Goal: Find specific page/section: Find specific page/section

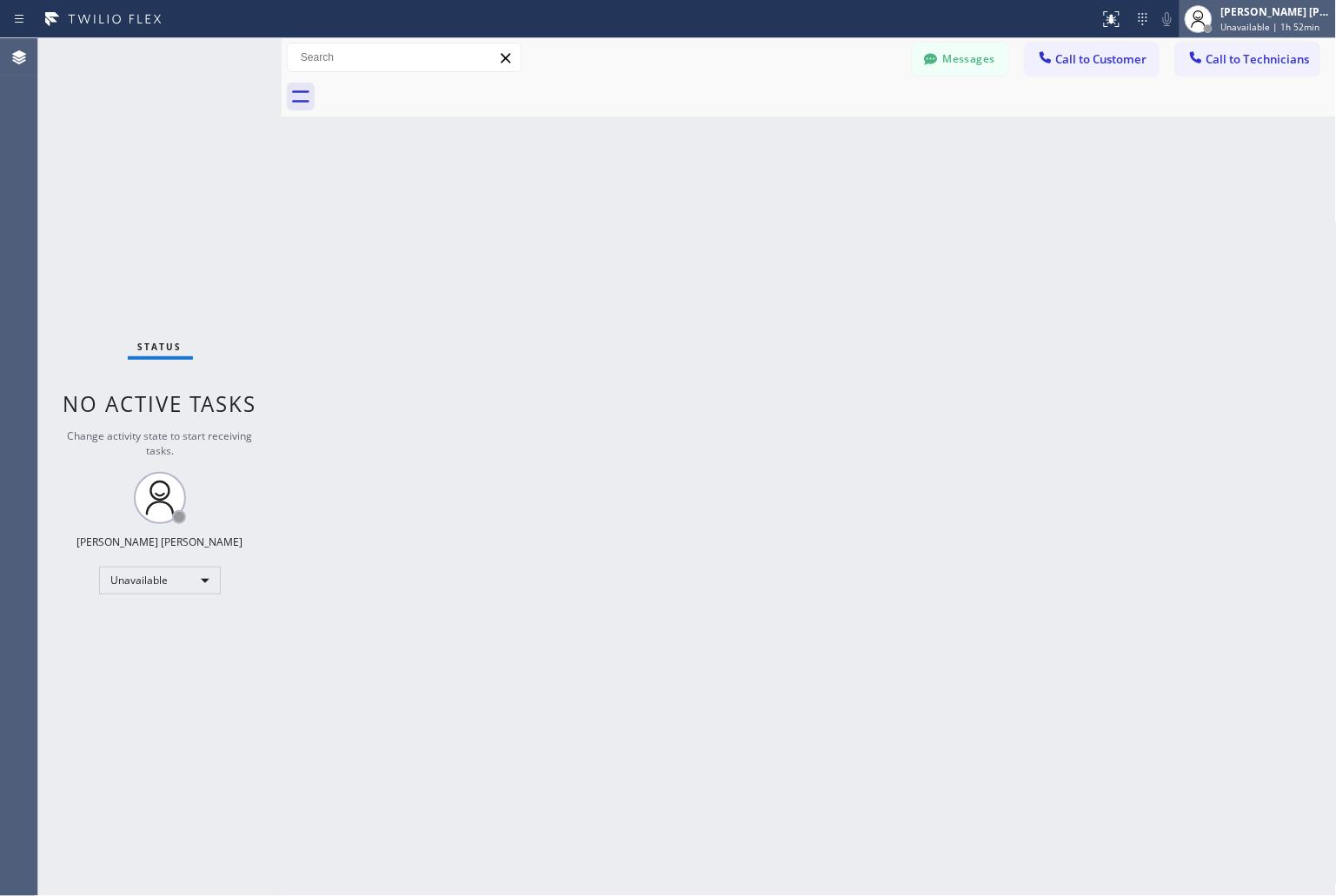
click at [1217, 24] on div at bounding box center [1199, 19] width 38 height 38
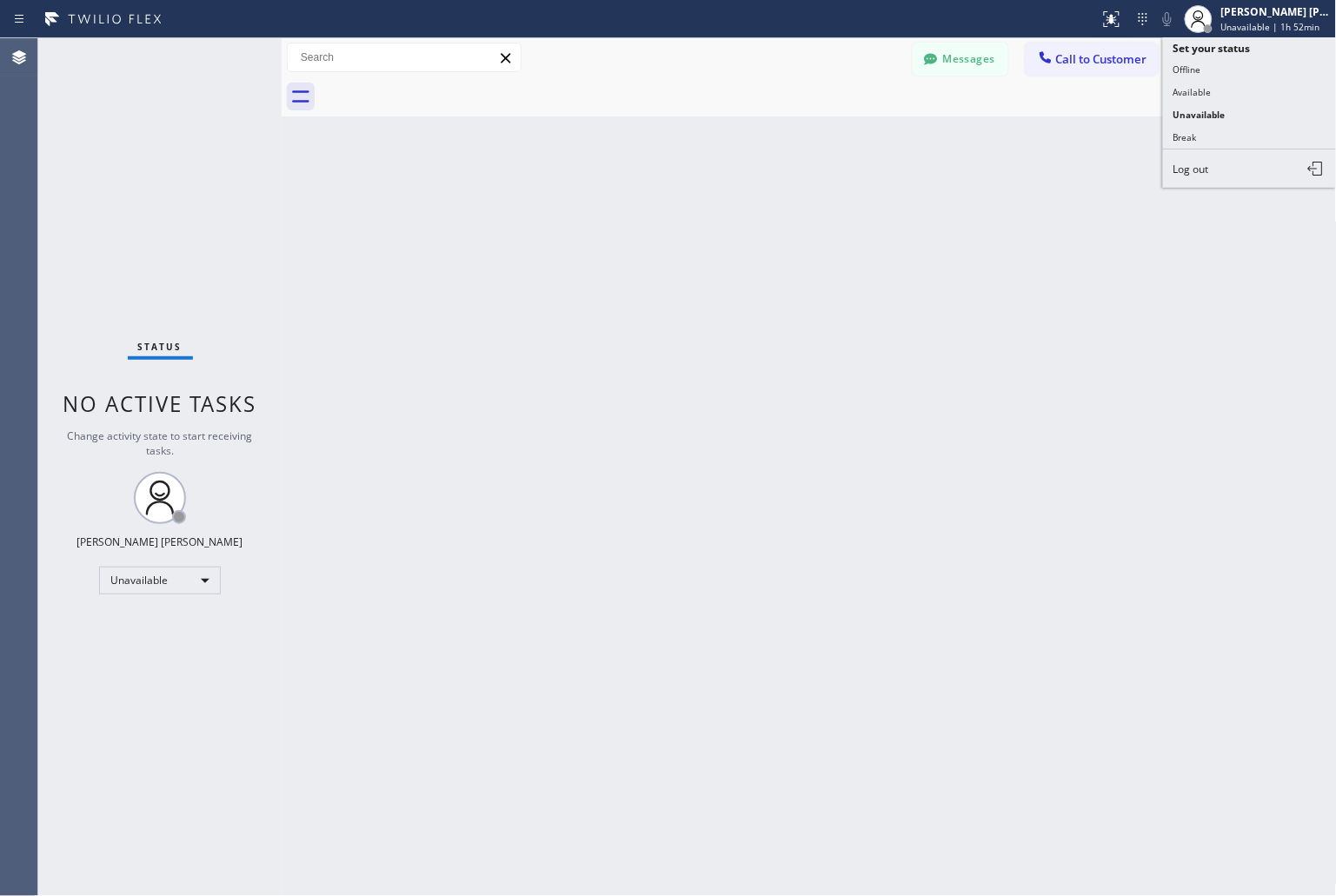
click at [1232, 137] on button "Break" at bounding box center [1249, 137] width 174 height 23
click at [617, 211] on div "Back to Dashboard Change Sender ID Customers Technicians KD Krissy Do [DATE] 02…" at bounding box center [809, 467] width 1055 height 858
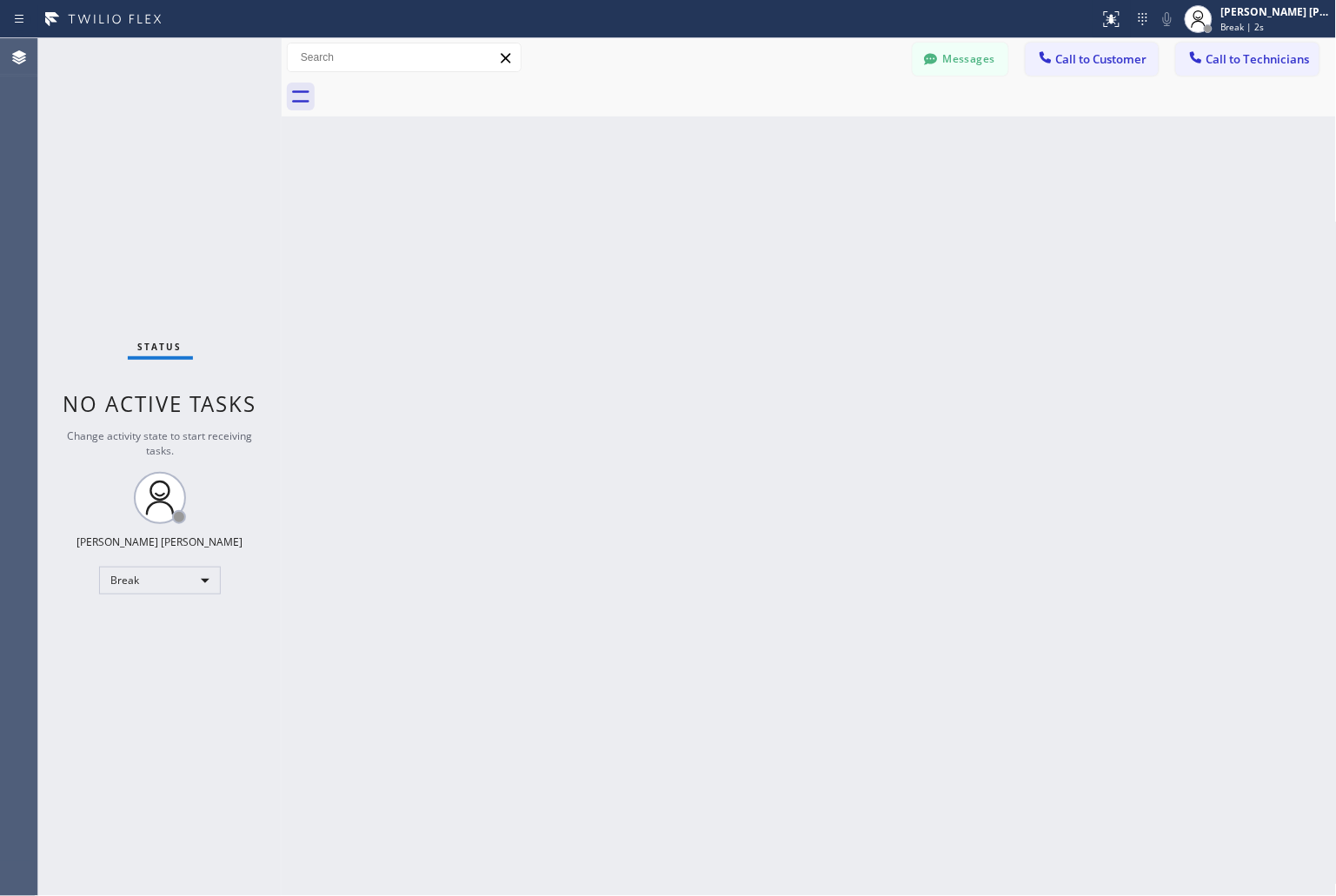
click at [617, 211] on div "Back to Dashboard Change Sender ID Customers Technicians KD Krissy Do [DATE] 02…" at bounding box center [809, 467] width 1055 height 858
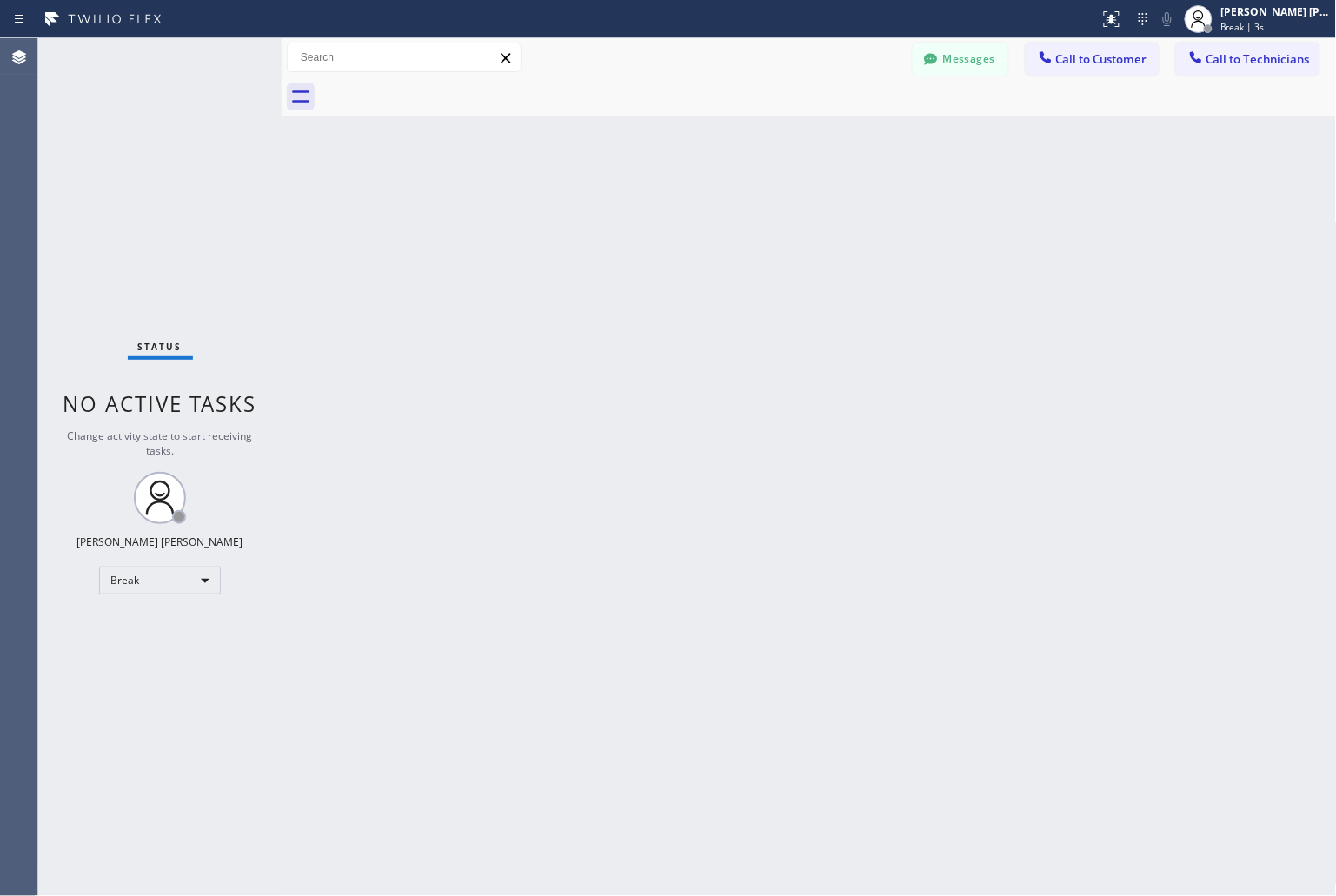
click at [617, 211] on div "Back to Dashboard Change Sender ID Customers Technicians KD Krissy Do [DATE] 02…" at bounding box center [809, 467] width 1055 height 858
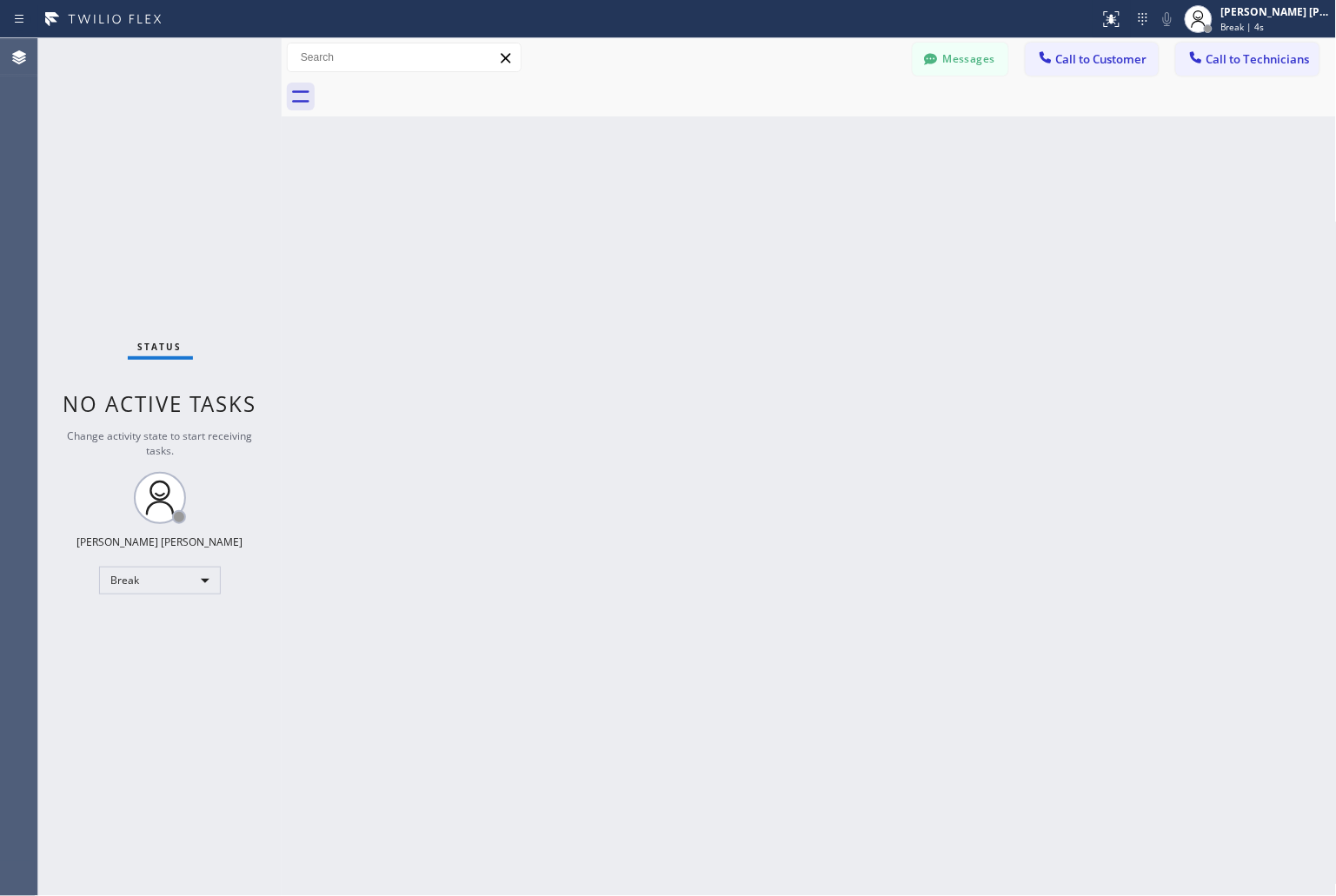
click at [617, 211] on div "Back to Dashboard Change Sender ID Customers Technicians KD Krissy Do [DATE] 02…" at bounding box center [809, 467] width 1055 height 858
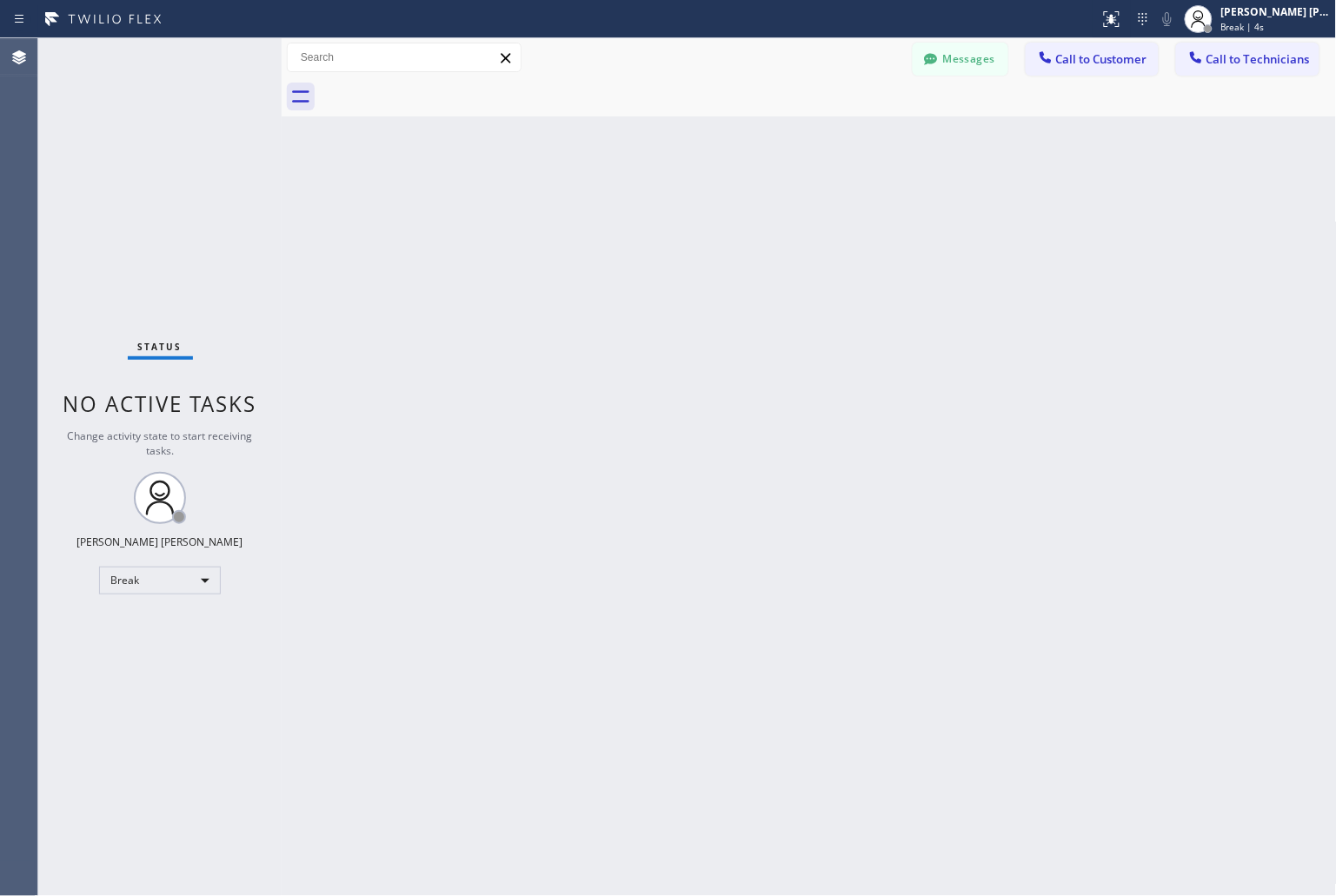
click at [617, 211] on div "Back to Dashboard Change Sender ID Customers Technicians KD Krissy Do [DATE] 02…" at bounding box center [809, 467] width 1055 height 858
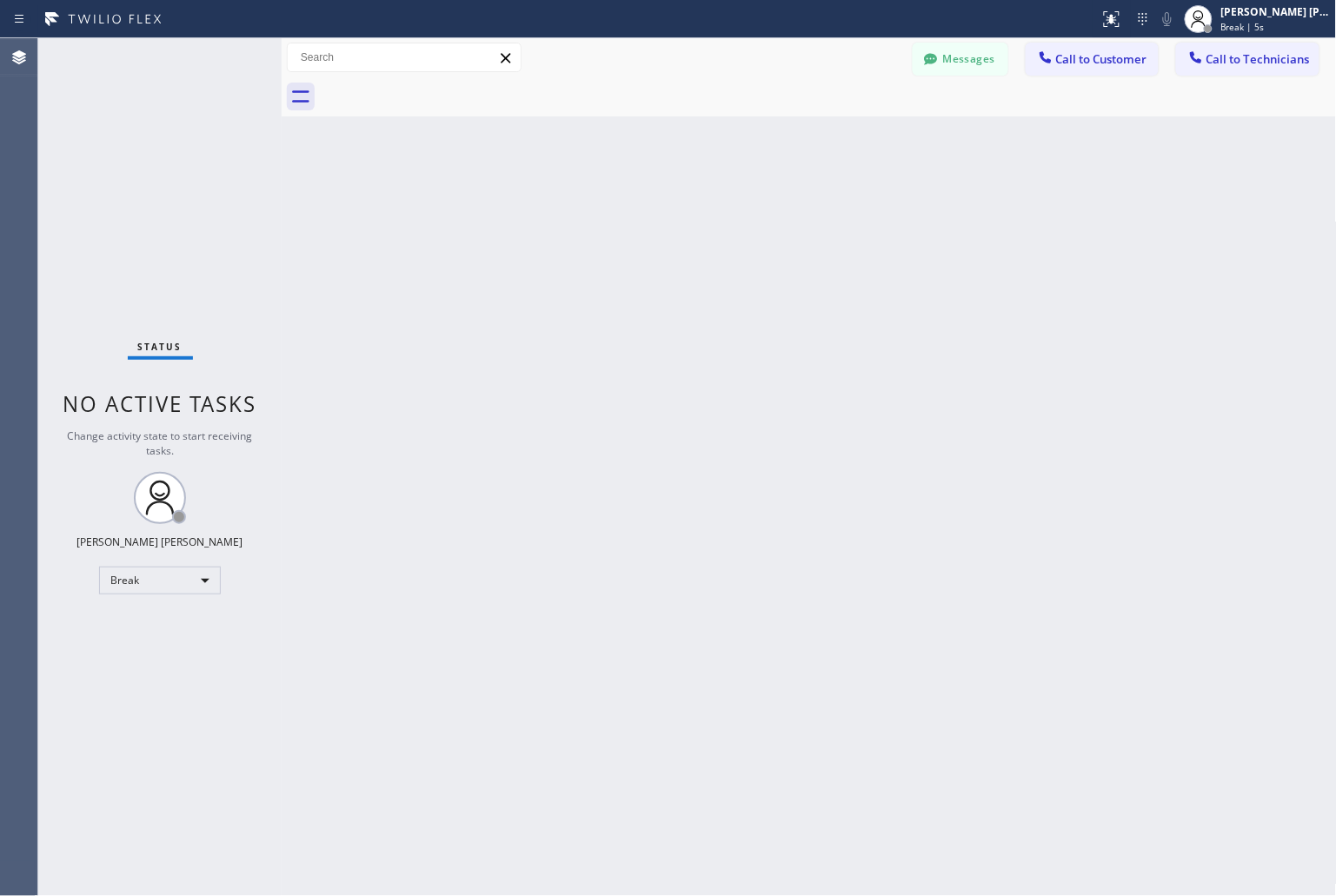
click at [617, 211] on div "Back to Dashboard Change Sender ID Customers Technicians KD Krissy Do [DATE] 02…" at bounding box center [809, 467] width 1055 height 858
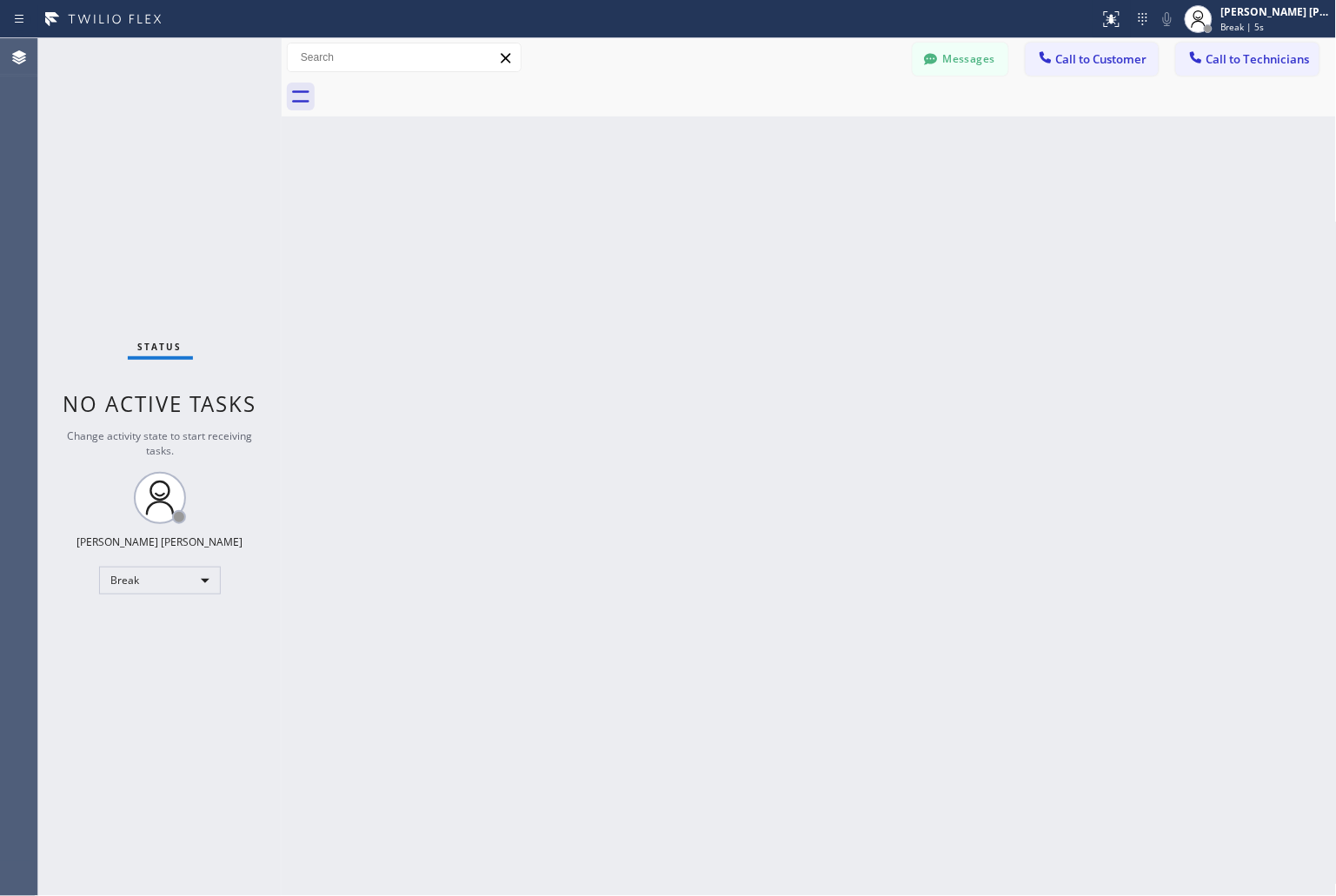
click at [617, 211] on div "Back to Dashboard Change Sender ID Customers Technicians KD Krissy Do [DATE] 02…" at bounding box center [809, 467] width 1055 height 858
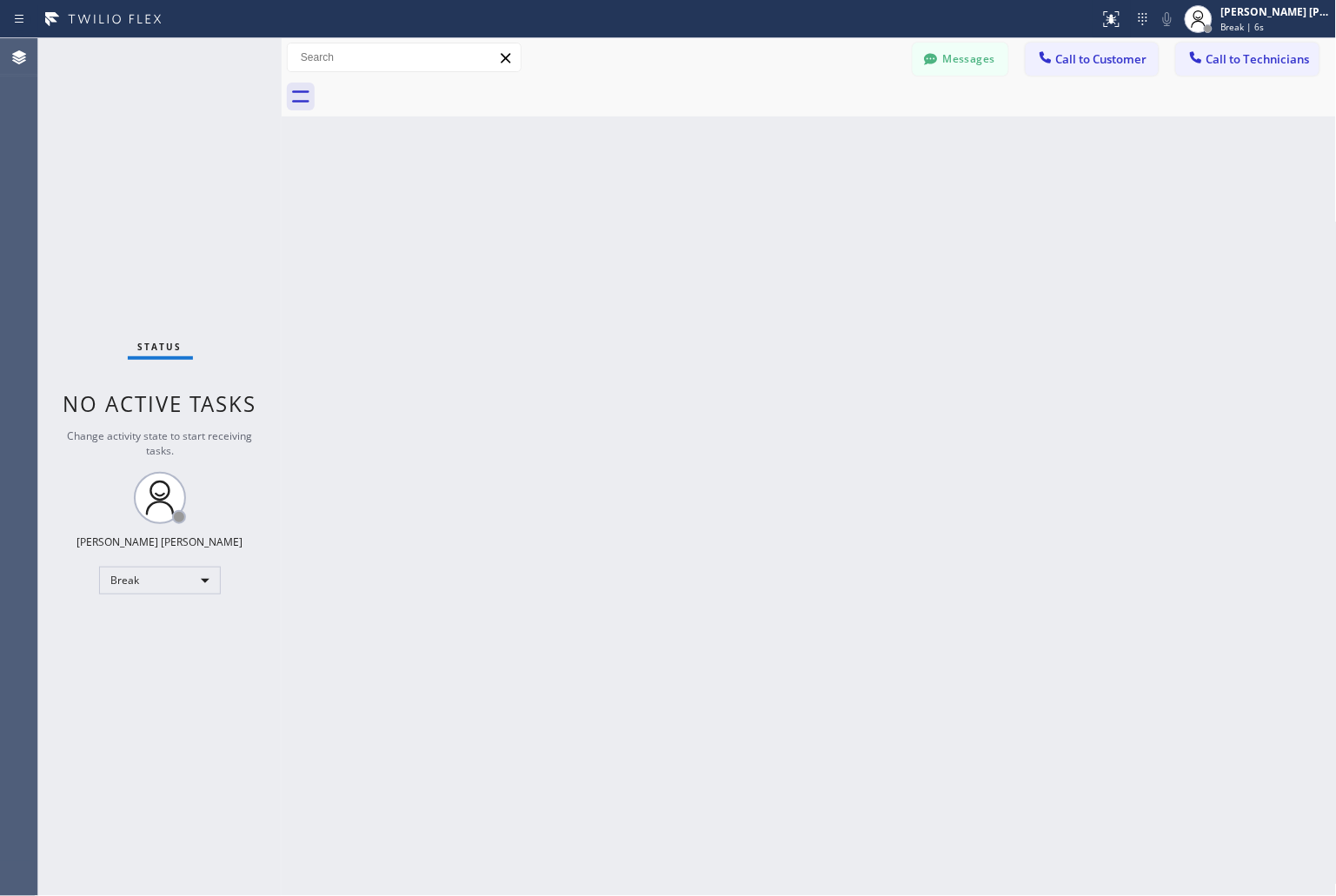
click at [617, 211] on div "Back to Dashboard Change Sender ID Customers Technicians KD Krissy Do [DATE] 02…" at bounding box center [809, 467] width 1055 height 858
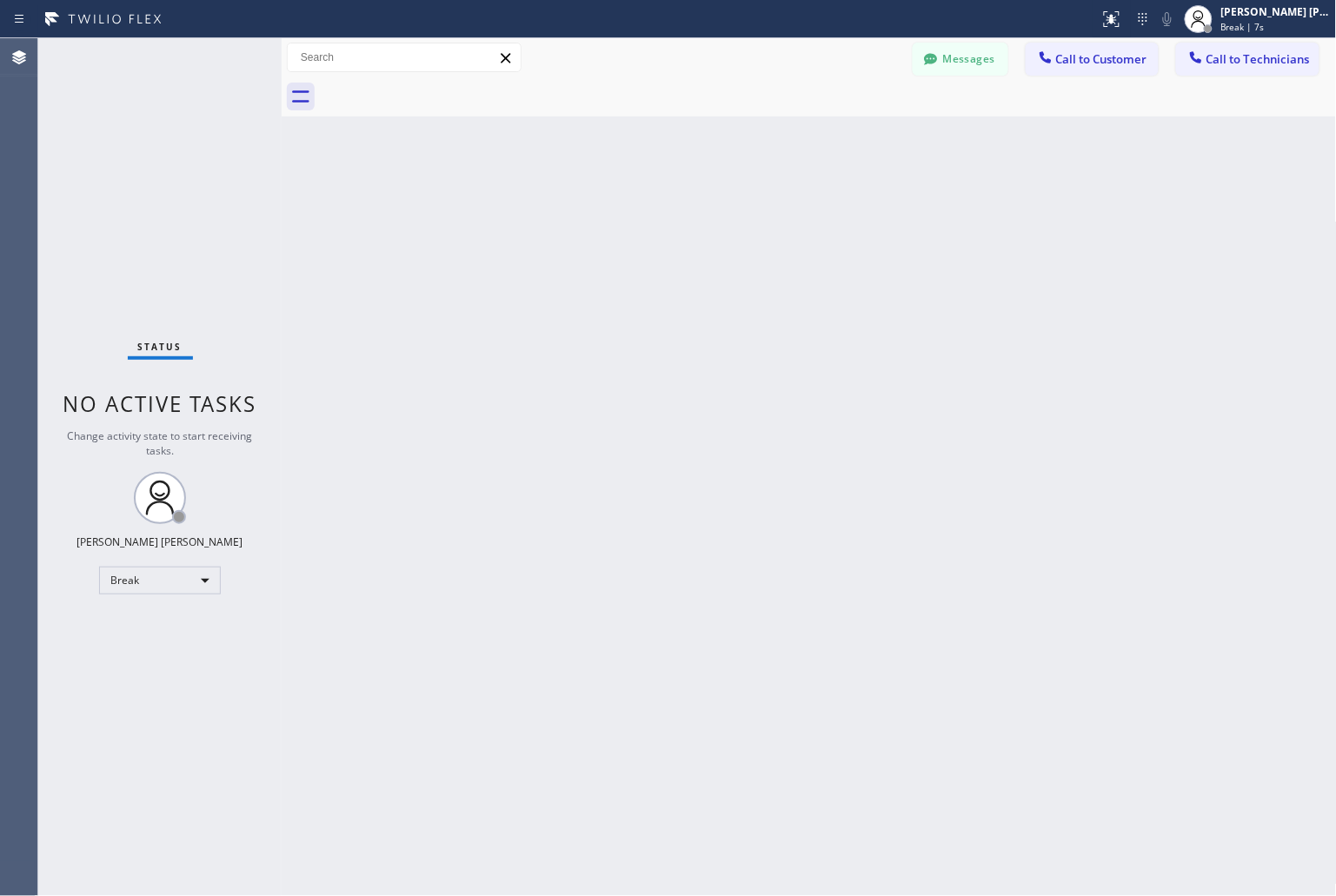
click at [617, 211] on div "Back to Dashboard Change Sender ID Customers Technicians KD Krissy Do [DATE] 02…" at bounding box center [809, 467] width 1055 height 858
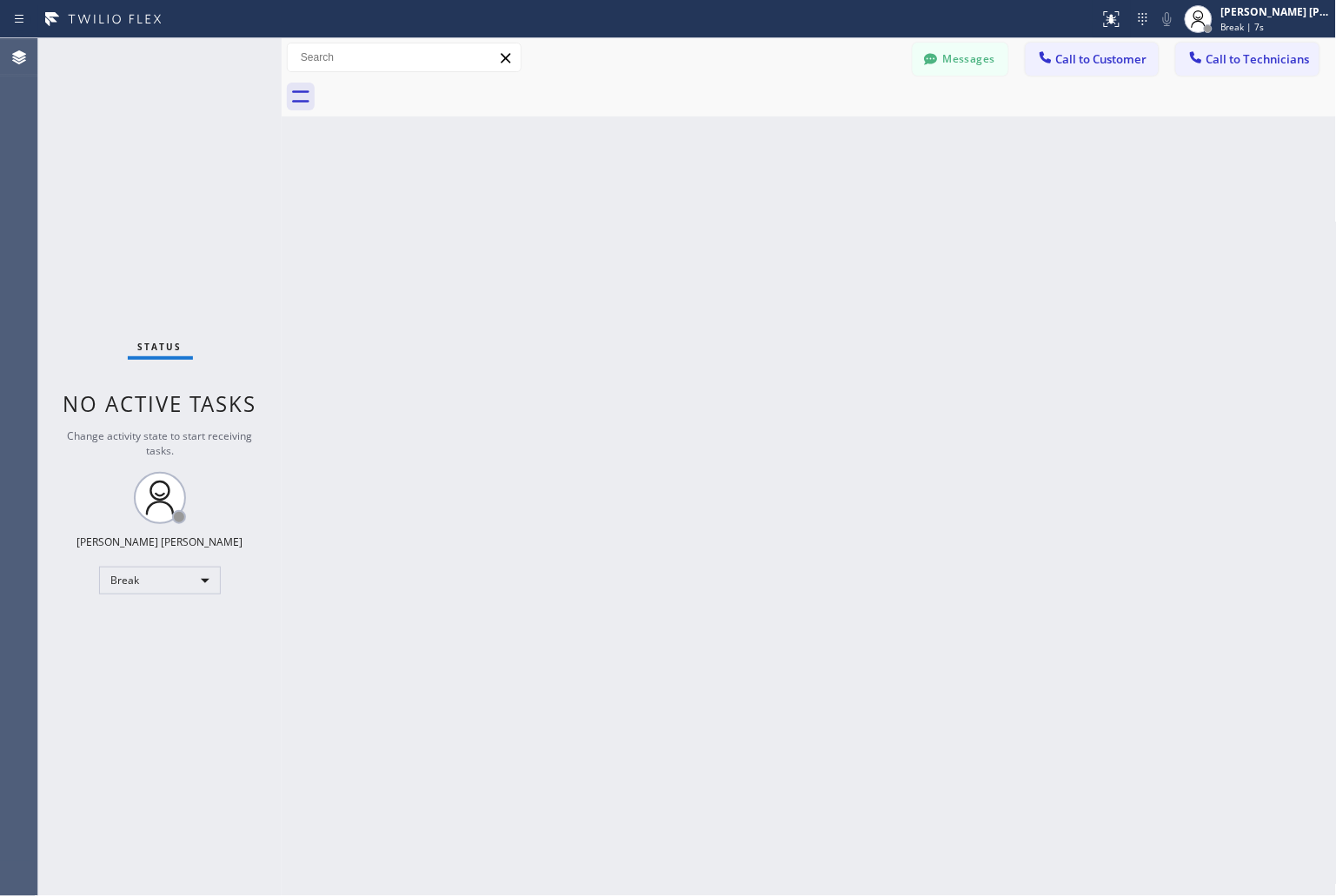
click at [617, 211] on div "Back to Dashboard Change Sender ID Customers Technicians KD Krissy Do [DATE] 02…" at bounding box center [809, 467] width 1055 height 858
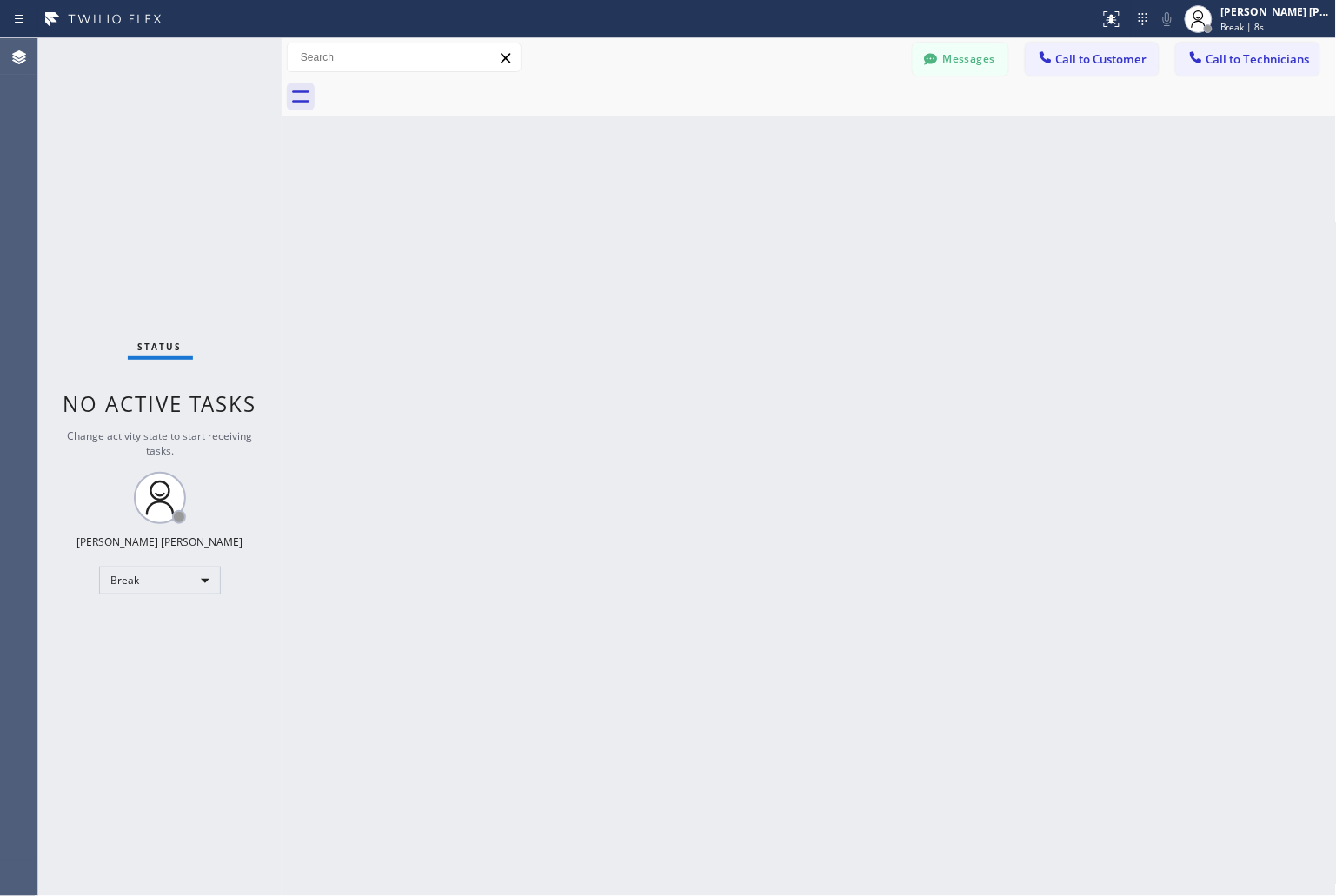
click at [617, 211] on div "Back to Dashboard Change Sender ID Customers Technicians KD Krissy Do [DATE] 02…" at bounding box center [809, 467] width 1055 height 858
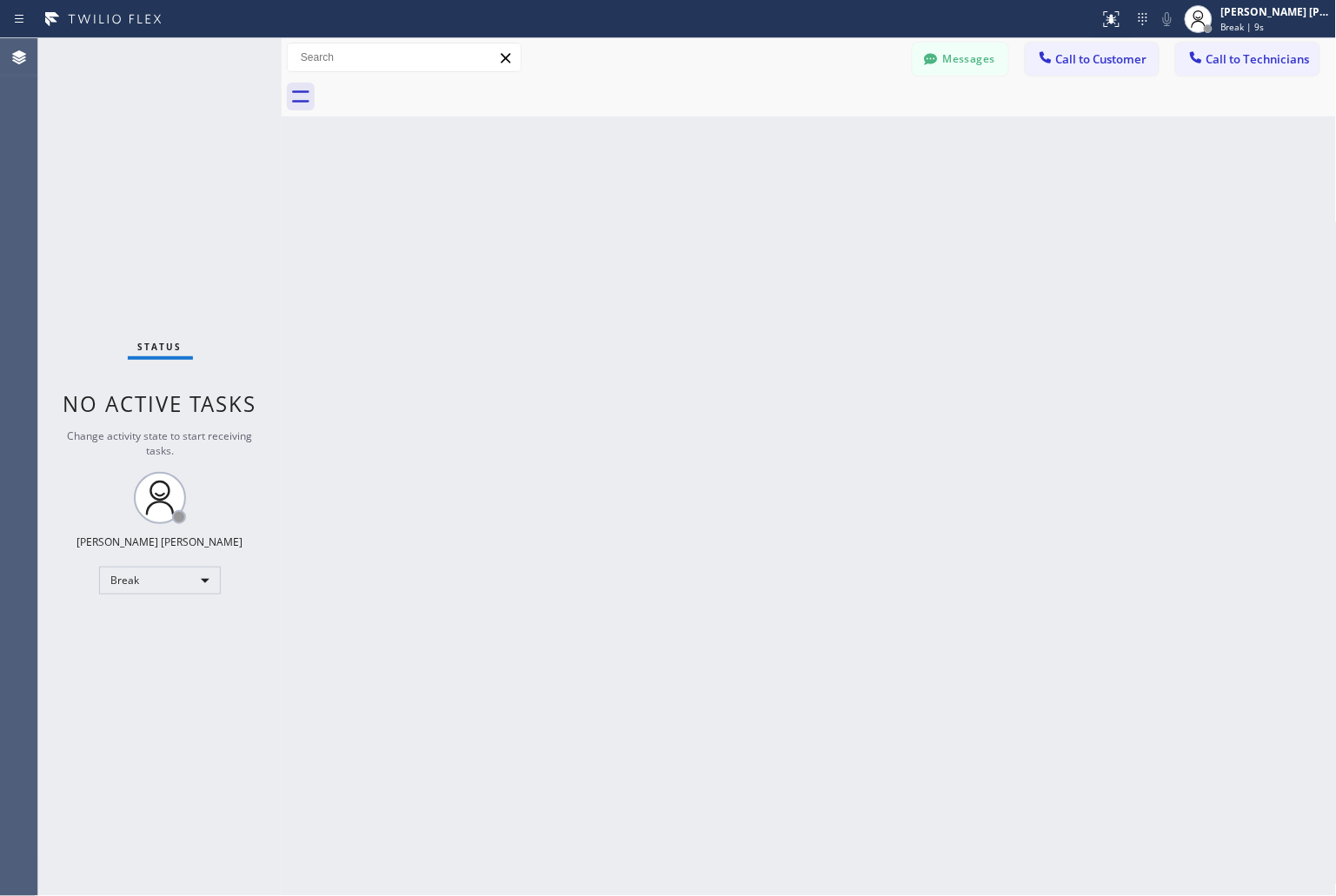
click at [617, 211] on div "Back to Dashboard Change Sender ID Customers Technicians KD Krissy Do [DATE] 02…" at bounding box center [809, 467] width 1055 height 858
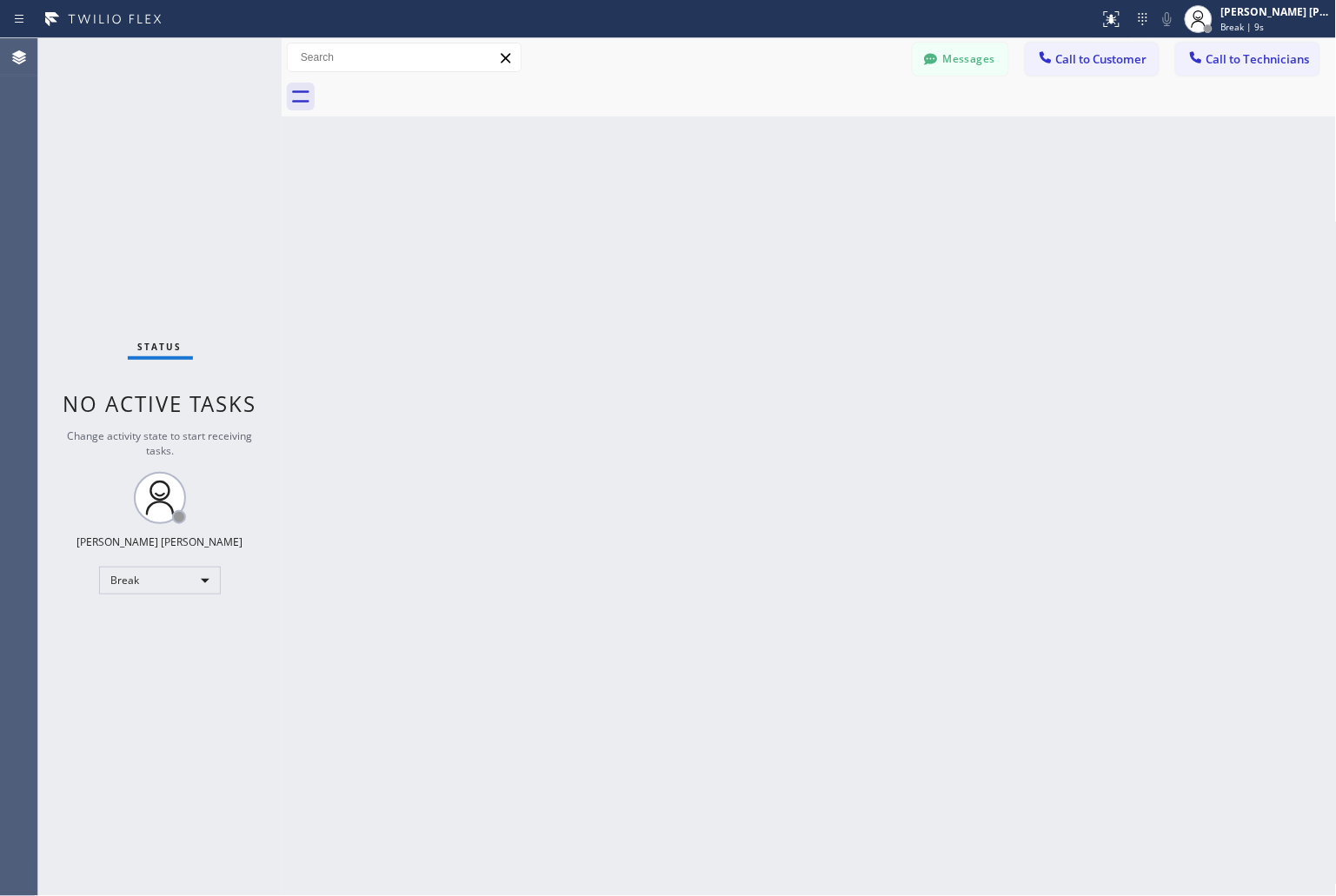
click at [617, 211] on div "Back to Dashboard Change Sender ID Customers Technicians KD Krissy Do [DATE] 02…" at bounding box center [809, 467] width 1055 height 858
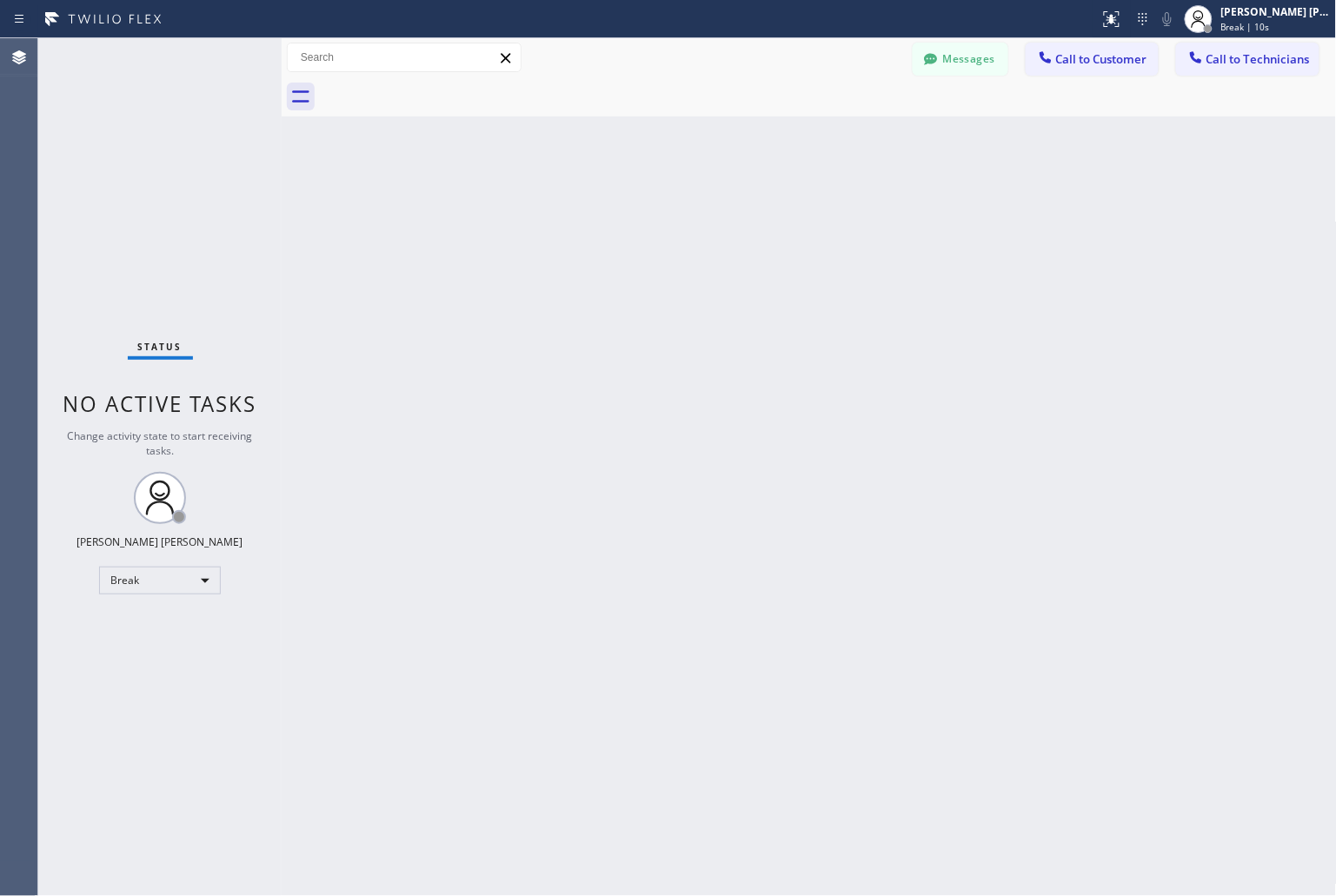
click at [617, 211] on div "Back to Dashboard Change Sender ID Customers Technicians KD Krissy Do [DATE] 02…" at bounding box center [809, 467] width 1055 height 858
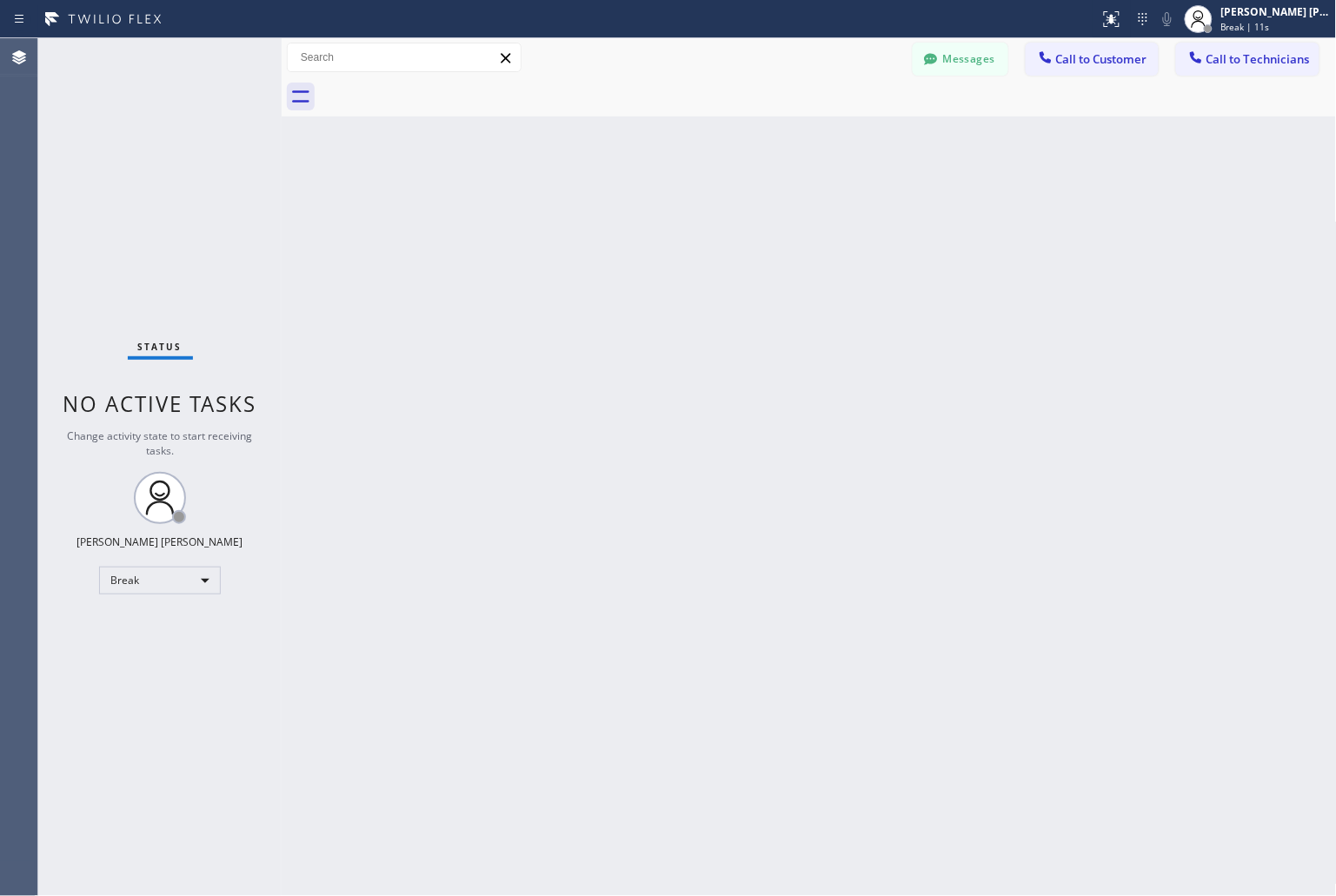
click at [617, 211] on div "Back to Dashboard Change Sender ID Customers Technicians KD Krissy Do [DATE] 02…" at bounding box center [809, 467] width 1055 height 858
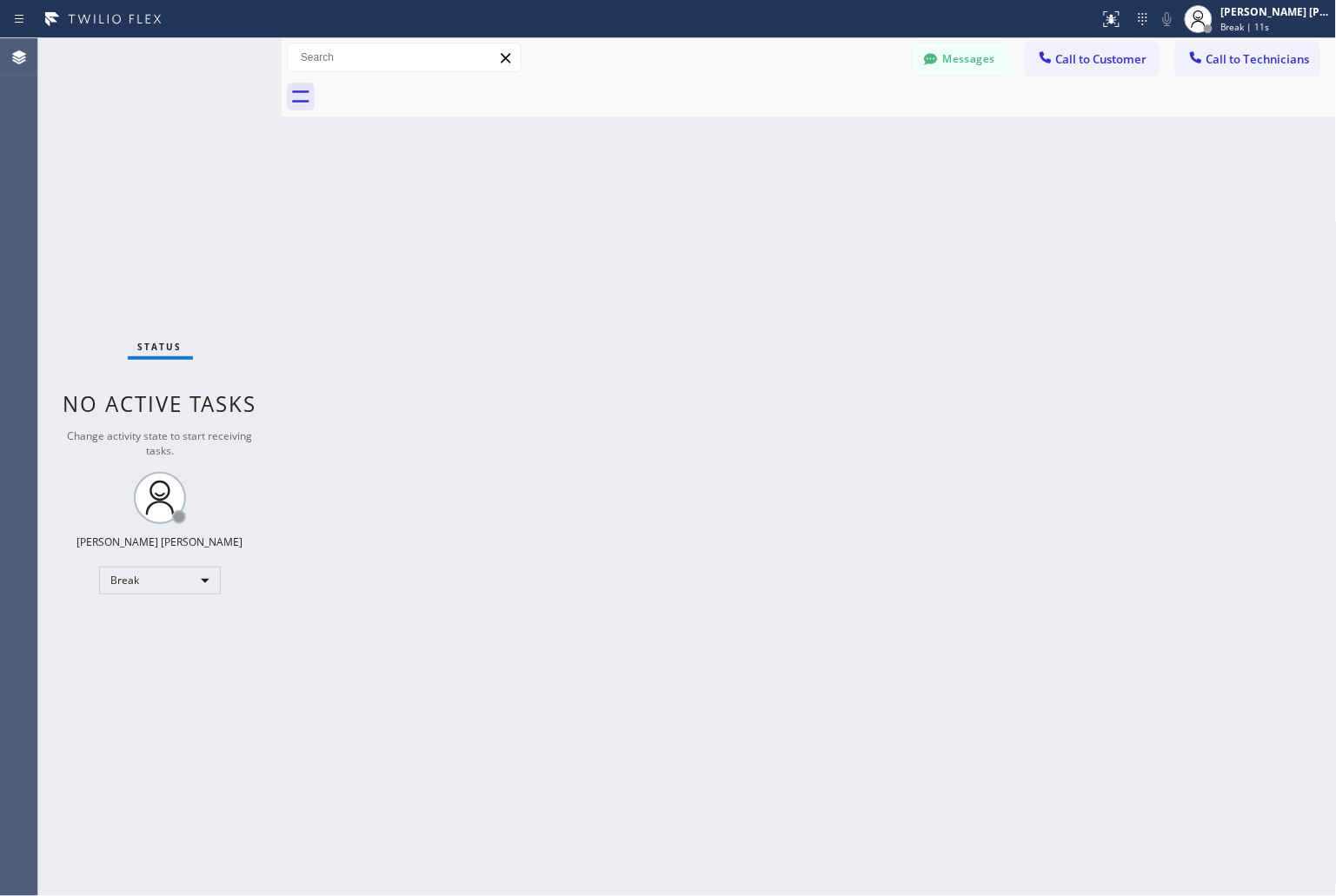
click at [617, 211] on div "Back to Dashboard Change Sender ID Customers Technicians KD Krissy Do [DATE] 02…" at bounding box center [809, 467] width 1055 height 858
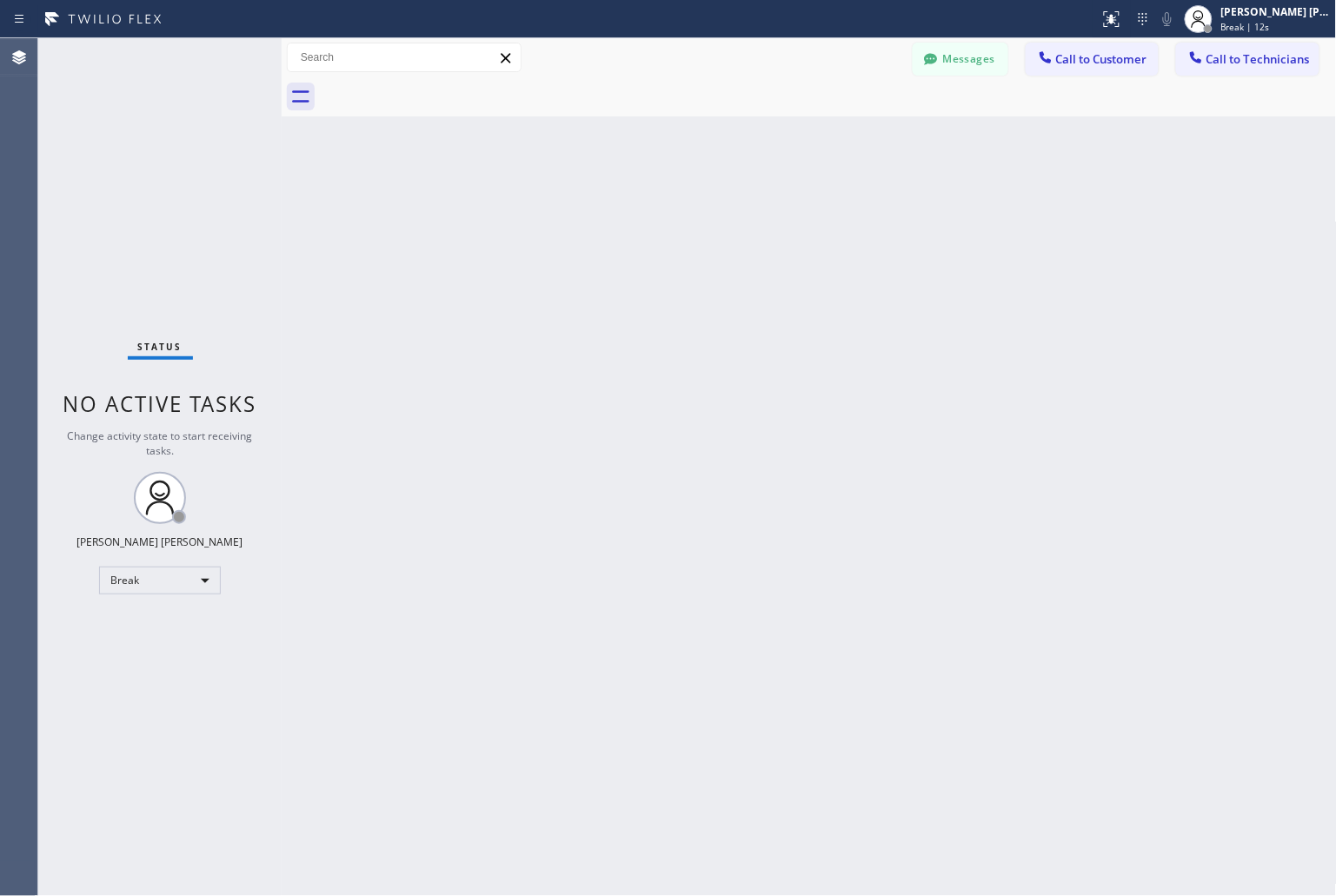
click at [617, 211] on div "Back to Dashboard Change Sender ID Customers Technicians KD Krissy Do [DATE] 02…" at bounding box center [809, 467] width 1055 height 858
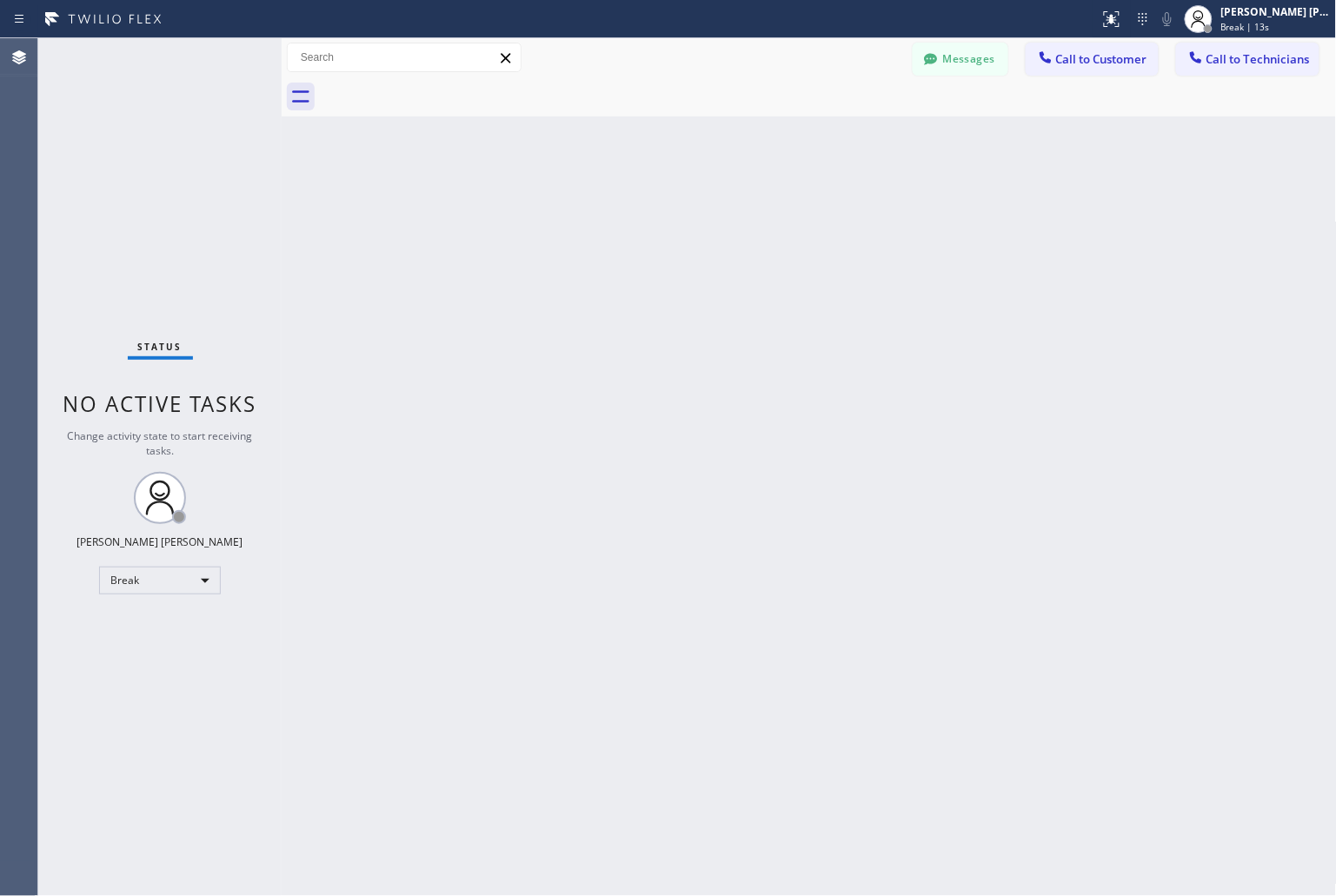
click at [617, 211] on div "Back to Dashboard Change Sender ID Customers Technicians KD Krissy Do [DATE] 02…" at bounding box center [809, 467] width 1055 height 858
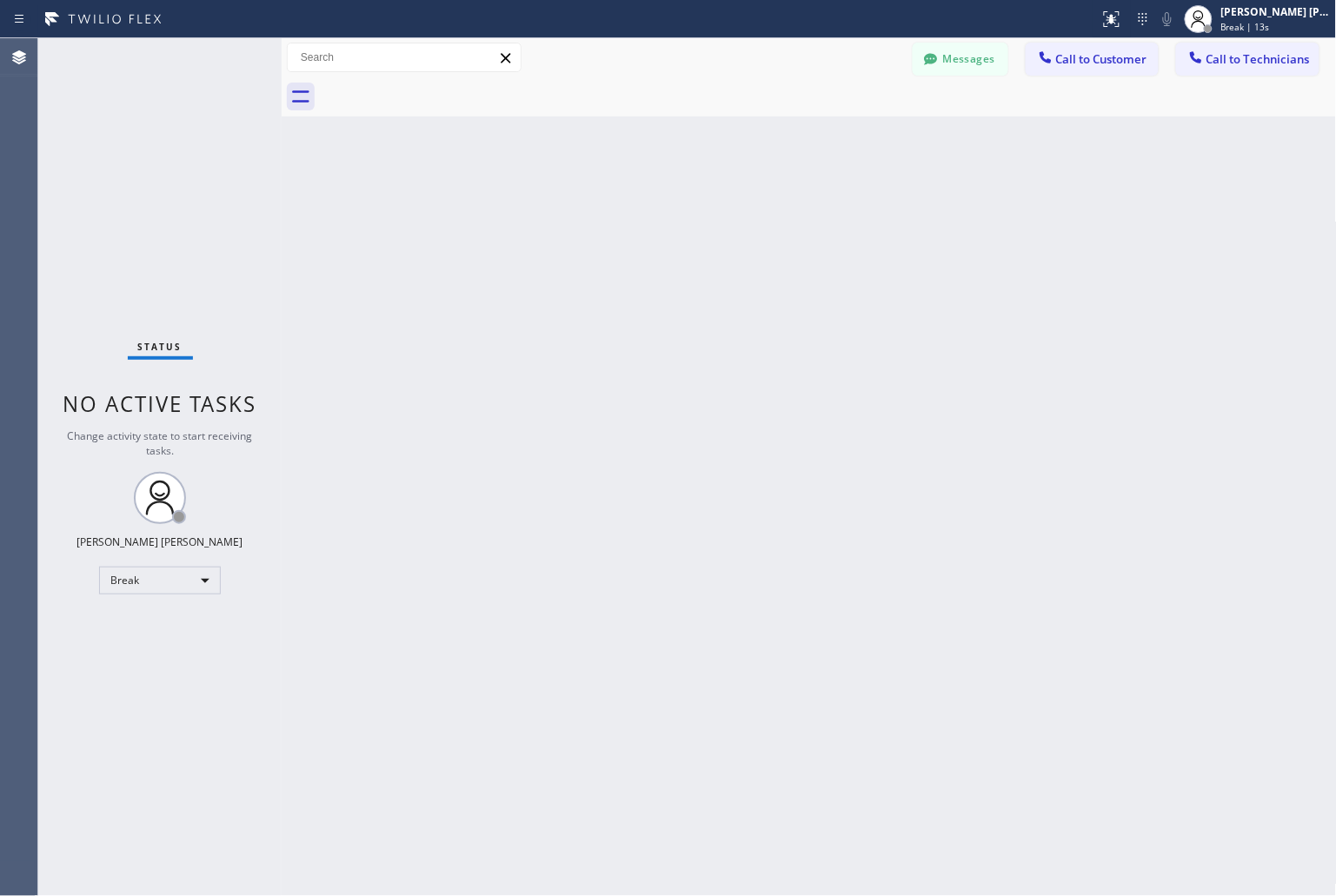
click at [617, 211] on div "Back to Dashboard Change Sender ID Customers Technicians KD Krissy Do [DATE] 02…" at bounding box center [809, 467] width 1055 height 858
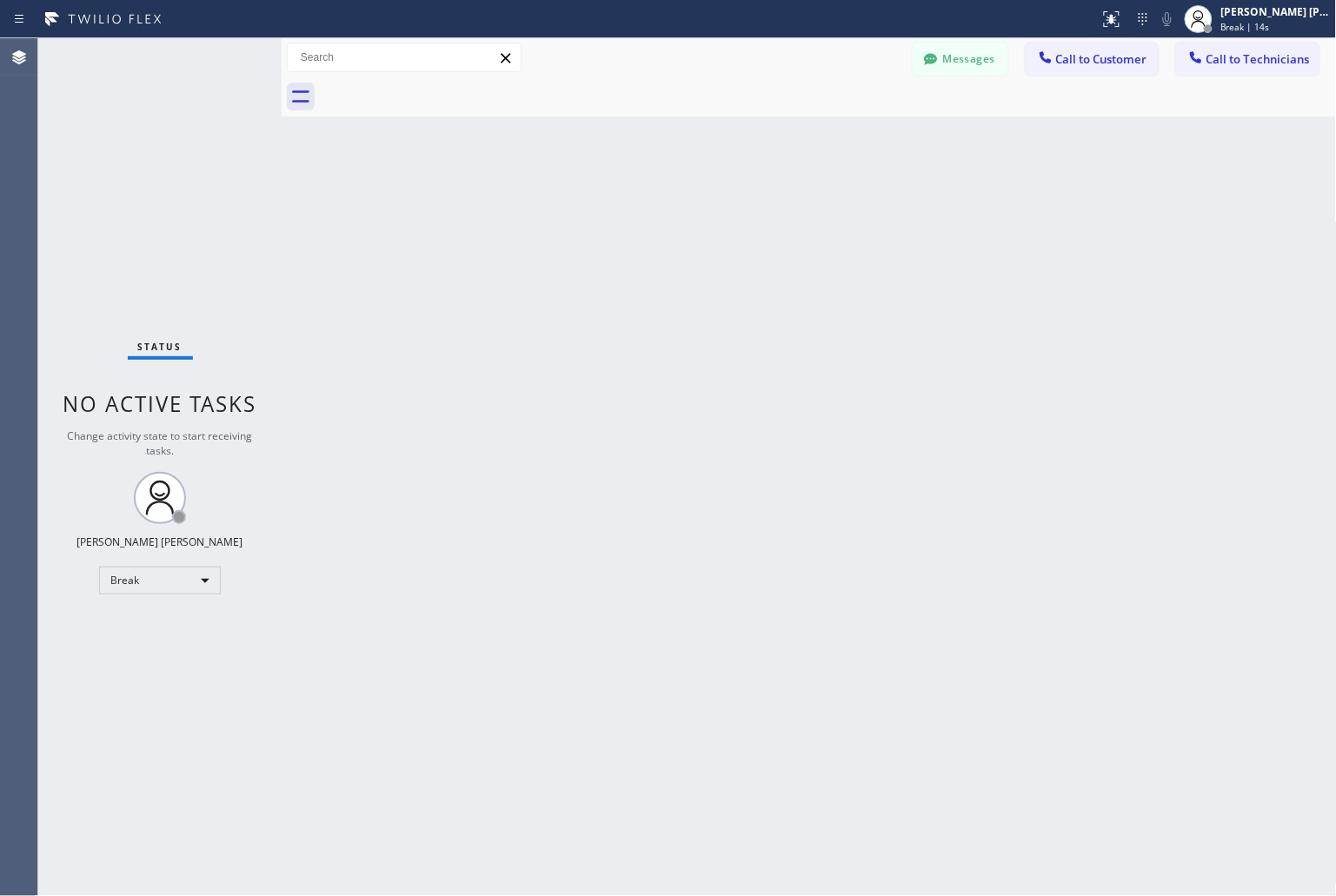
click at [617, 211] on div "Back to Dashboard Change Sender ID Customers Technicians KD Krissy Do [DATE] 02…" at bounding box center [809, 467] width 1055 height 858
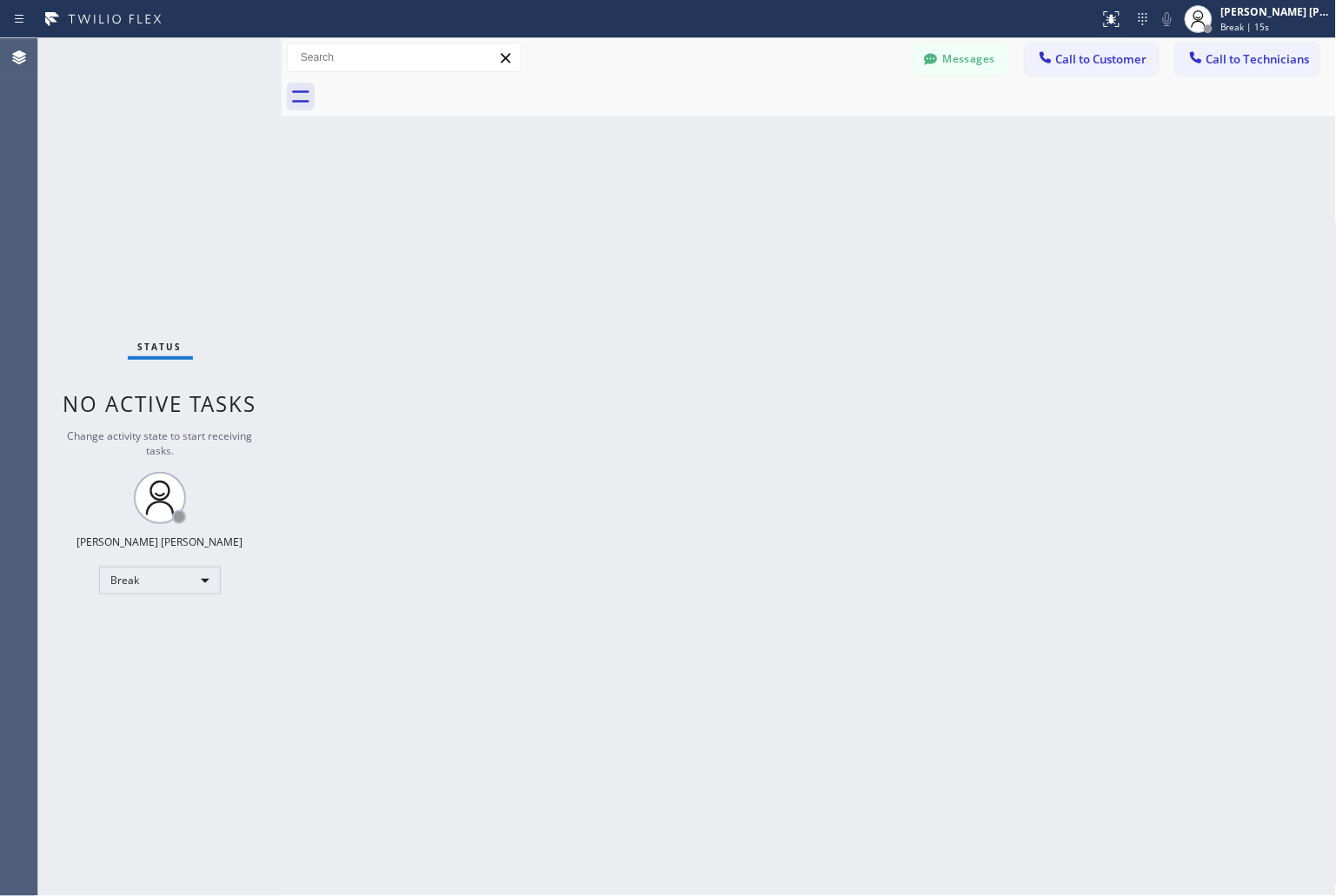
click at [617, 211] on div "Back to Dashboard Change Sender ID Customers Technicians KD Krissy Do [DATE] 02…" at bounding box center [809, 467] width 1055 height 858
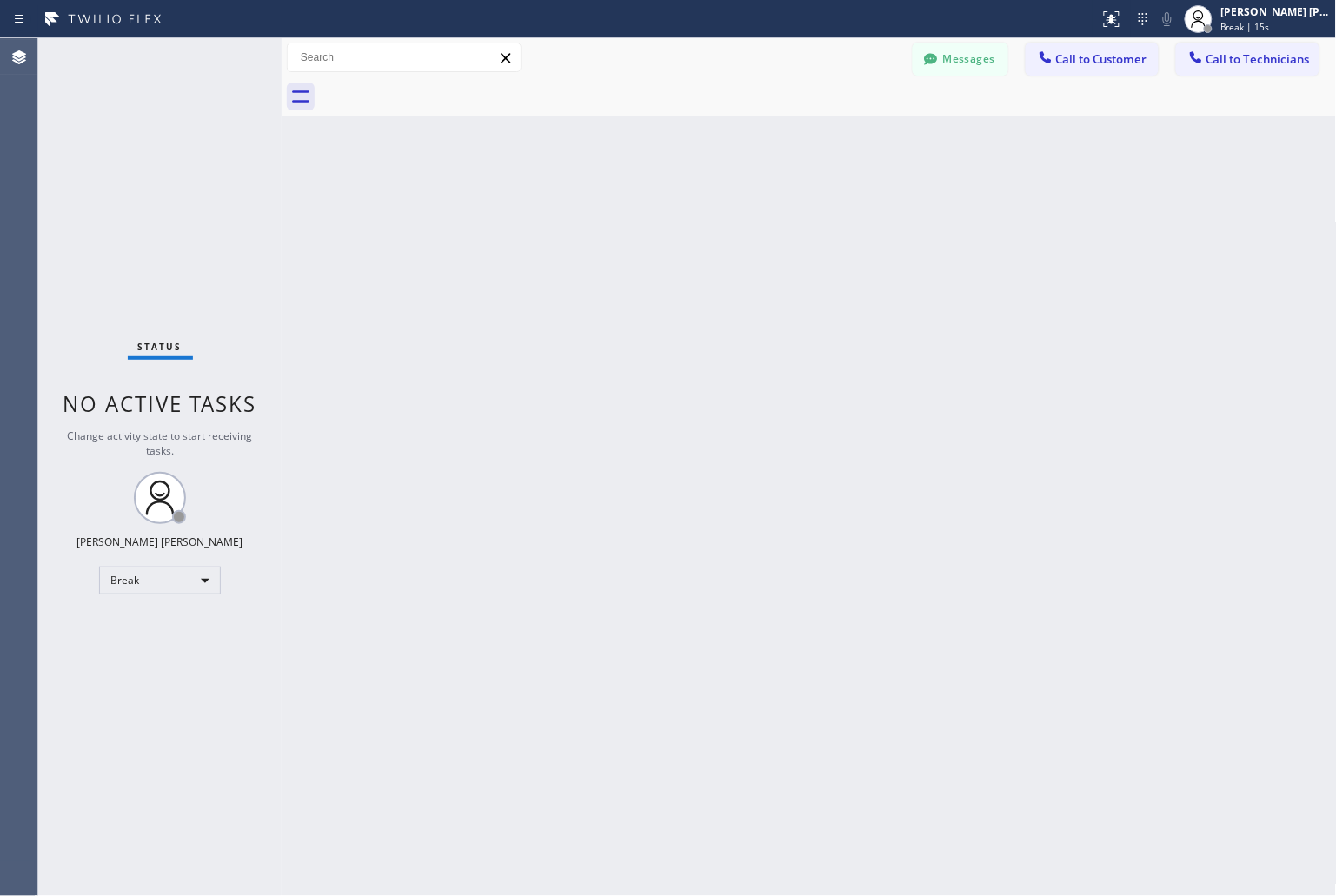
click at [617, 211] on div "Back to Dashboard Change Sender ID Customers Technicians KD Krissy Do [DATE] 02…" at bounding box center [809, 467] width 1055 height 858
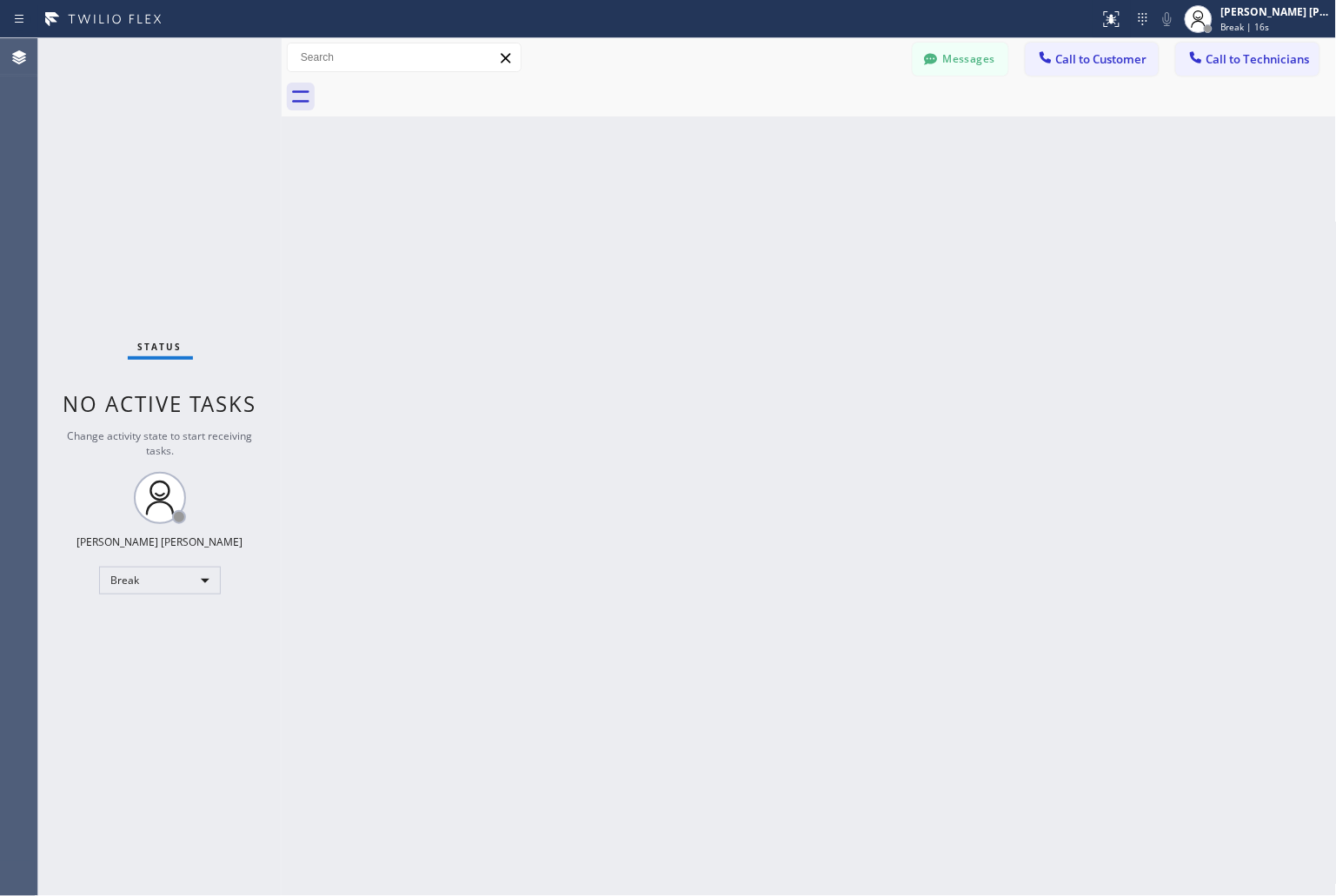
click at [617, 211] on div "Back to Dashboard Change Sender ID Customers Technicians KD Krissy Do [DATE] 02…" at bounding box center [809, 467] width 1055 height 858
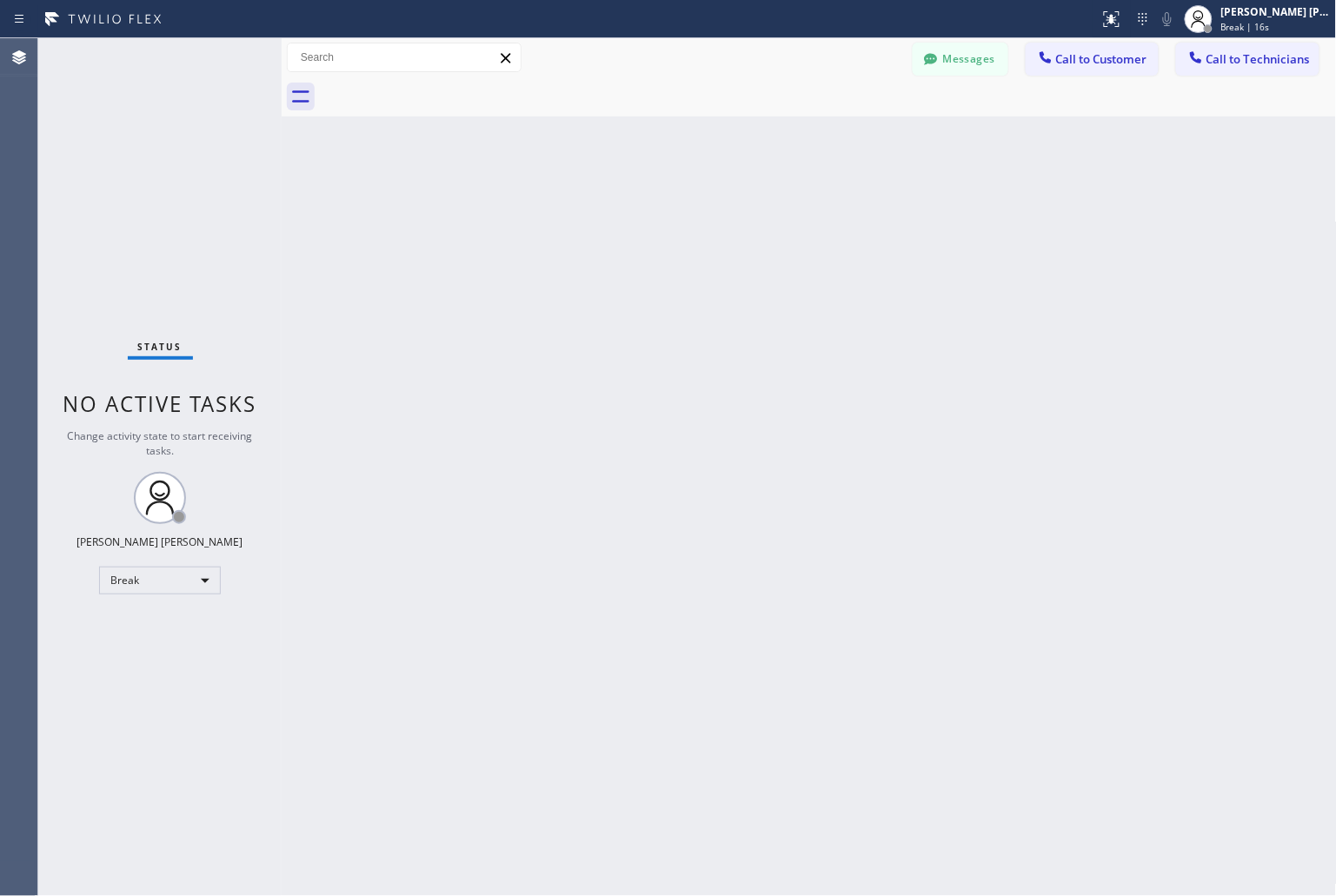
click at [617, 211] on div "Back to Dashboard Change Sender ID Customers Technicians KD Krissy Do [DATE] 02…" at bounding box center [809, 467] width 1055 height 858
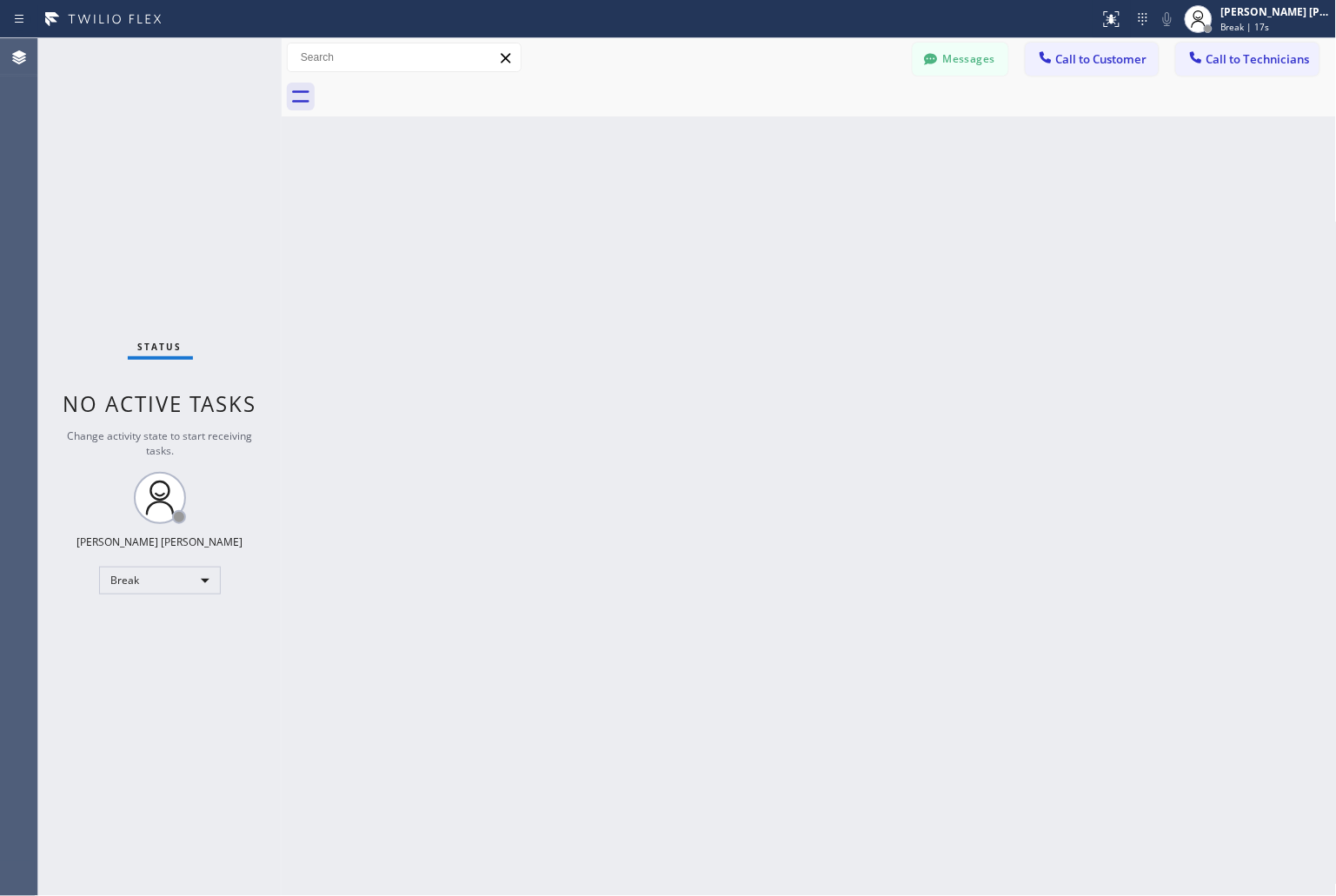
click at [617, 211] on div "Back to Dashboard Change Sender ID Customers Technicians KD Krissy Do [DATE] 02…" at bounding box center [809, 467] width 1055 height 858
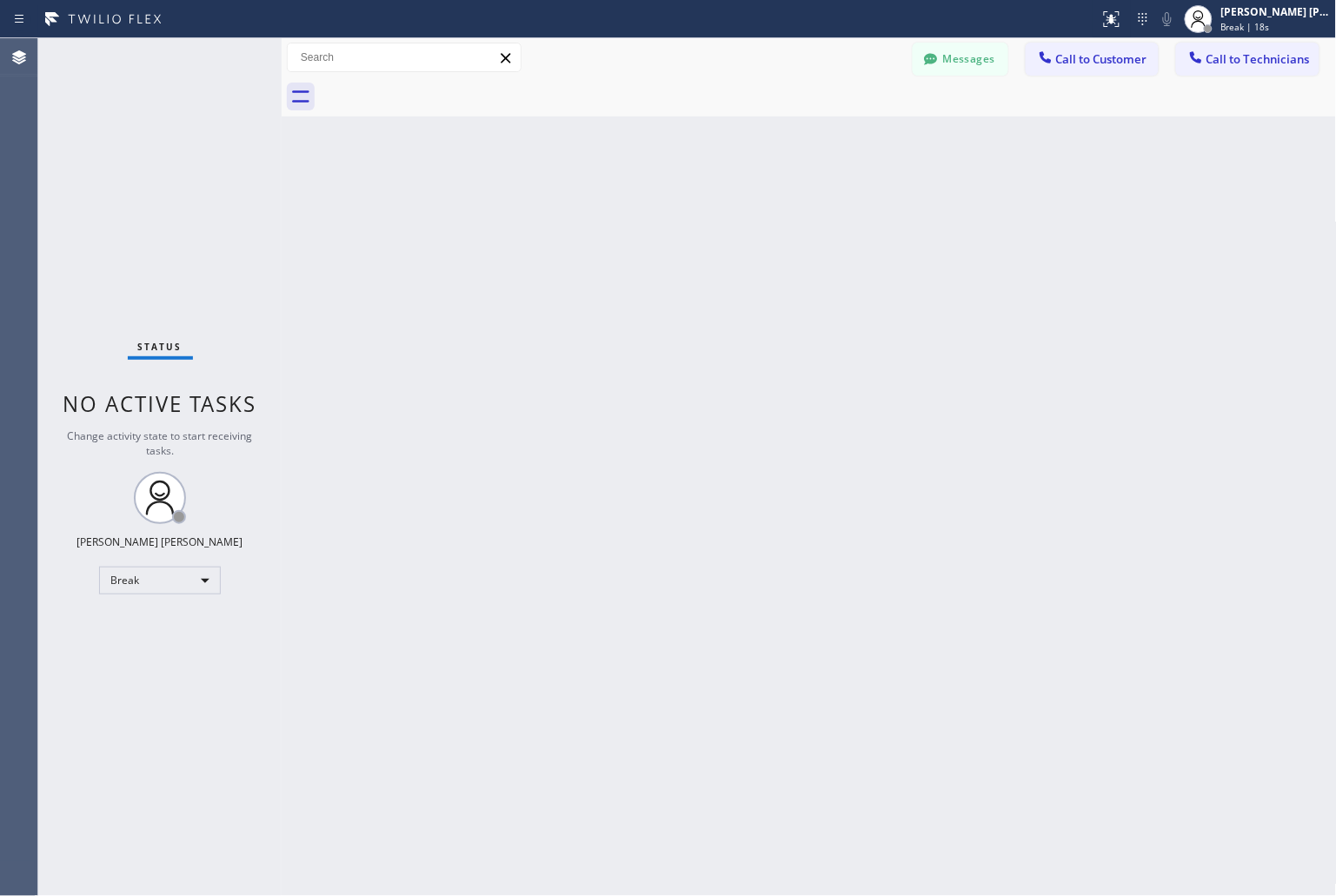
click at [617, 211] on div "Back to Dashboard Change Sender ID Customers Technicians KD Krissy Do [DATE] 02…" at bounding box center [809, 467] width 1055 height 858
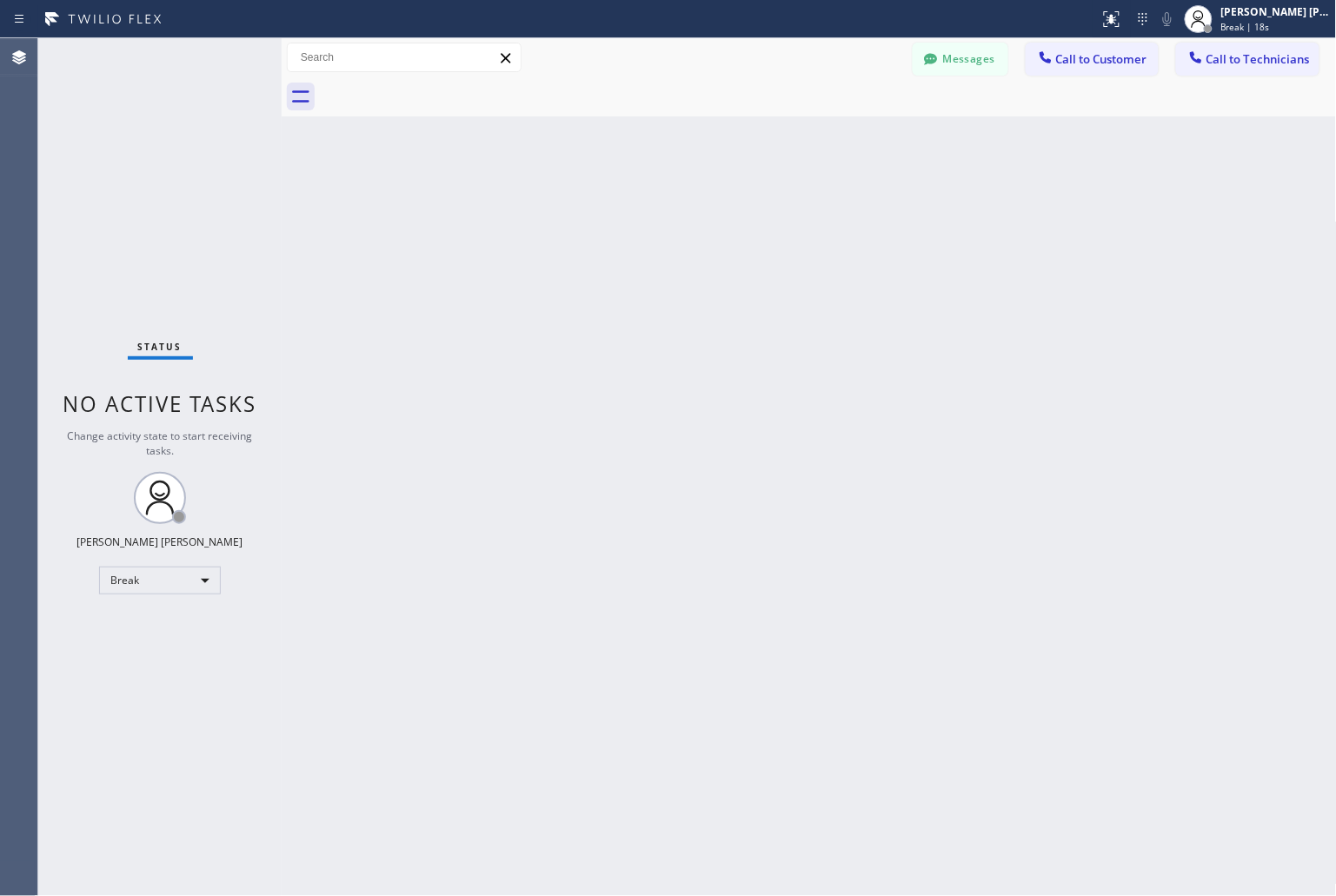
click at [617, 211] on div "Back to Dashboard Change Sender ID Customers Technicians KD Krissy Do [DATE] 02…" at bounding box center [809, 467] width 1055 height 858
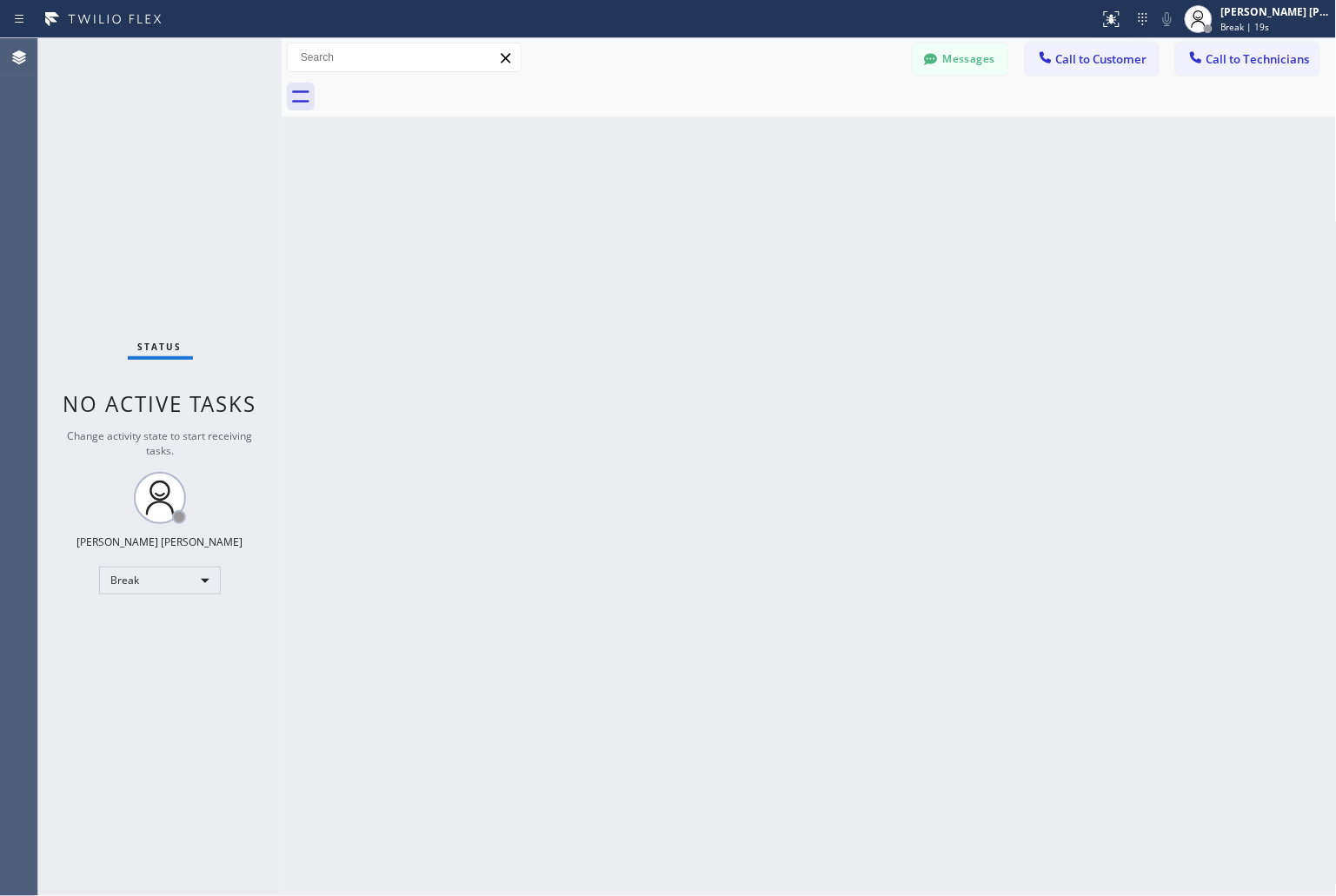
click at [617, 211] on div "Back to Dashboard Change Sender ID Customers Technicians KD Krissy Do [DATE] 02…" at bounding box center [809, 467] width 1055 height 858
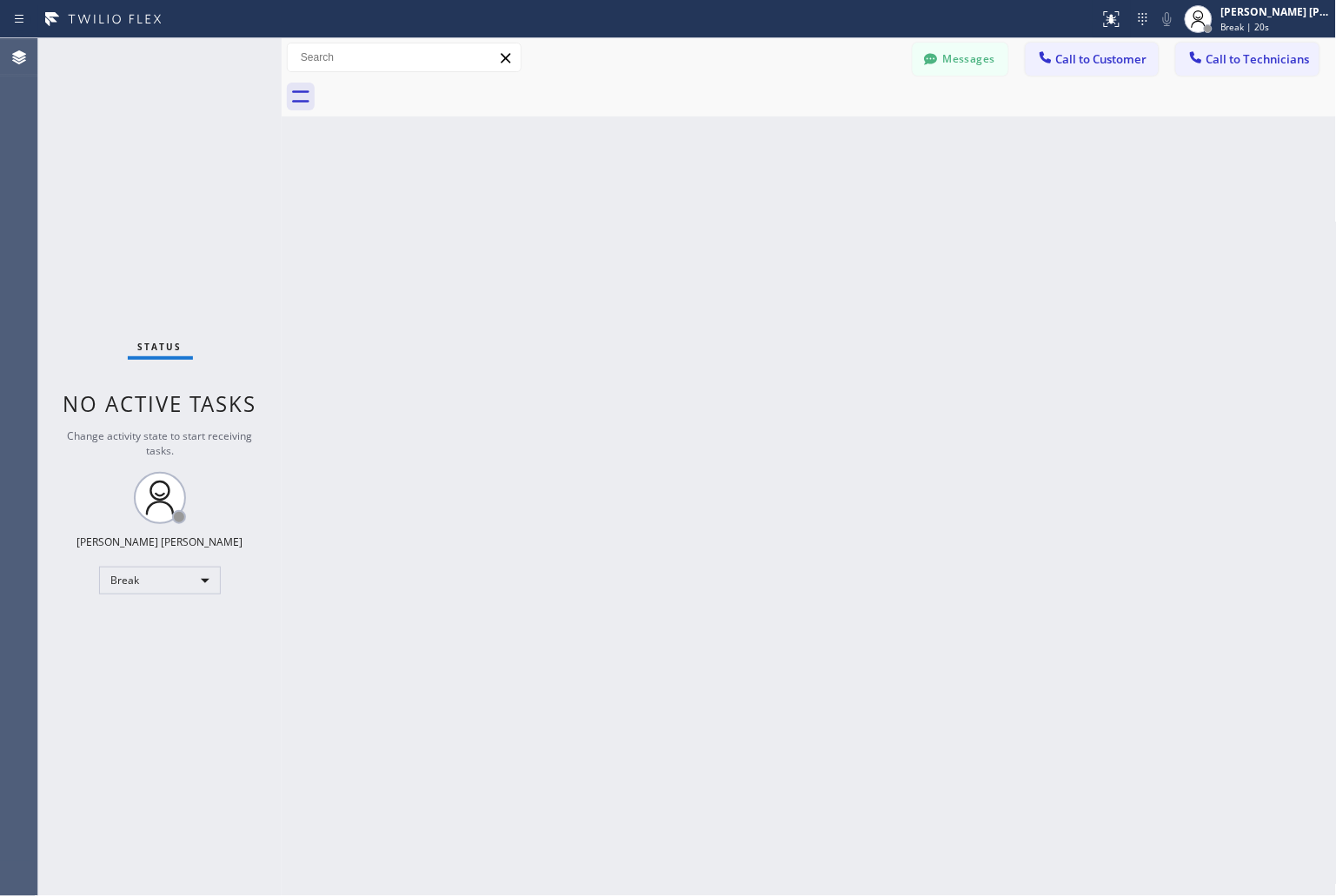
click at [617, 211] on div "Back to Dashboard Change Sender ID Customers Technicians KD Krissy Do [DATE] 02…" at bounding box center [809, 467] width 1055 height 858
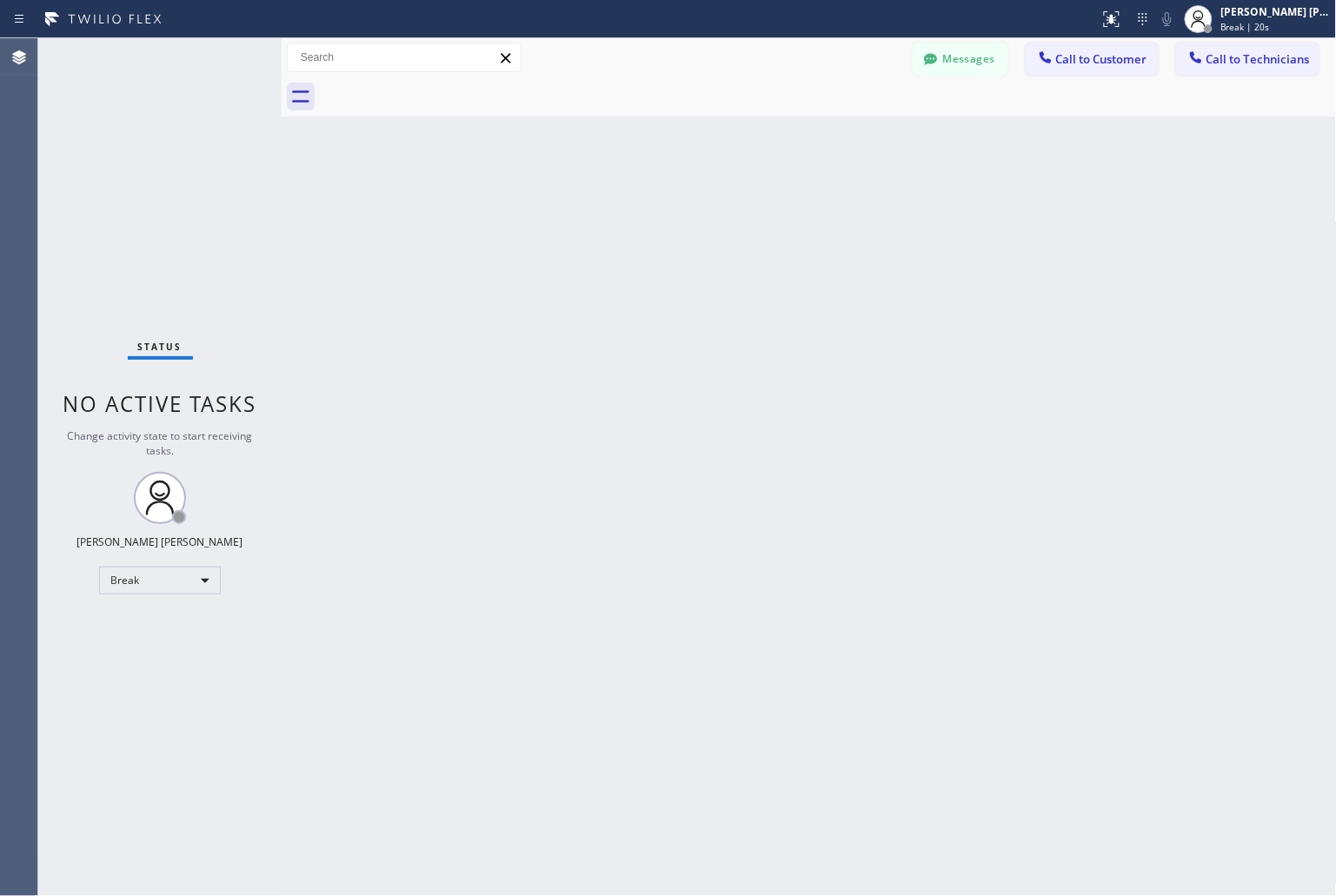
click at [617, 211] on div "Back to Dashboard Change Sender ID Customers Technicians KD Krissy Do [DATE] 02…" at bounding box center [809, 467] width 1055 height 858
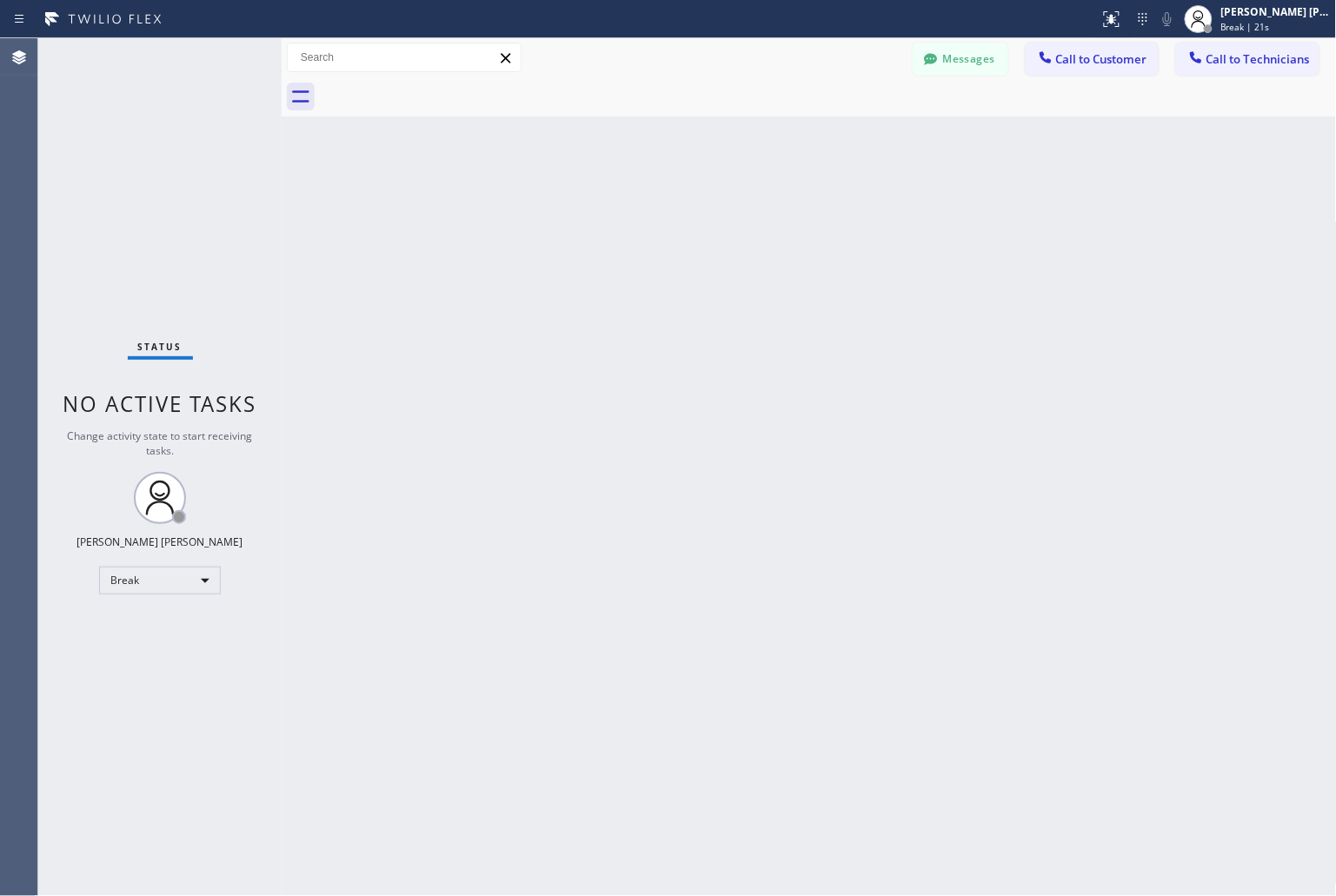
click at [617, 211] on div "Back to Dashboard Change Sender ID Customers Technicians KD Krissy Do [DATE] 02…" at bounding box center [809, 467] width 1055 height 858
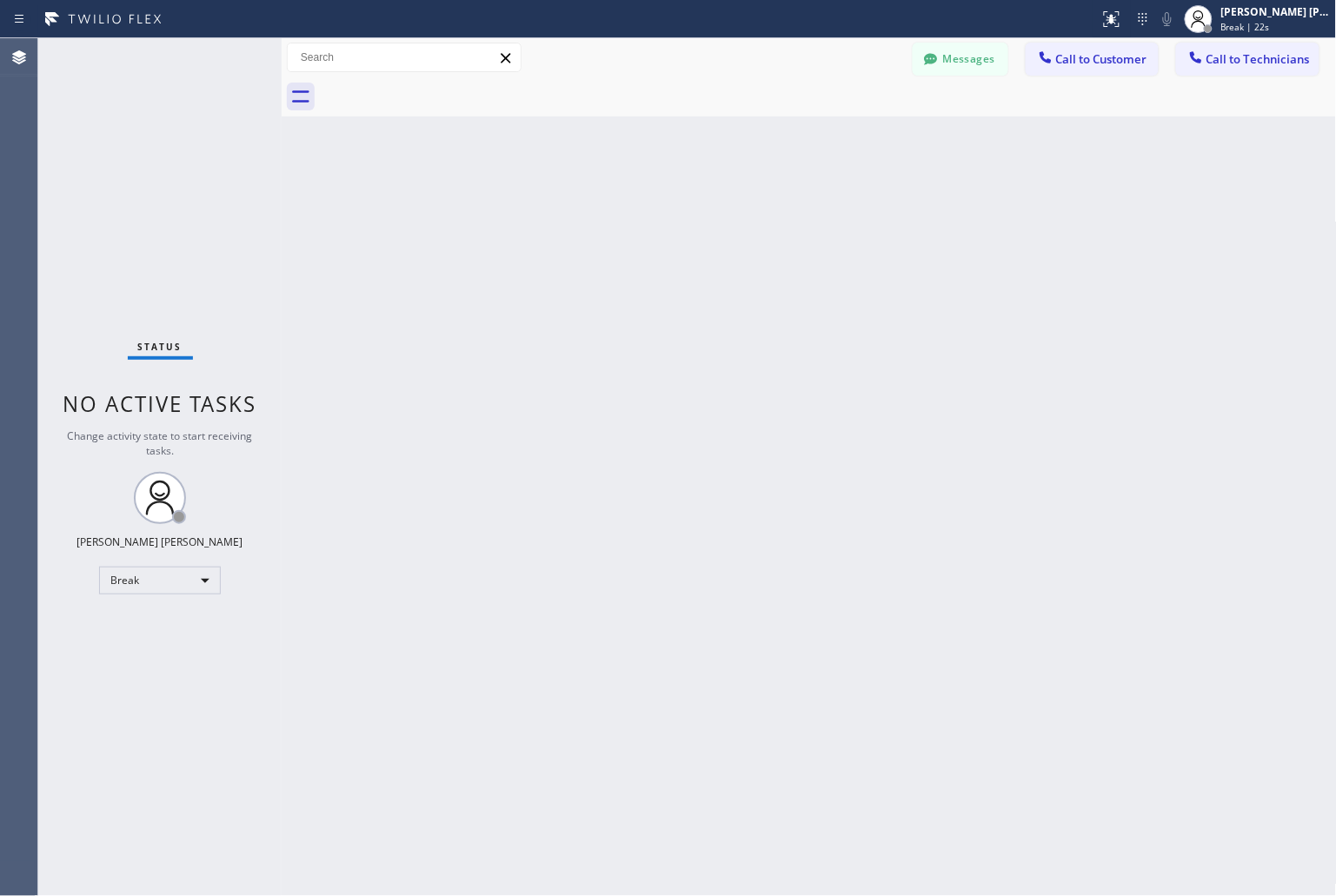
click at [617, 211] on div "Back to Dashboard Change Sender ID Customers Technicians KD Krissy Do [DATE] 02…" at bounding box center [809, 467] width 1055 height 858
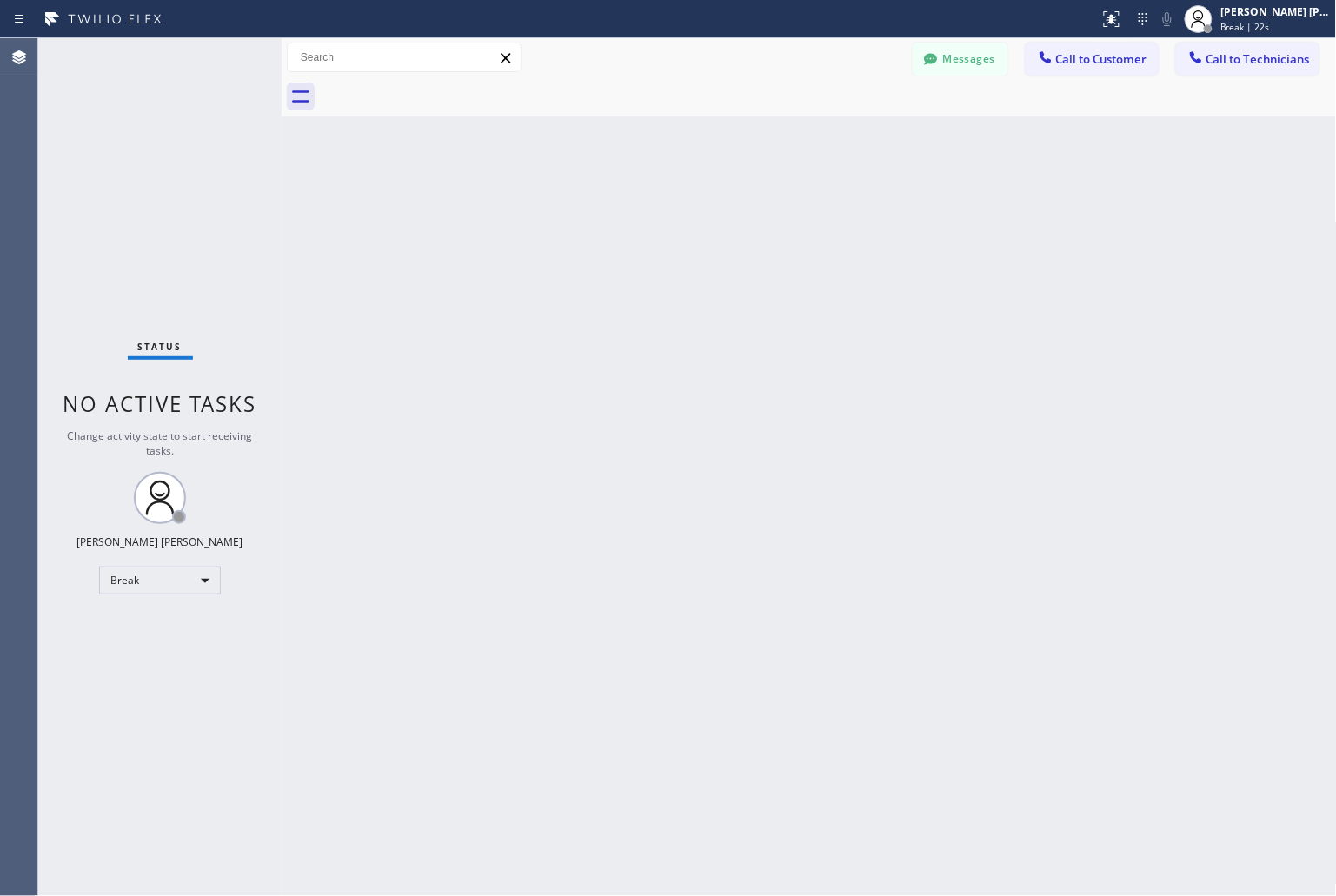
click at [617, 211] on div "Back to Dashboard Change Sender ID Customers Technicians KD Krissy Do [DATE] 02…" at bounding box center [809, 467] width 1055 height 858
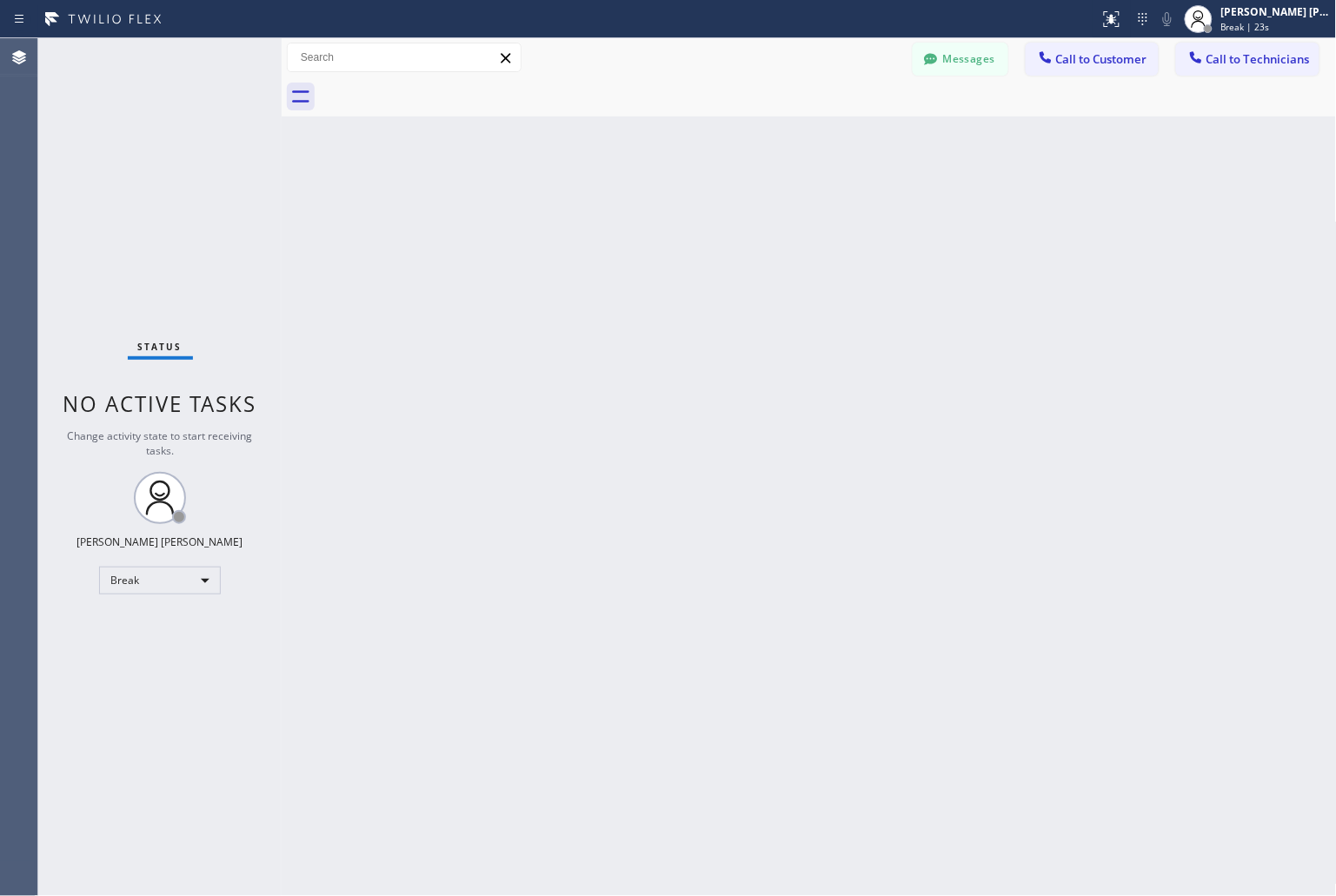
click at [617, 211] on div "Back to Dashboard Change Sender ID Customers Technicians KD Krissy Do [DATE] 02…" at bounding box center [809, 467] width 1055 height 858
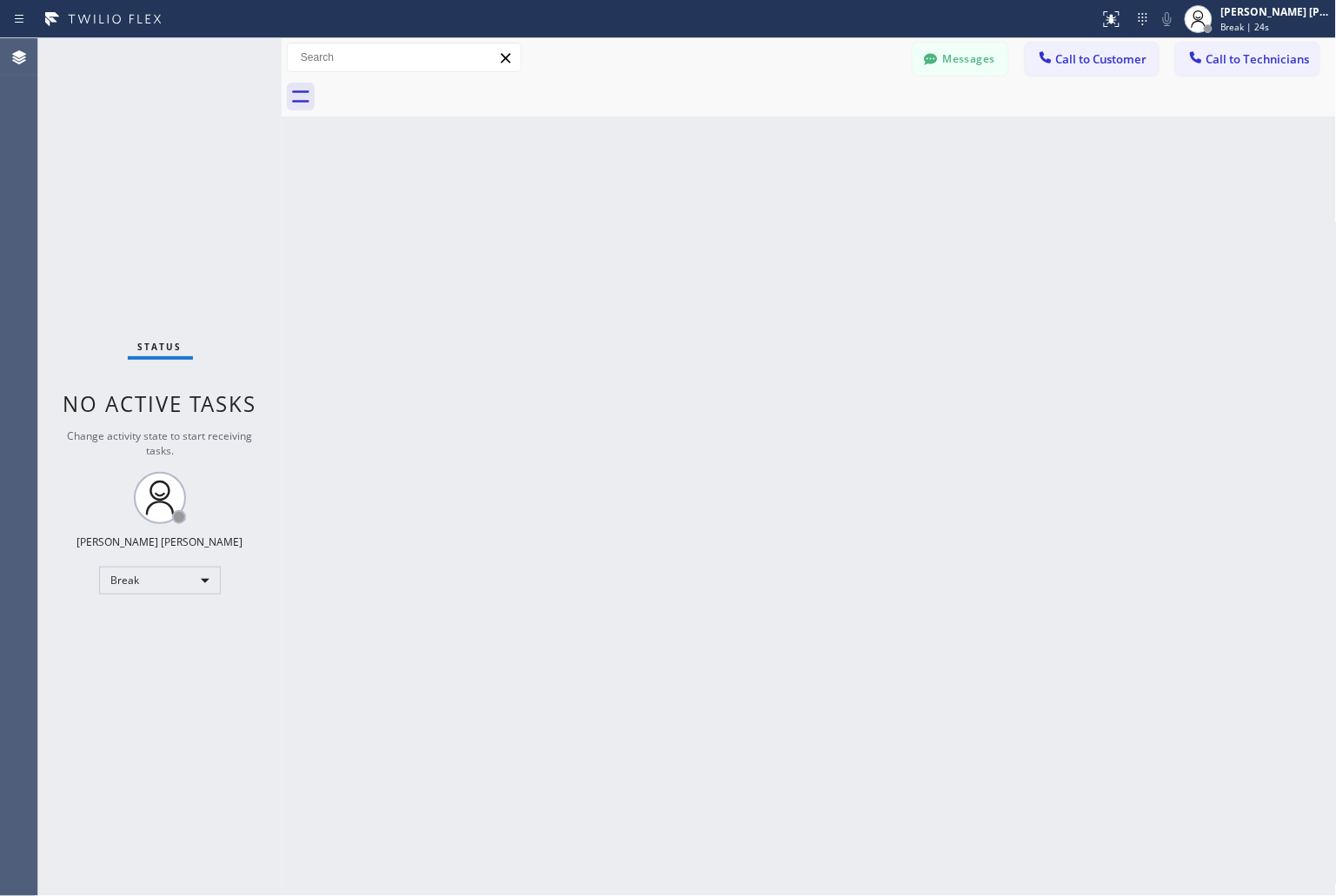
click at [617, 211] on div "Back to Dashboard Change Sender ID Customers Technicians KD Krissy Do [DATE] 02…" at bounding box center [809, 467] width 1055 height 858
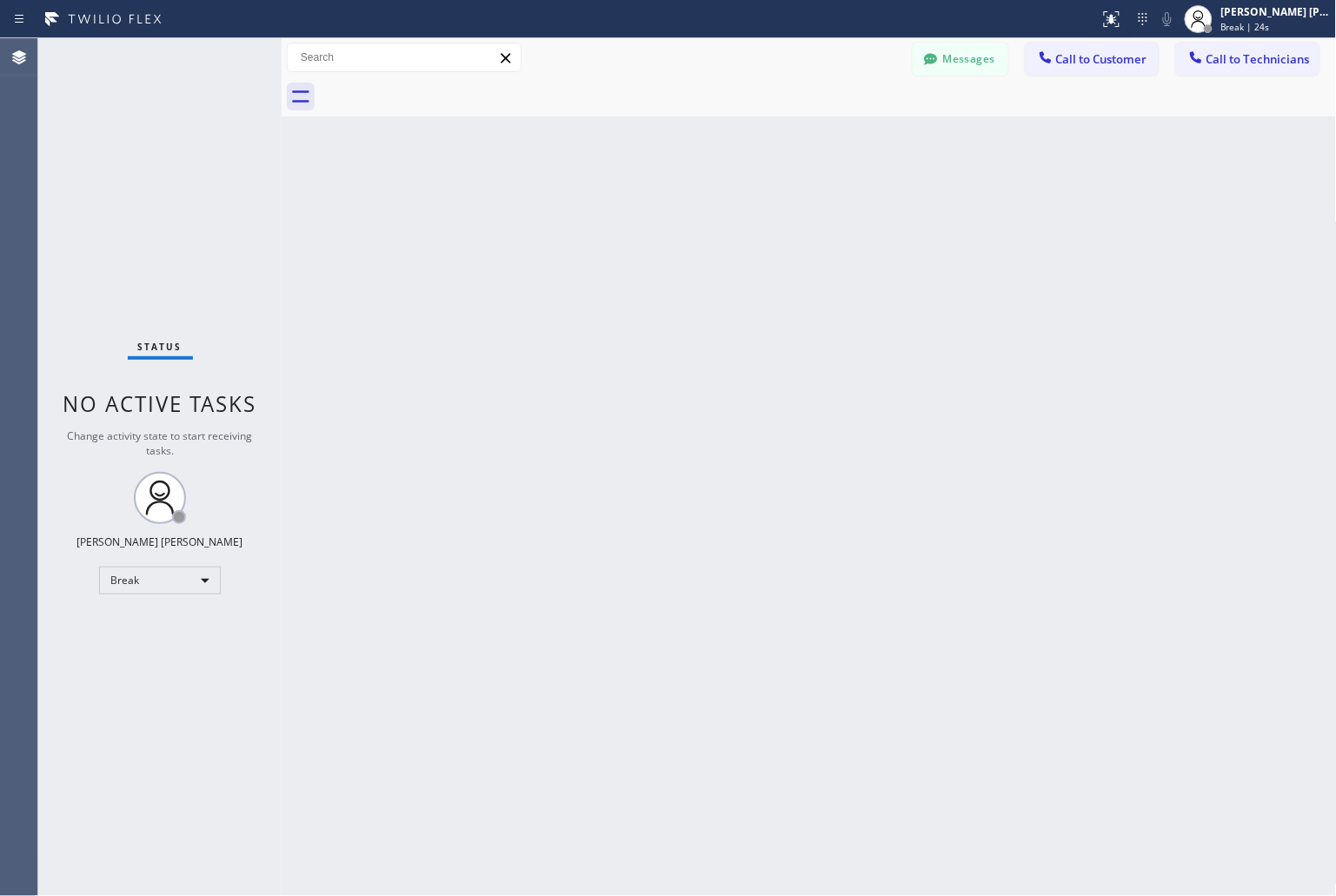
click at [617, 211] on div "Back to Dashboard Change Sender ID Customers Technicians KD Krissy Do [DATE] 02…" at bounding box center [809, 467] width 1055 height 858
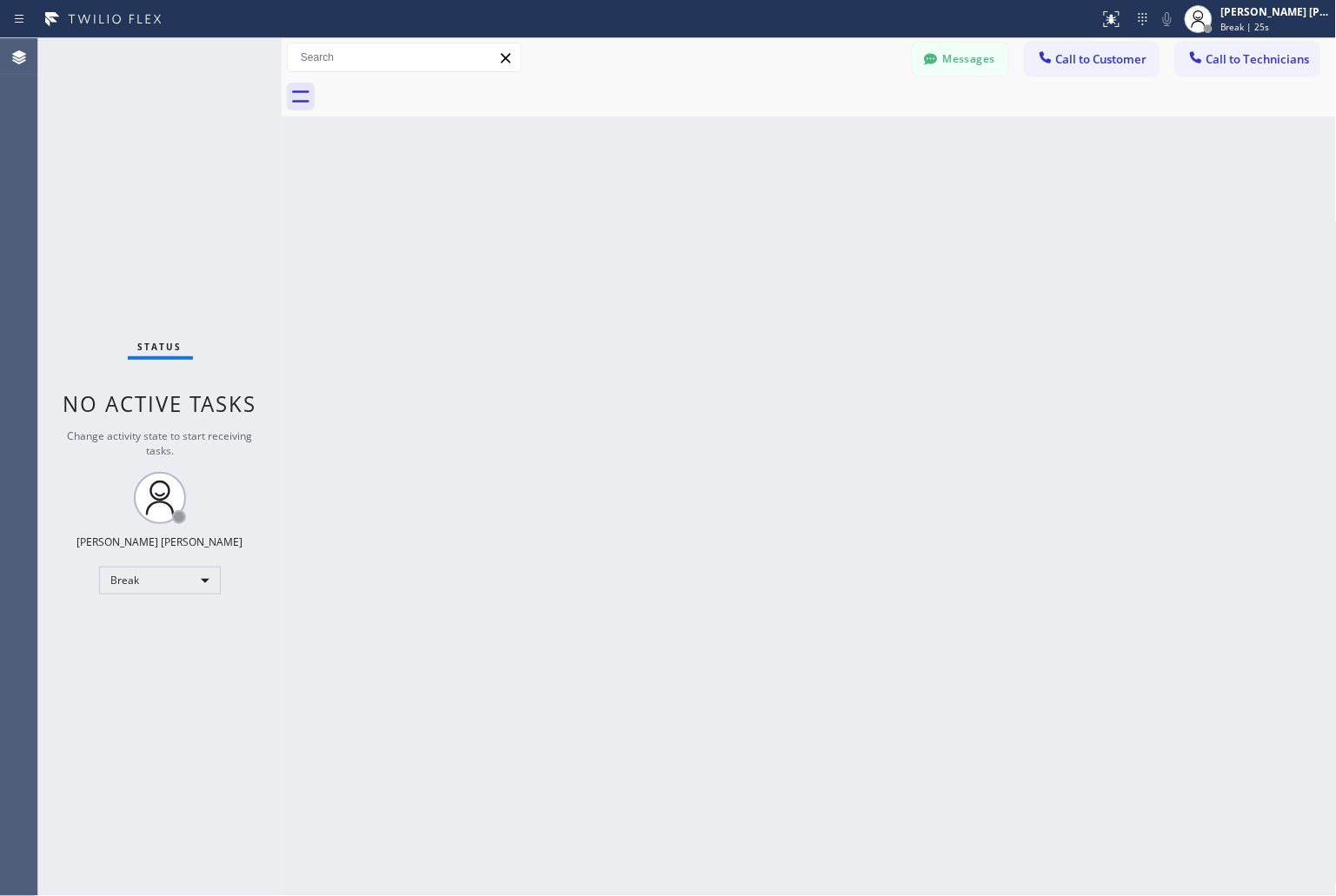
click at [617, 211] on div "Back to Dashboard Change Sender ID Customers Technicians KD Krissy Do [DATE] 02…" at bounding box center [809, 467] width 1055 height 858
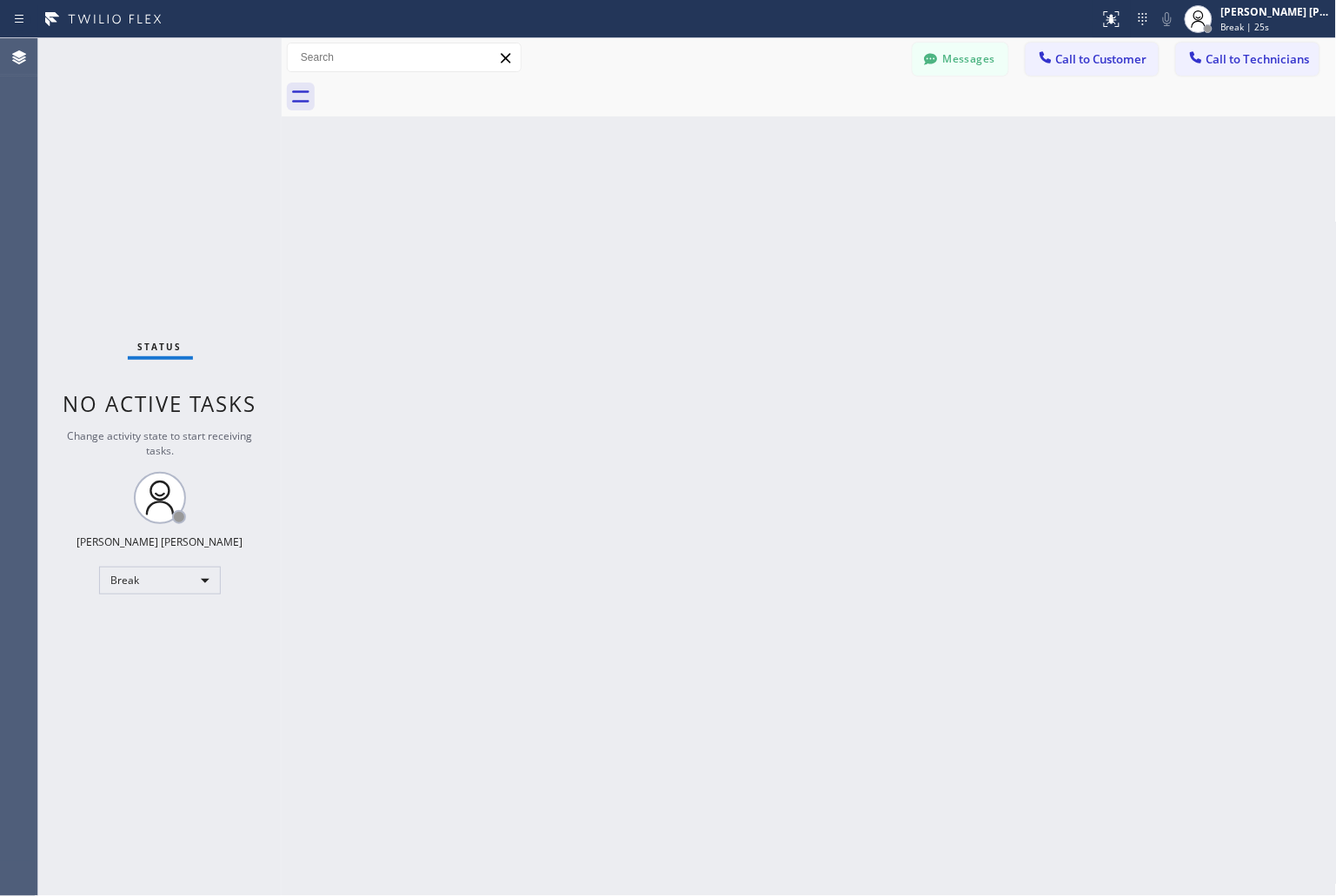
click at [617, 211] on div "Back to Dashboard Change Sender ID Customers Technicians KD Krissy Do [DATE] 02…" at bounding box center [809, 467] width 1055 height 858
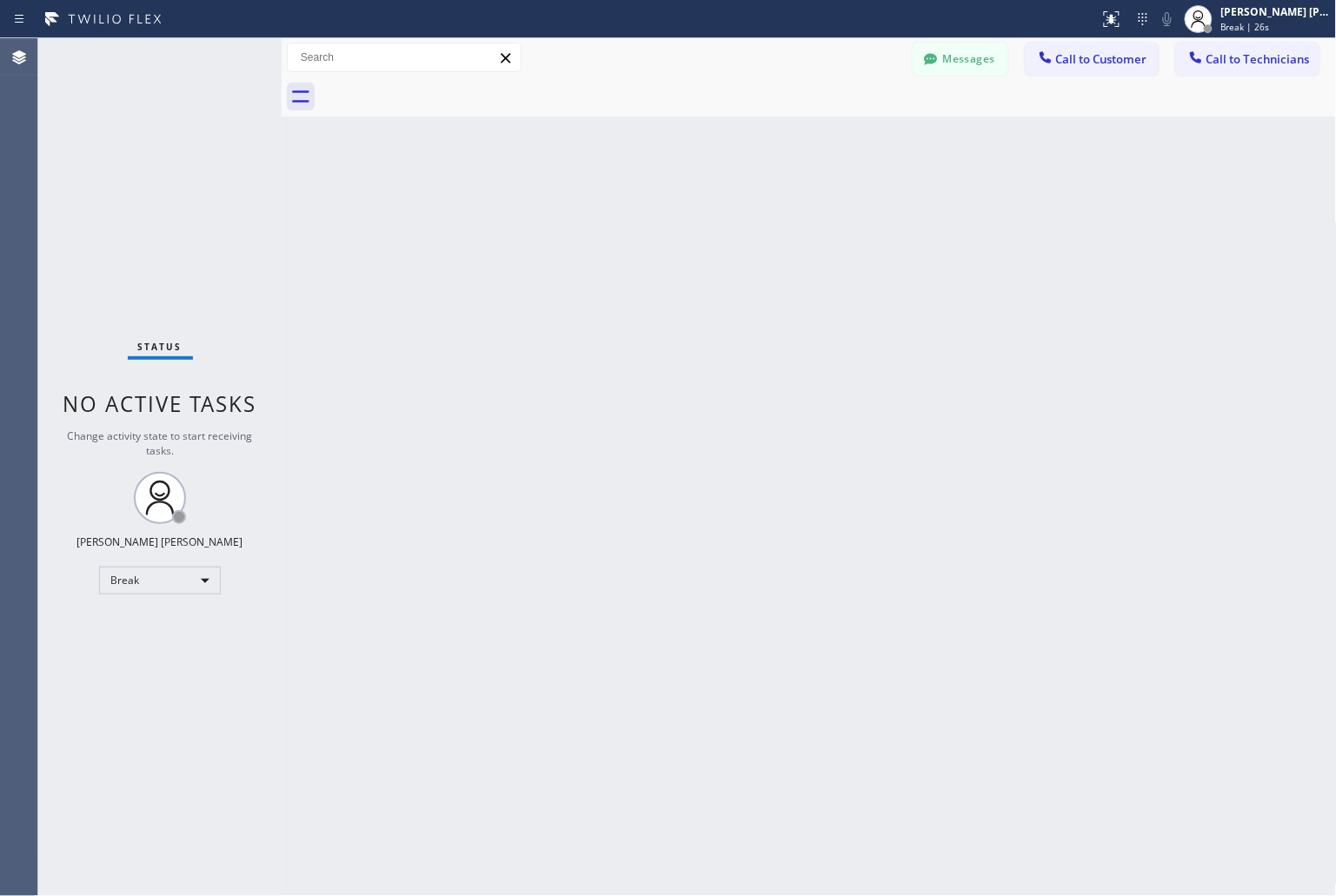
click at [617, 211] on div "Back to Dashboard Change Sender ID Customers Technicians KD Krissy Do [DATE] 02…" at bounding box center [809, 467] width 1055 height 858
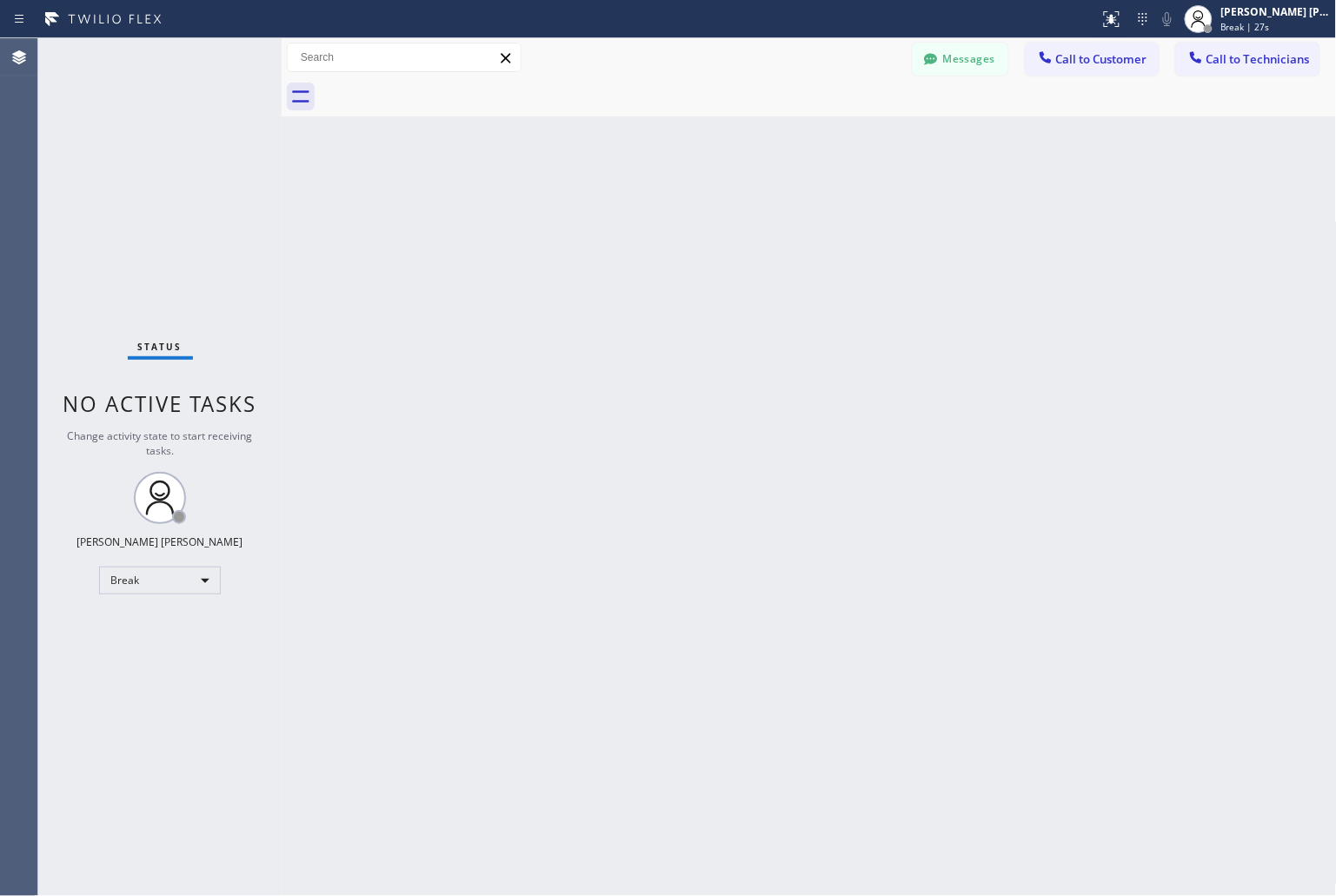
click at [617, 211] on div "Back to Dashboard Change Sender ID Customers Technicians KD Krissy Do [DATE] 02…" at bounding box center [809, 467] width 1055 height 858
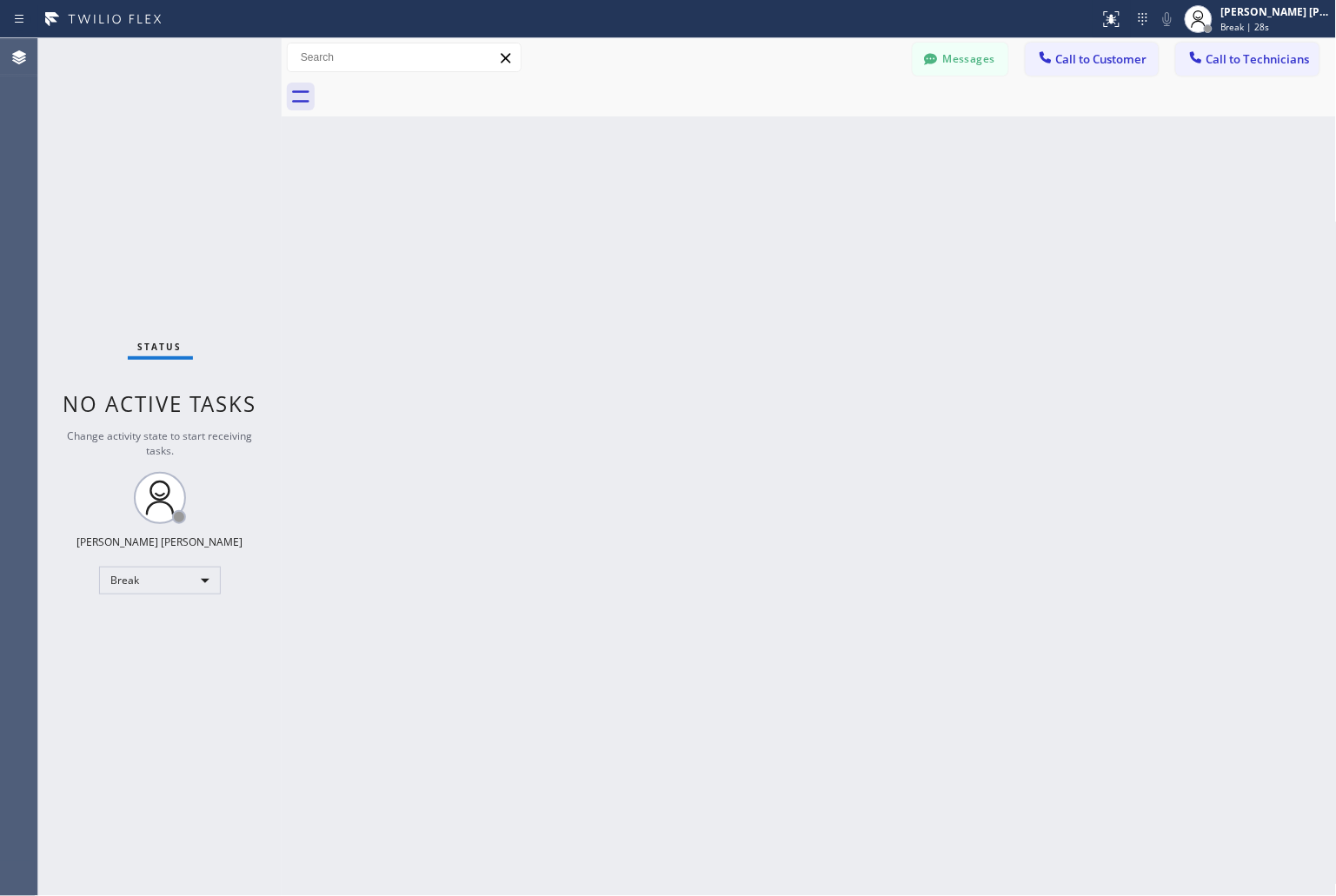
click at [617, 211] on div "Back to Dashboard Change Sender ID Customers Technicians KD Krissy Do [DATE] 02…" at bounding box center [809, 467] width 1055 height 858
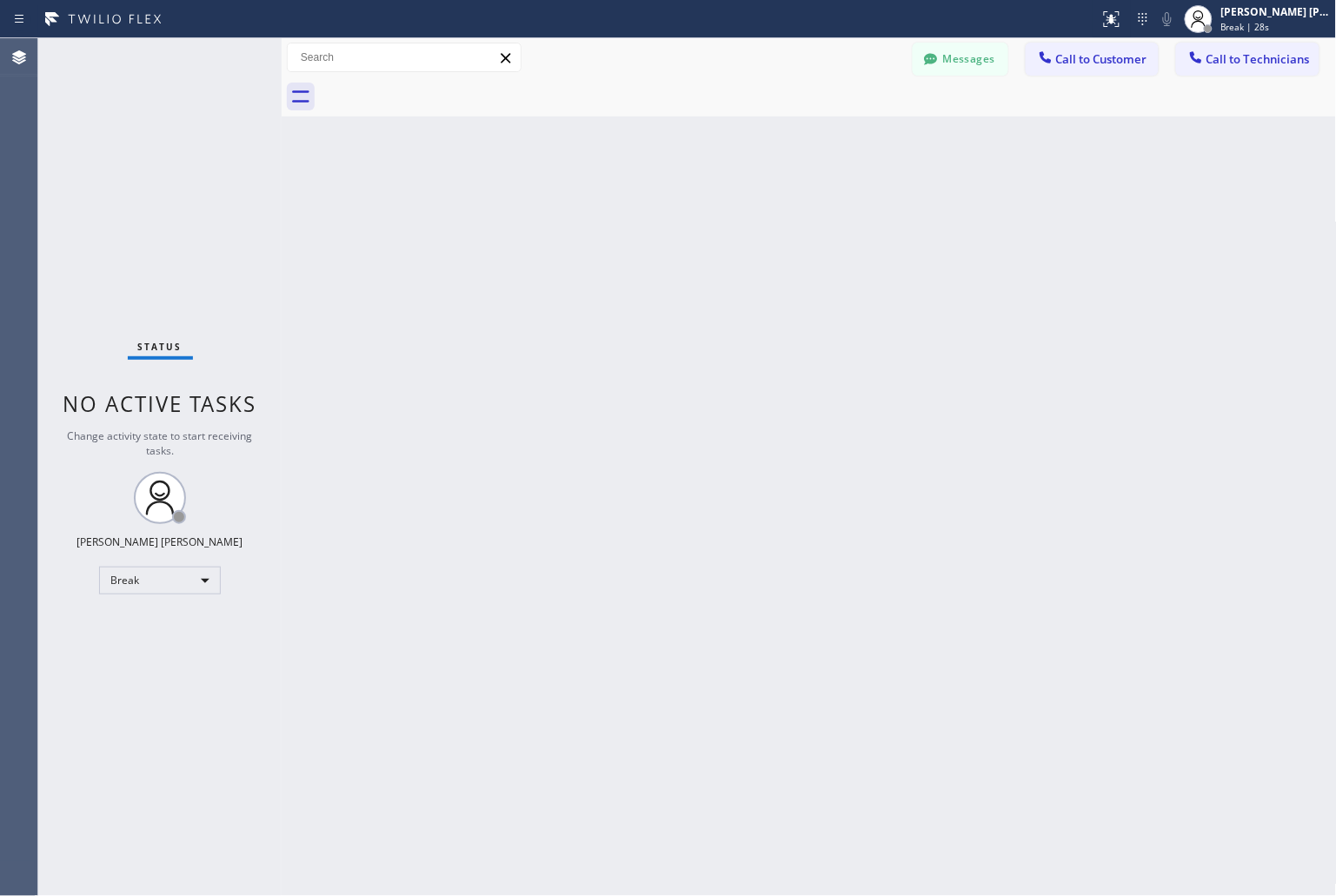
click at [617, 211] on div "Back to Dashboard Change Sender ID Customers Technicians KD Krissy Do [DATE] 02…" at bounding box center [809, 467] width 1055 height 858
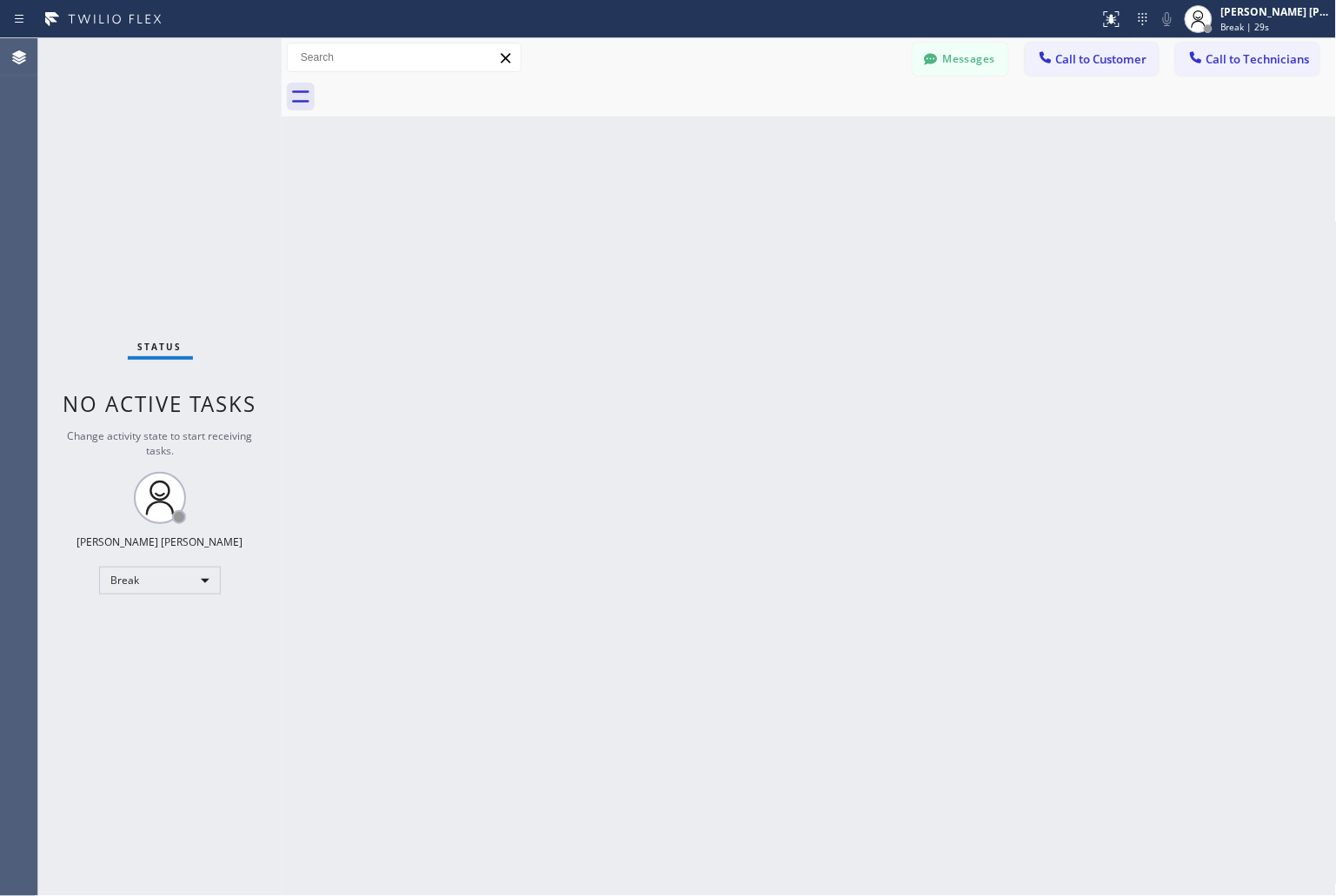
click at [617, 211] on div "Back to Dashboard Change Sender ID Customers Technicians KD Krissy Do [DATE] 02…" at bounding box center [809, 467] width 1055 height 858
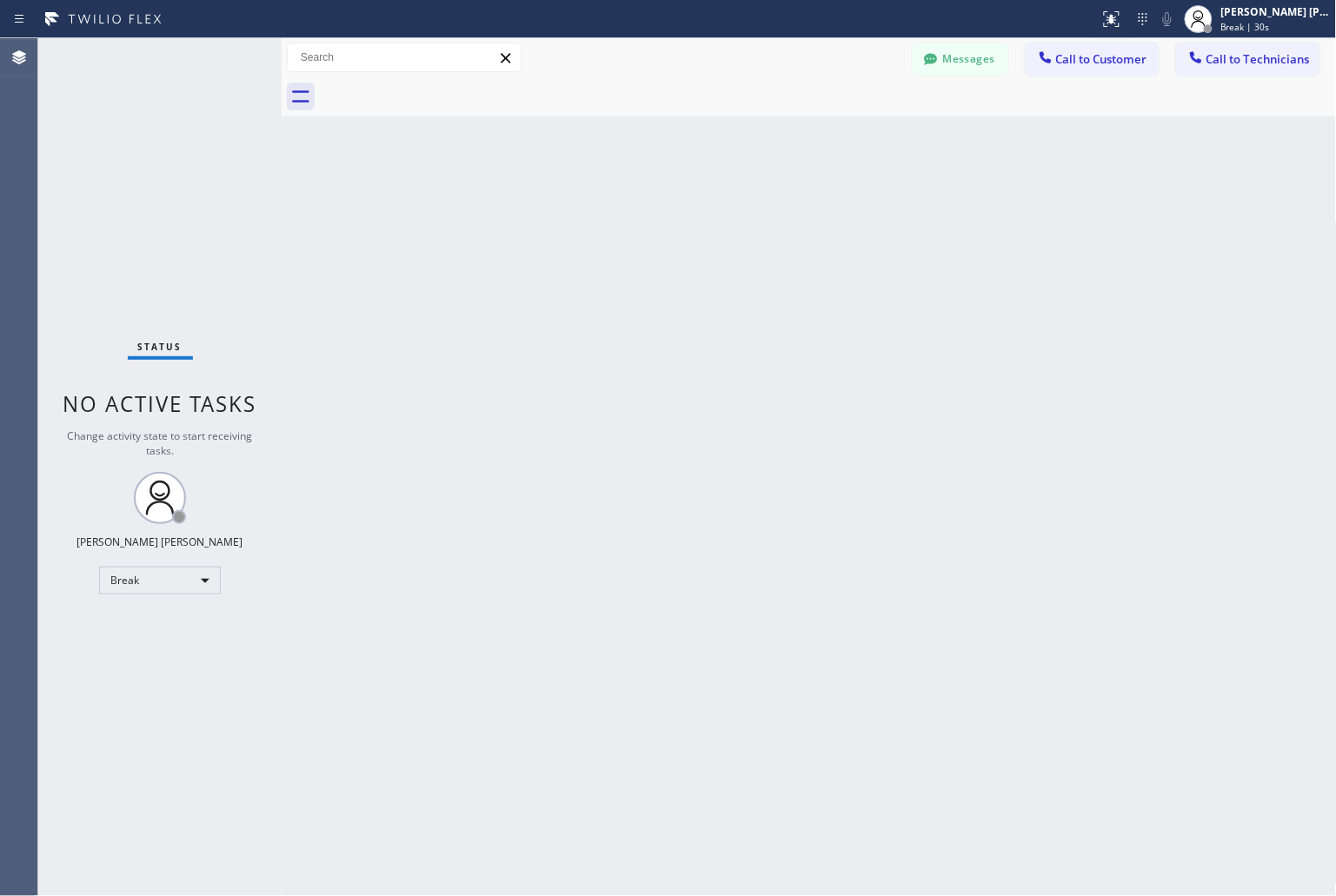
click at [617, 211] on div "Back to Dashboard Change Sender ID Customers Technicians KD Krissy Do [DATE] 02…" at bounding box center [809, 467] width 1055 height 858
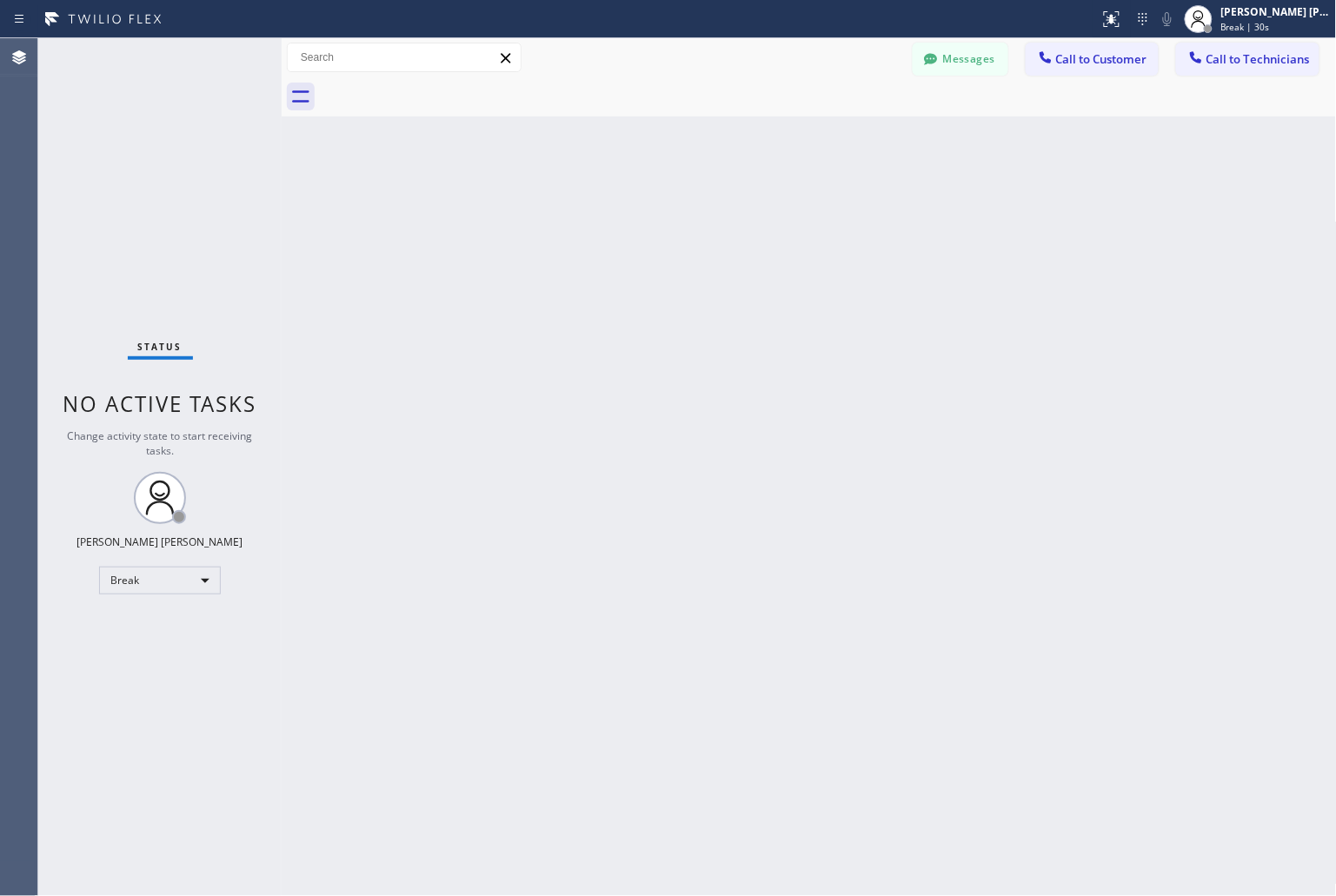
click at [617, 211] on div "Back to Dashboard Change Sender ID Customers Technicians KD Krissy Do [DATE] 02…" at bounding box center [809, 467] width 1055 height 858
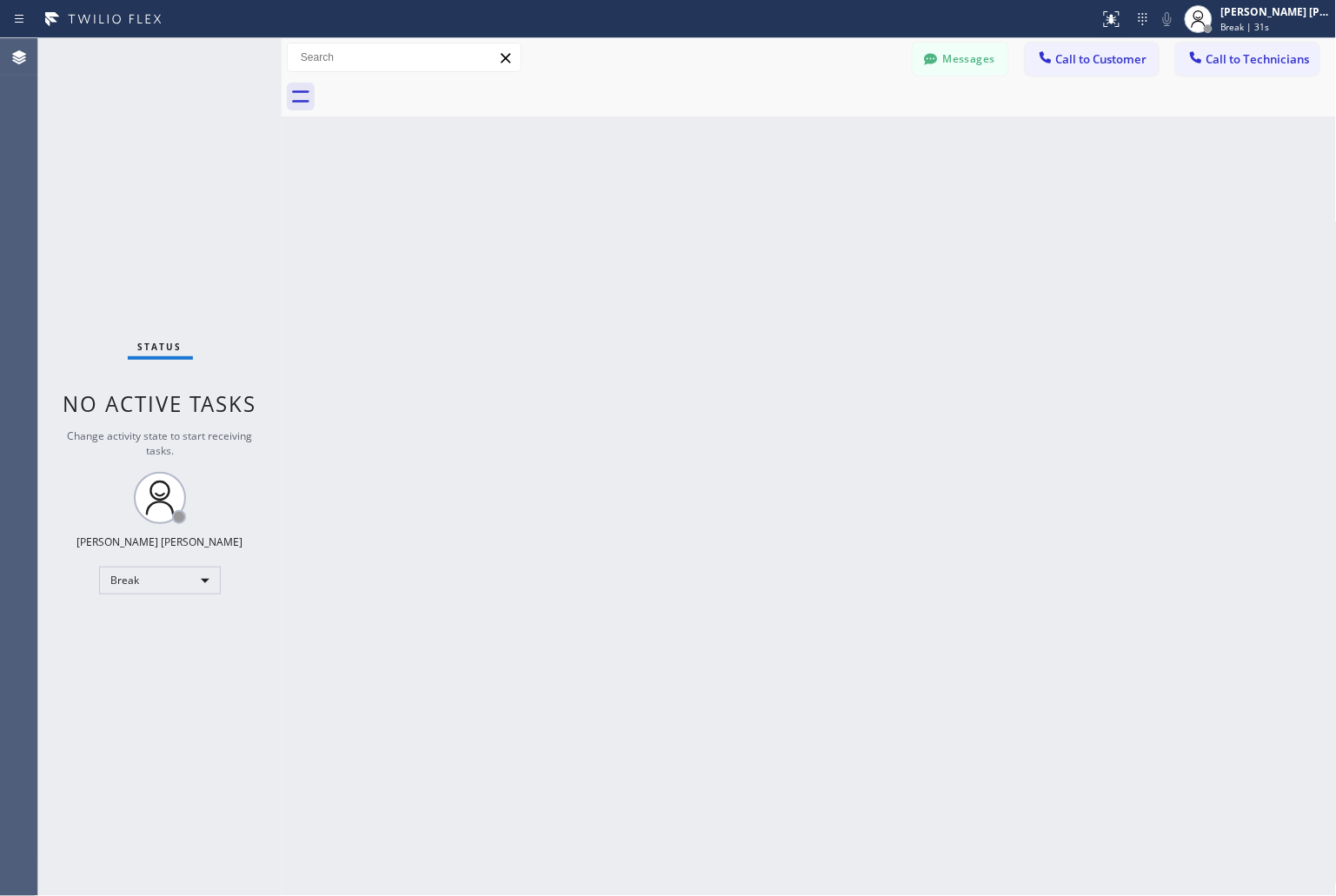
click at [617, 211] on div "Back to Dashboard Change Sender ID Customers Technicians KD Krissy Do [DATE] 02…" at bounding box center [809, 467] width 1055 height 858
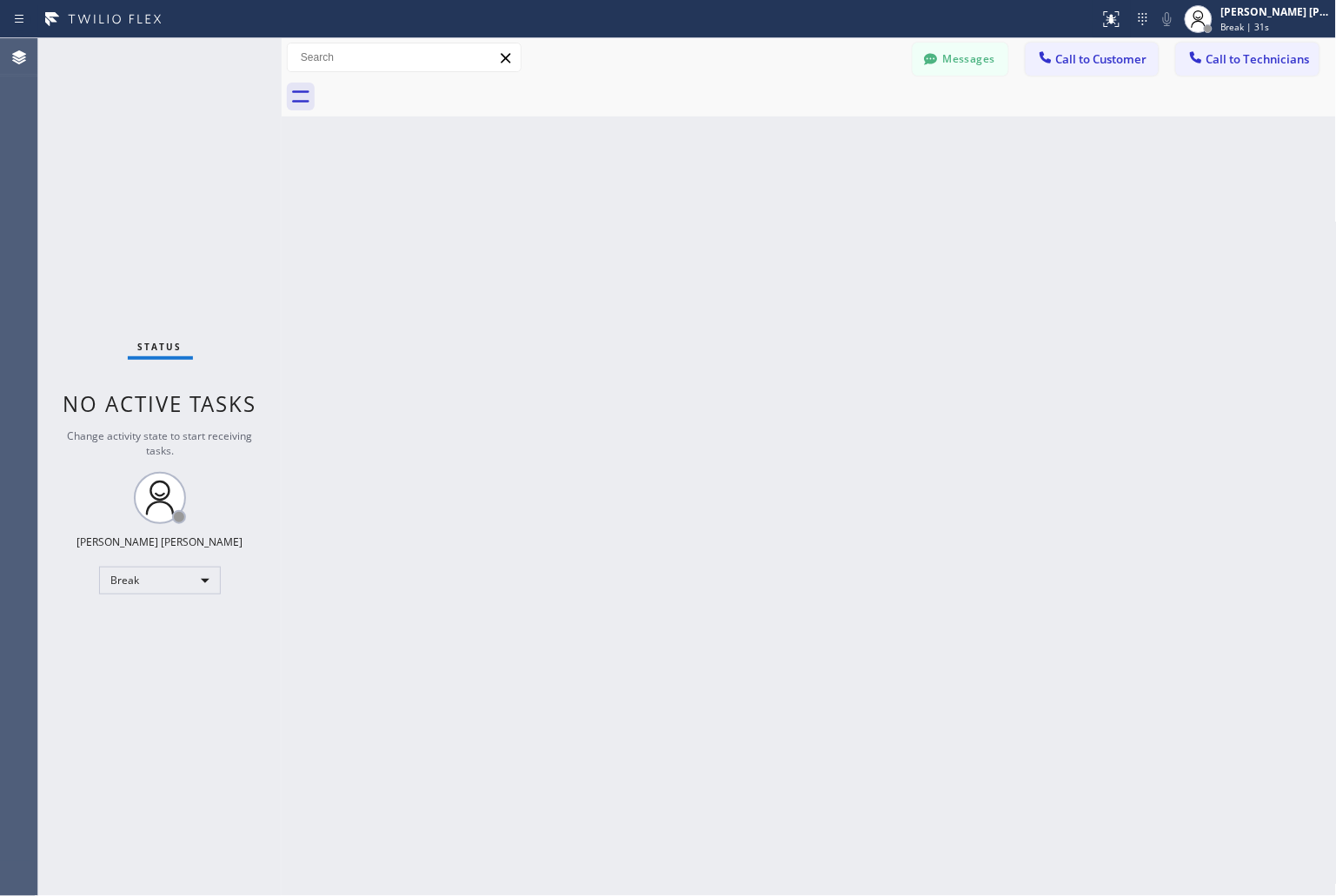
click at [617, 211] on div "Back to Dashboard Change Sender ID Customers Technicians KD Krissy Do [DATE] 02…" at bounding box center [809, 467] width 1055 height 858
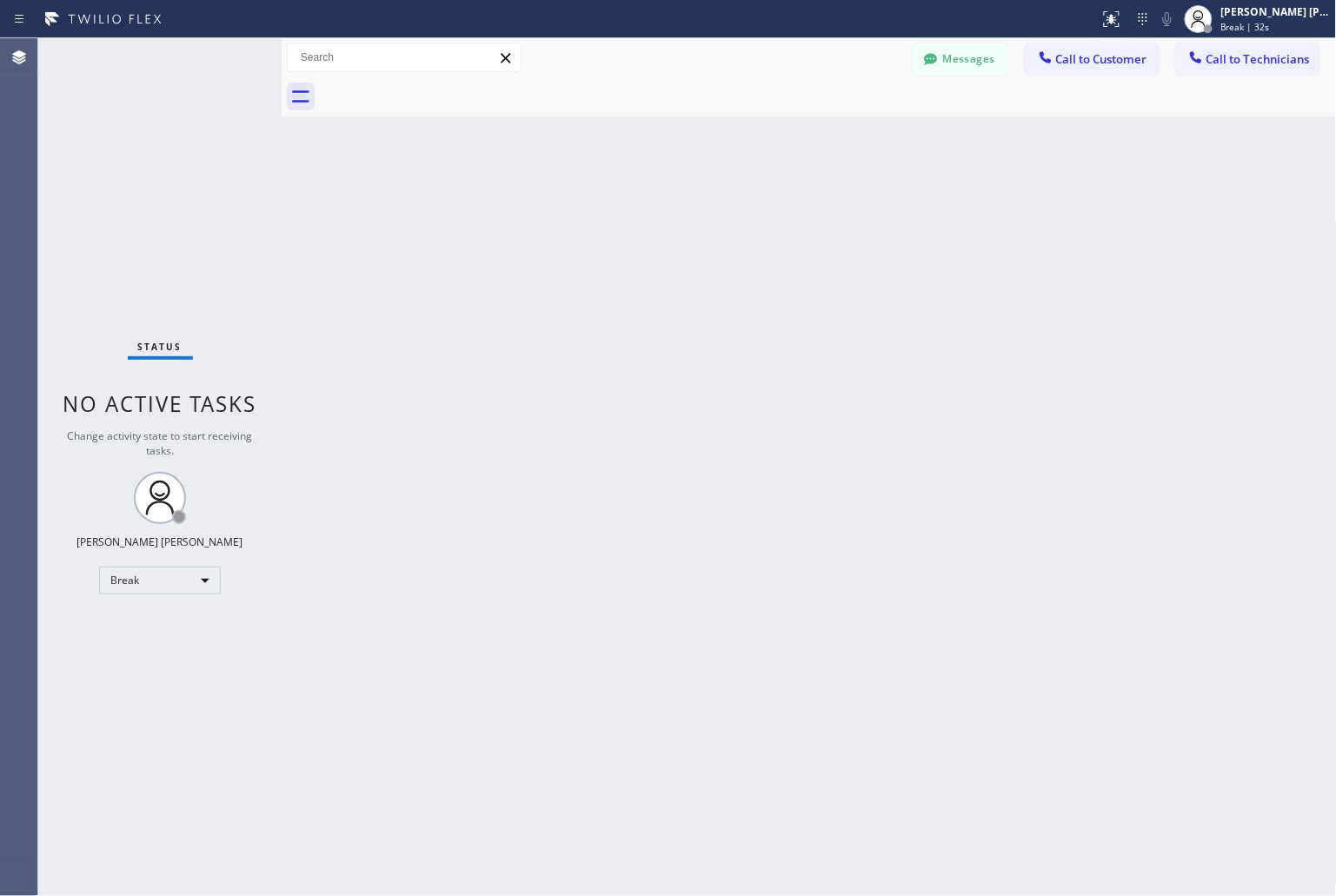
click at [617, 211] on div "Back to Dashboard Change Sender ID Customers Technicians KD Krissy Do [DATE] 02…" at bounding box center [809, 467] width 1055 height 858
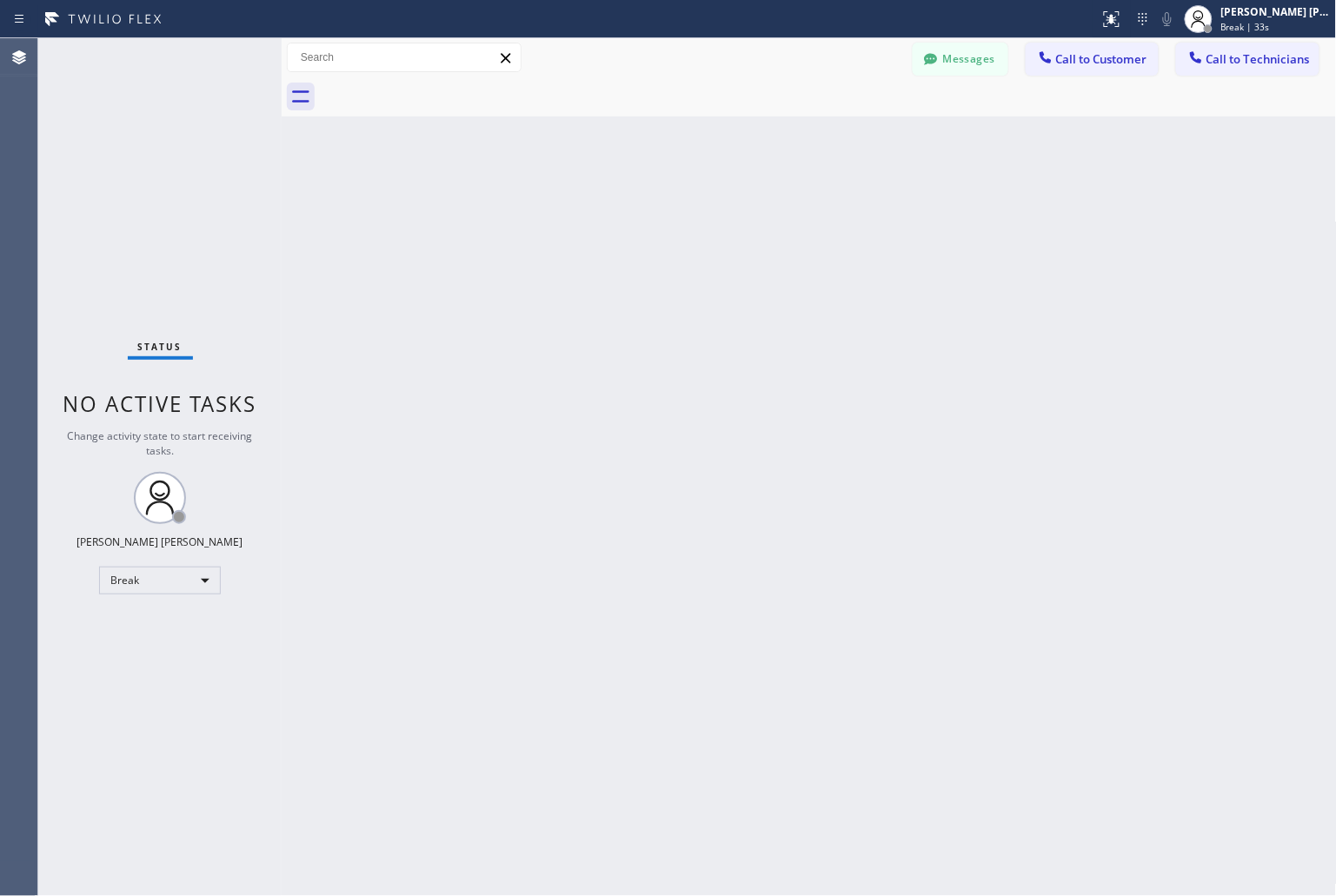
click at [617, 211] on div "Back to Dashboard Change Sender ID Customers Technicians KD Krissy Do [DATE] 02…" at bounding box center [809, 467] width 1055 height 858
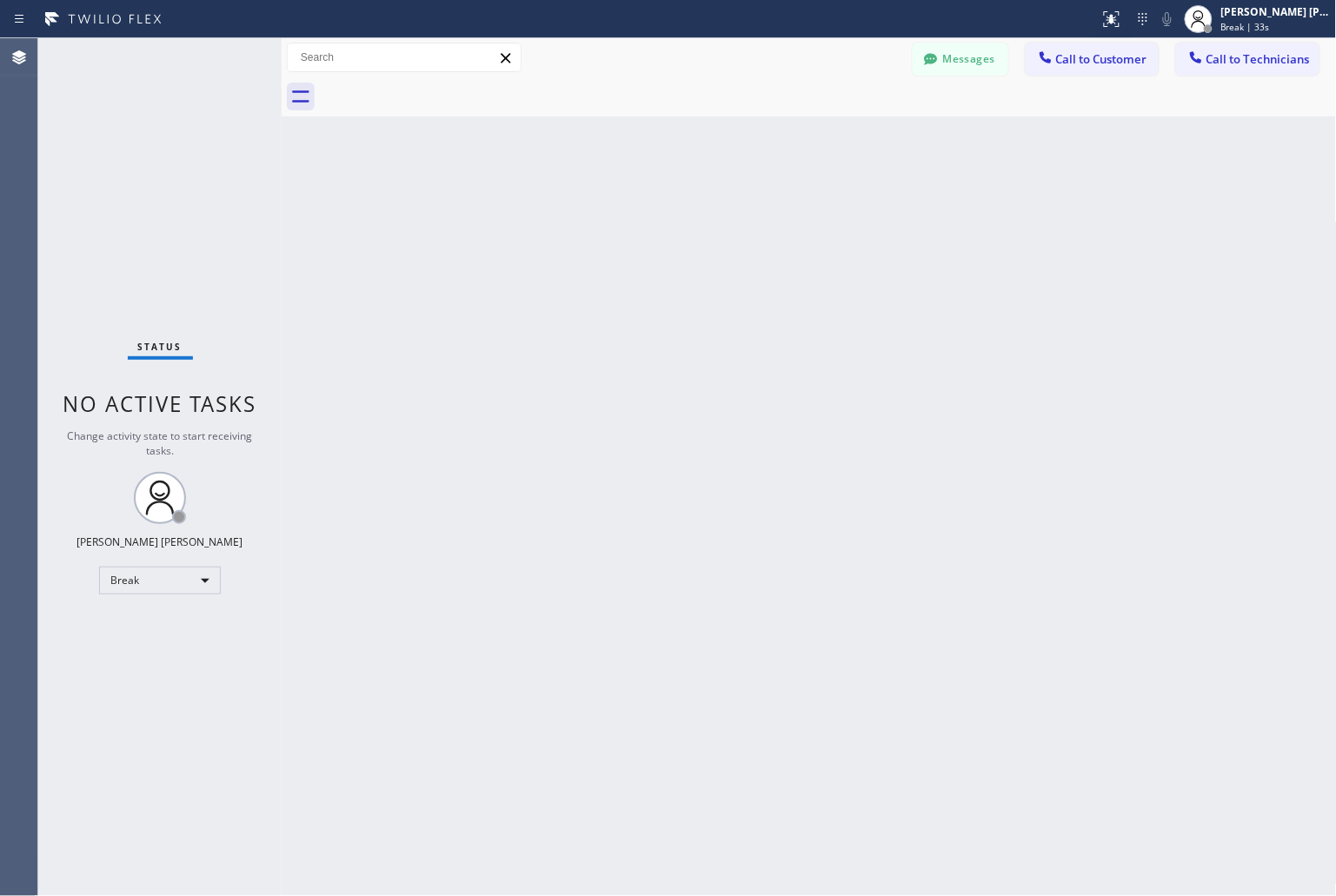
click at [617, 211] on div "Back to Dashboard Change Sender ID Customers Technicians KD Krissy Do [DATE] 02…" at bounding box center [809, 467] width 1055 height 858
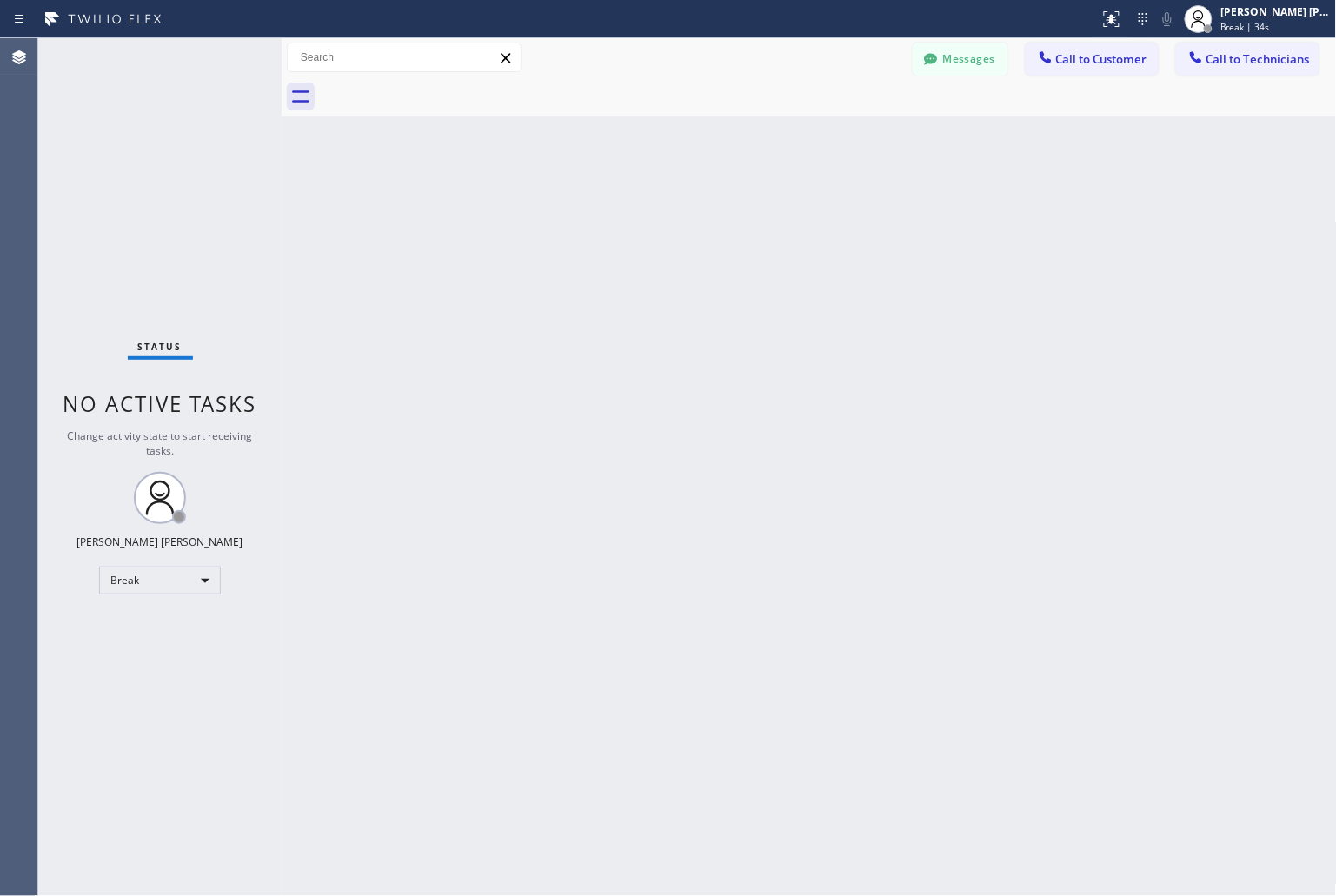
click at [617, 211] on div "Back to Dashboard Change Sender ID Customers Technicians KD Krissy Do [DATE] 02…" at bounding box center [809, 467] width 1055 height 858
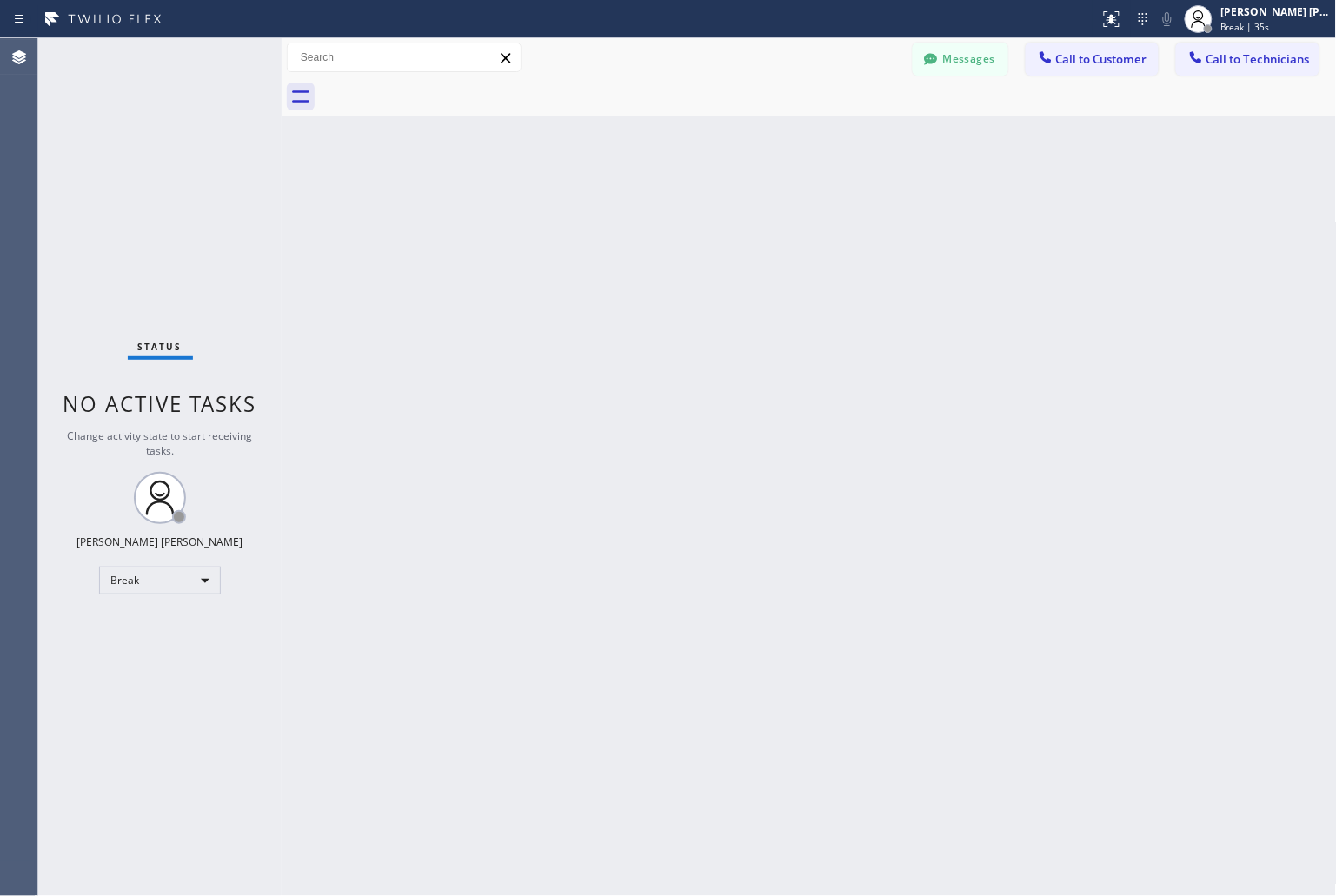
click at [617, 211] on div "Back to Dashboard Change Sender ID Customers Technicians KD Krissy Do [DATE] 02…" at bounding box center [809, 467] width 1055 height 858
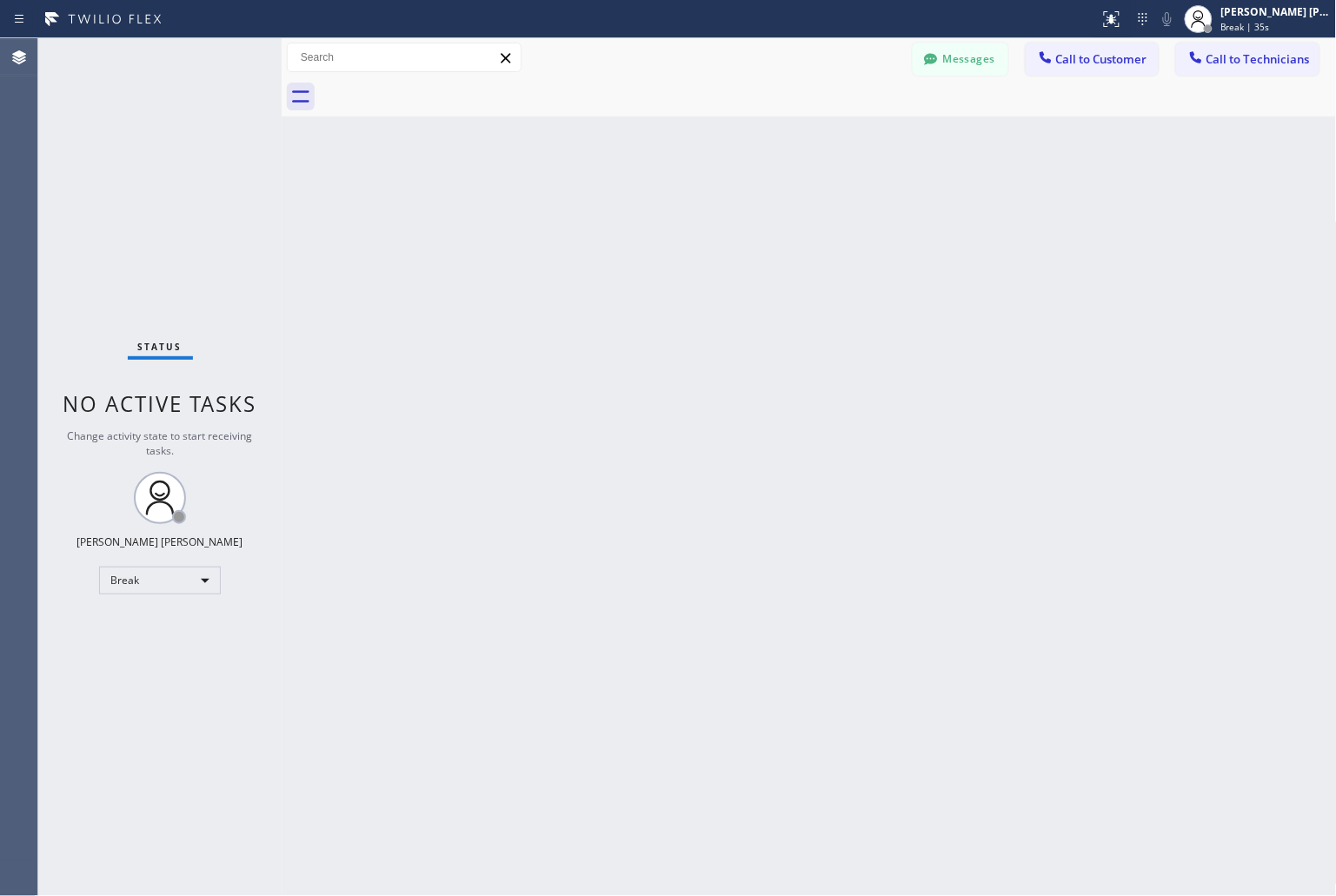
click at [617, 211] on div "Back to Dashboard Change Sender ID Customers Technicians KD Krissy Do [DATE] 02…" at bounding box center [809, 467] width 1055 height 858
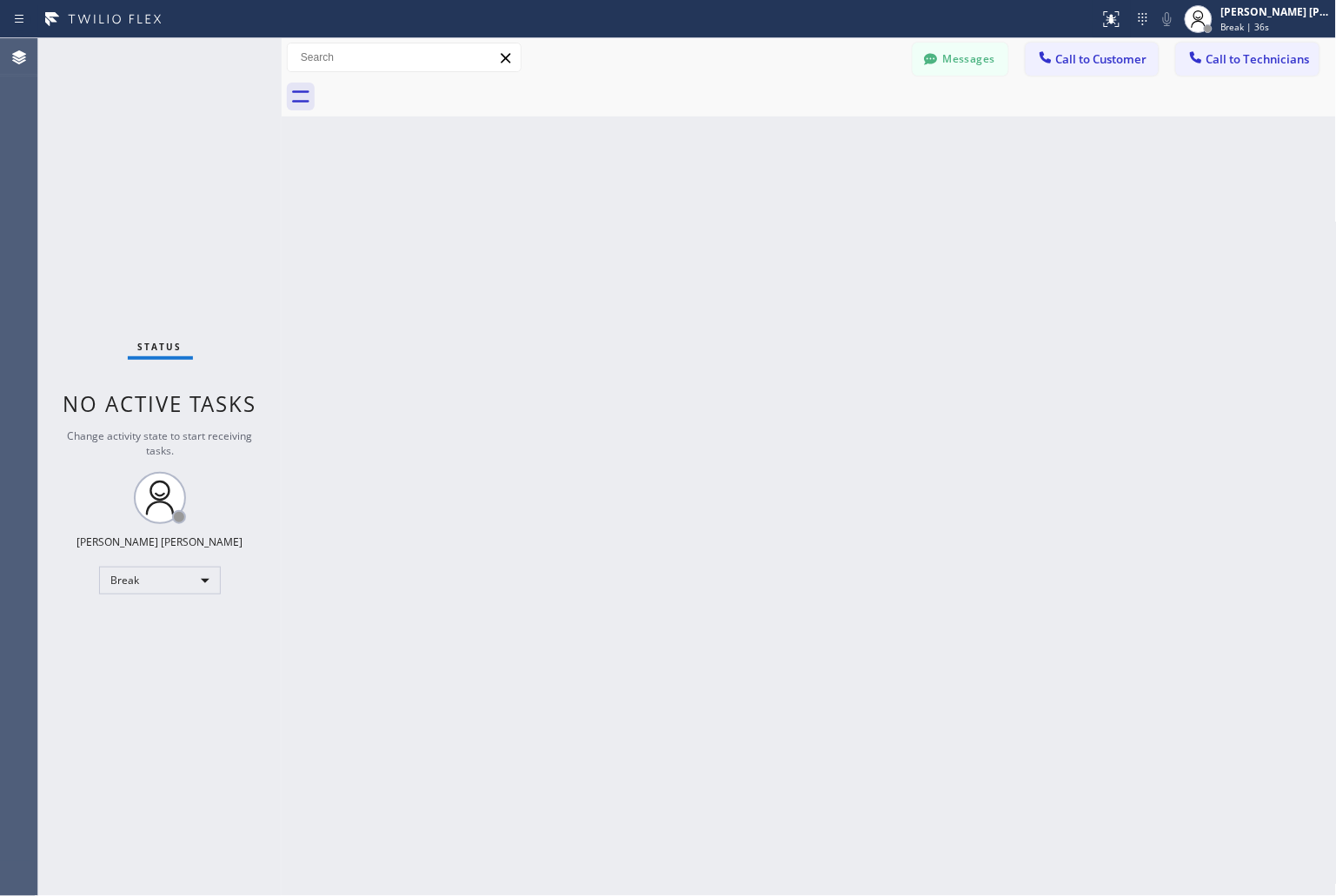
click at [617, 211] on div "Back to Dashboard Change Sender ID Customers Technicians KD Krissy Do [DATE] 02…" at bounding box center [809, 467] width 1055 height 858
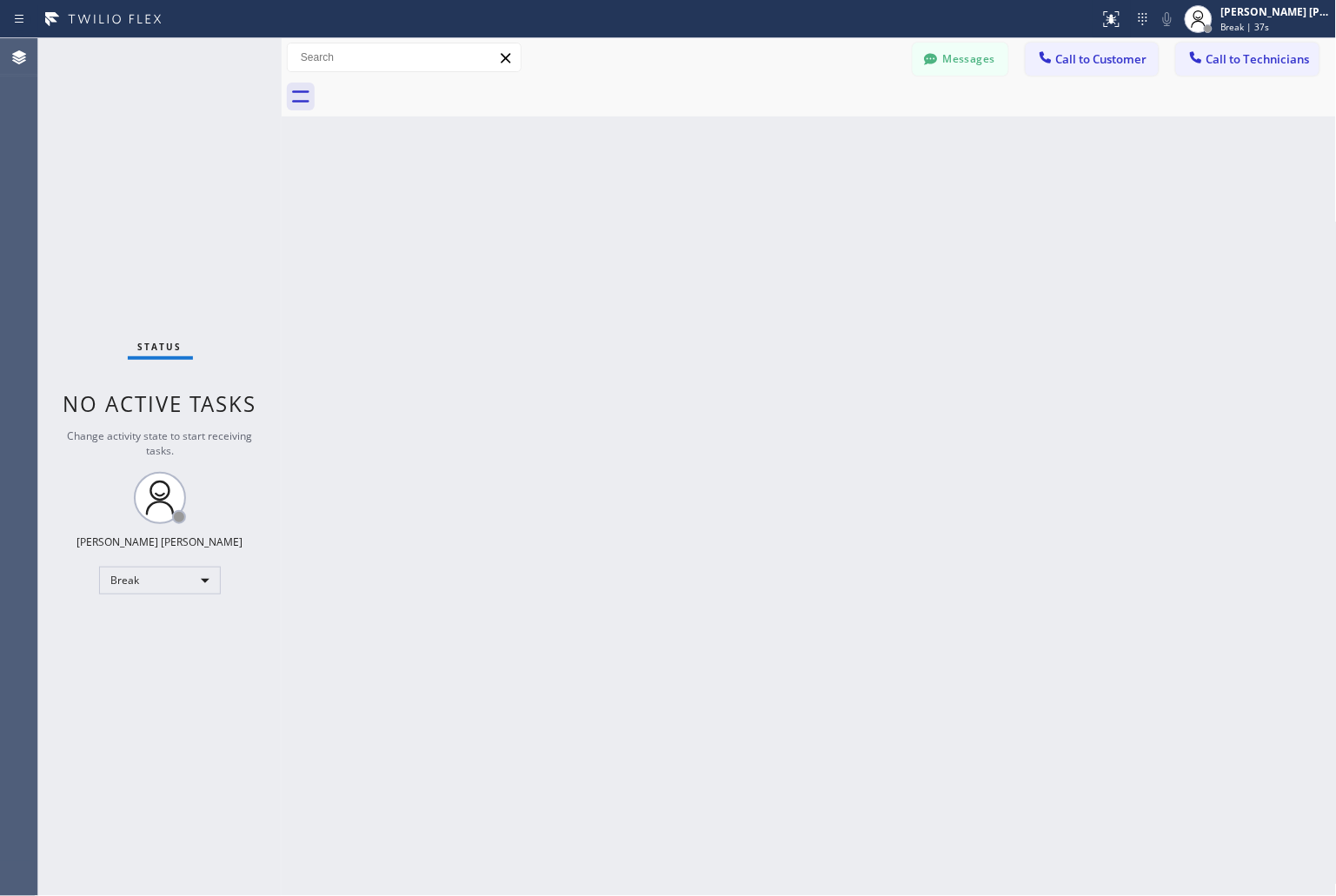
click at [617, 211] on div "Back to Dashboard Change Sender ID Customers Technicians KD Krissy Do [DATE] 02…" at bounding box center [809, 467] width 1055 height 858
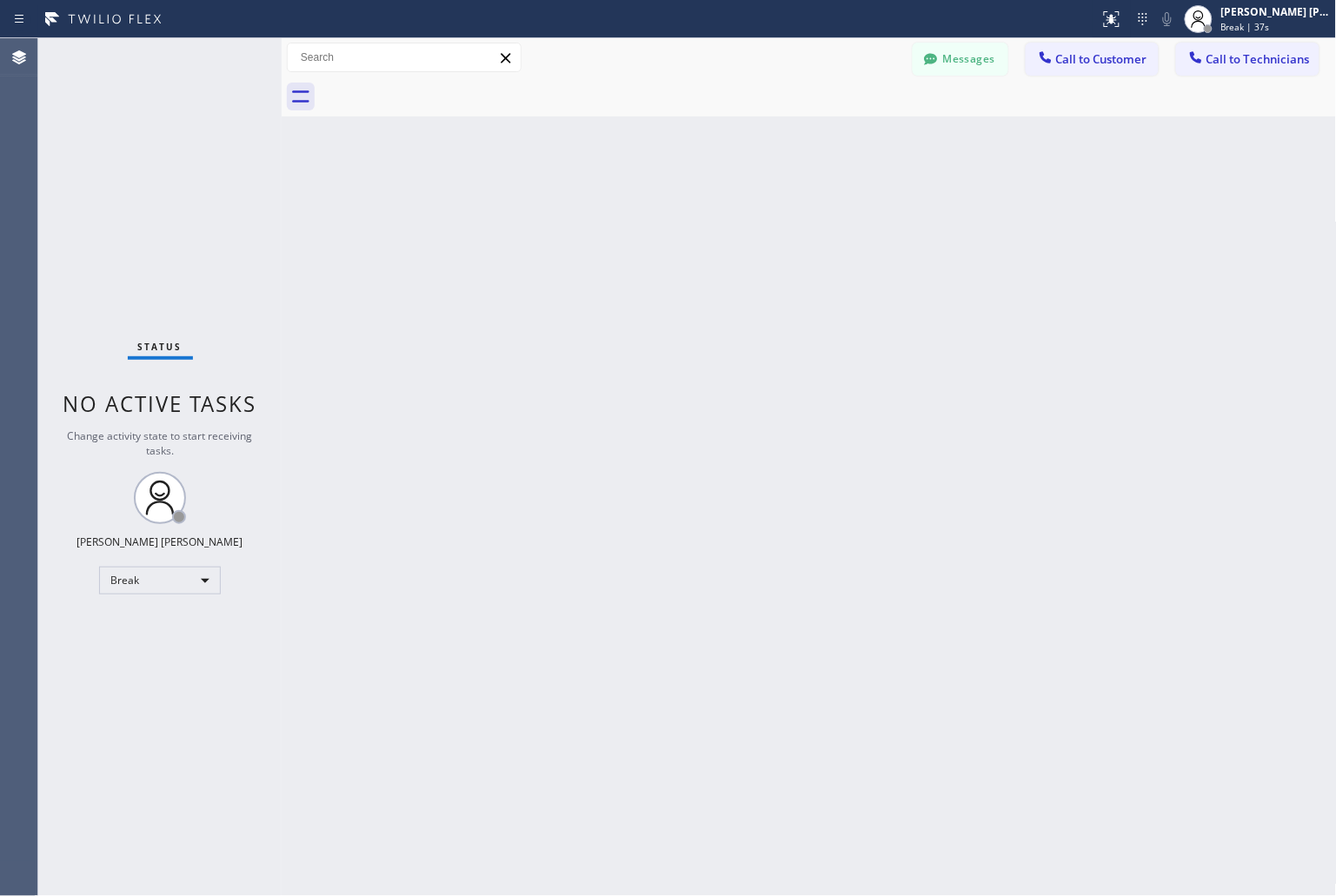
click at [617, 211] on div "Back to Dashboard Change Sender ID Customers Technicians KD Krissy Do [DATE] 02…" at bounding box center [809, 467] width 1055 height 858
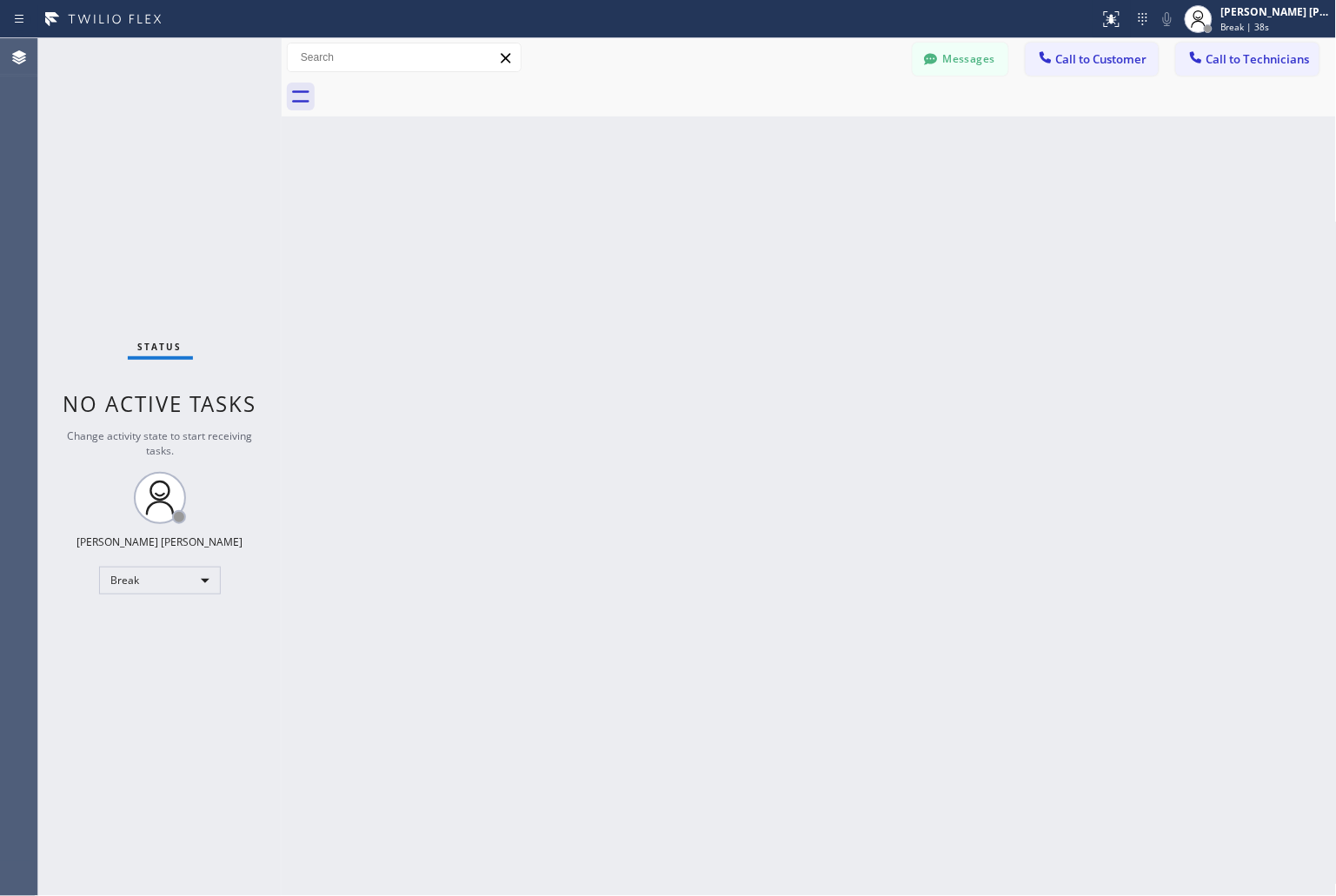
click at [617, 211] on div "Back to Dashboard Change Sender ID Customers Technicians KD Krissy Do [DATE] 02…" at bounding box center [809, 467] width 1055 height 858
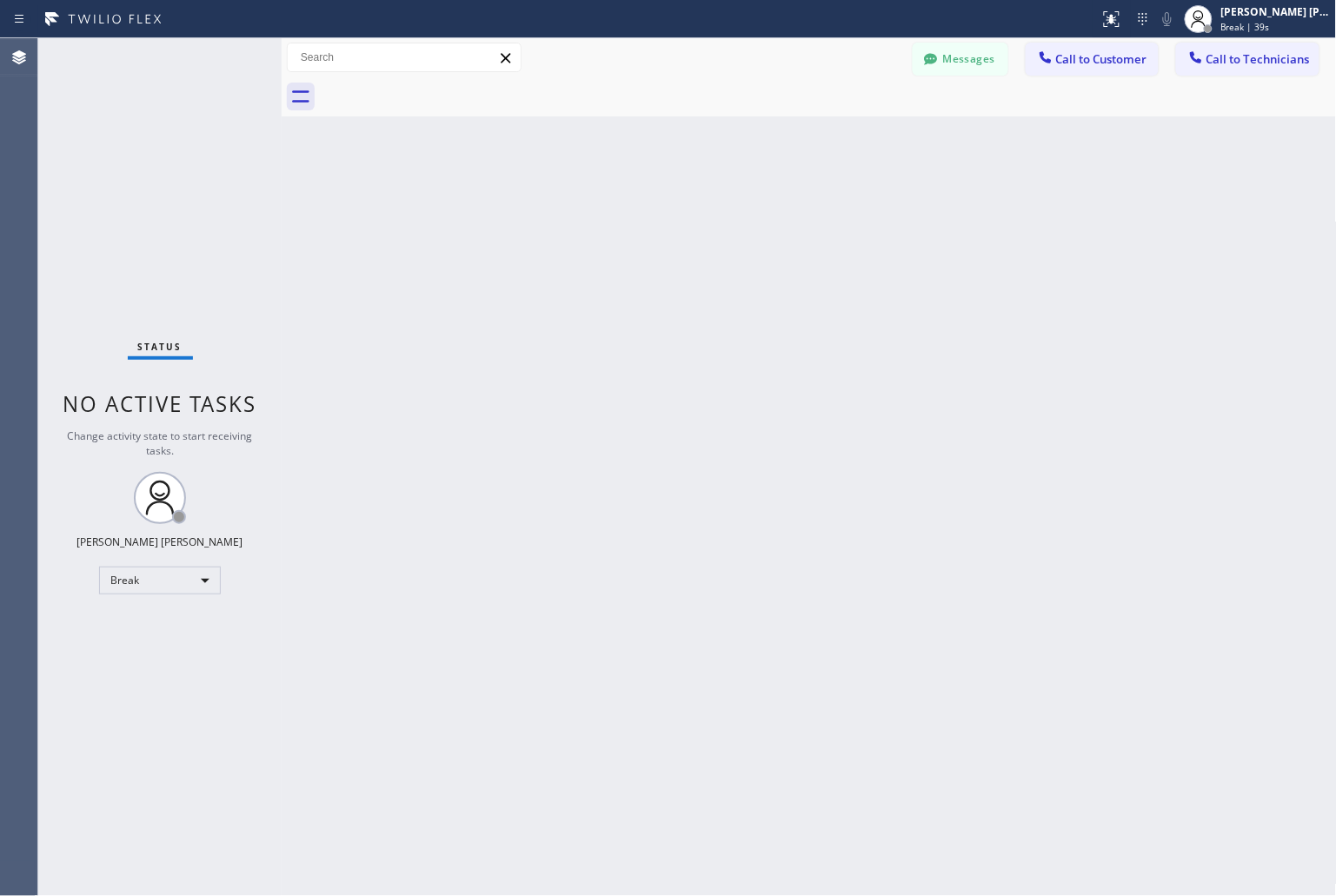
click at [617, 211] on div "Back to Dashboard Change Sender ID Customers Technicians KD Krissy Do [DATE] 02…" at bounding box center [809, 467] width 1055 height 858
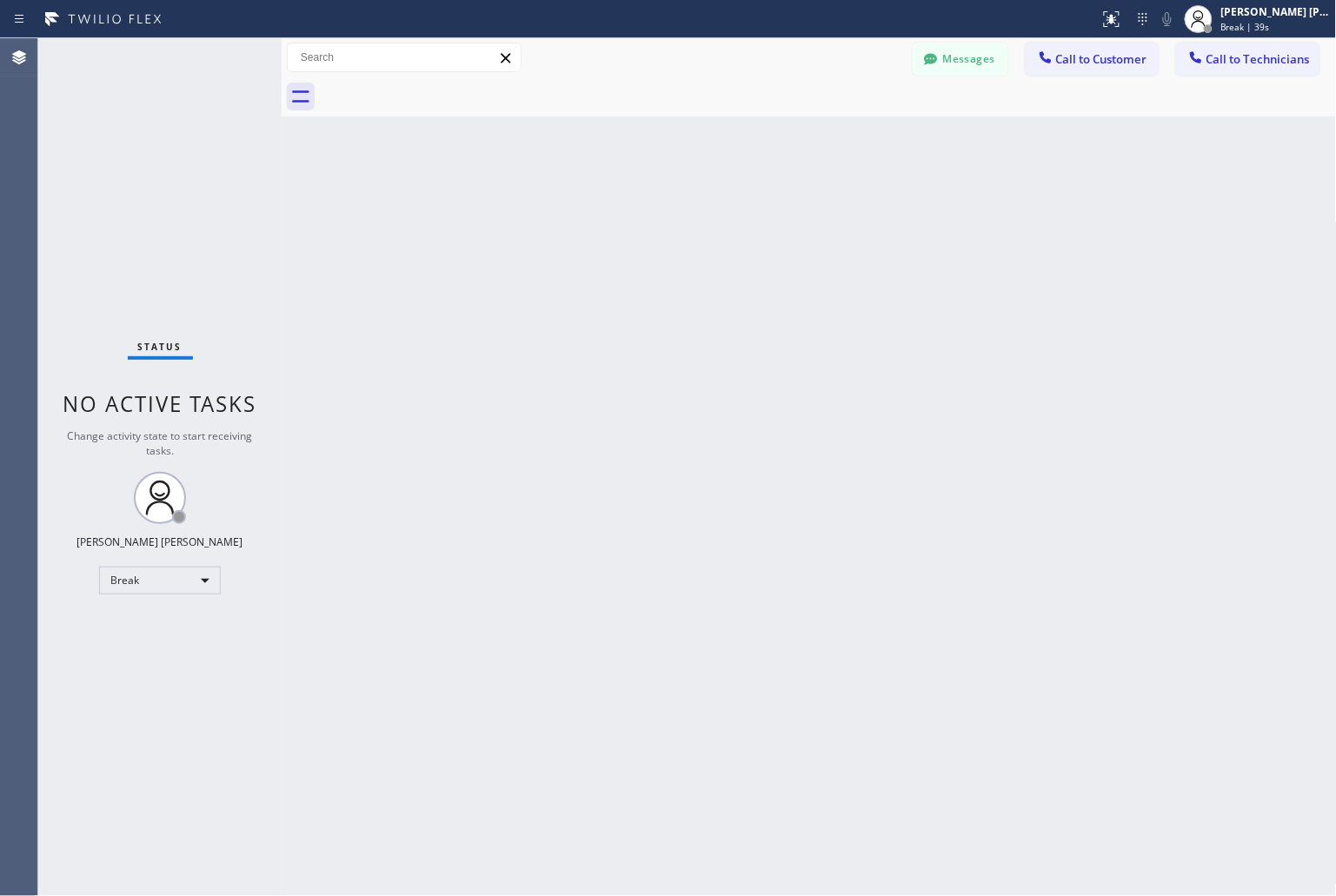
click at [617, 211] on div "Back to Dashboard Change Sender ID Customers Technicians KD Krissy Do [DATE] 02…" at bounding box center [809, 467] width 1055 height 858
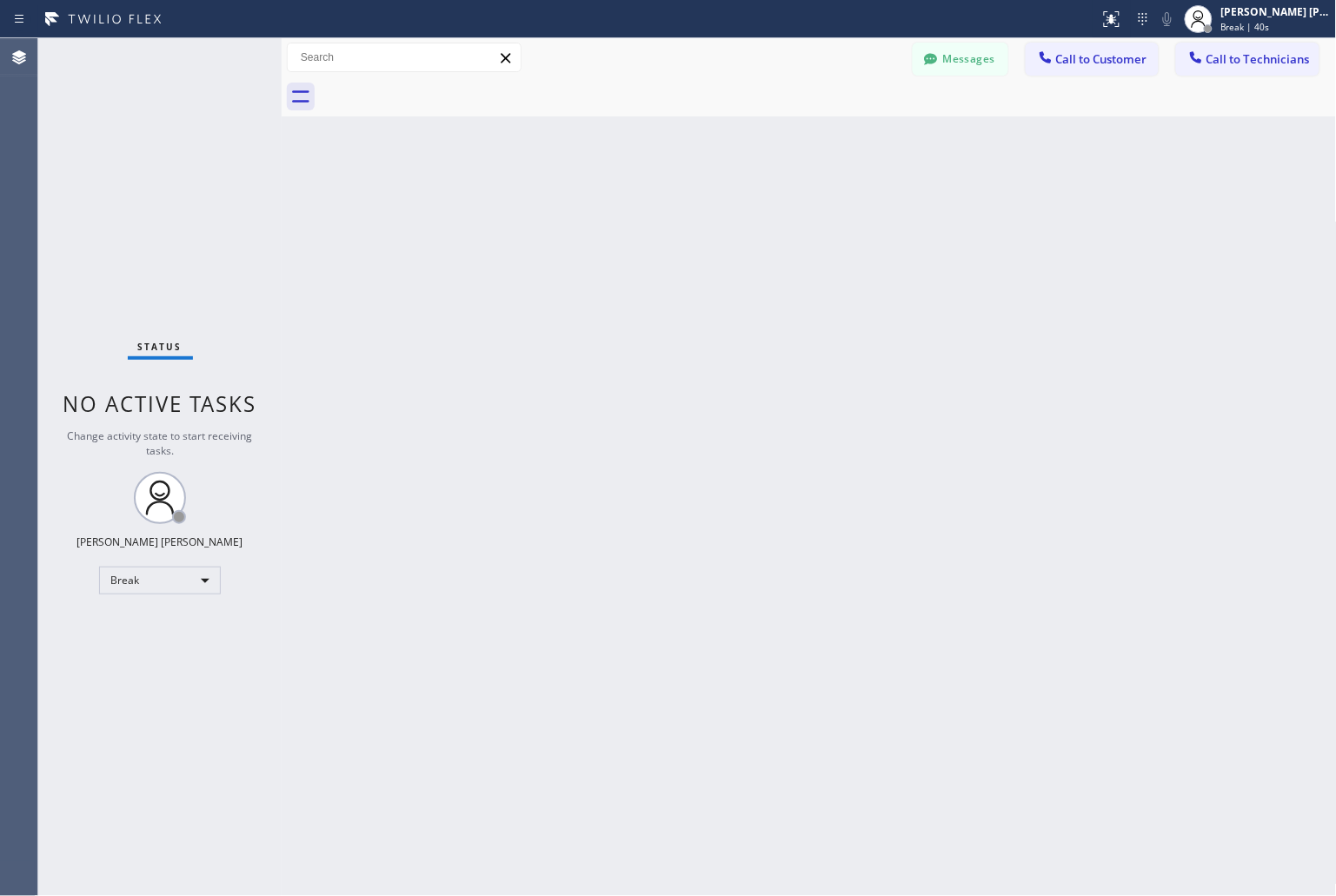
click at [617, 211] on div "Back to Dashboard Change Sender ID Customers Technicians KD Krissy Do [DATE] 02…" at bounding box center [809, 467] width 1055 height 858
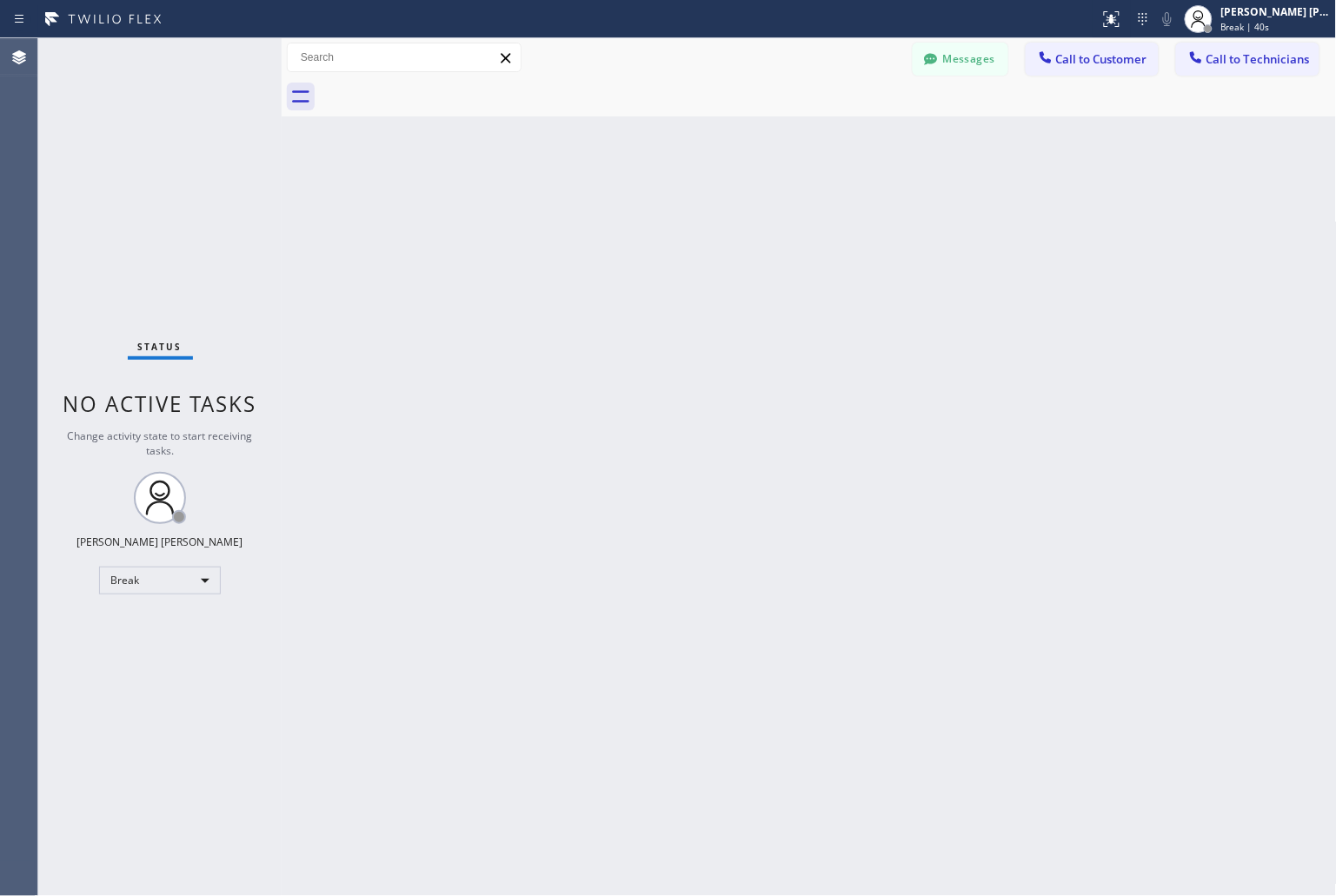
click at [617, 211] on div "Back to Dashboard Change Sender ID Customers Technicians KD Krissy Do [DATE] 02…" at bounding box center [809, 467] width 1055 height 858
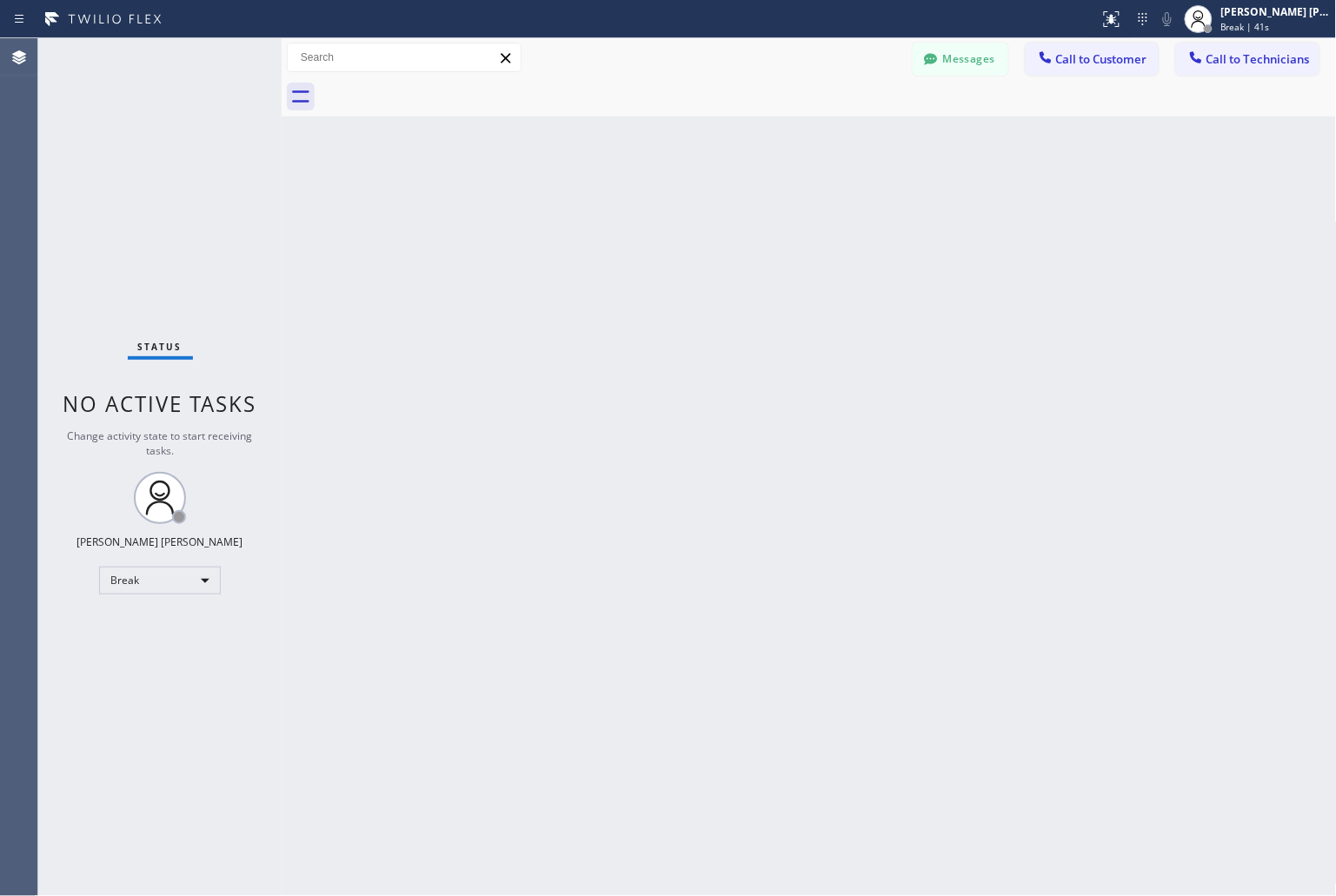
click at [617, 211] on div "Back to Dashboard Change Sender ID Customers Technicians KD Krissy Do [DATE] 02…" at bounding box center [809, 467] width 1055 height 858
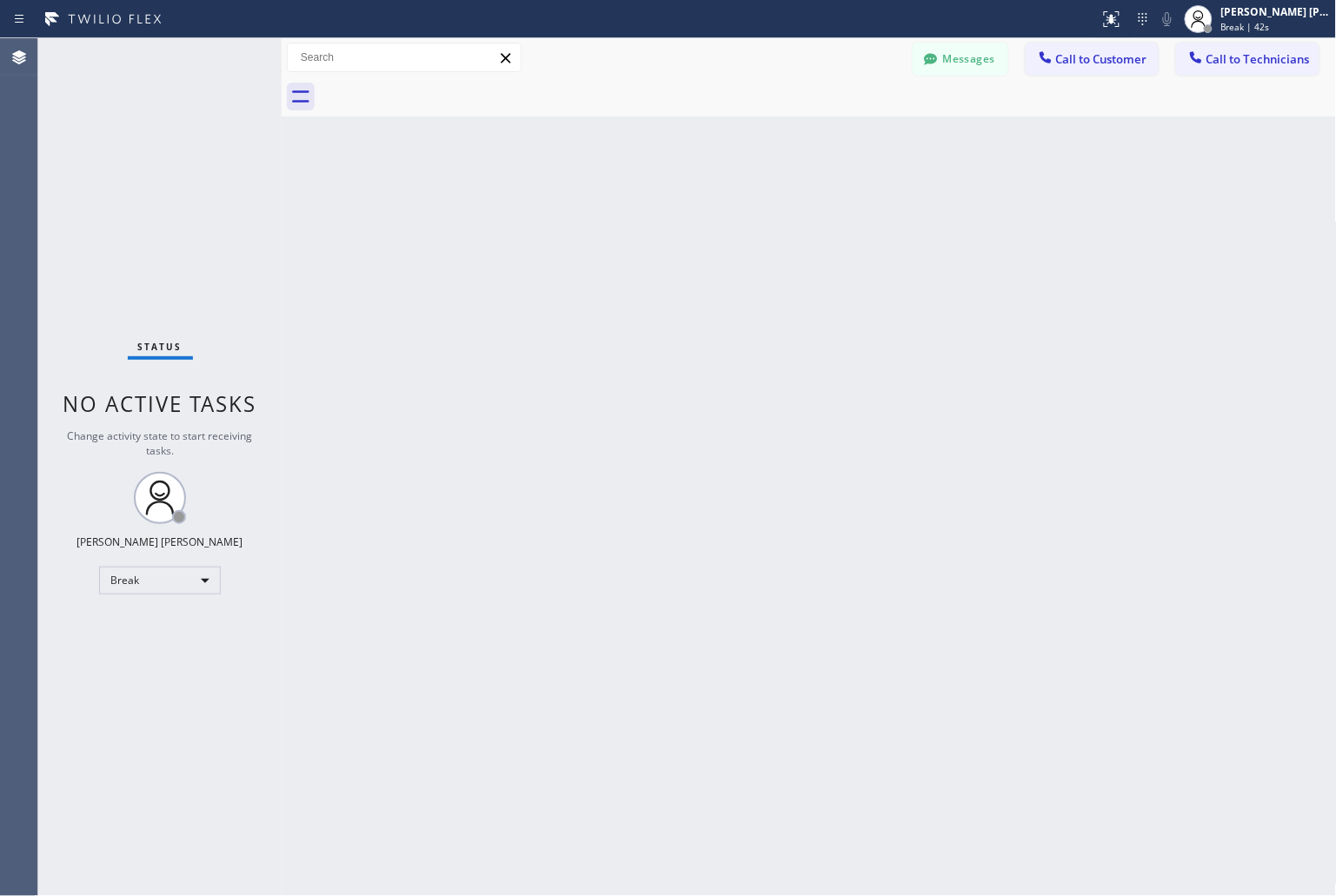
click at [617, 211] on div "Back to Dashboard Change Sender ID Customers Technicians KD Krissy Do [DATE] 02…" at bounding box center [809, 467] width 1055 height 858
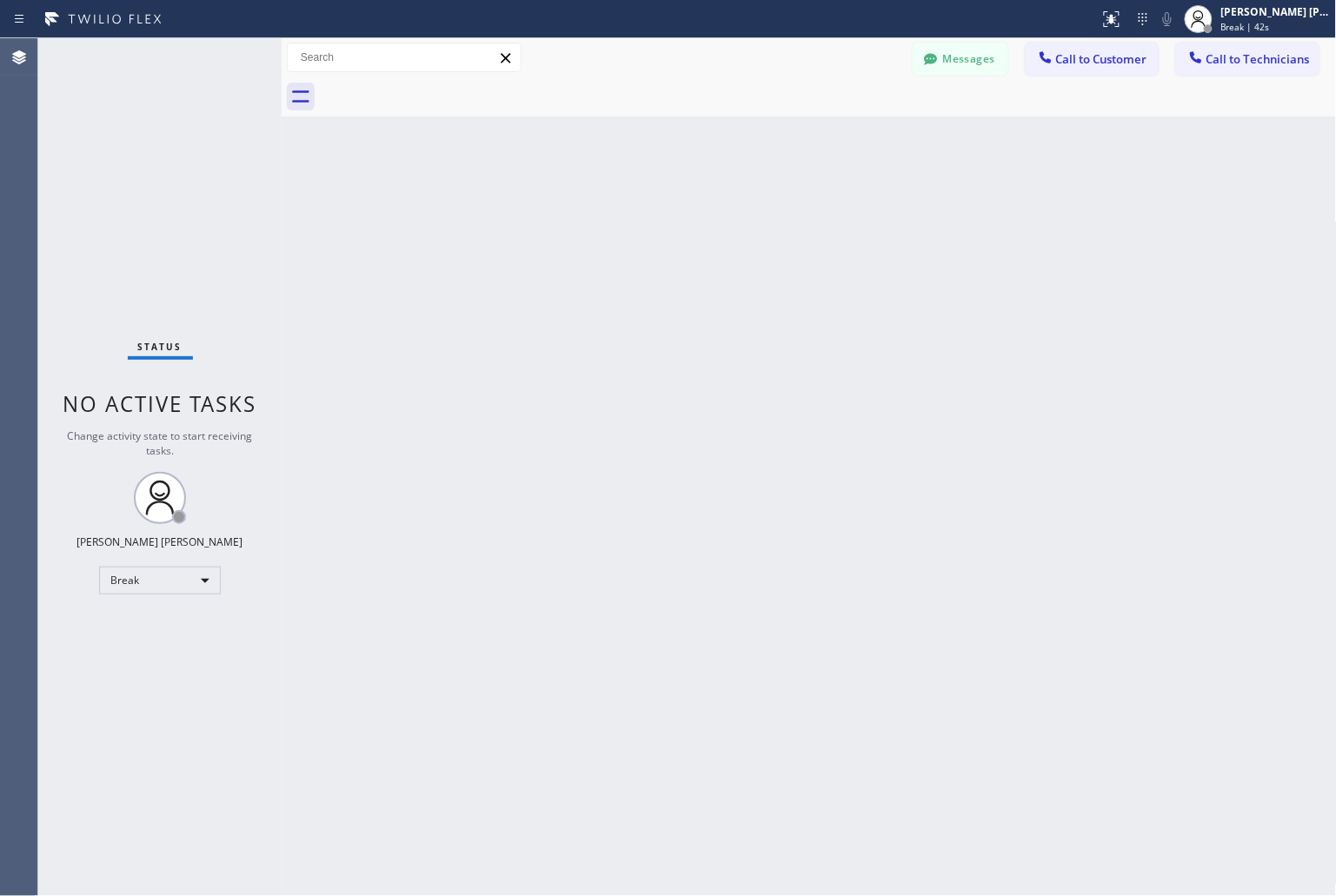
click at [617, 211] on div "Back to Dashboard Change Sender ID Customers Technicians KD Krissy Do [DATE] 02…" at bounding box center [809, 467] width 1055 height 858
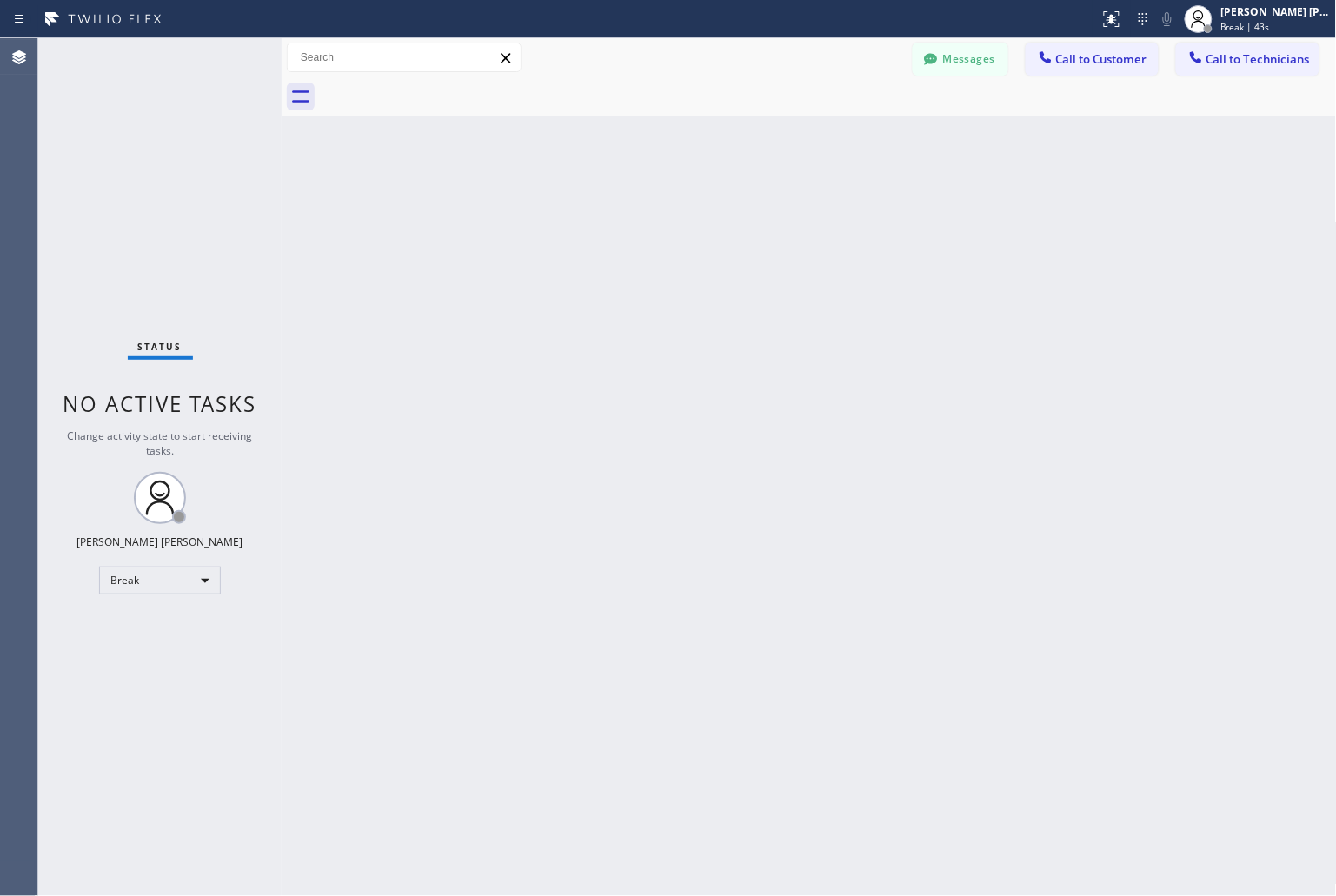
click at [617, 211] on div "Back to Dashboard Change Sender ID Customers Technicians KD Krissy Do [DATE] 02…" at bounding box center [809, 467] width 1055 height 858
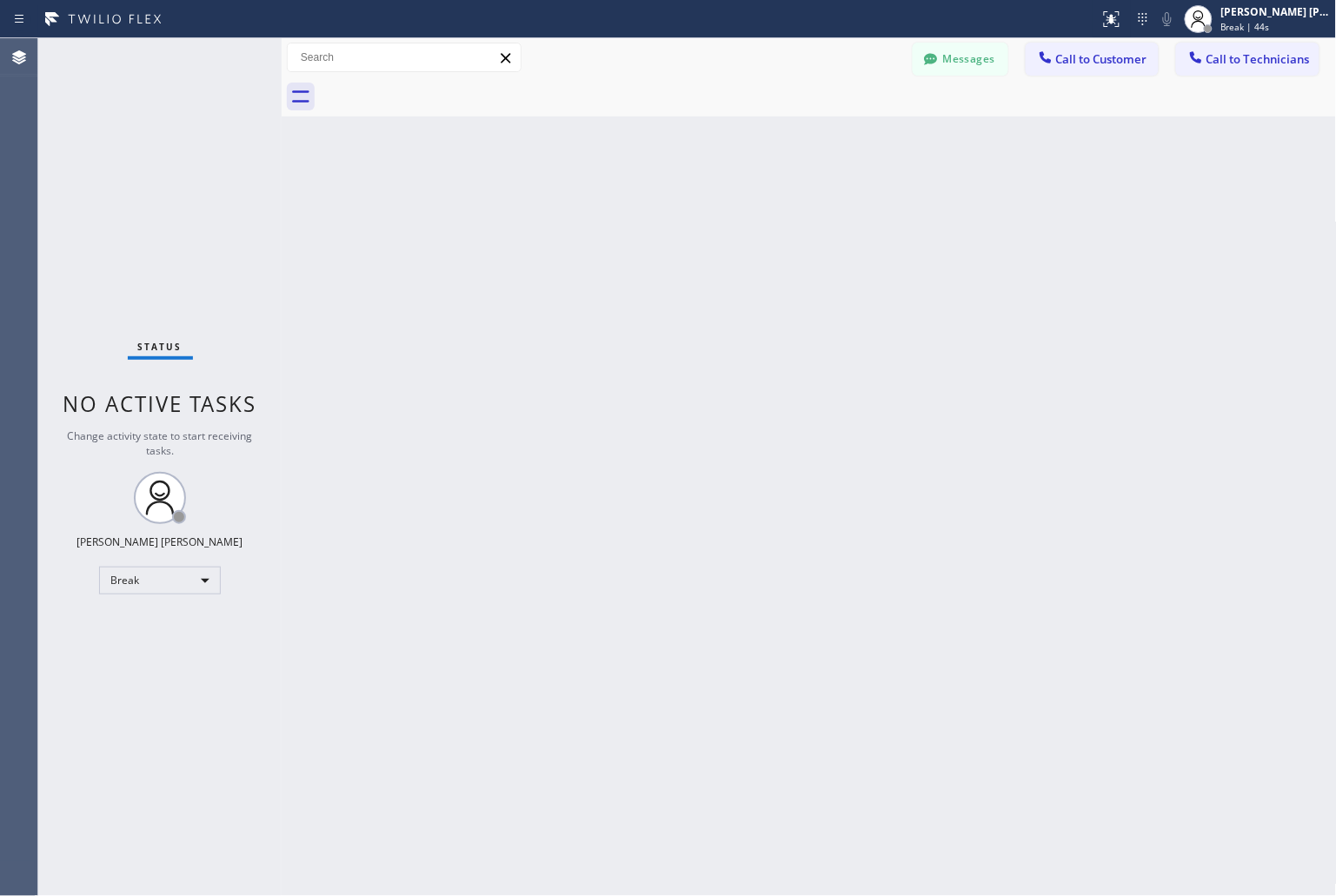
click at [617, 211] on div "Back to Dashboard Change Sender ID Customers Technicians KD Krissy Do [DATE] 02…" at bounding box center [809, 467] width 1055 height 858
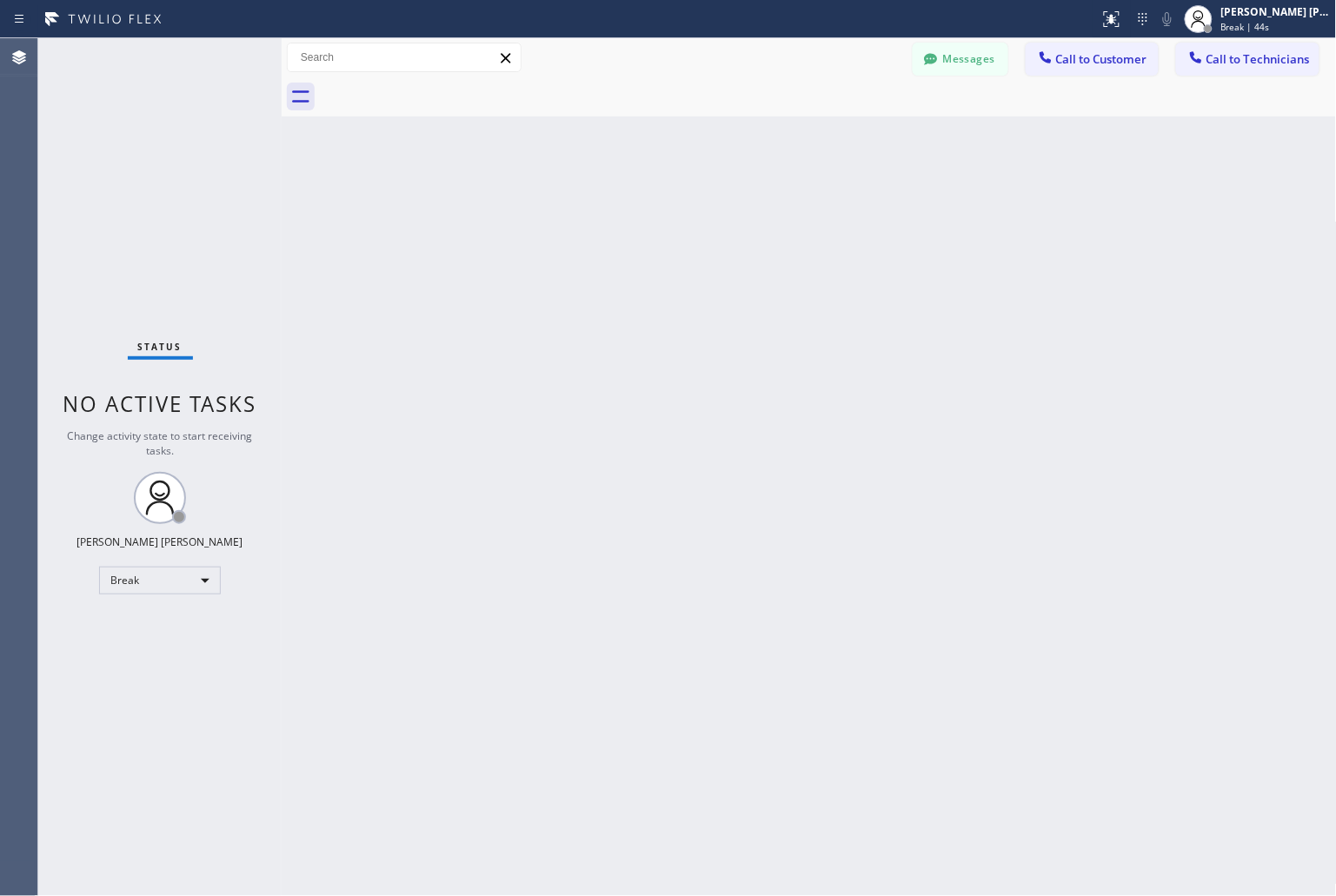
click at [617, 211] on div "Back to Dashboard Change Sender ID Customers Technicians KD Krissy Do [DATE] 02…" at bounding box center [809, 467] width 1055 height 858
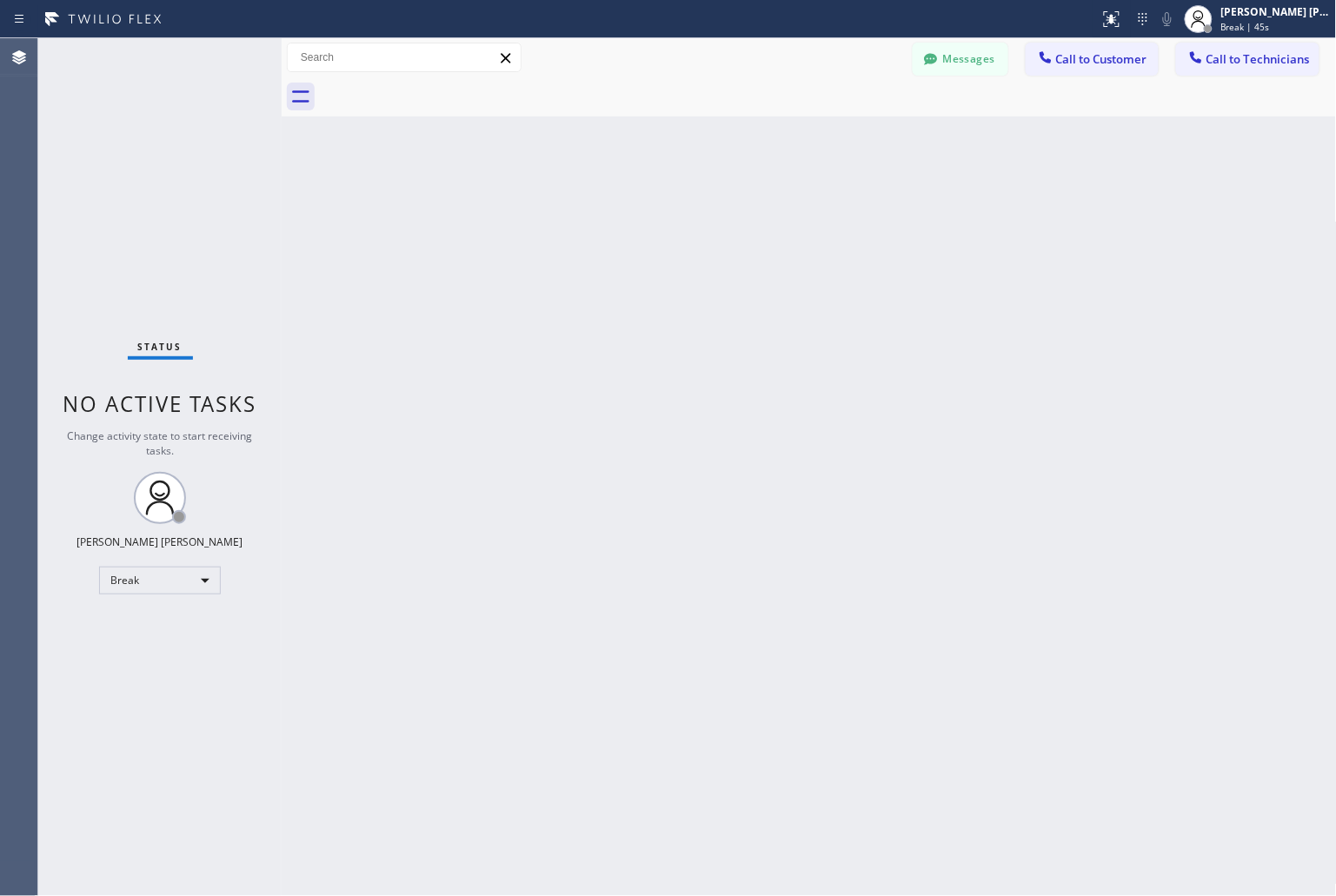
click at [617, 211] on div "Back to Dashboard Change Sender ID Customers Technicians KD Krissy Do [DATE] 02…" at bounding box center [809, 467] width 1055 height 858
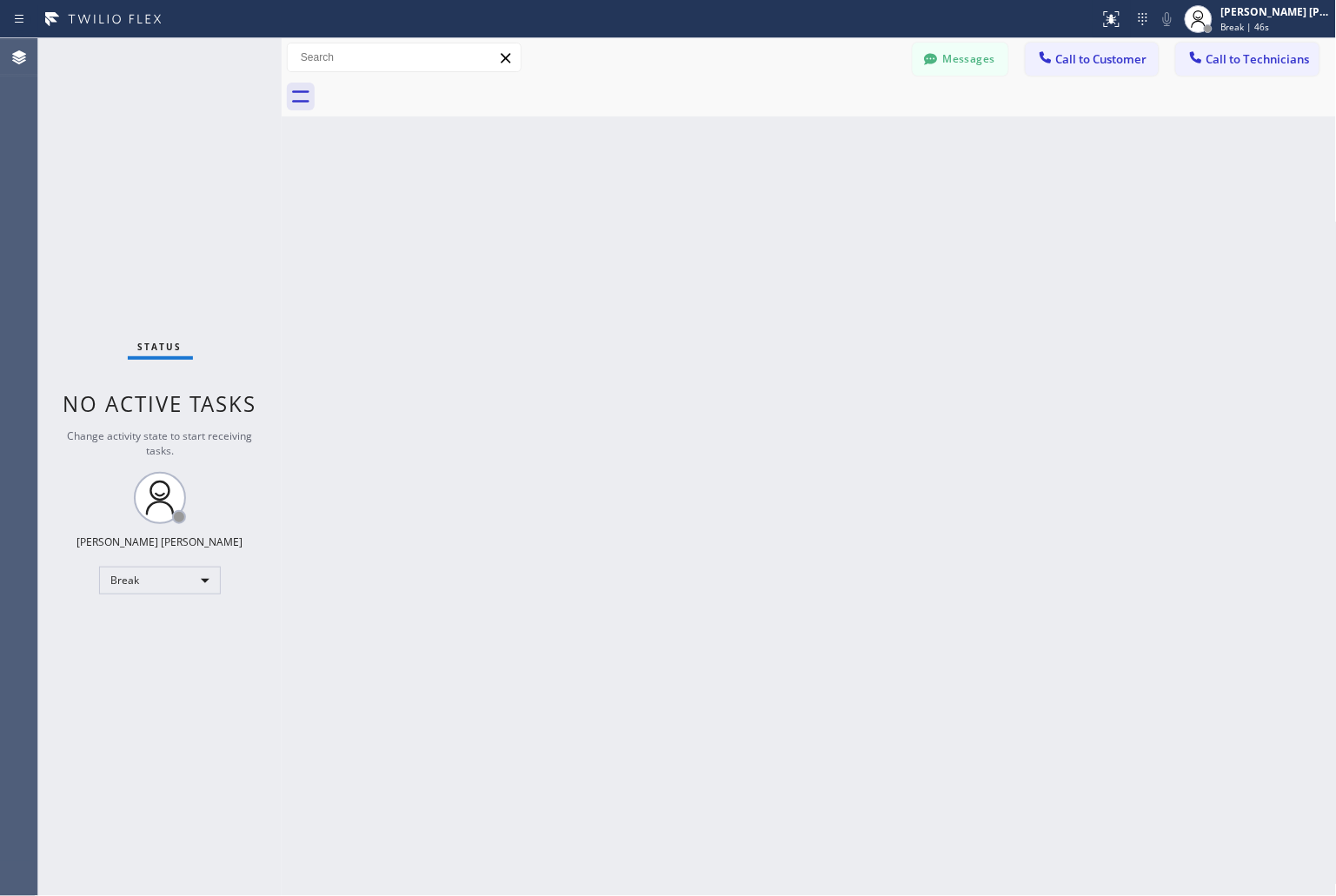
click at [617, 211] on div "Back to Dashboard Change Sender ID Customers Technicians KD Krissy Do [DATE] 02…" at bounding box center [809, 467] width 1055 height 858
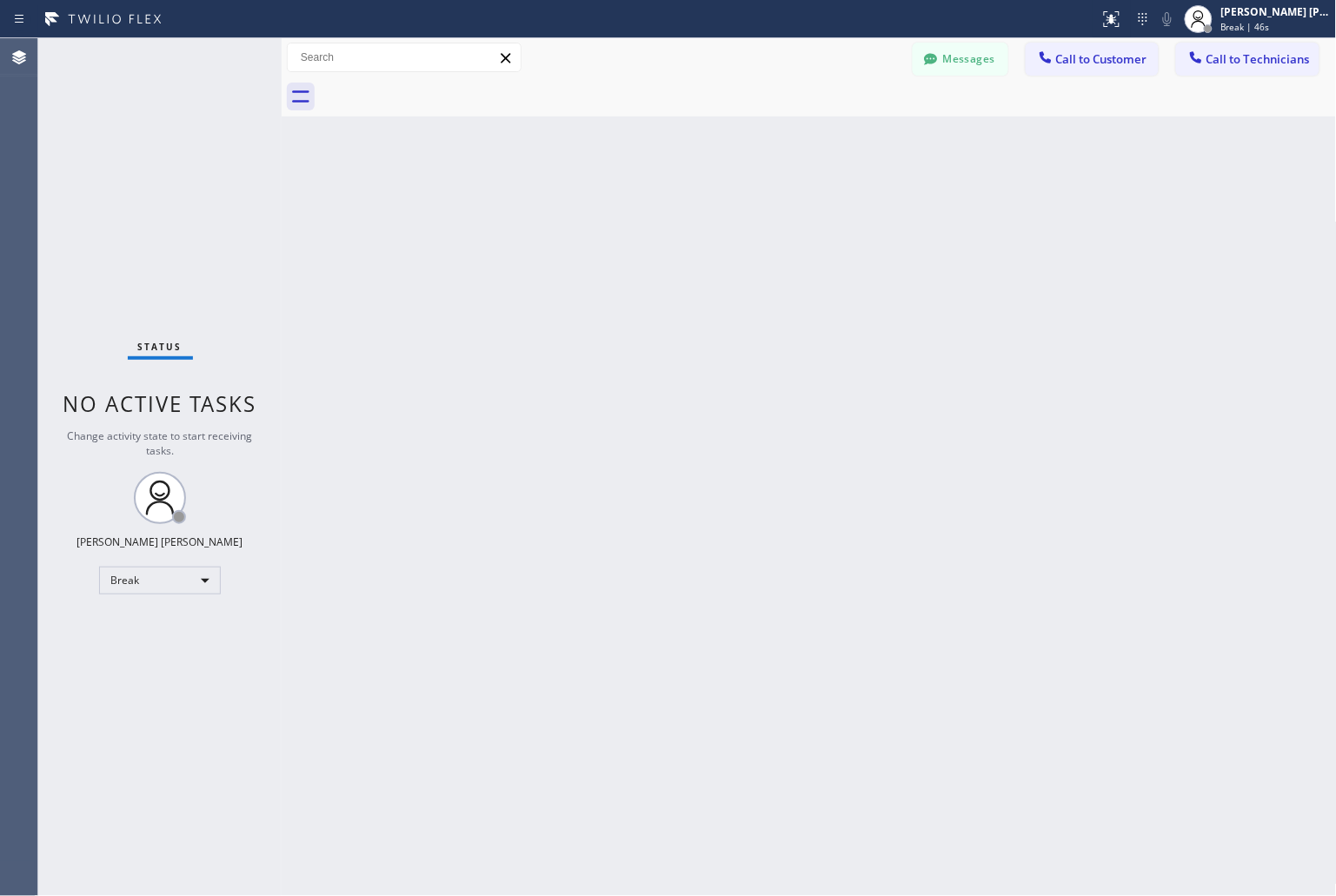
click at [617, 211] on div "Back to Dashboard Change Sender ID Customers Technicians KD Krissy Do [DATE] 02…" at bounding box center [809, 467] width 1055 height 858
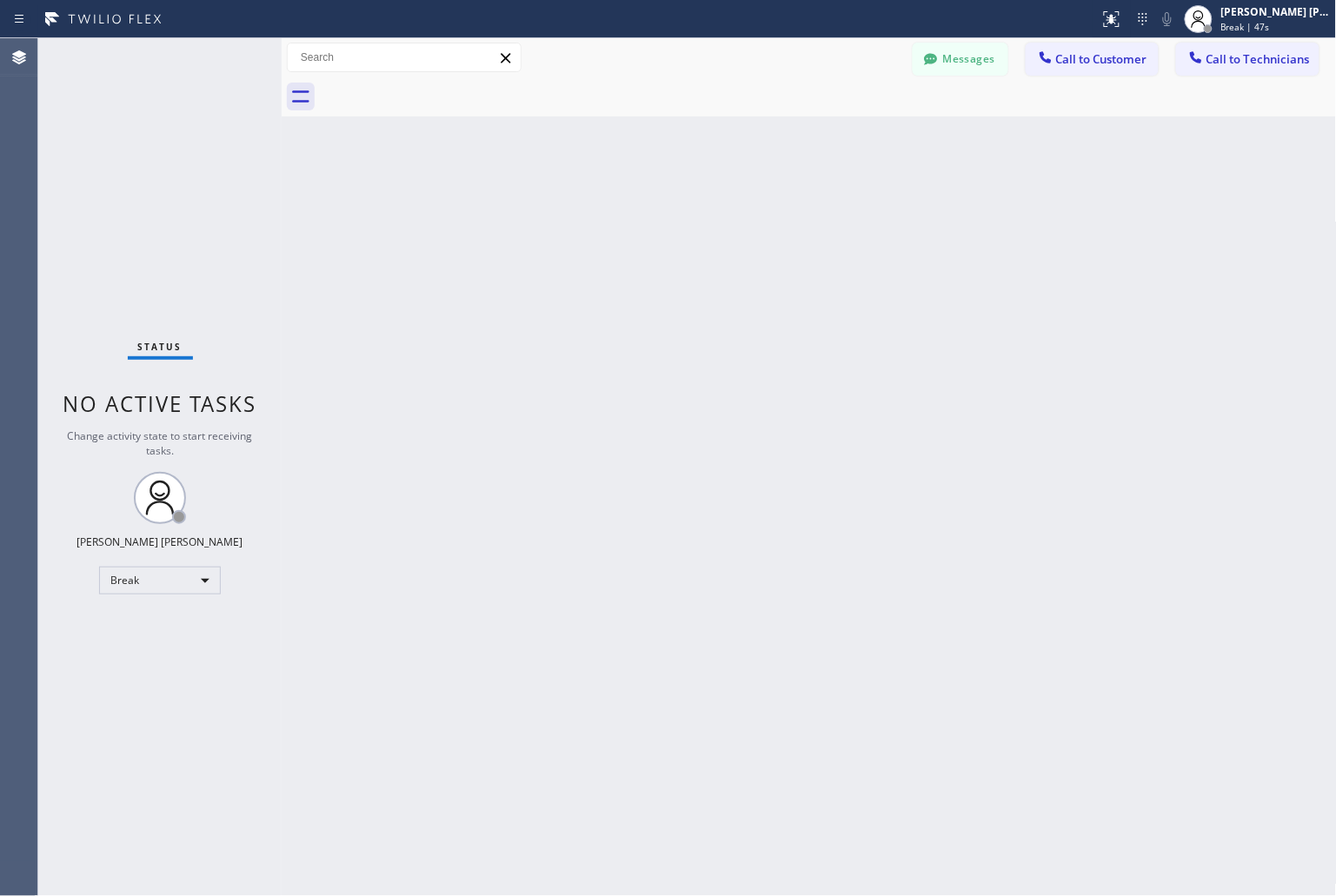
click at [617, 211] on div "Back to Dashboard Change Sender ID Customers Technicians KD Krissy Do [DATE] 02…" at bounding box center [809, 467] width 1055 height 858
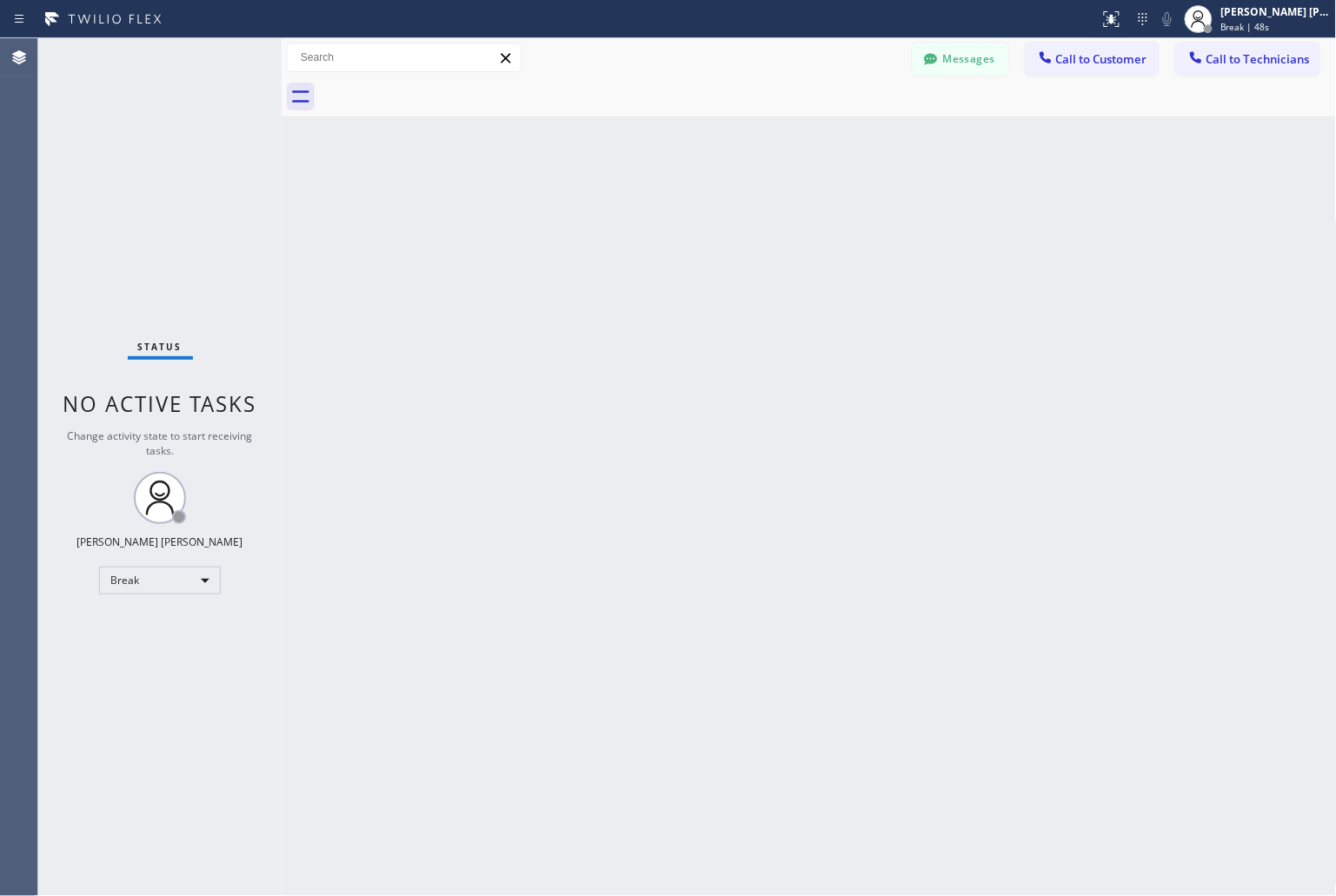
click at [617, 211] on div "Back to Dashboard Change Sender ID Customers Technicians KD Krissy Do [DATE] 02…" at bounding box center [809, 467] width 1055 height 858
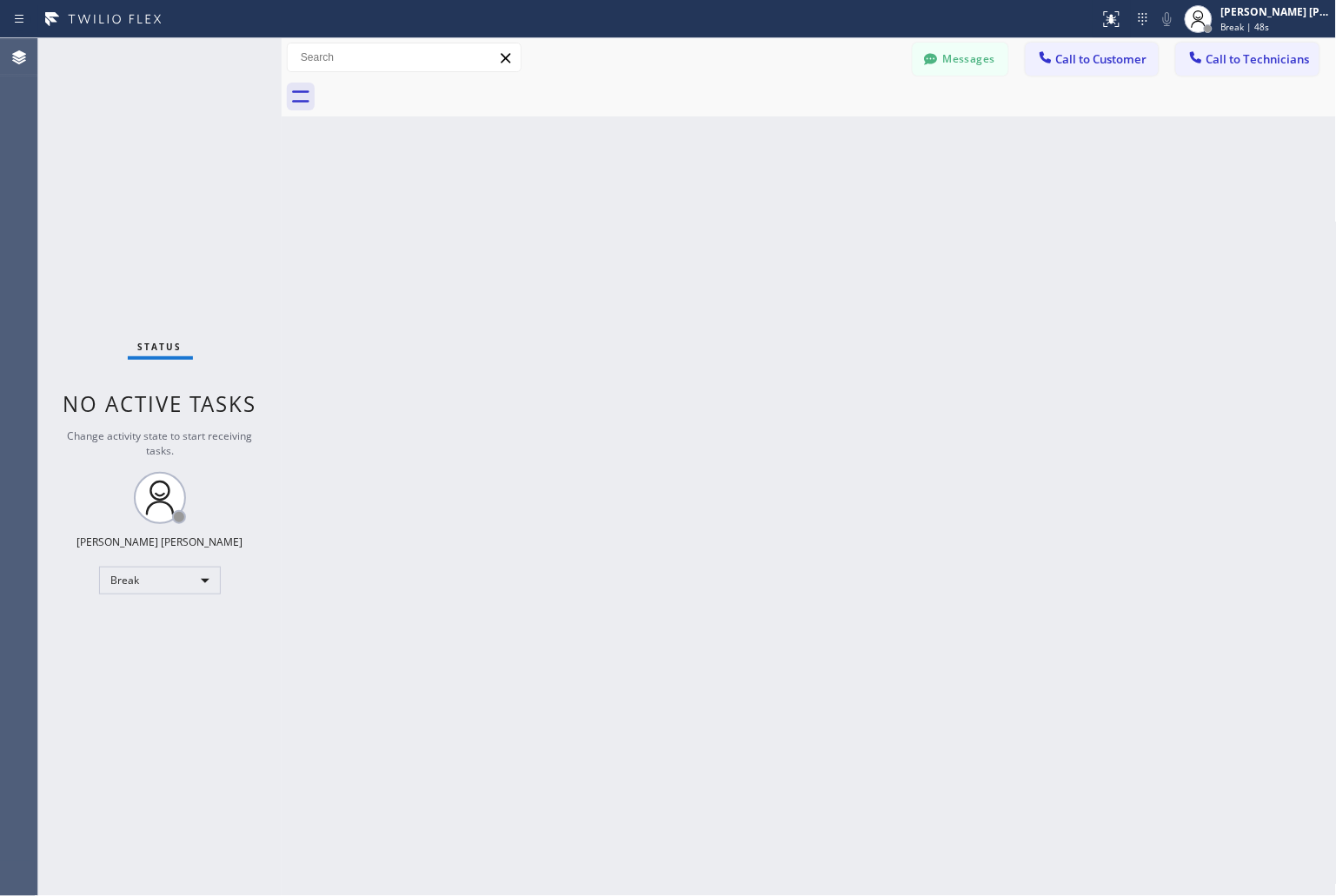
click at [617, 211] on div "Back to Dashboard Change Sender ID Customers Technicians KD Krissy Do [DATE] 02…" at bounding box center [809, 467] width 1055 height 858
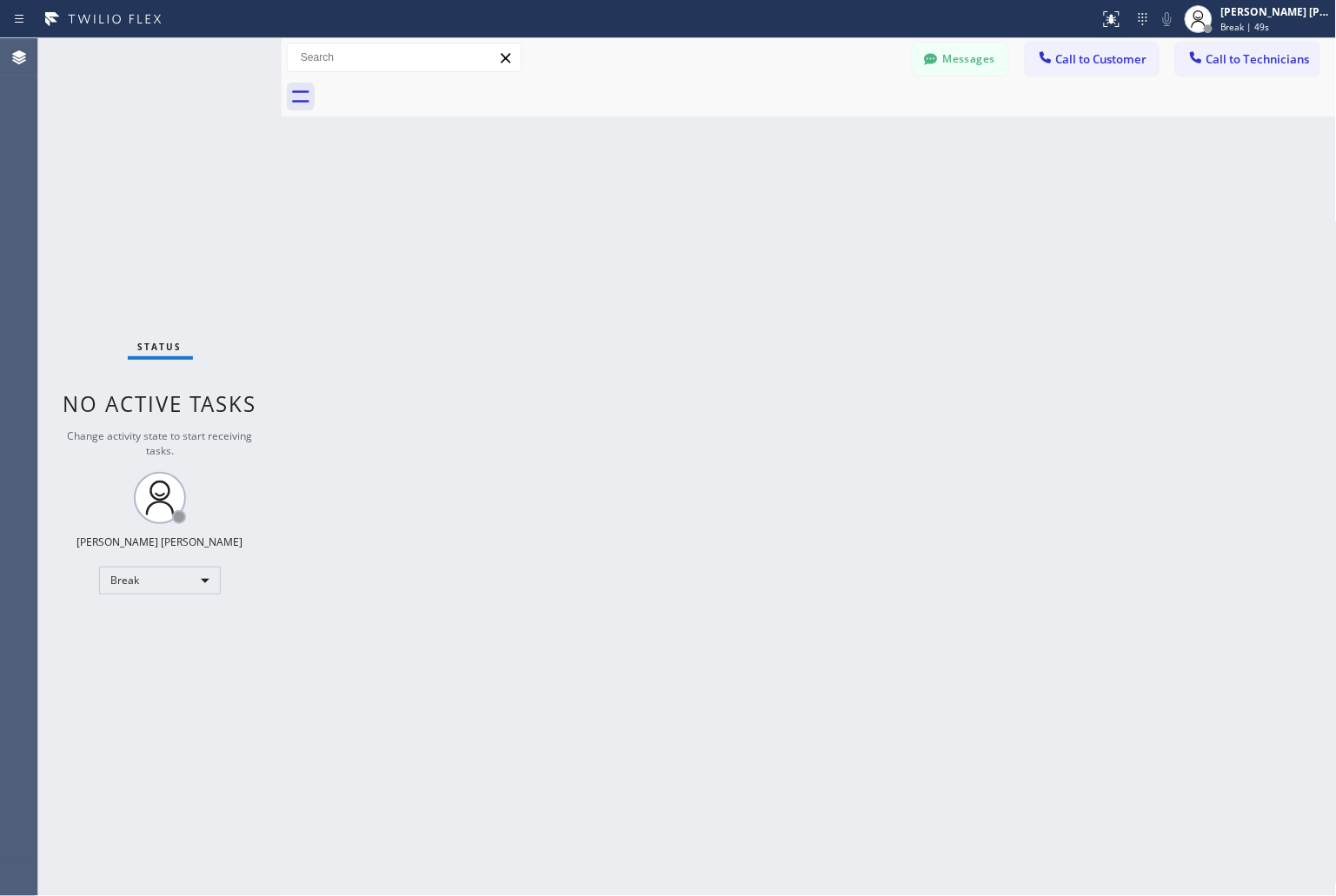
click at [617, 211] on div "Back to Dashboard Change Sender ID Customers Technicians KD Krissy Do [DATE] 02…" at bounding box center [809, 467] width 1055 height 858
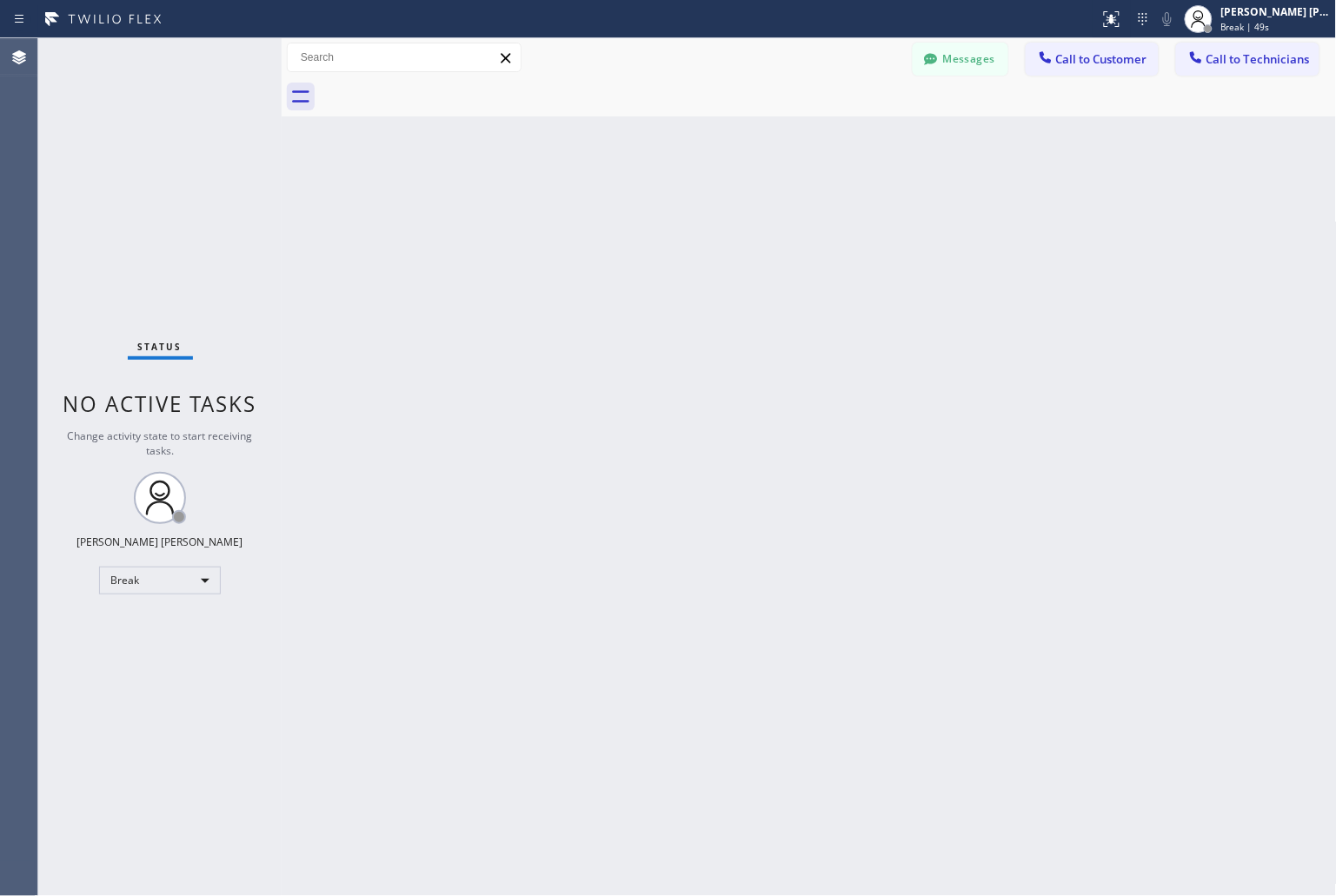
click at [617, 211] on div "Back to Dashboard Change Sender ID Customers Technicians KD Krissy Do [DATE] 02…" at bounding box center [809, 467] width 1055 height 858
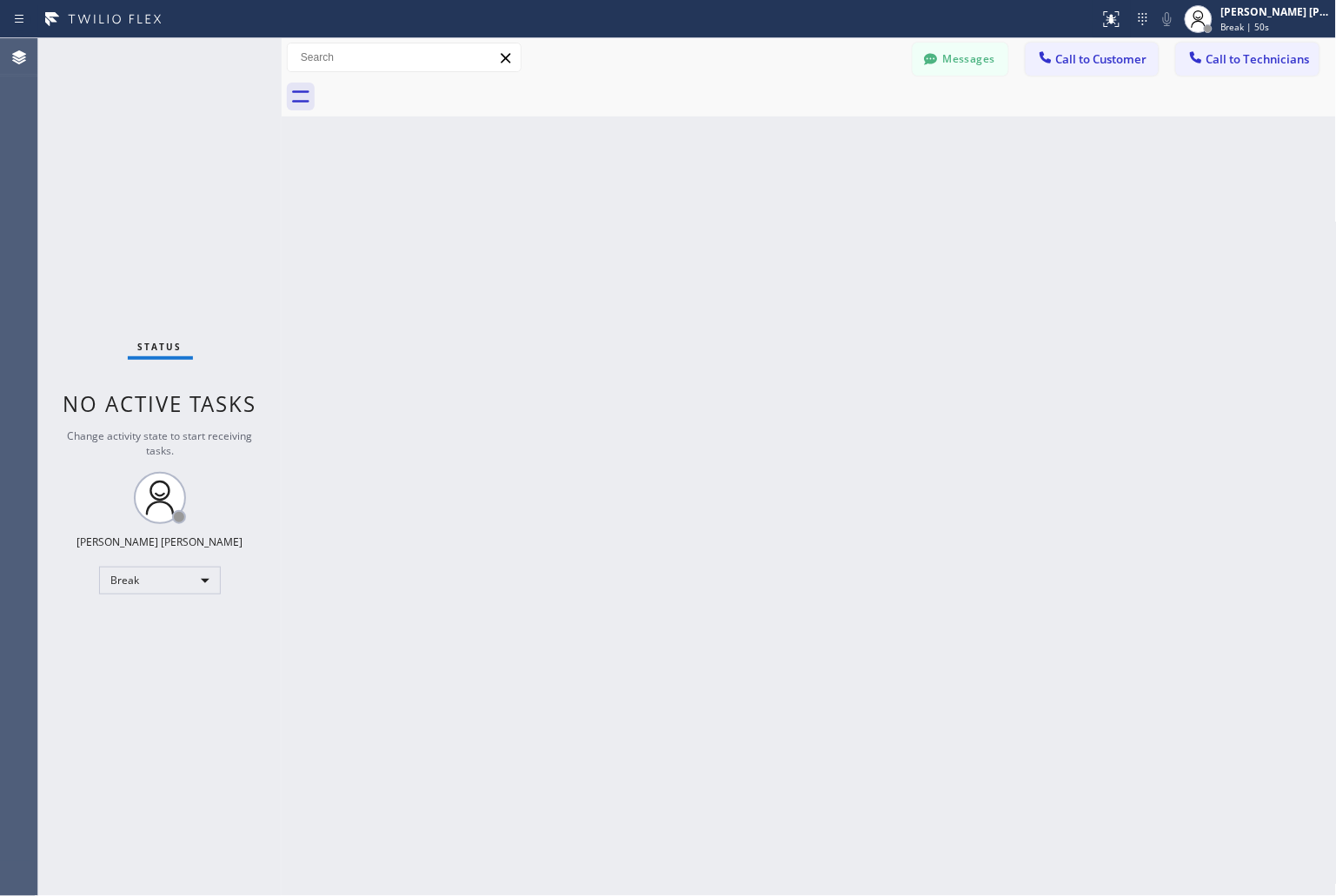
click at [617, 211] on div "Back to Dashboard Change Sender ID Customers Technicians KD Krissy Do [DATE] 02…" at bounding box center [809, 467] width 1055 height 858
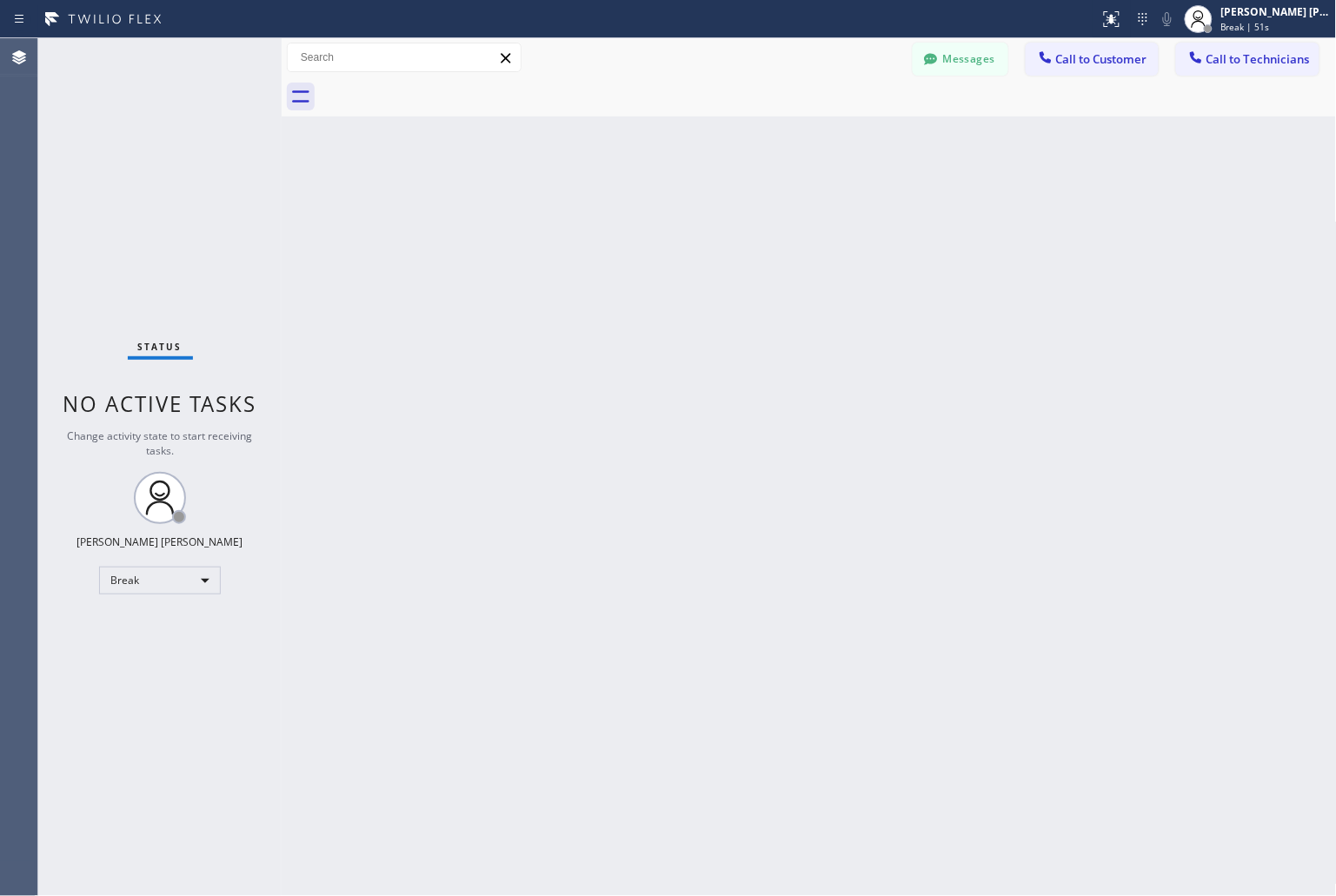
click at [617, 211] on div "Back to Dashboard Change Sender ID Customers Technicians KD Krissy Do [DATE] 02…" at bounding box center [809, 467] width 1055 height 858
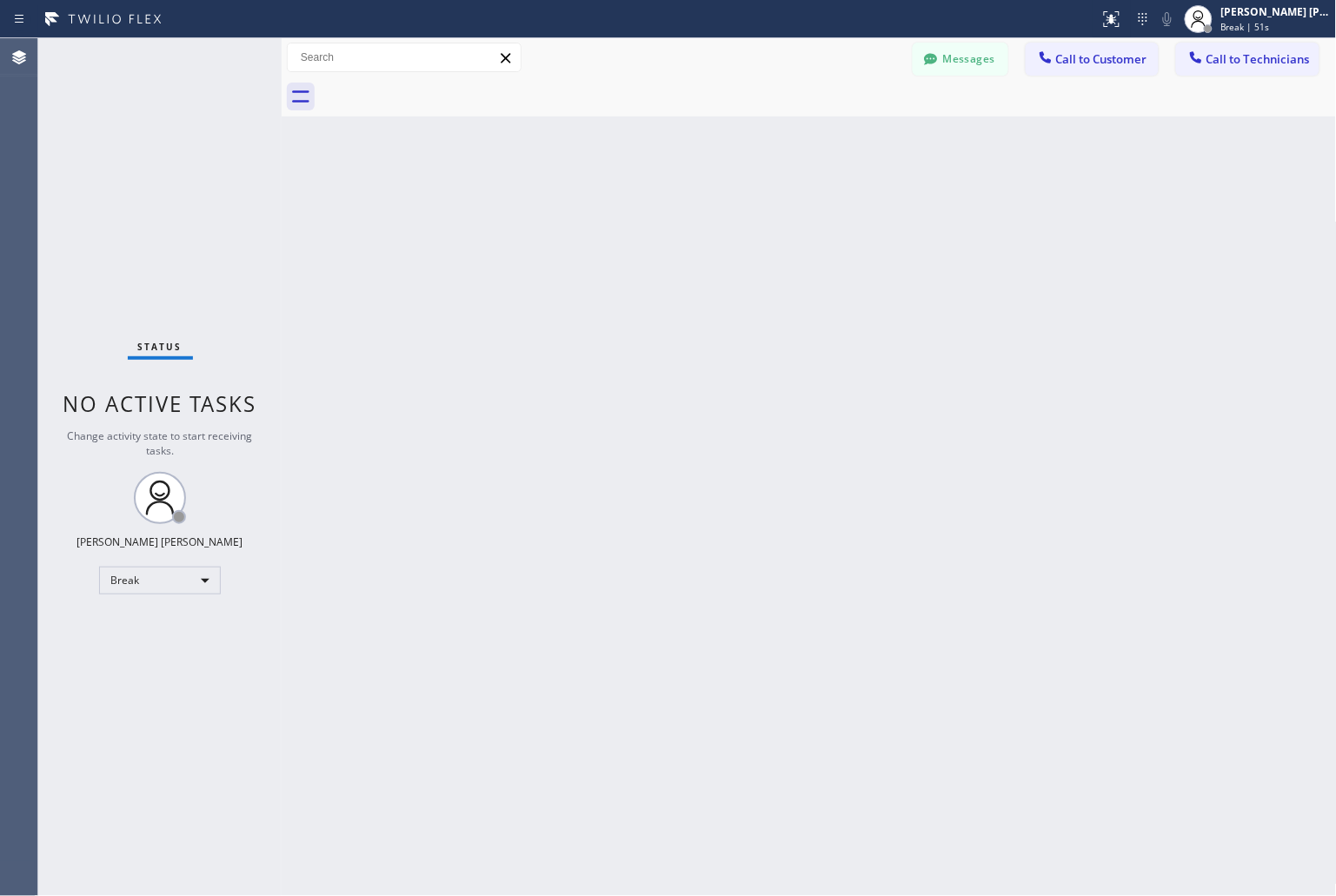
click at [617, 211] on div "Back to Dashboard Change Sender ID Customers Technicians KD Krissy Do [DATE] 02…" at bounding box center [809, 467] width 1055 height 858
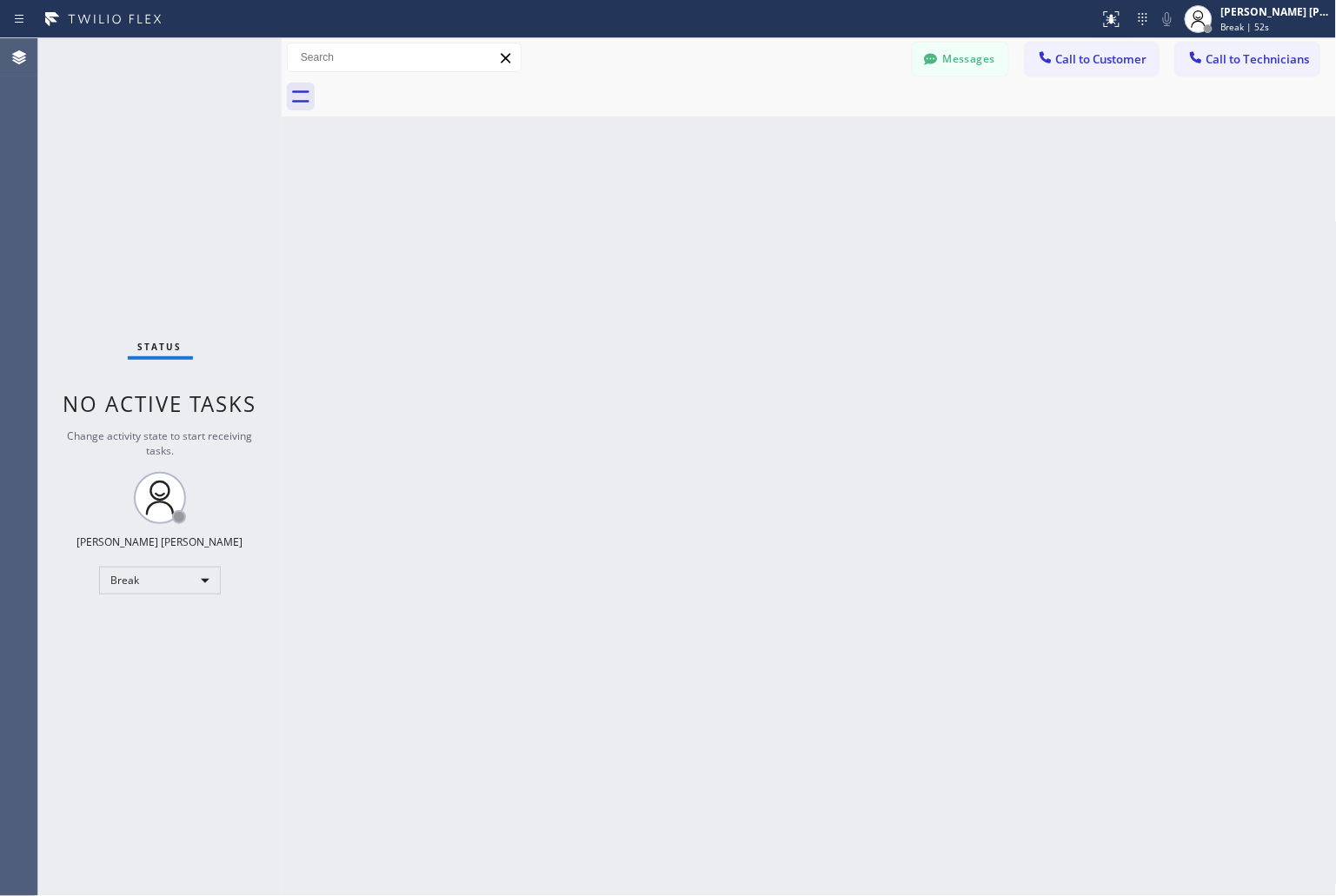
click at [617, 211] on div "Back to Dashboard Change Sender ID Customers Technicians KD Krissy Do [DATE] 02…" at bounding box center [809, 467] width 1055 height 858
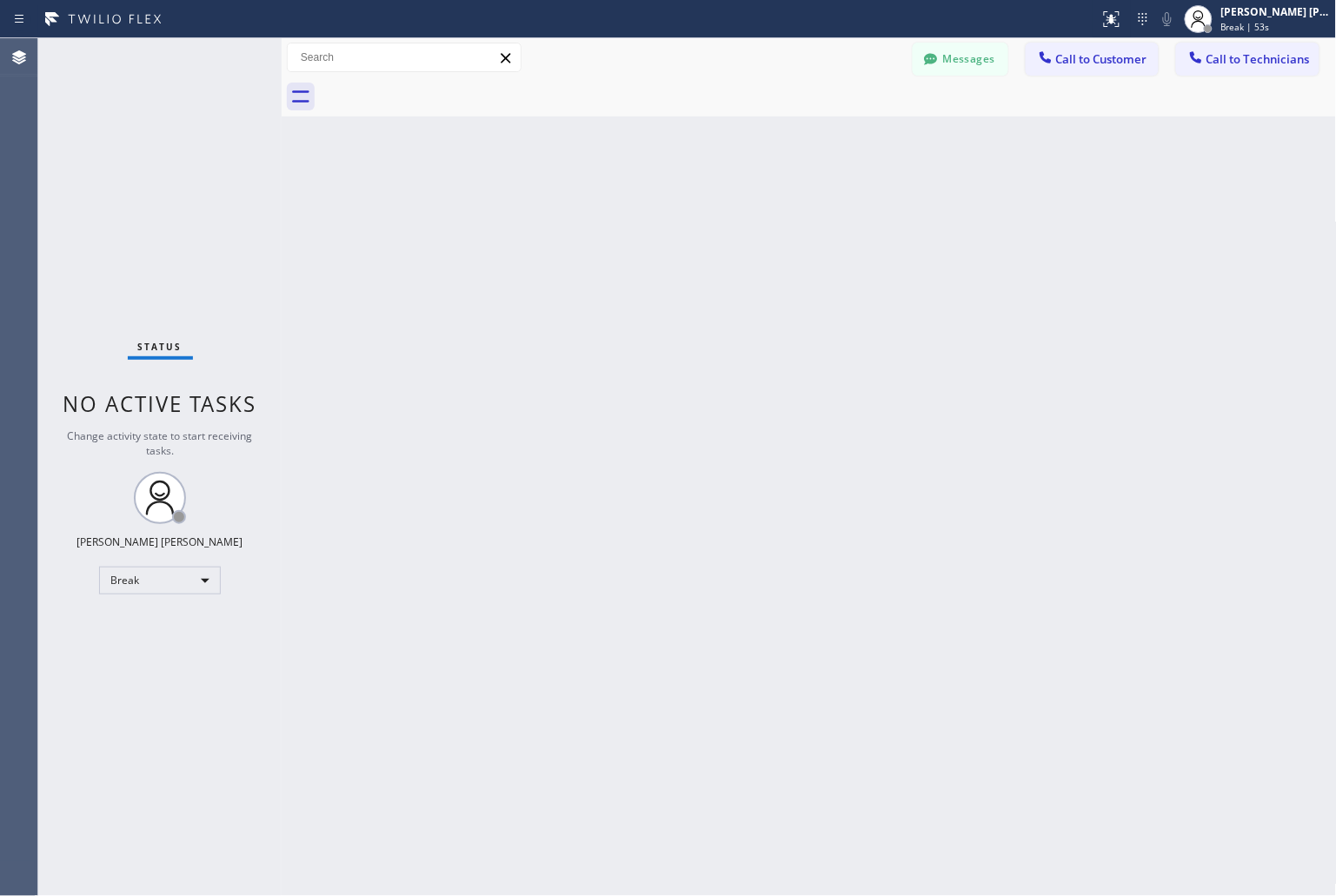
click at [617, 211] on div "Back to Dashboard Change Sender ID Customers Technicians KD Krissy Do [DATE] 02…" at bounding box center [809, 467] width 1055 height 858
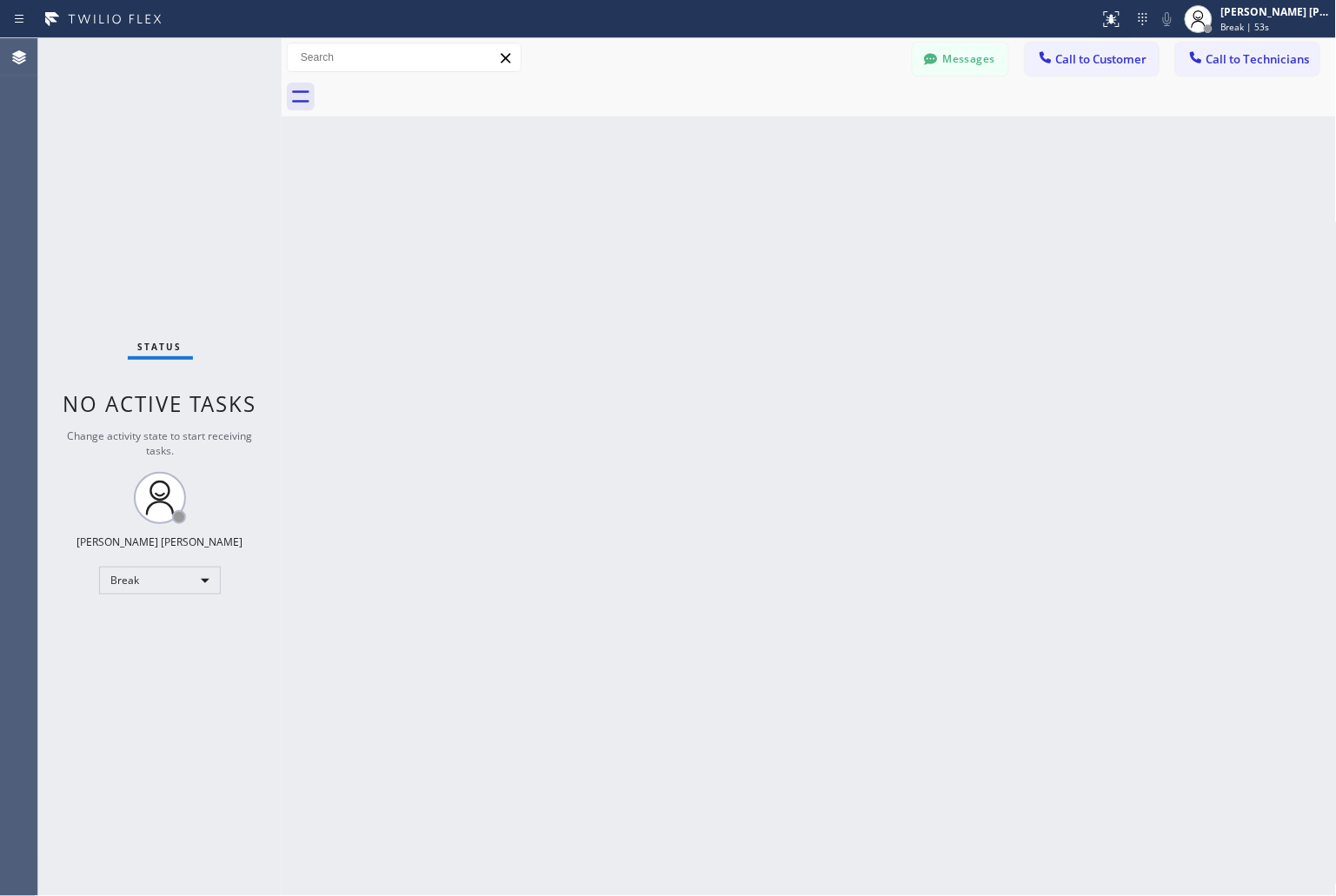
click at [617, 211] on div "Back to Dashboard Change Sender ID Customers Technicians KD Krissy Do [DATE] 02…" at bounding box center [809, 467] width 1055 height 858
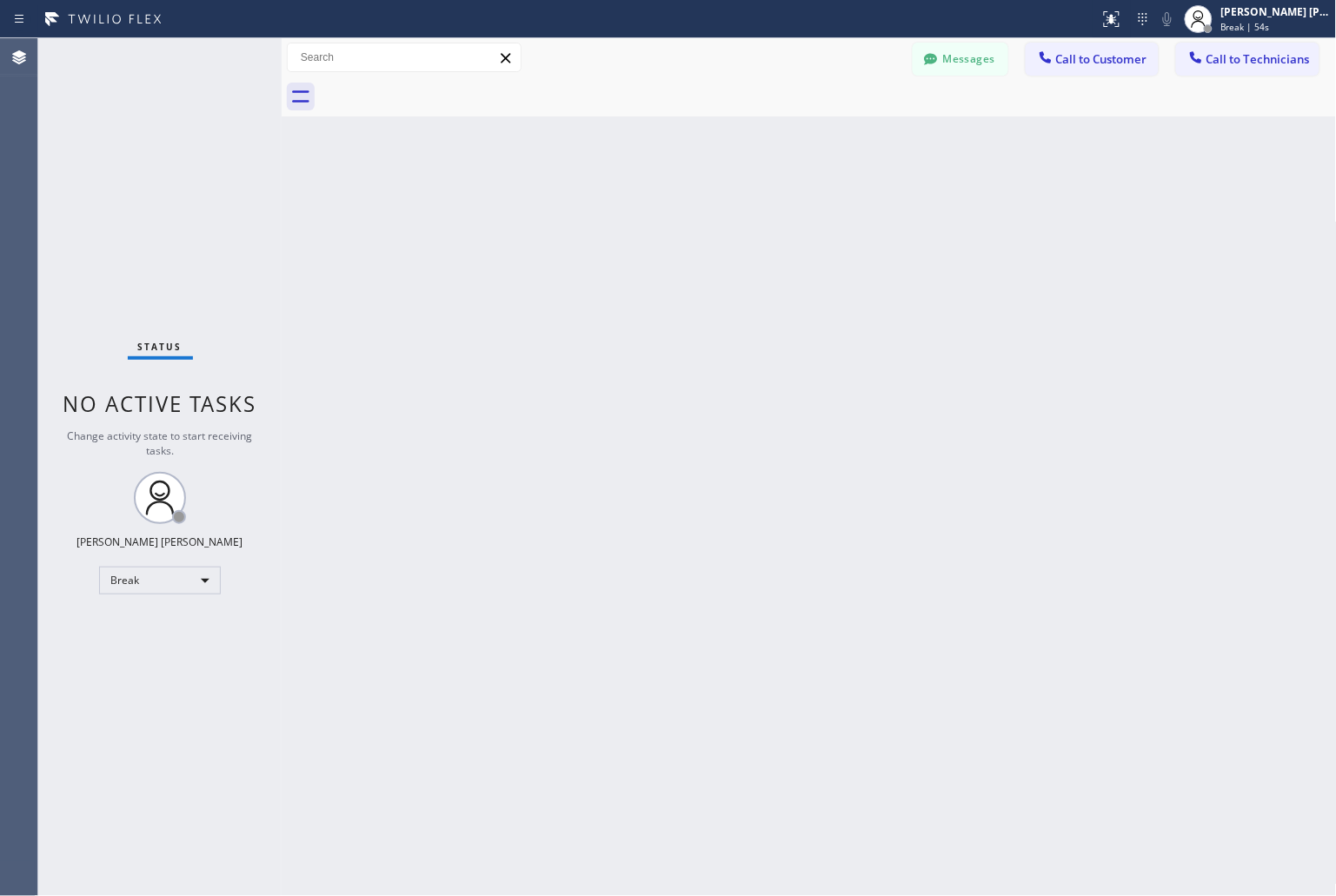
click at [617, 211] on div "Back to Dashboard Change Sender ID Customers Technicians KD Krissy Do [DATE] 02…" at bounding box center [809, 467] width 1055 height 858
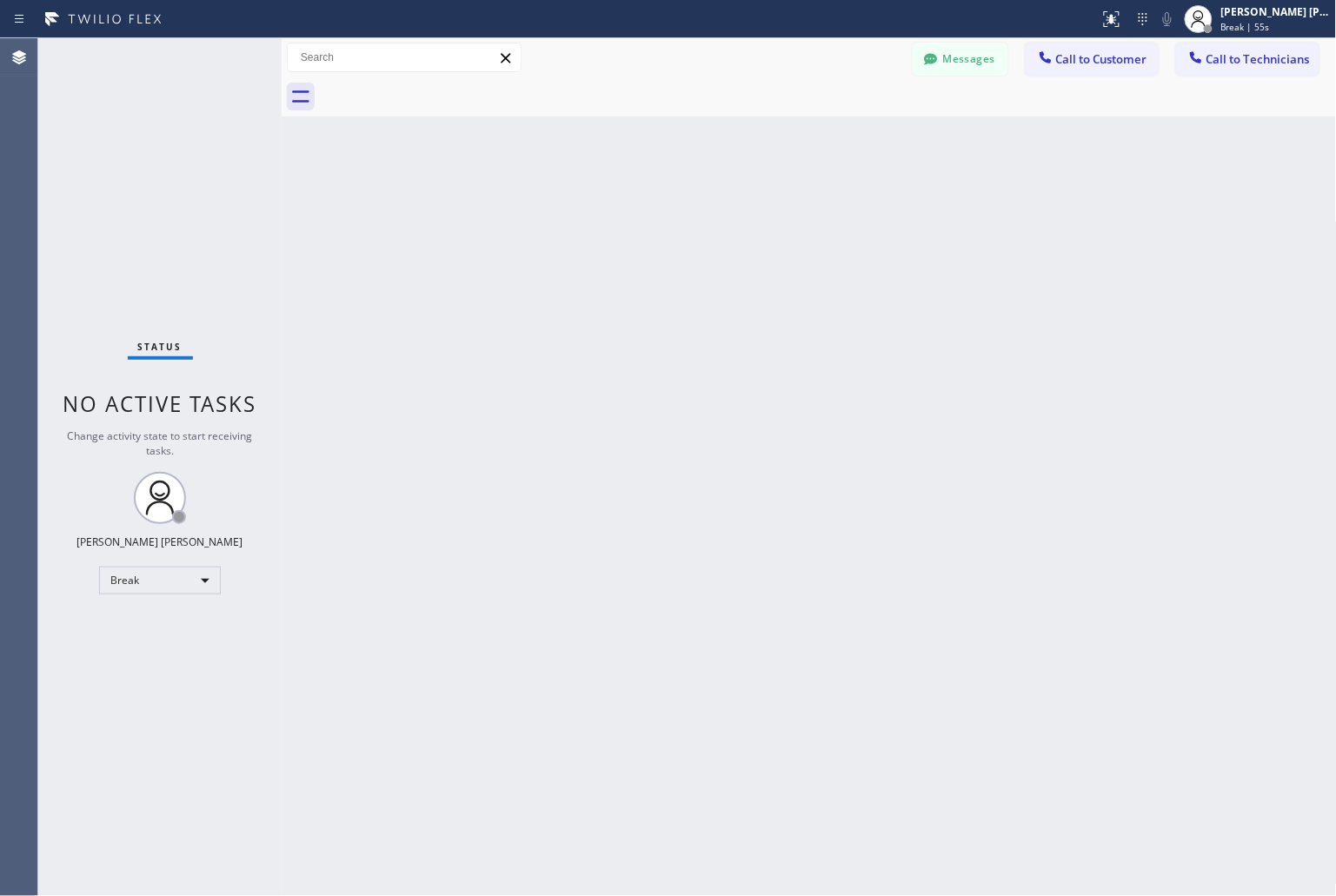
click at [617, 211] on div "Back to Dashboard Change Sender ID Customers Technicians KD Krissy Do [DATE] 02…" at bounding box center [809, 467] width 1055 height 858
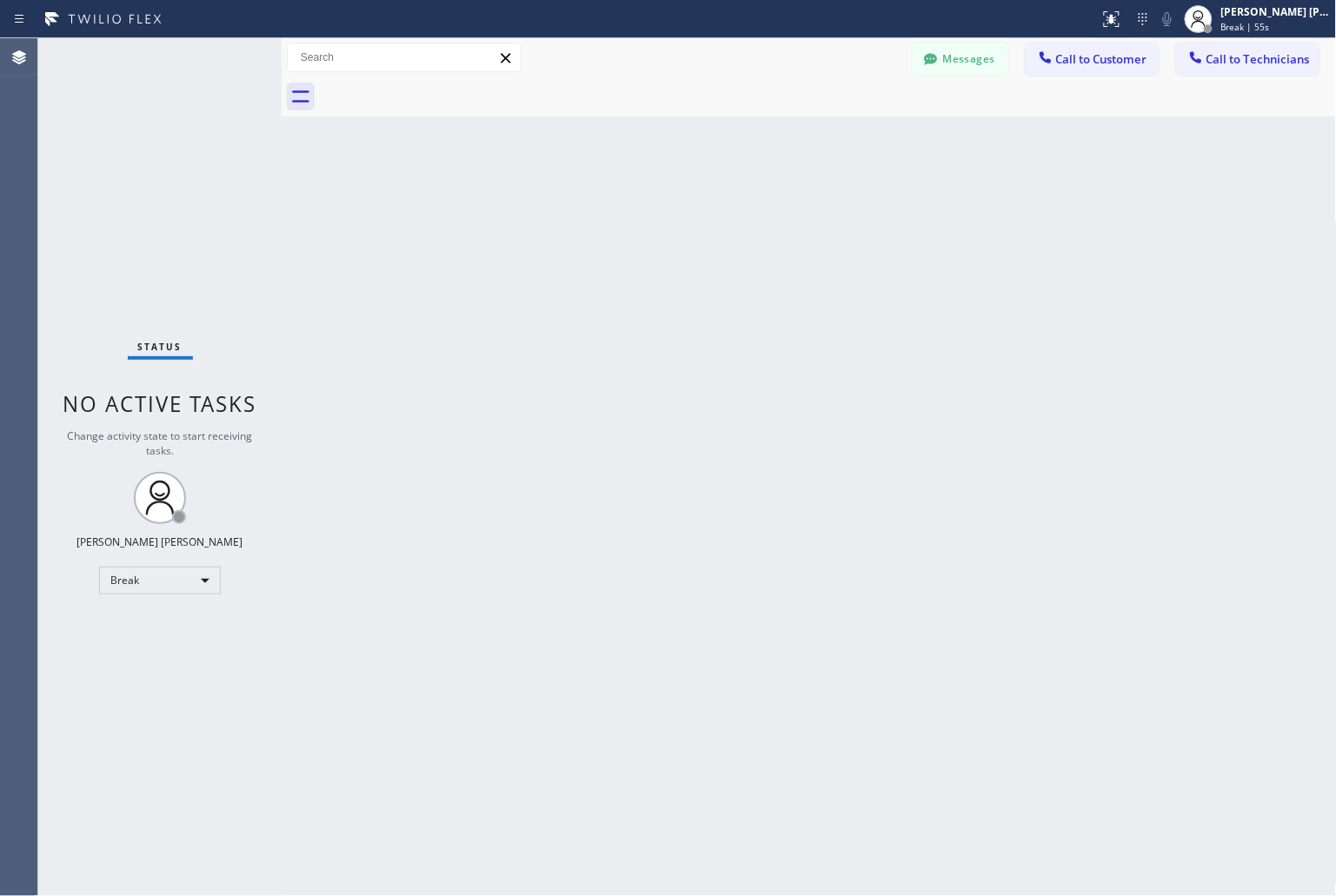
click at [617, 211] on div "Back to Dashboard Change Sender ID Customers Technicians KD Krissy Do [DATE] 02…" at bounding box center [809, 467] width 1055 height 858
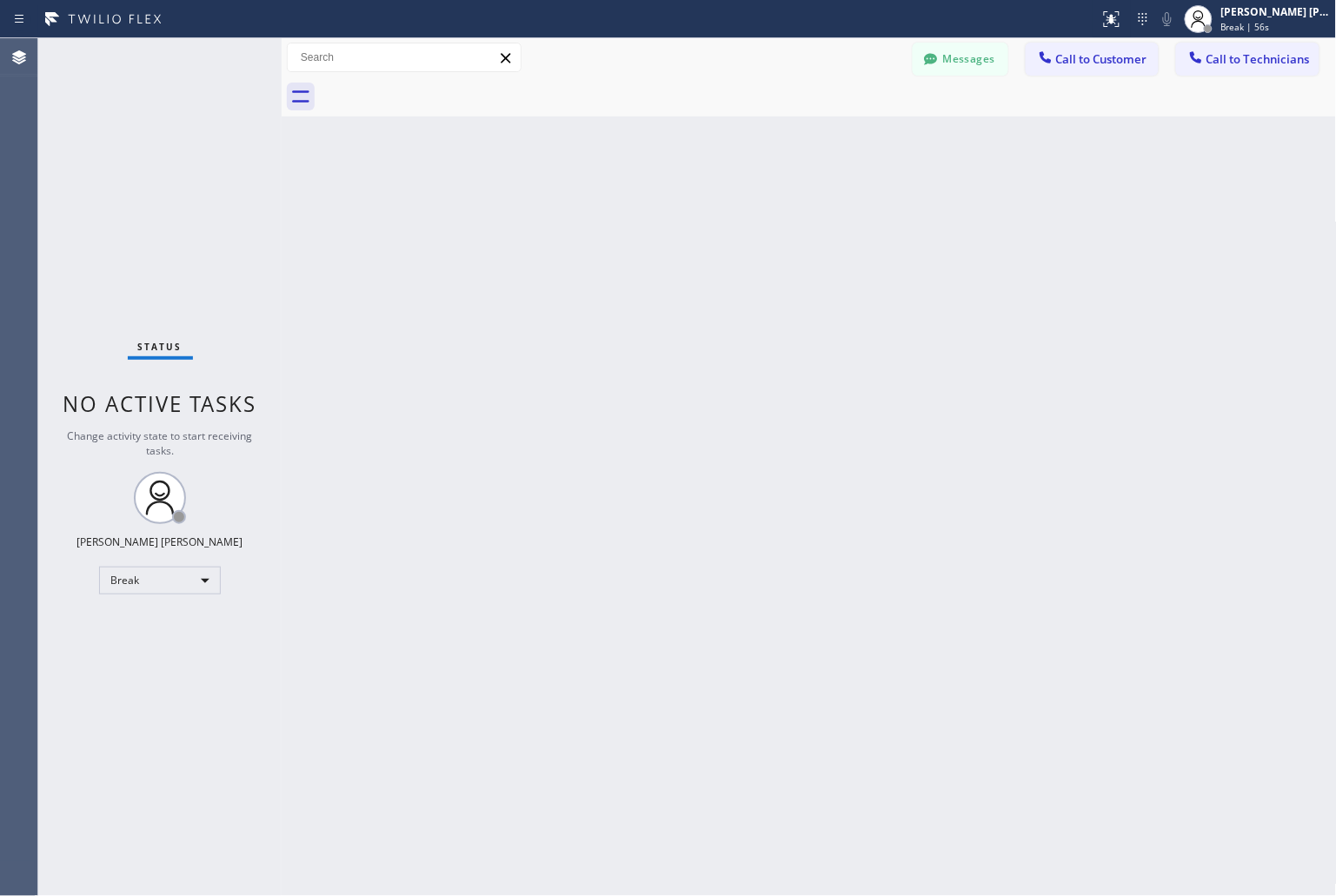
click at [617, 211] on div "Back to Dashboard Change Sender ID Customers Technicians KD Krissy Do [DATE] 02…" at bounding box center [809, 467] width 1055 height 858
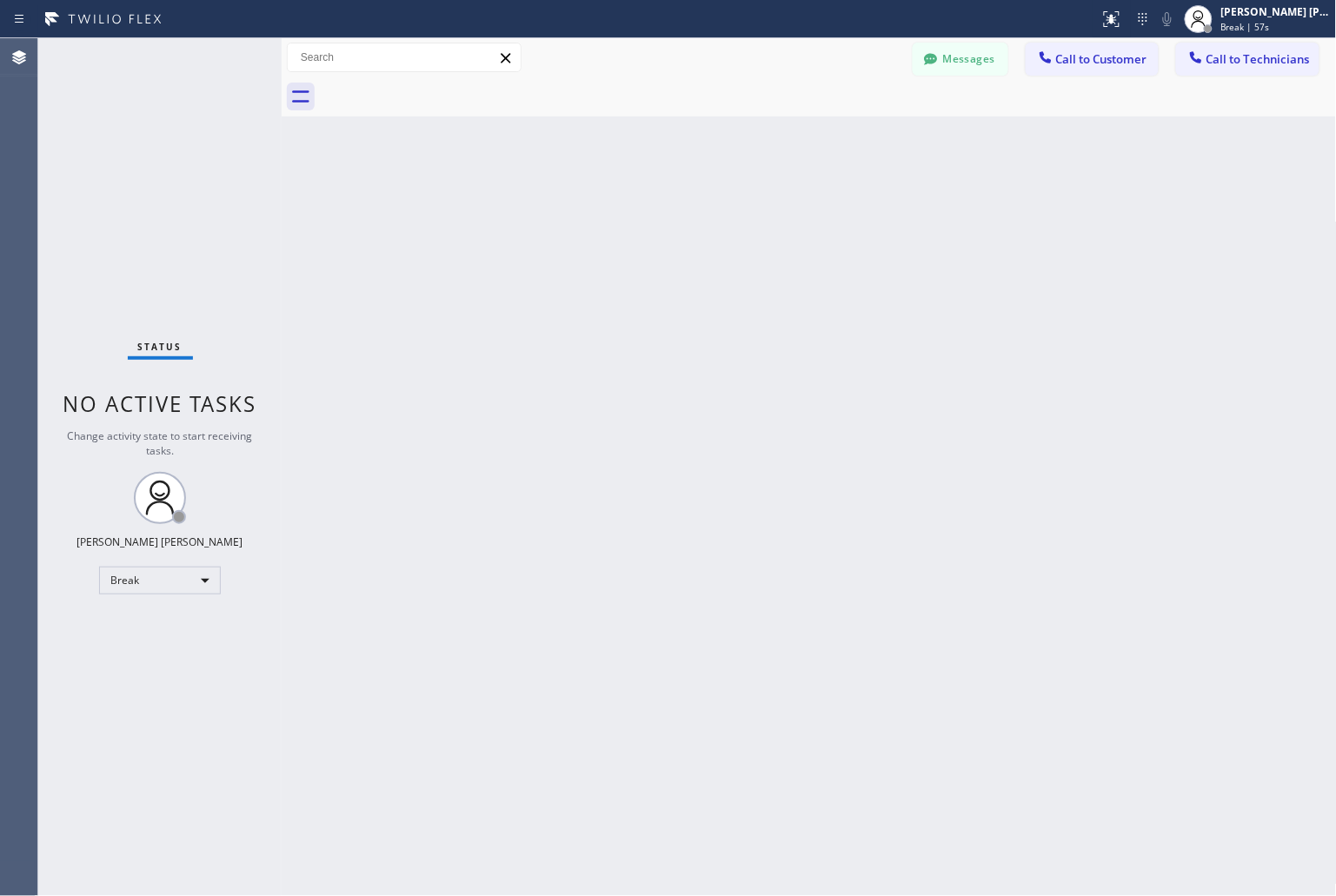
click at [617, 211] on div "Back to Dashboard Change Sender ID Customers Technicians KD Krissy Do [DATE] 02…" at bounding box center [809, 467] width 1055 height 858
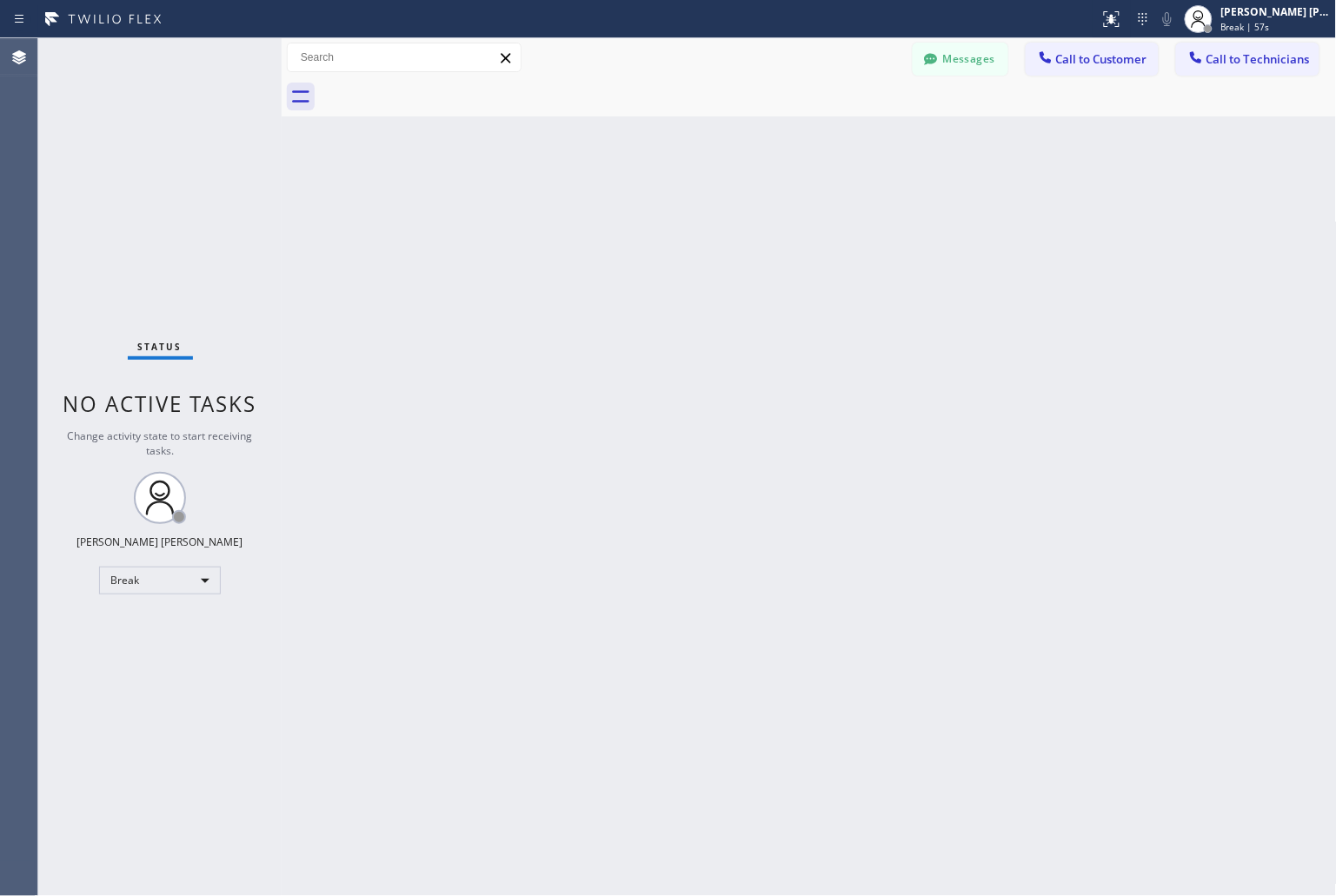
click at [617, 211] on div "Back to Dashboard Change Sender ID Customers Technicians KD Krissy Do [DATE] 02…" at bounding box center [809, 467] width 1055 height 858
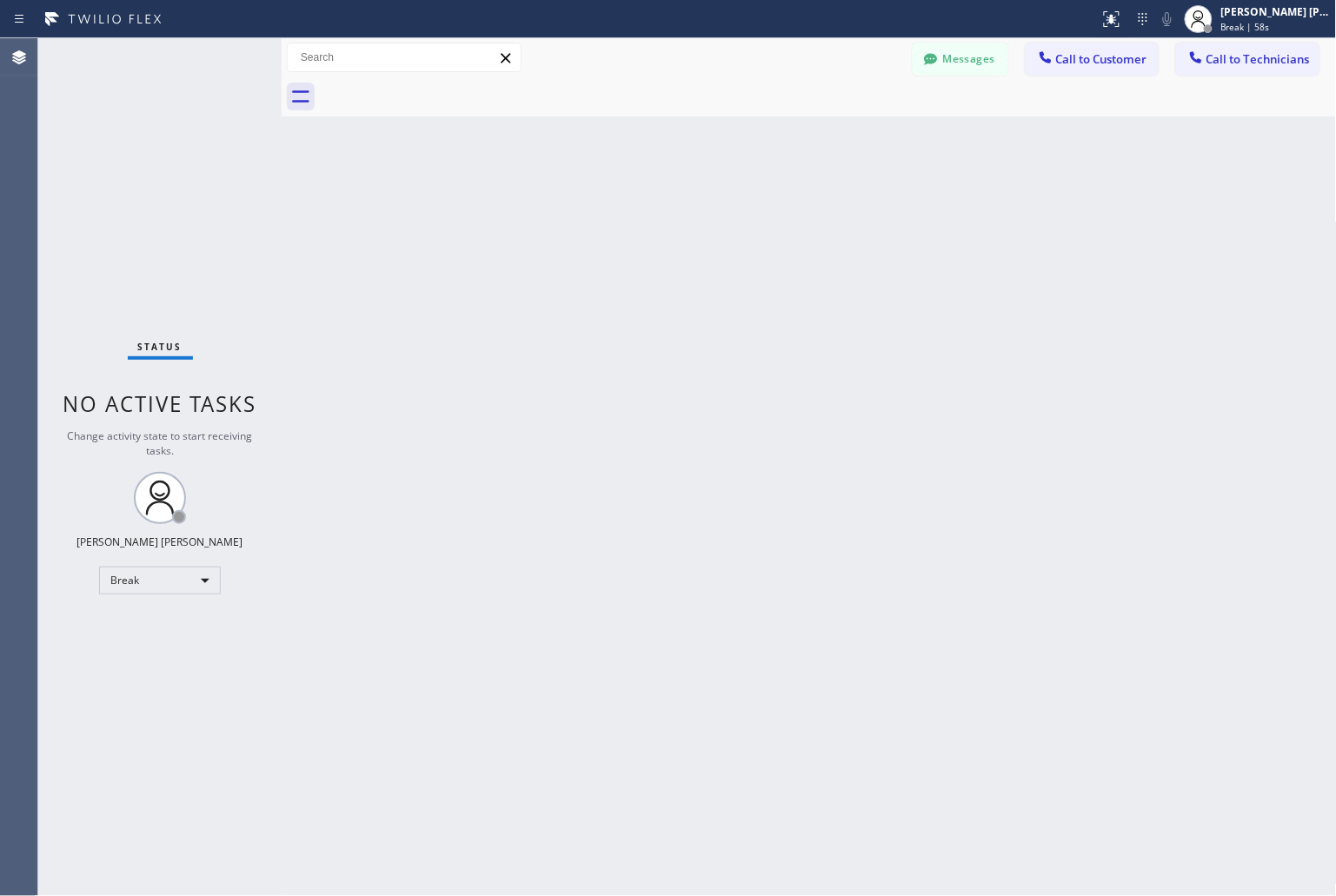
click at [617, 211] on div "Back to Dashboard Change Sender ID Customers Technicians KD Krissy Do [DATE] 02…" at bounding box center [809, 467] width 1055 height 858
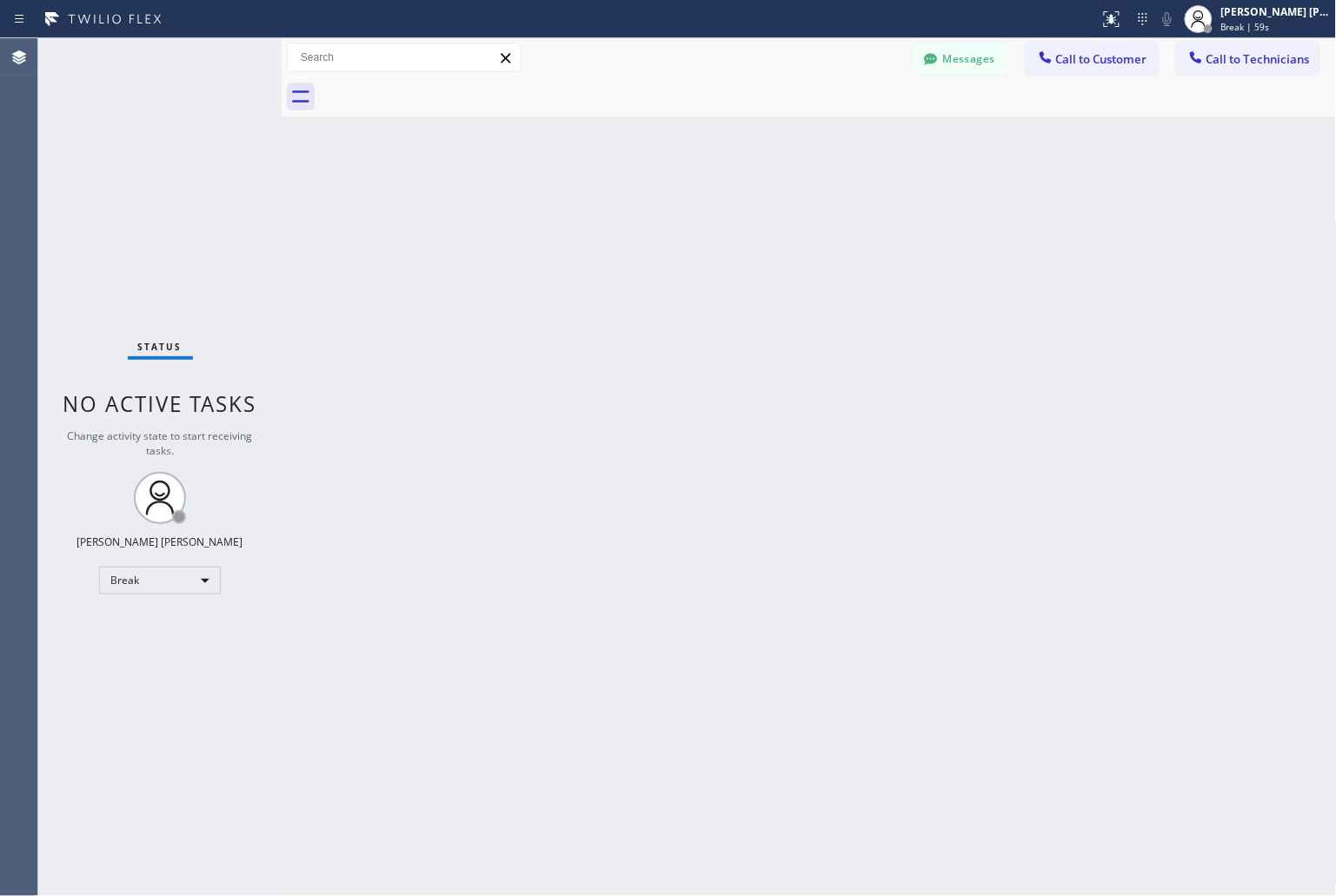
click at [617, 211] on div "Back to Dashboard Change Sender ID Customers Technicians KD Krissy Do [DATE] 02…" at bounding box center [809, 467] width 1055 height 858
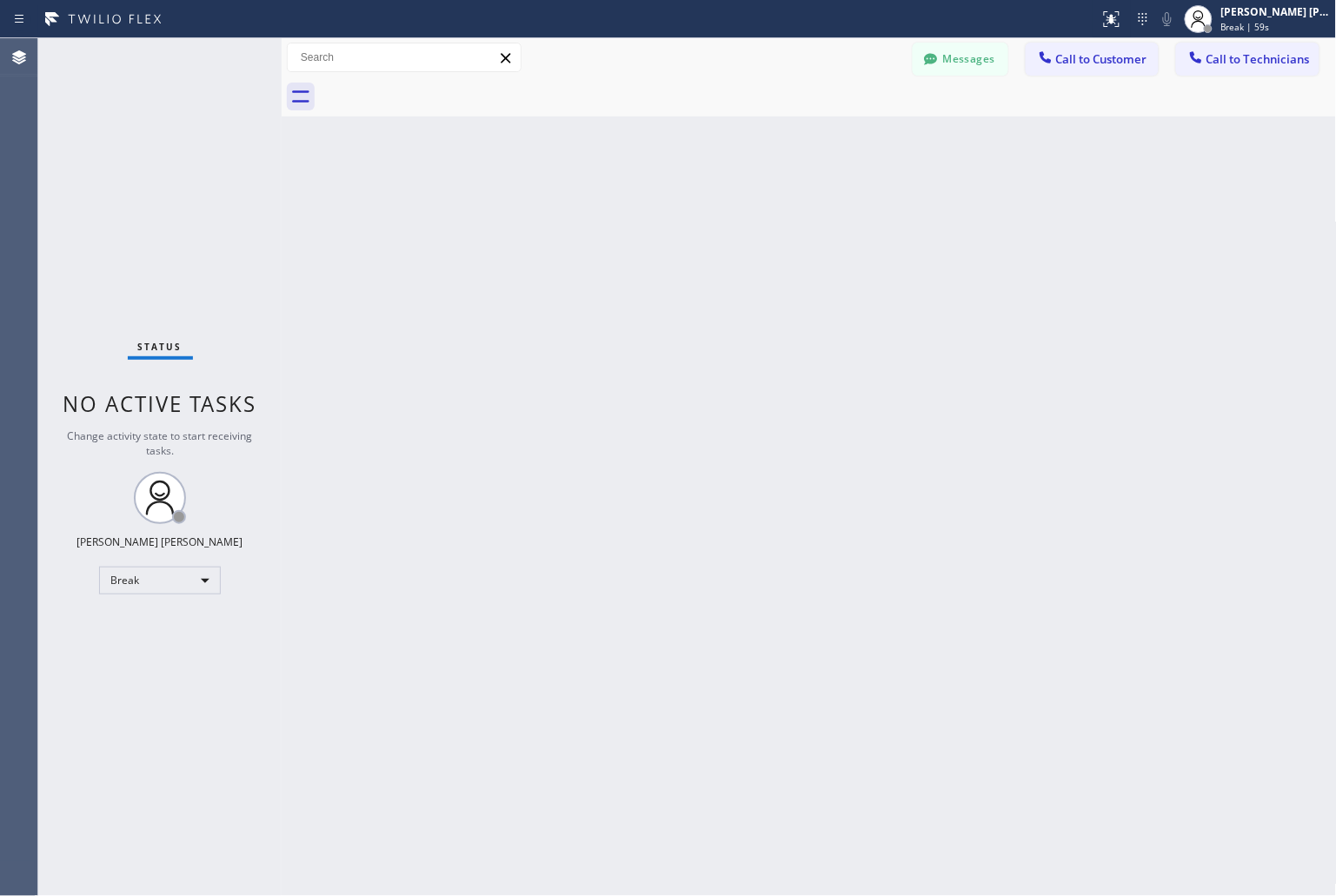
click at [617, 211] on div "Back to Dashboard Change Sender ID Customers Technicians KD Krissy Do [DATE] 02…" at bounding box center [809, 467] width 1055 height 858
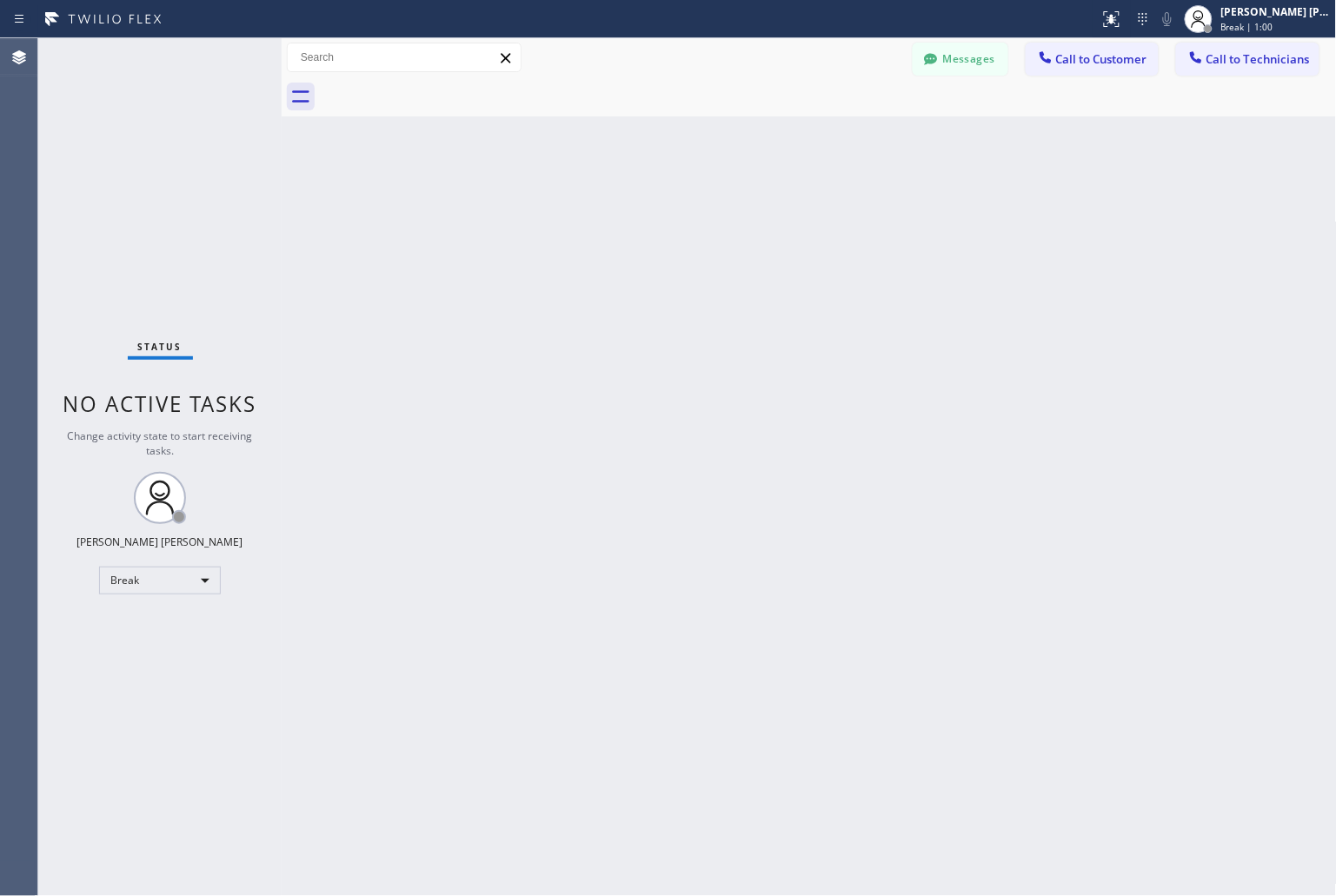
click at [617, 211] on div "Back to Dashboard Change Sender ID Customers Technicians KD Krissy Do [DATE] 02…" at bounding box center [809, 467] width 1055 height 858
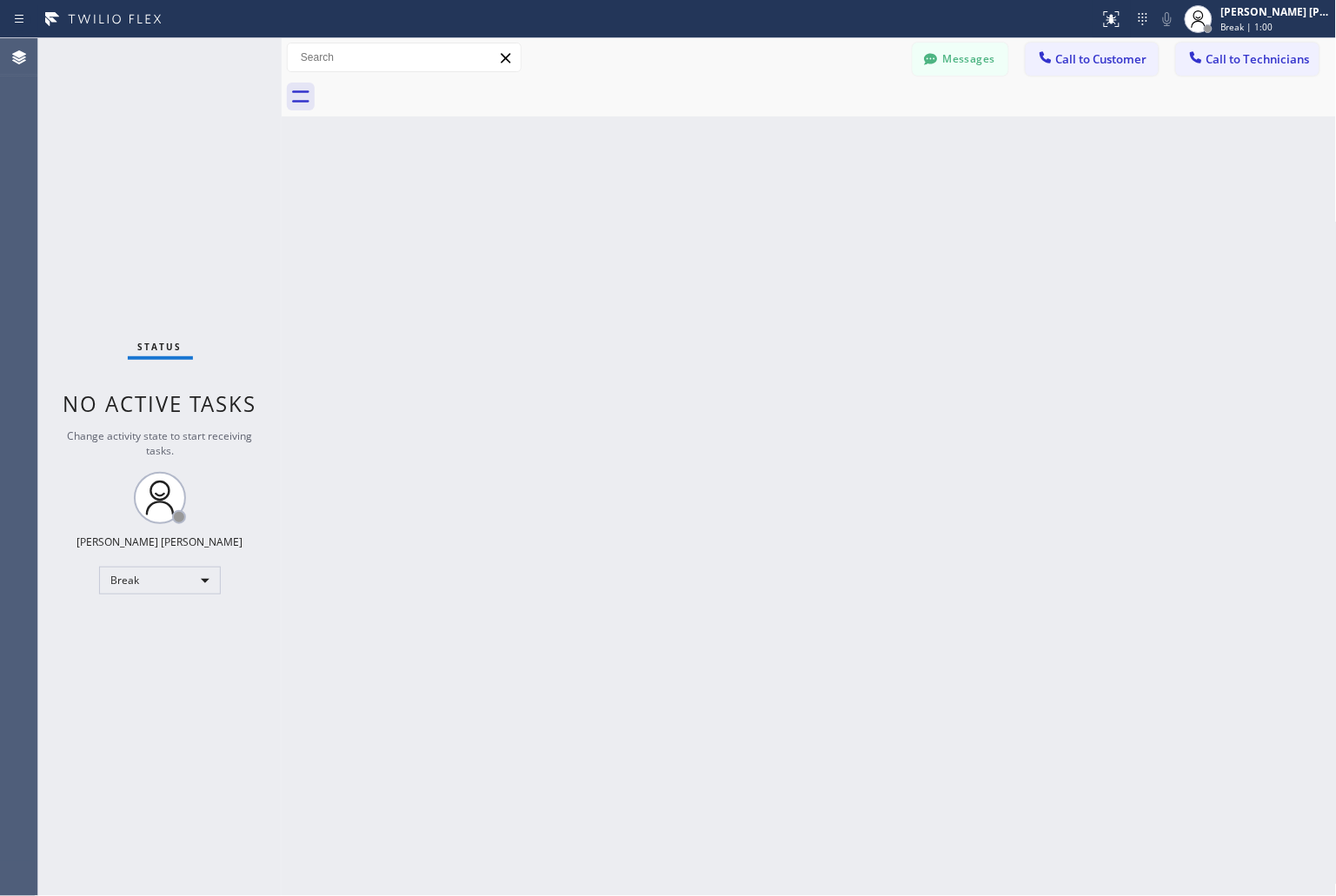
click at [617, 211] on div "Back to Dashboard Change Sender ID Customers Technicians KD Krissy Do [DATE] 02…" at bounding box center [809, 467] width 1055 height 858
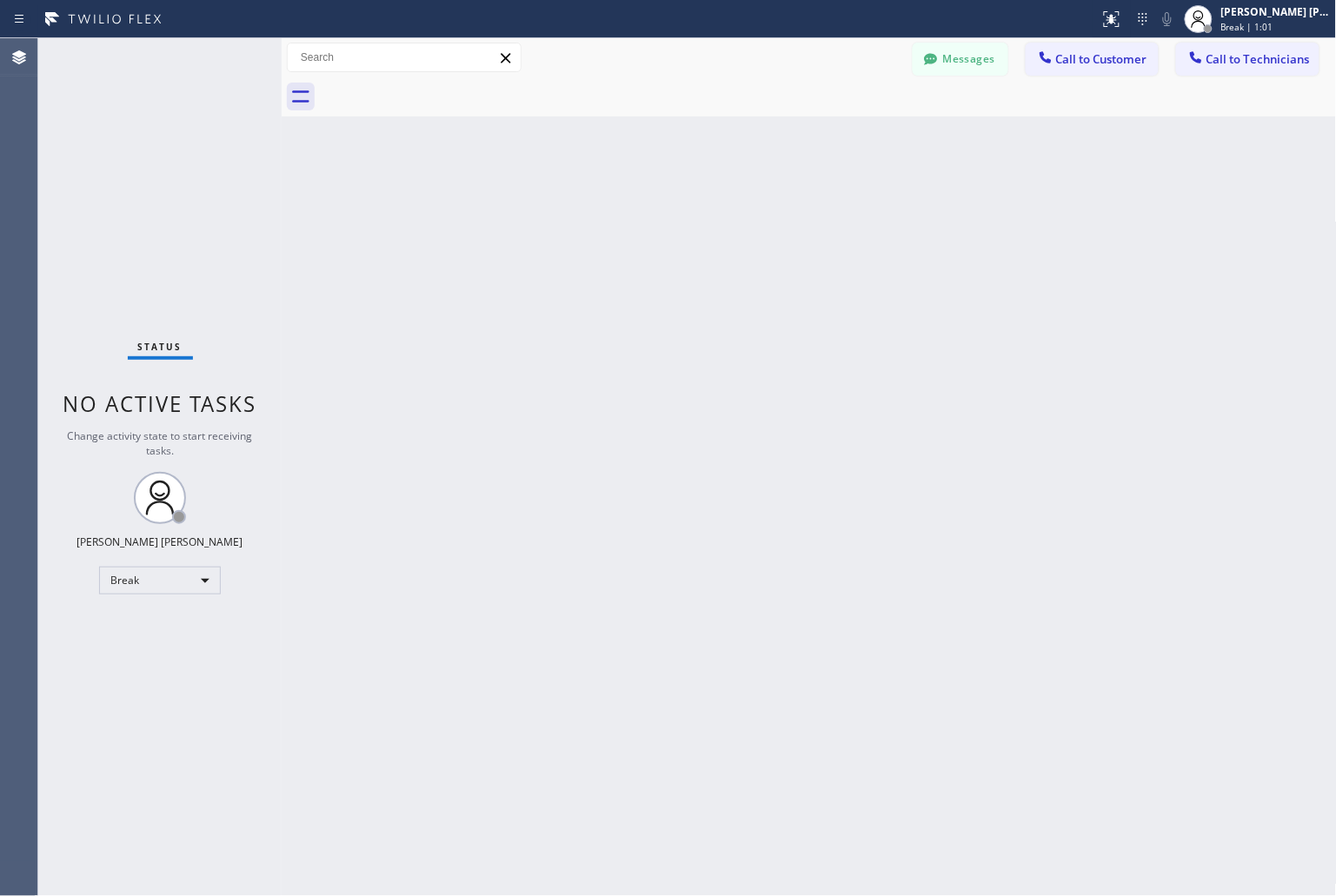
click at [617, 211] on div "Back to Dashboard Change Sender ID Customers Technicians KD Krissy Do [DATE] 02…" at bounding box center [809, 467] width 1055 height 858
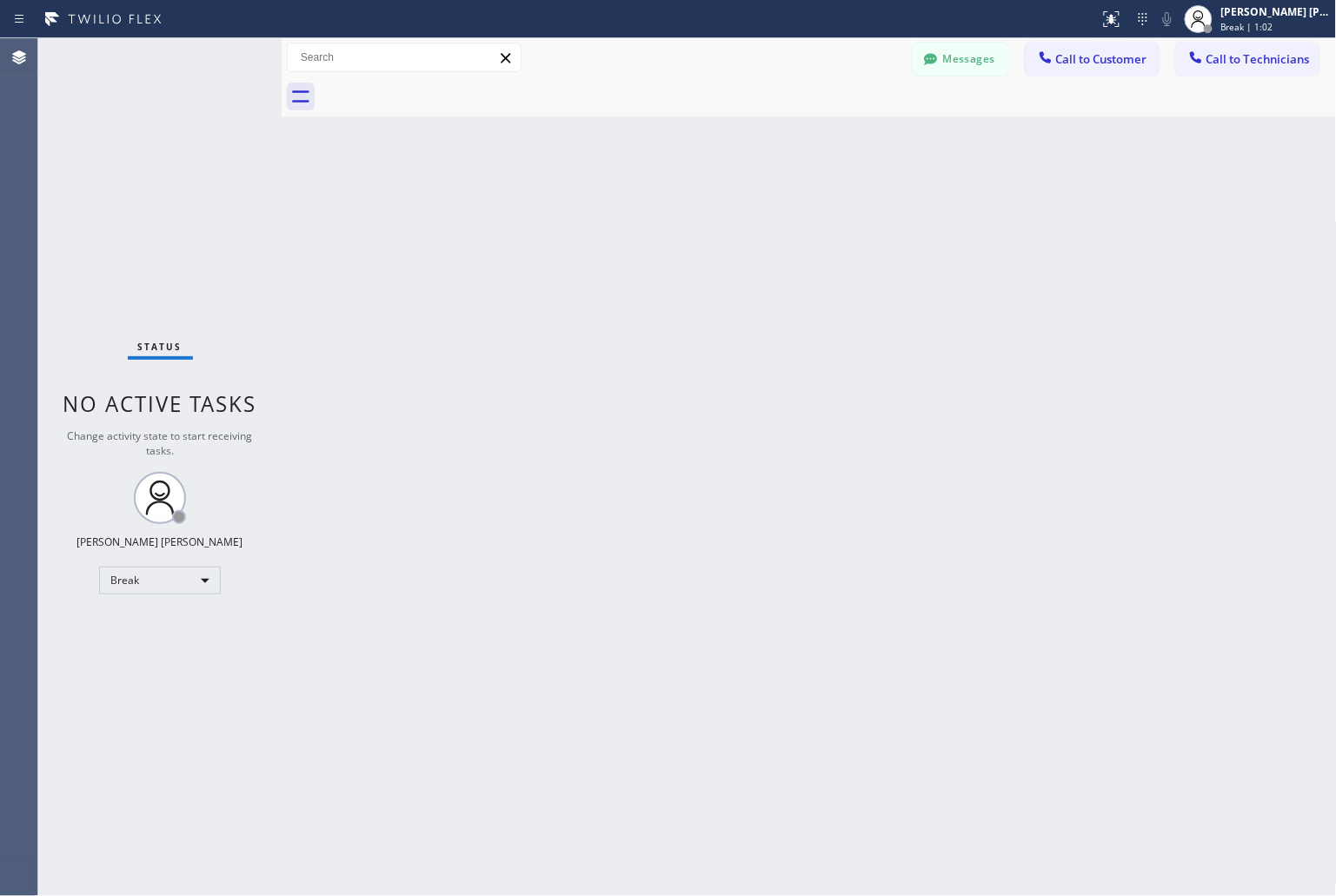
click at [617, 211] on div "Back to Dashboard Change Sender ID Customers Technicians KD Krissy Do [DATE] 02…" at bounding box center [809, 467] width 1055 height 858
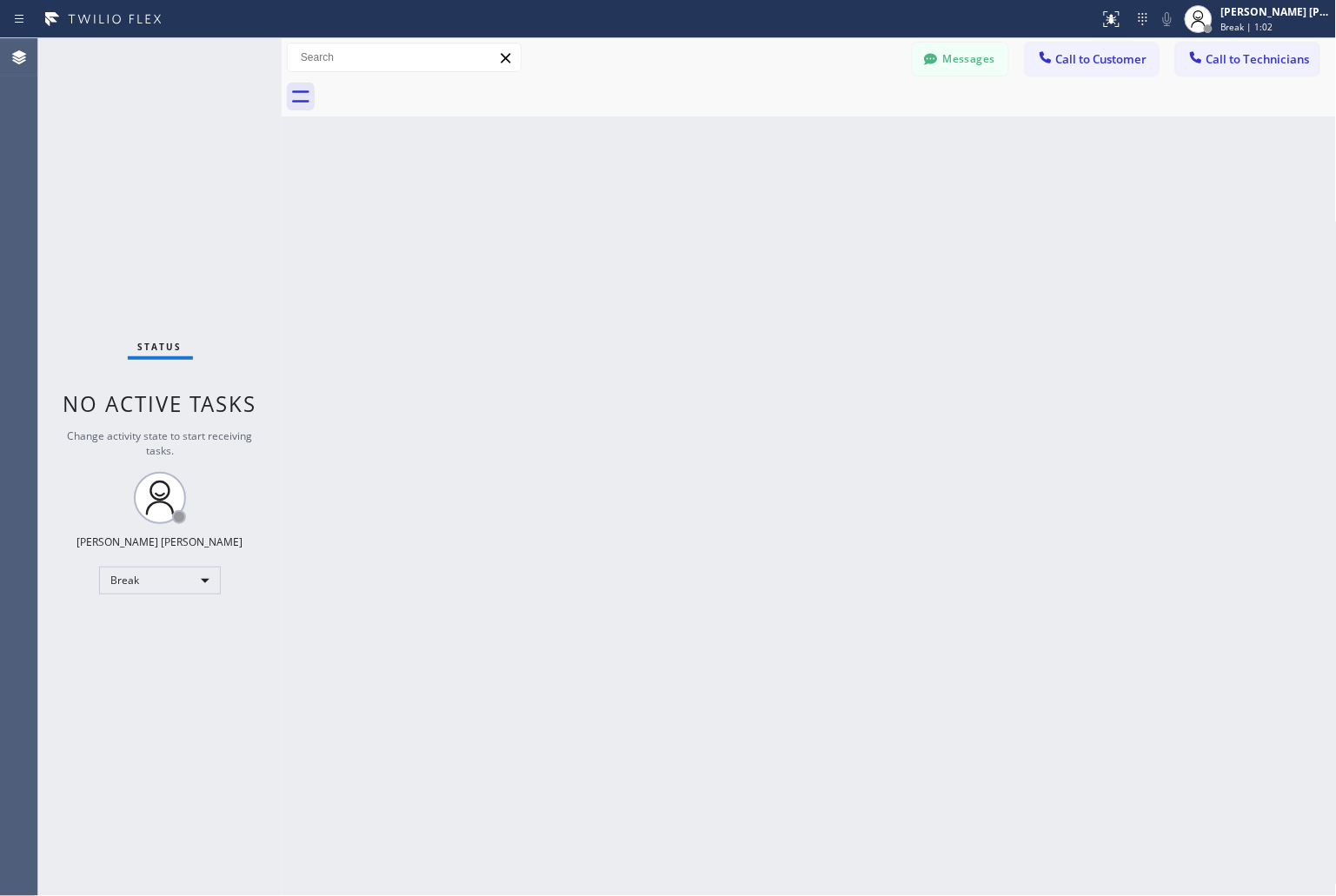
click at [617, 211] on div "Back to Dashboard Change Sender ID Customers Technicians KD Krissy Do [DATE] 02…" at bounding box center [809, 467] width 1055 height 858
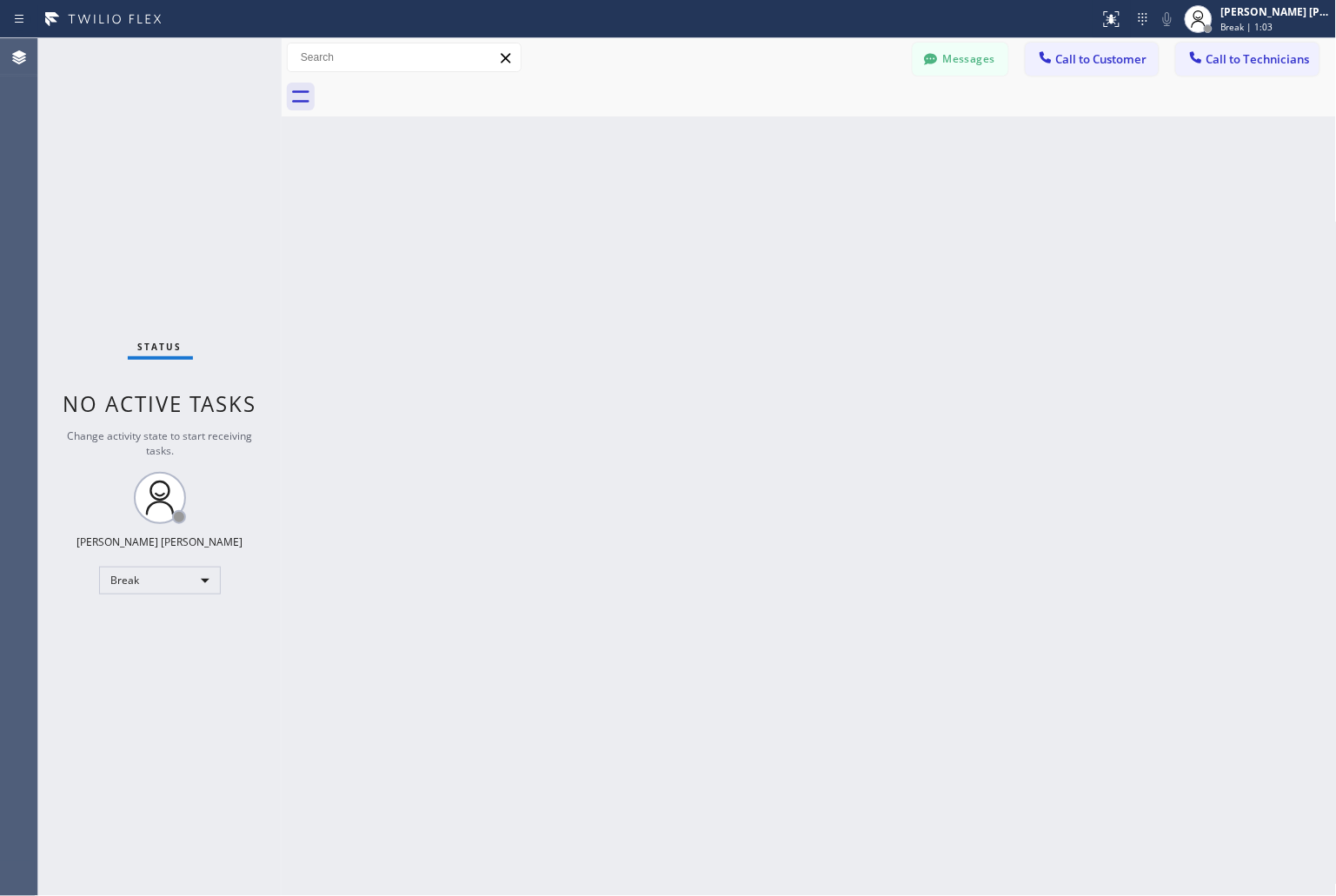
click at [617, 211] on div "Back to Dashboard Change Sender ID Customers Technicians KD Krissy Do [DATE] 02…" at bounding box center [809, 467] width 1055 height 858
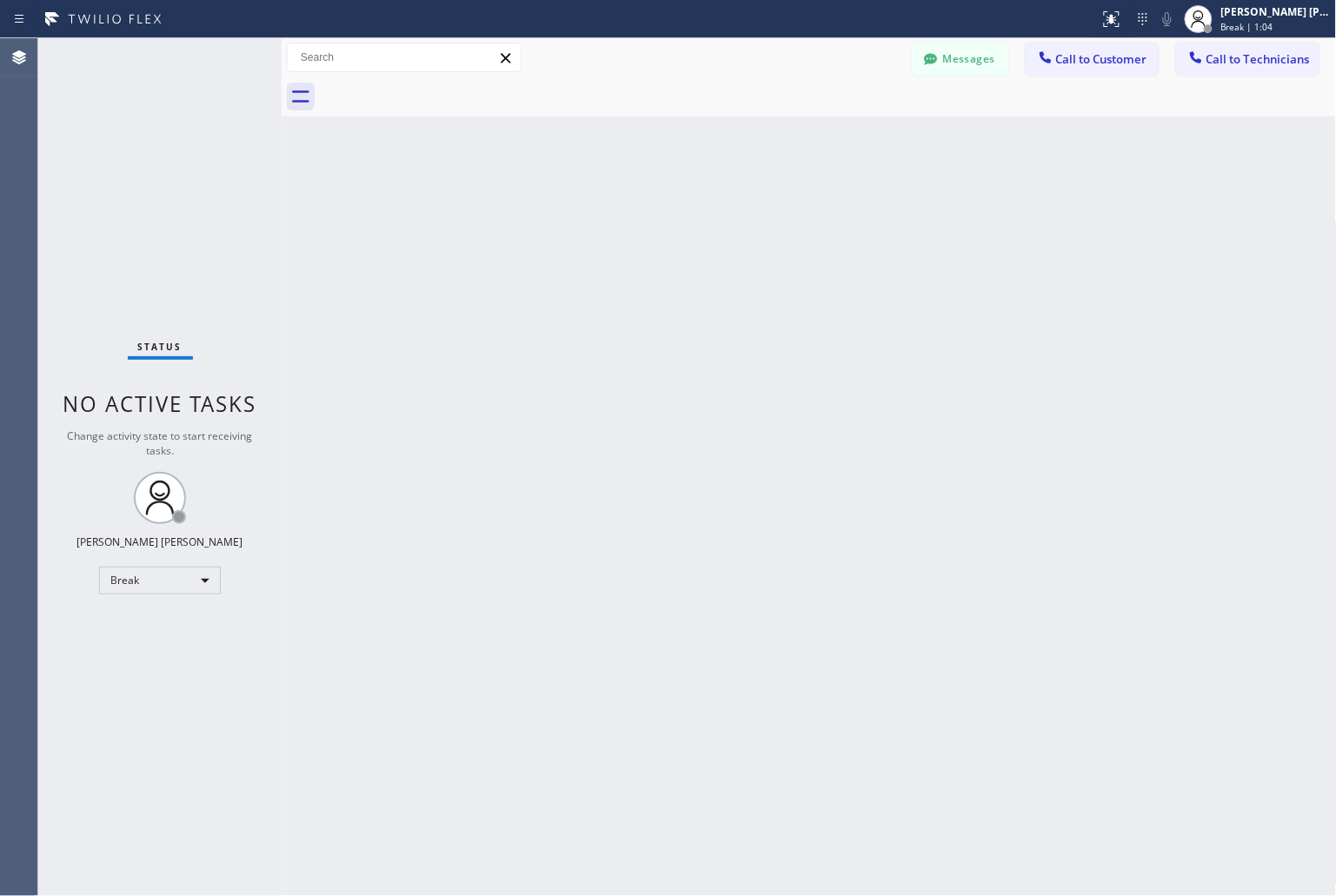
click at [617, 211] on div "Back to Dashboard Change Sender ID Customers Technicians KD Krissy Do [DATE] 02…" at bounding box center [809, 467] width 1055 height 858
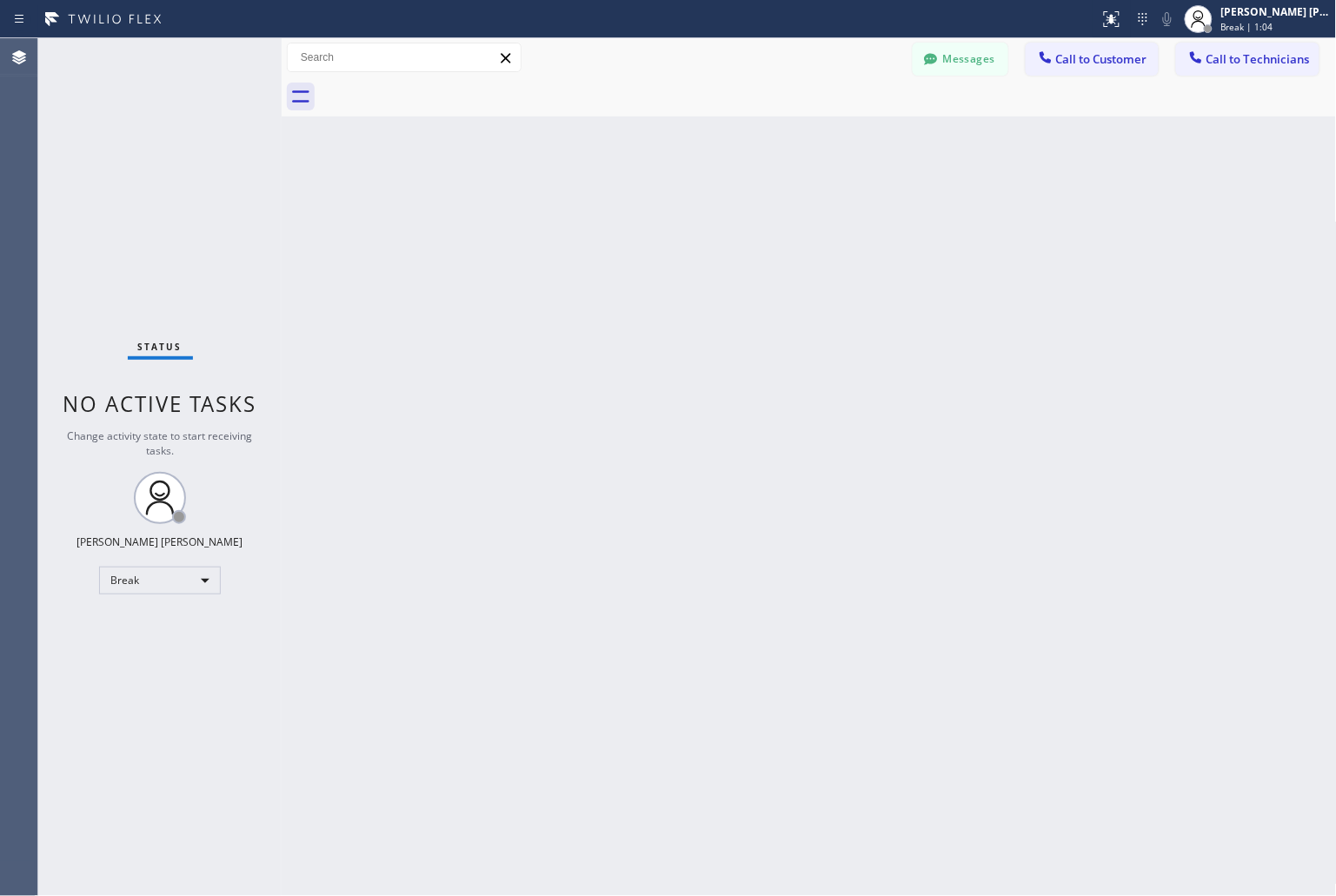
click at [617, 211] on div "Back to Dashboard Change Sender ID Customers Technicians KD Krissy Do [DATE] 02…" at bounding box center [809, 467] width 1055 height 858
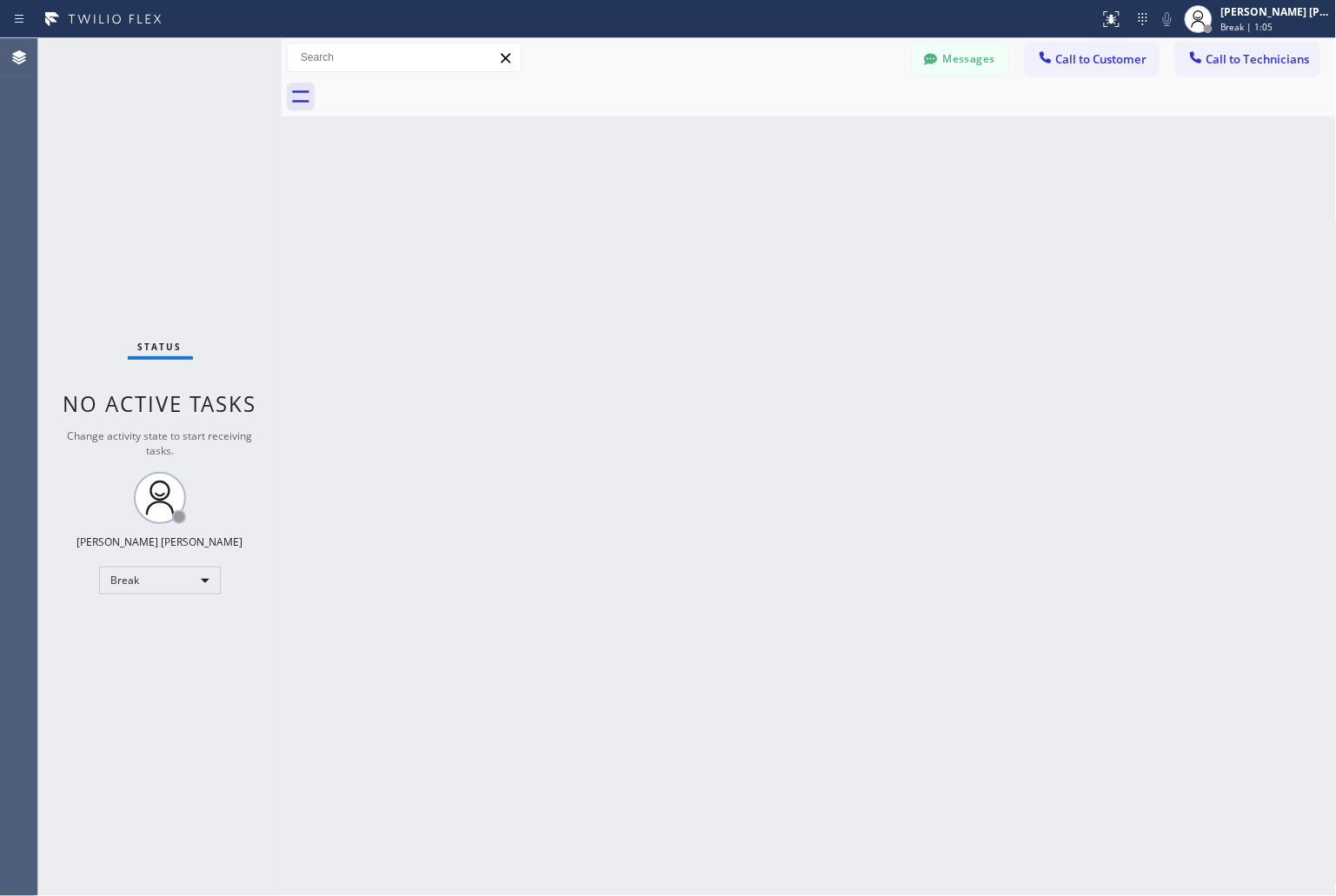
click at [617, 211] on div "Back to Dashboard Change Sender ID Customers Technicians KD Krissy Do [DATE] 02…" at bounding box center [809, 467] width 1055 height 858
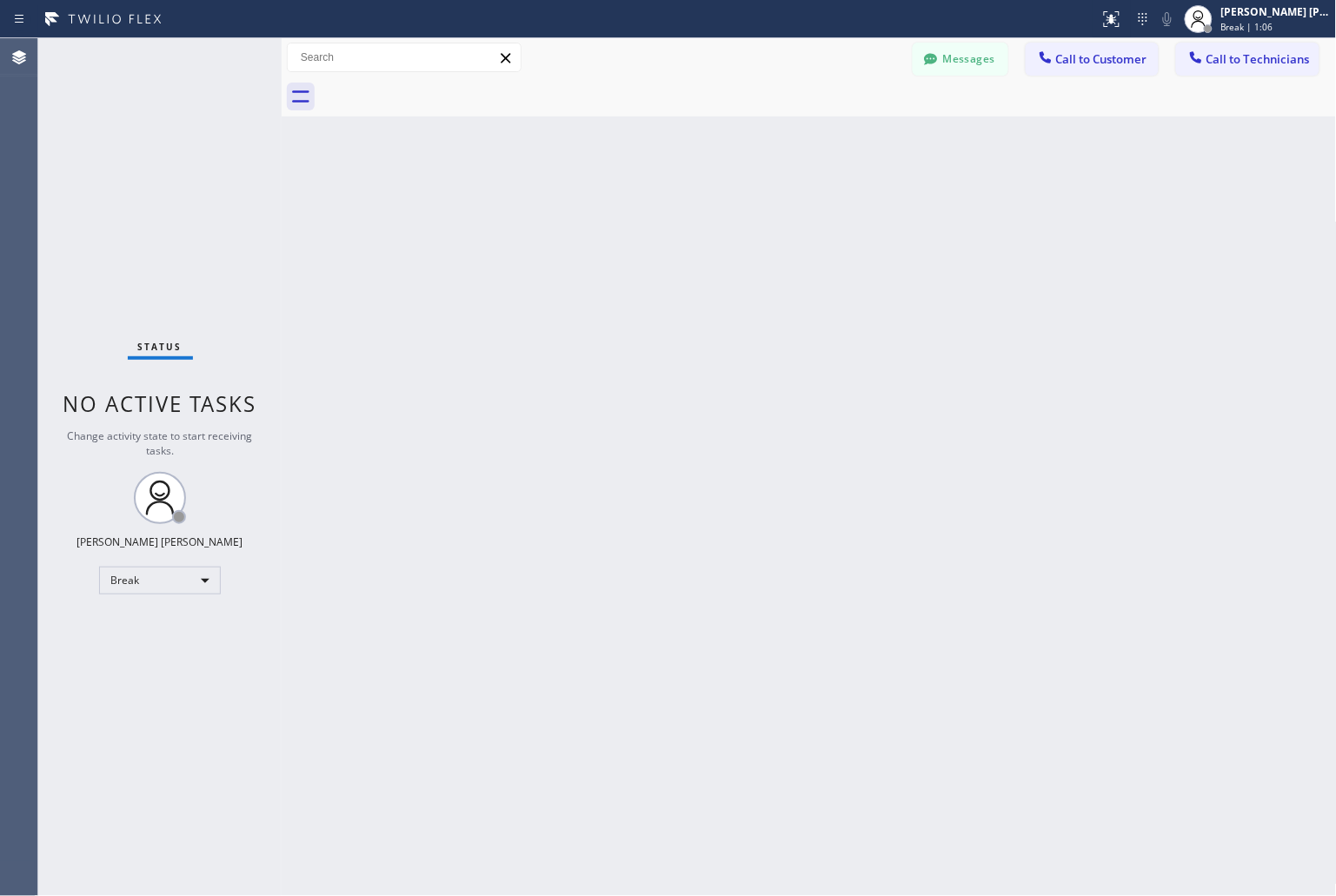
click at [617, 211] on div "Back to Dashboard Change Sender ID Customers Technicians KD Krissy Do [DATE] 02…" at bounding box center [809, 467] width 1055 height 858
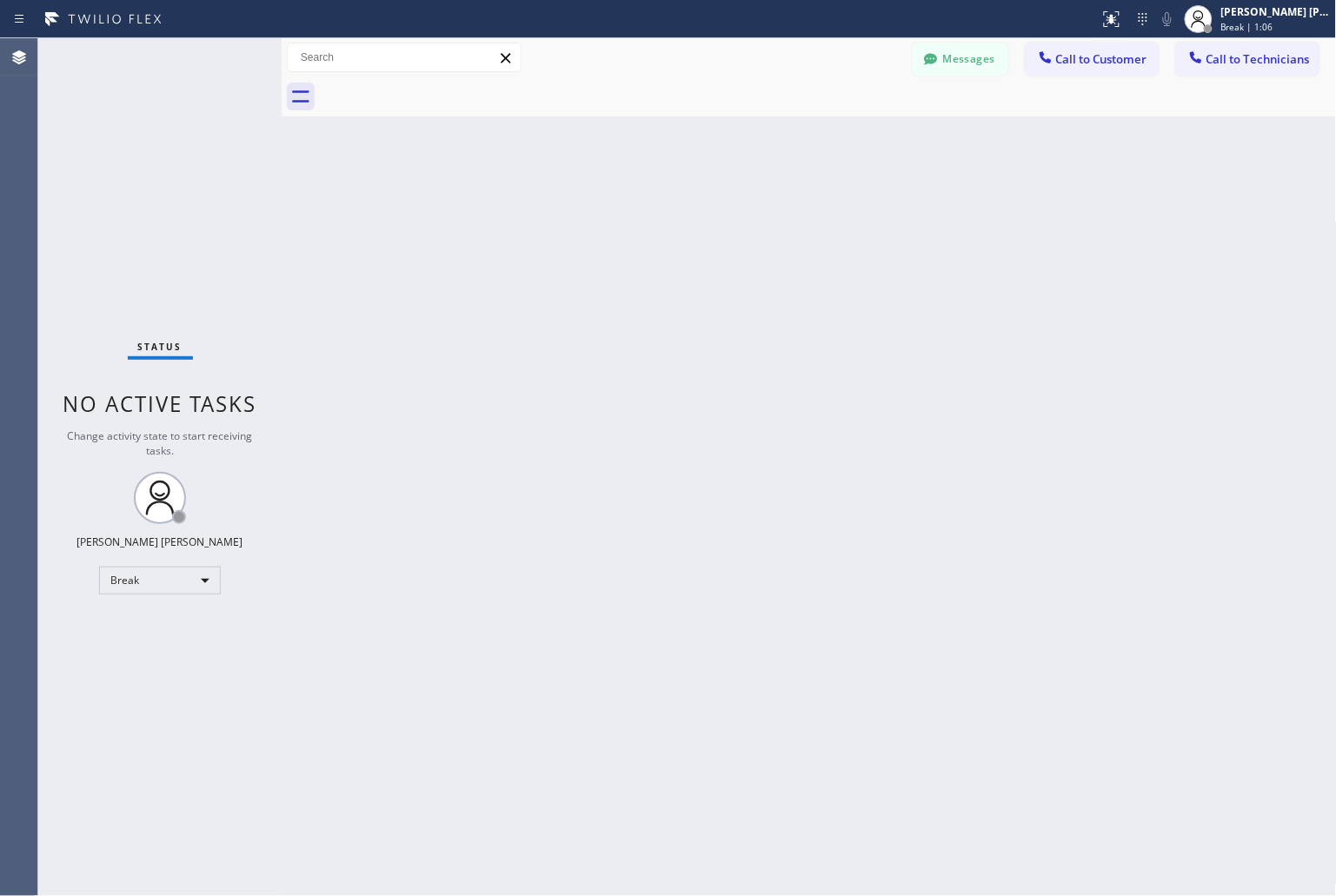
click at [617, 211] on div "Back to Dashboard Change Sender ID Customers Technicians KD Krissy Do [DATE] 02…" at bounding box center [809, 467] width 1055 height 858
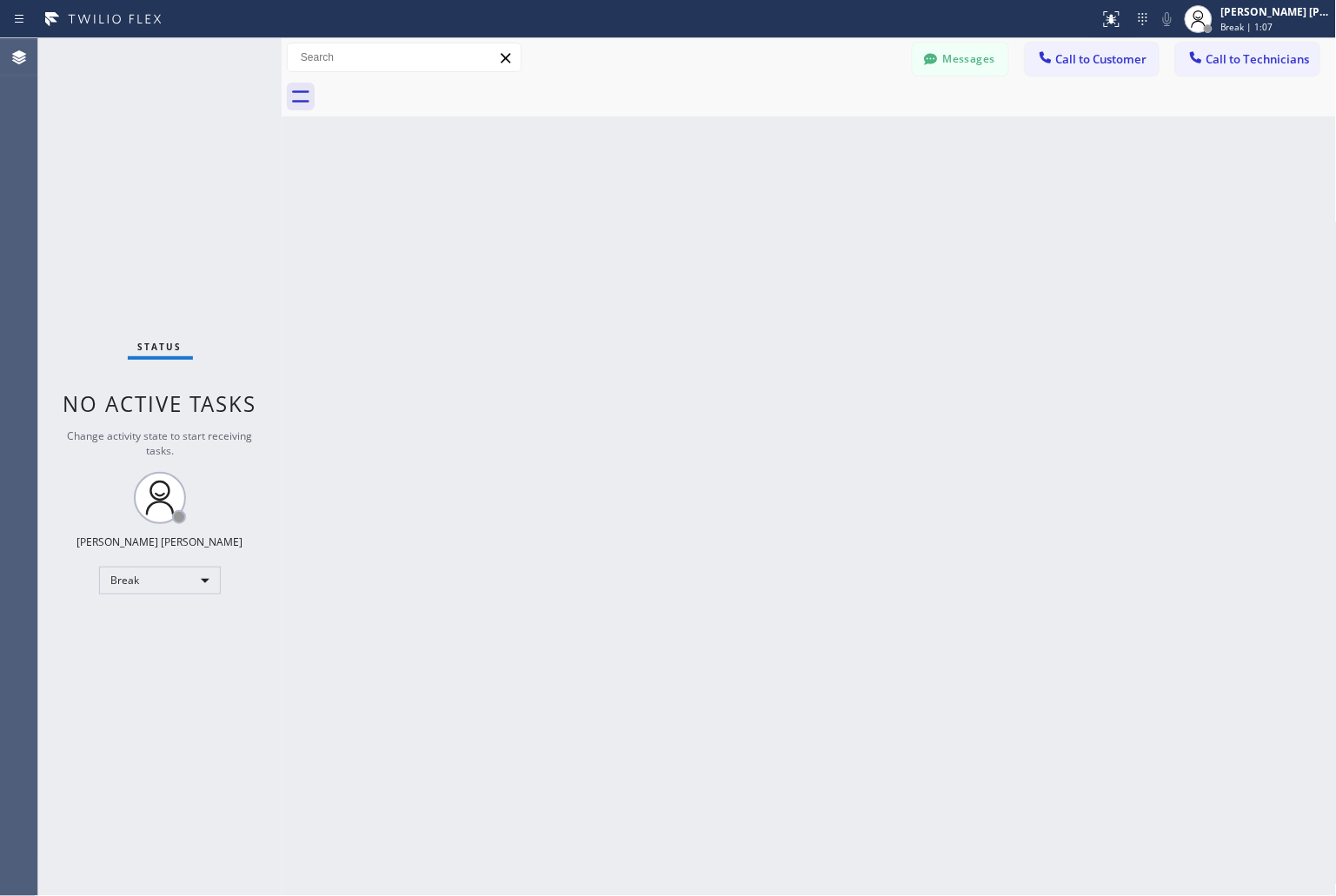
click at [617, 211] on div "Back to Dashboard Change Sender ID Customers Technicians KD Krissy Do [DATE] 02…" at bounding box center [809, 467] width 1055 height 858
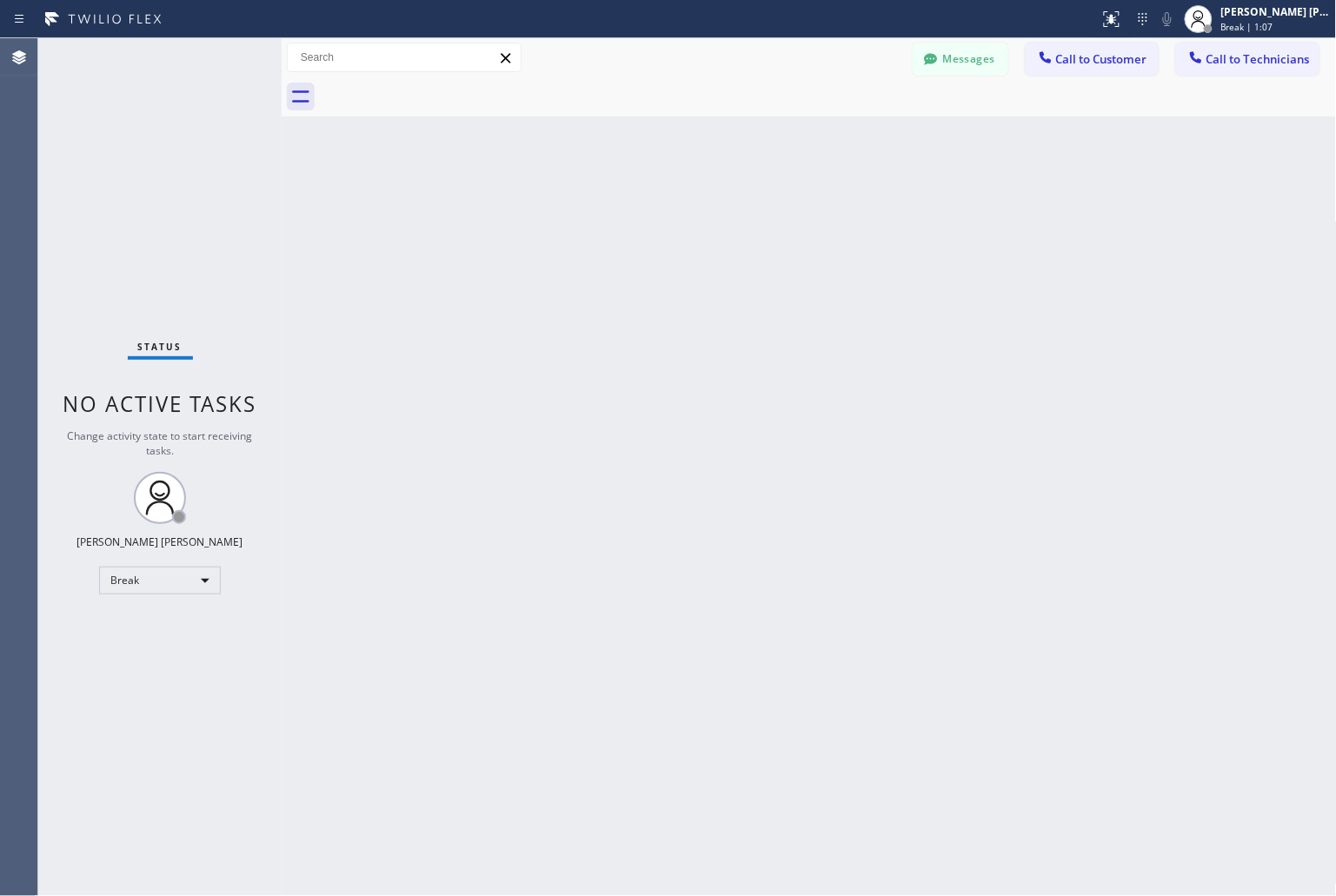
click at [617, 211] on div "Back to Dashboard Change Sender ID Customers Technicians KD Krissy Do [DATE] 02…" at bounding box center [809, 467] width 1055 height 858
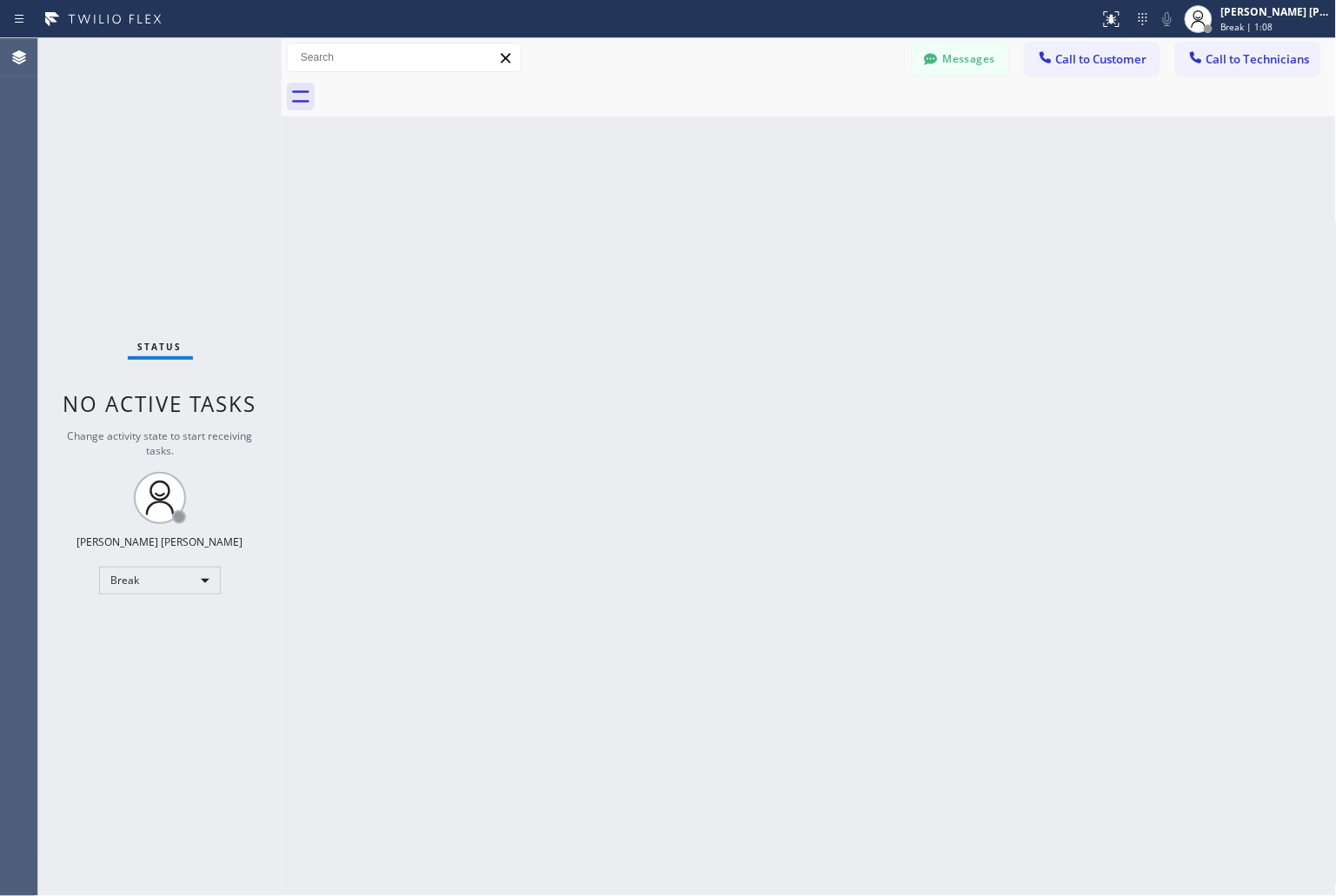
click at [617, 211] on div "Back to Dashboard Change Sender ID Customers Technicians KD Krissy Do [DATE] 02…" at bounding box center [809, 467] width 1055 height 858
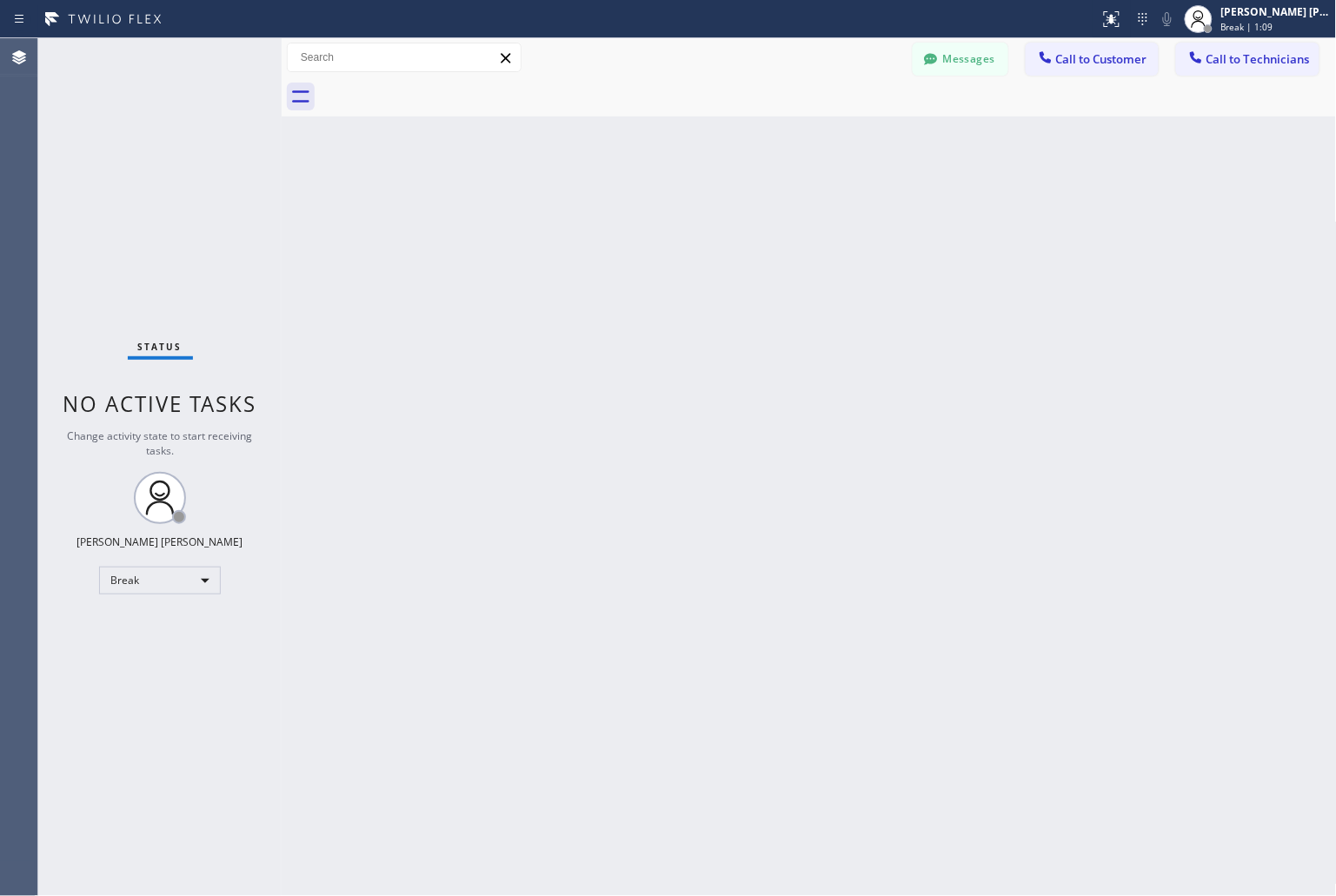
click at [617, 211] on div "Back to Dashboard Change Sender ID Customers Technicians KD Krissy Do [DATE] 02…" at bounding box center [809, 467] width 1055 height 858
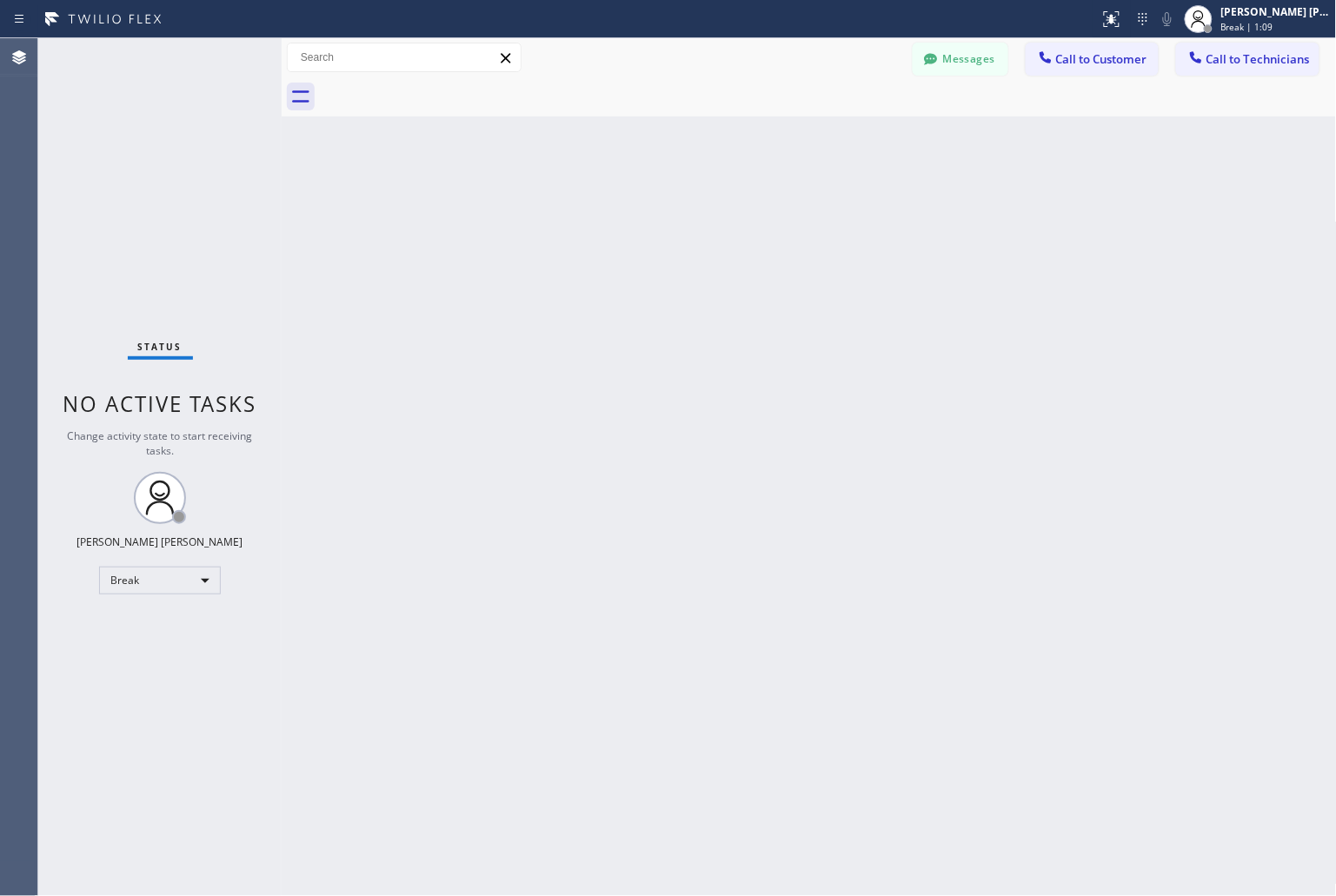
click at [617, 211] on div "Back to Dashboard Change Sender ID Customers Technicians KD Krissy Do [DATE] 02…" at bounding box center [809, 467] width 1055 height 858
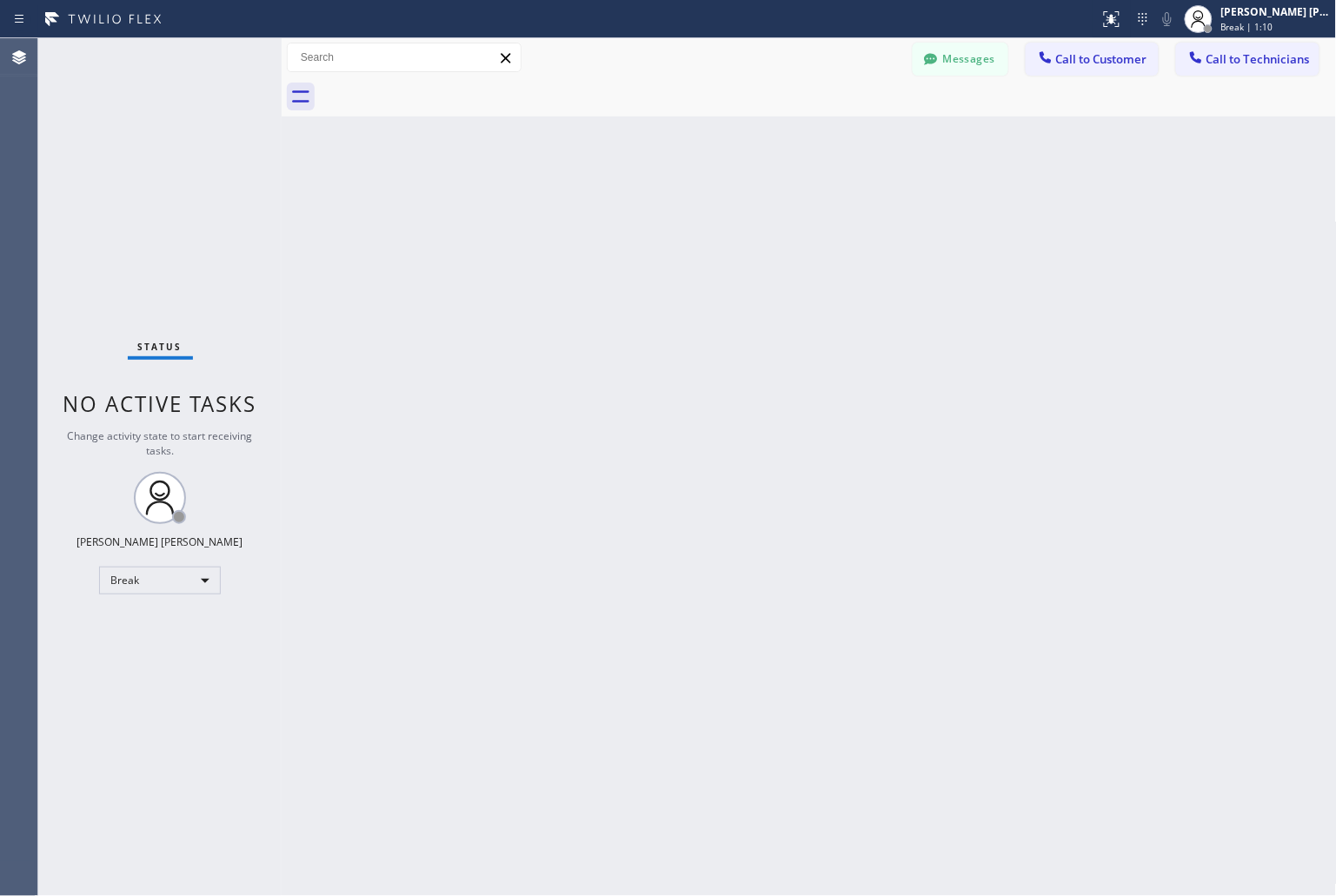
click at [617, 211] on div "Back to Dashboard Change Sender ID Customers Technicians KD Krissy Do [DATE] 02…" at bounding box center [809, 467] width 1055 height 858
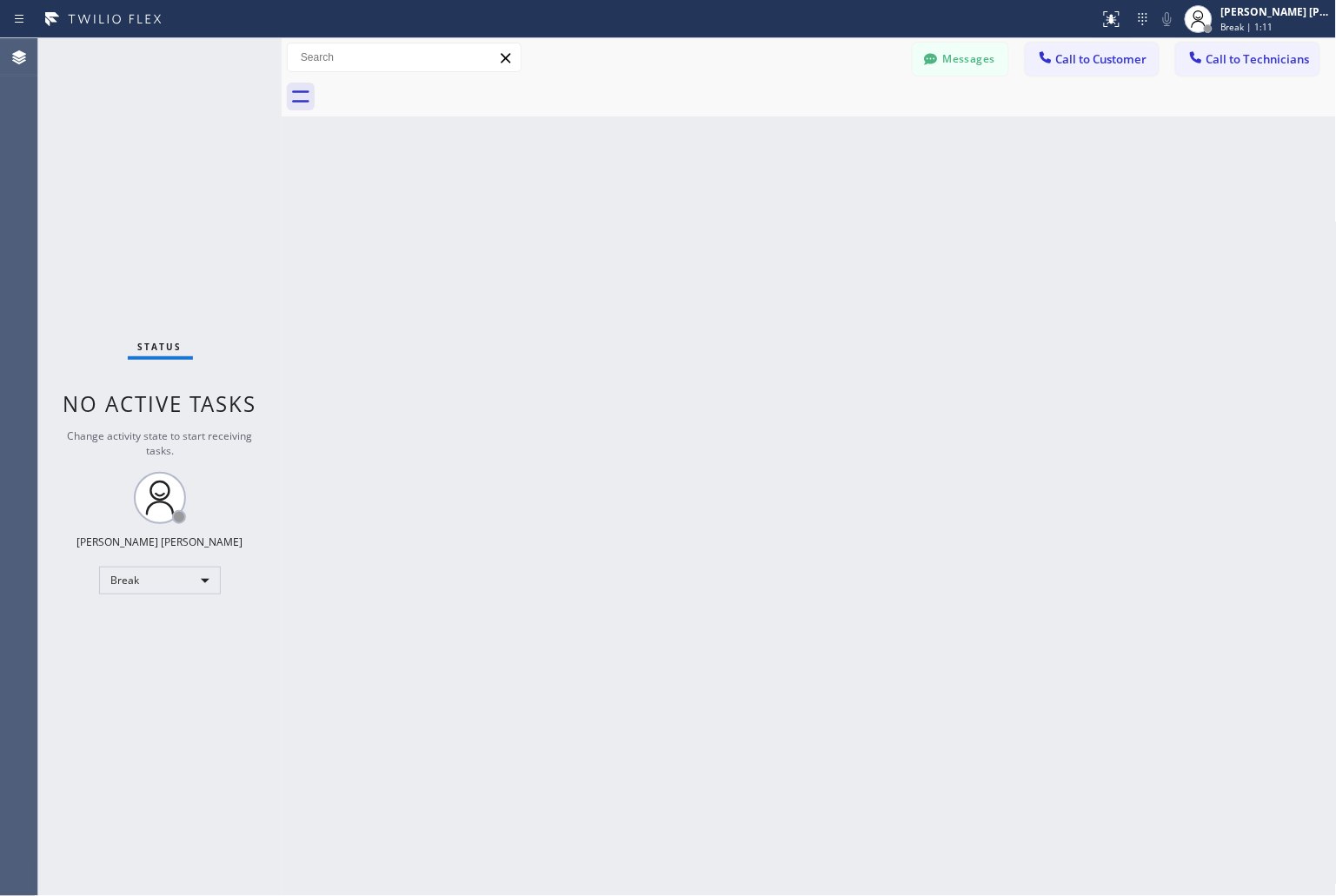
click at [617, 211] on div "Back to Dashboard Change Sender ID Customers Technicians KD Krissy Do [DATE] 02…" at bounding box center [809, 467] width 1055 height 858
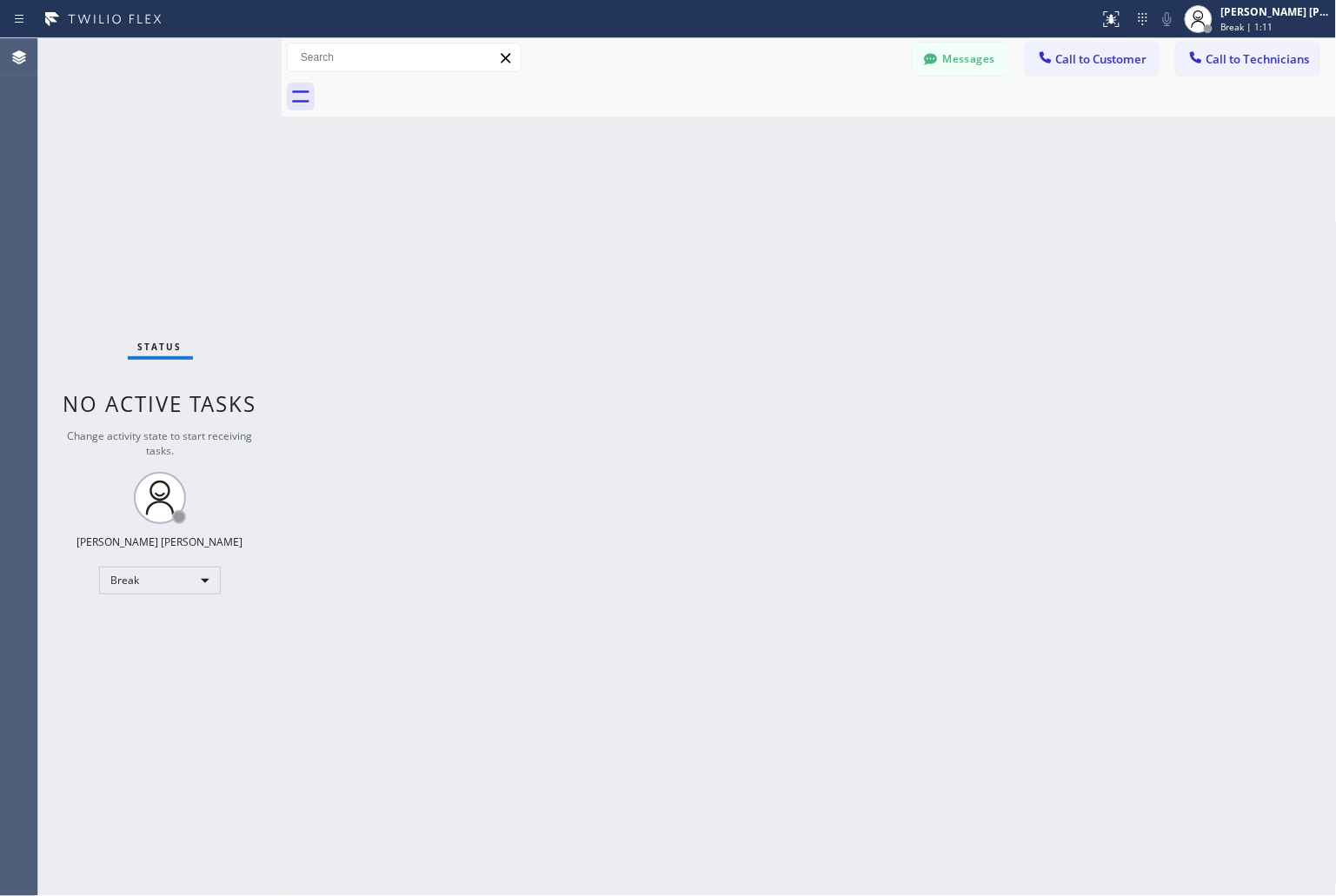
click at [617, 211] on div "Back to Dashboard Change Sender ID Customers Technicians KD Krissy Do [DATE] 02…" at bounding box center [809, 467] width 1055 height 858
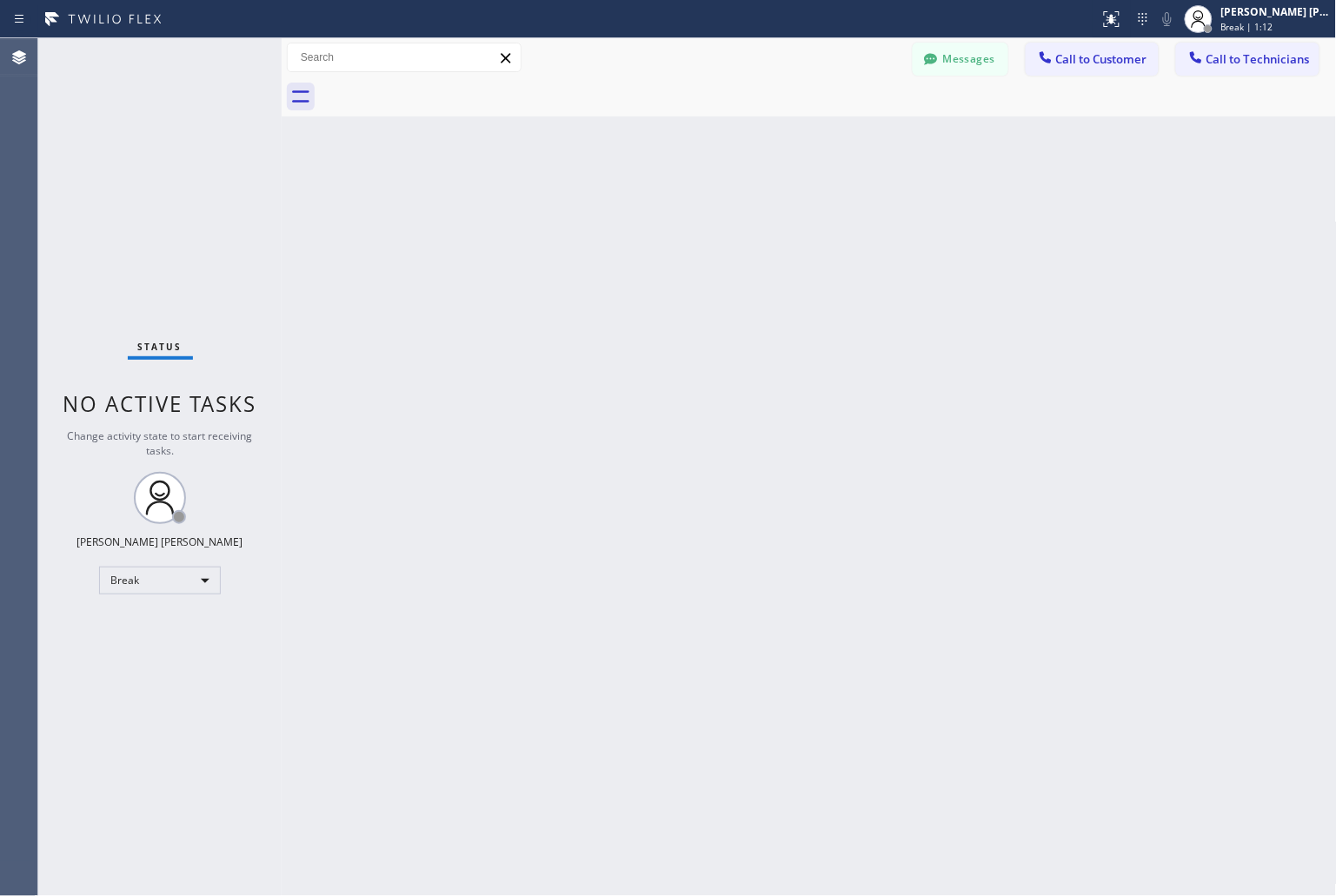
click at [617, 211] on div "Back to Dashboard Change Sender ID Customers Technicians KD Krissy Do [DATE] 02…" at bounding box center [809, 467] width 1055 height 858
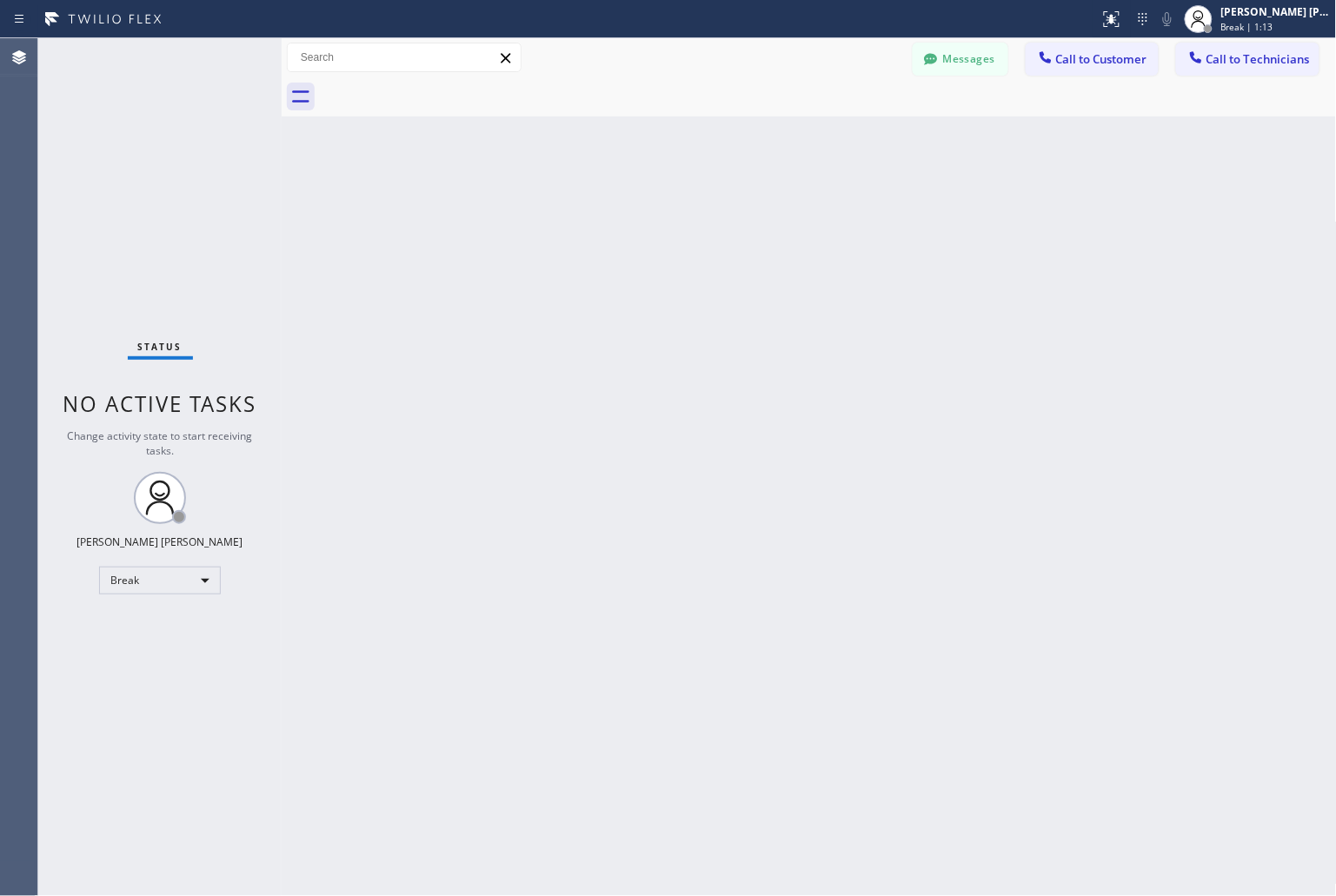
click at [617, 211] on div "Back to Dashboard Change Sender ID Customers Technicians KD Krissy Do [DATE] 02…" at bounding box center [809, 467] width 1055 height 858
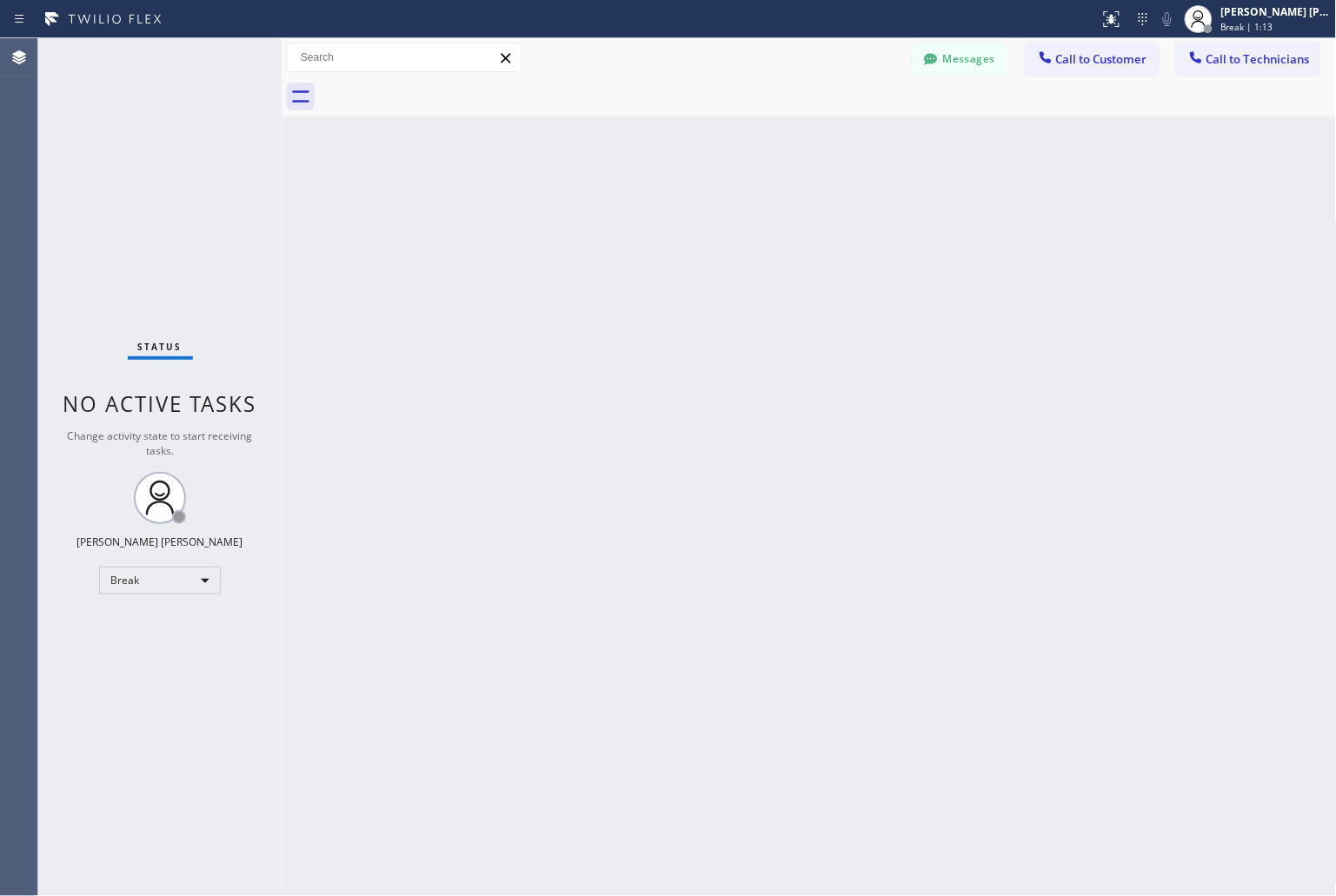
click at [617, 211] on div "Back to Dashboard Change Sender ID Customers Technicians KD Krissy Do [DATE] 02…" at bounding box center [809, 467] width 1055 height 858
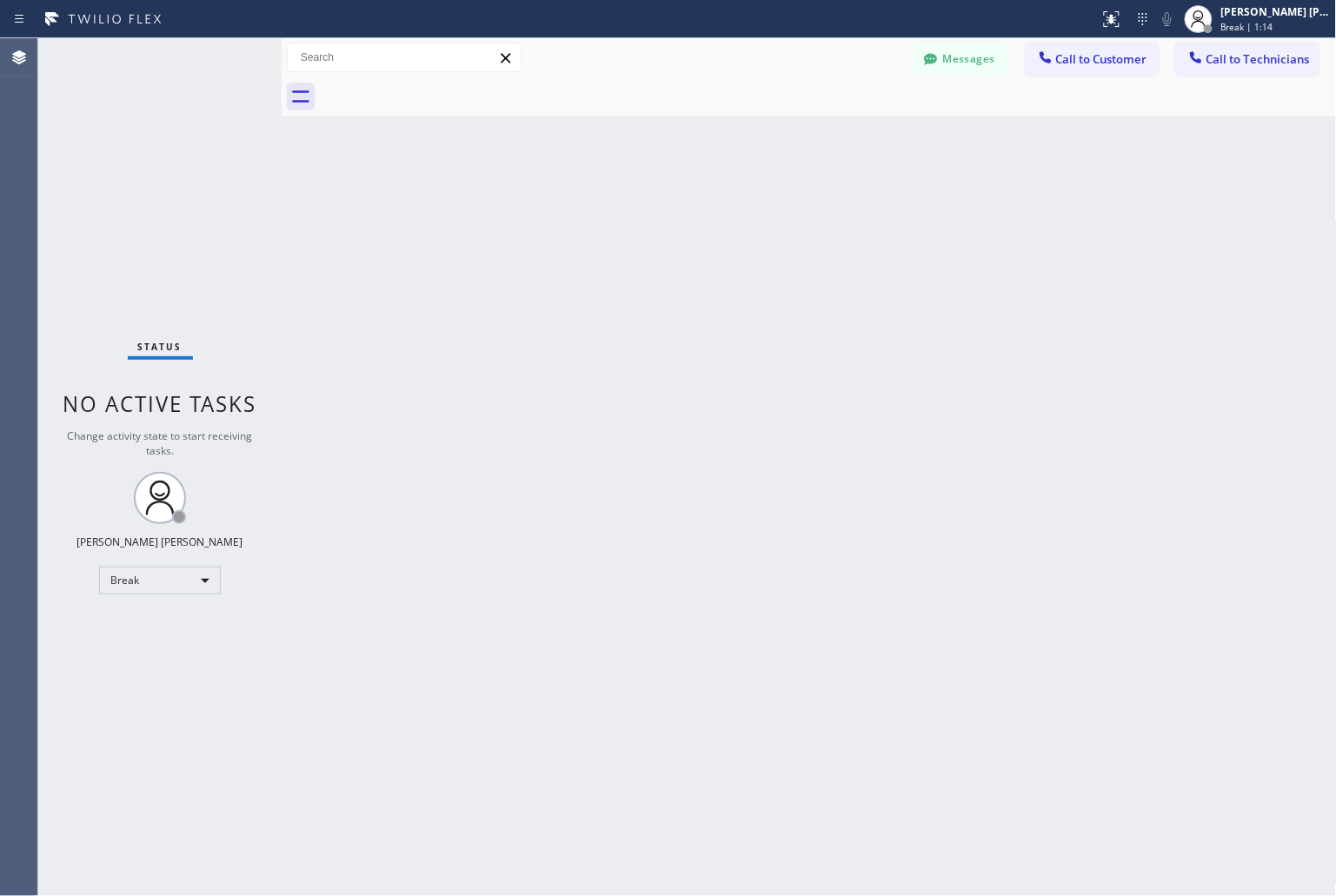
click at [617, 211] on div "Back to Dashboard Change Sender ID Customers Technicians KD Krissy Do [DATE] 02…" at bounding box center [809, 467] width 1055 height 858
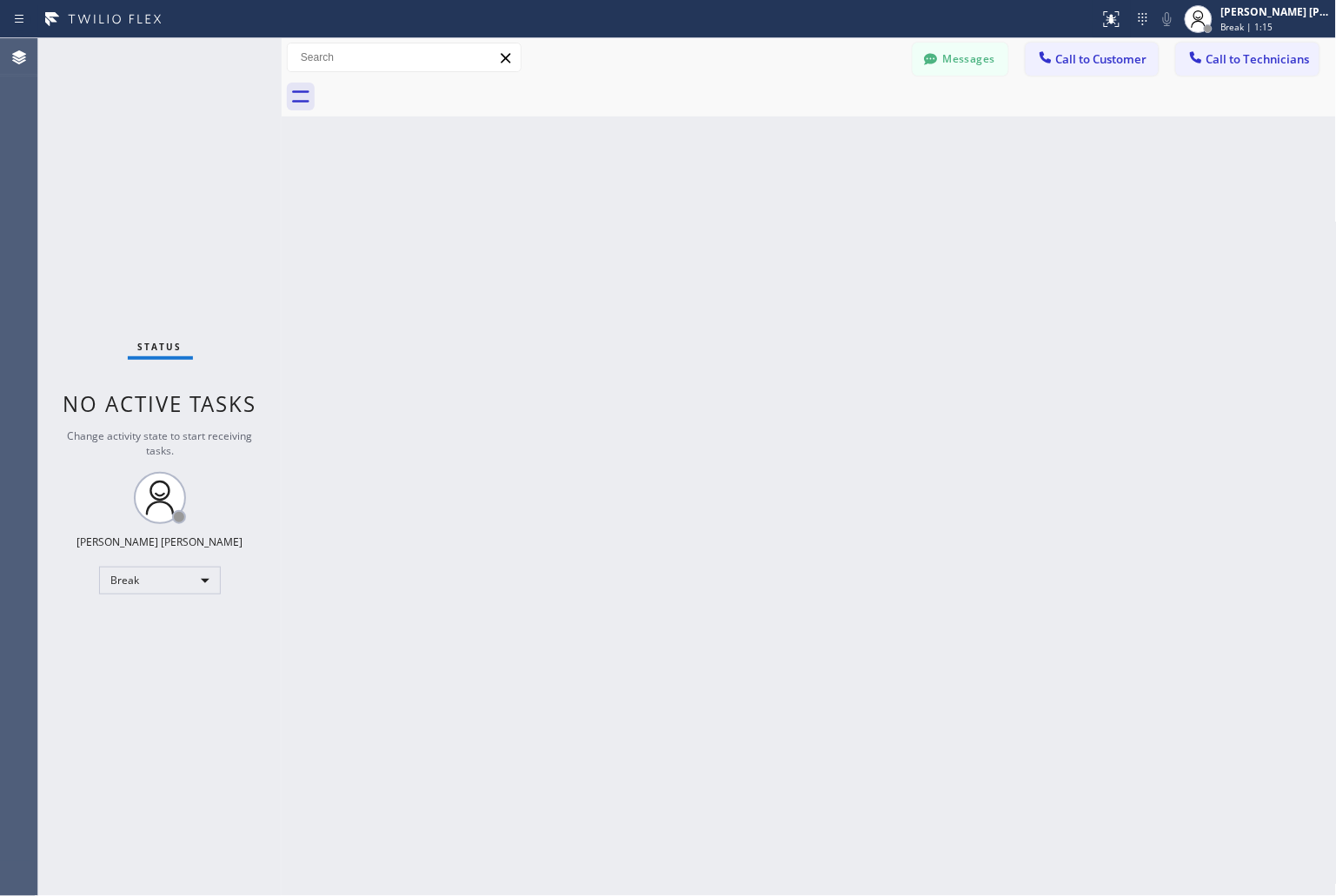
click at [617, 211] on div "Back to Dashboard Change Sender ID Customers Technicians KD Krissy Do [DATE] 02…" at bounding box center [809, 467] width 1055 height 858
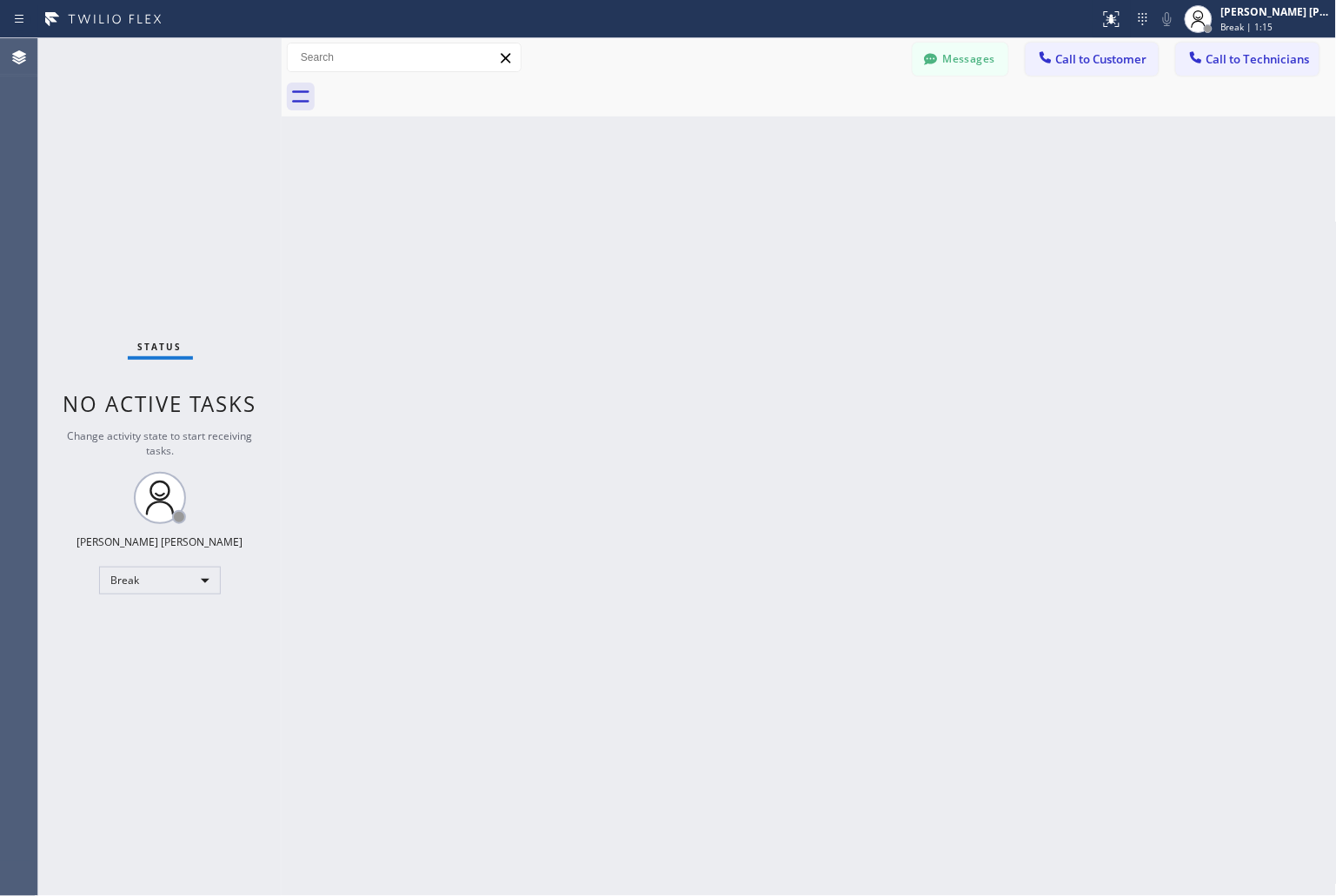
click at [617, 211] on div "Back to Dashboard Change Sender ID Customers Technicians KD Krissy Do [DATE] 02…" at bounding box center [809, 467] width 1055 height 858
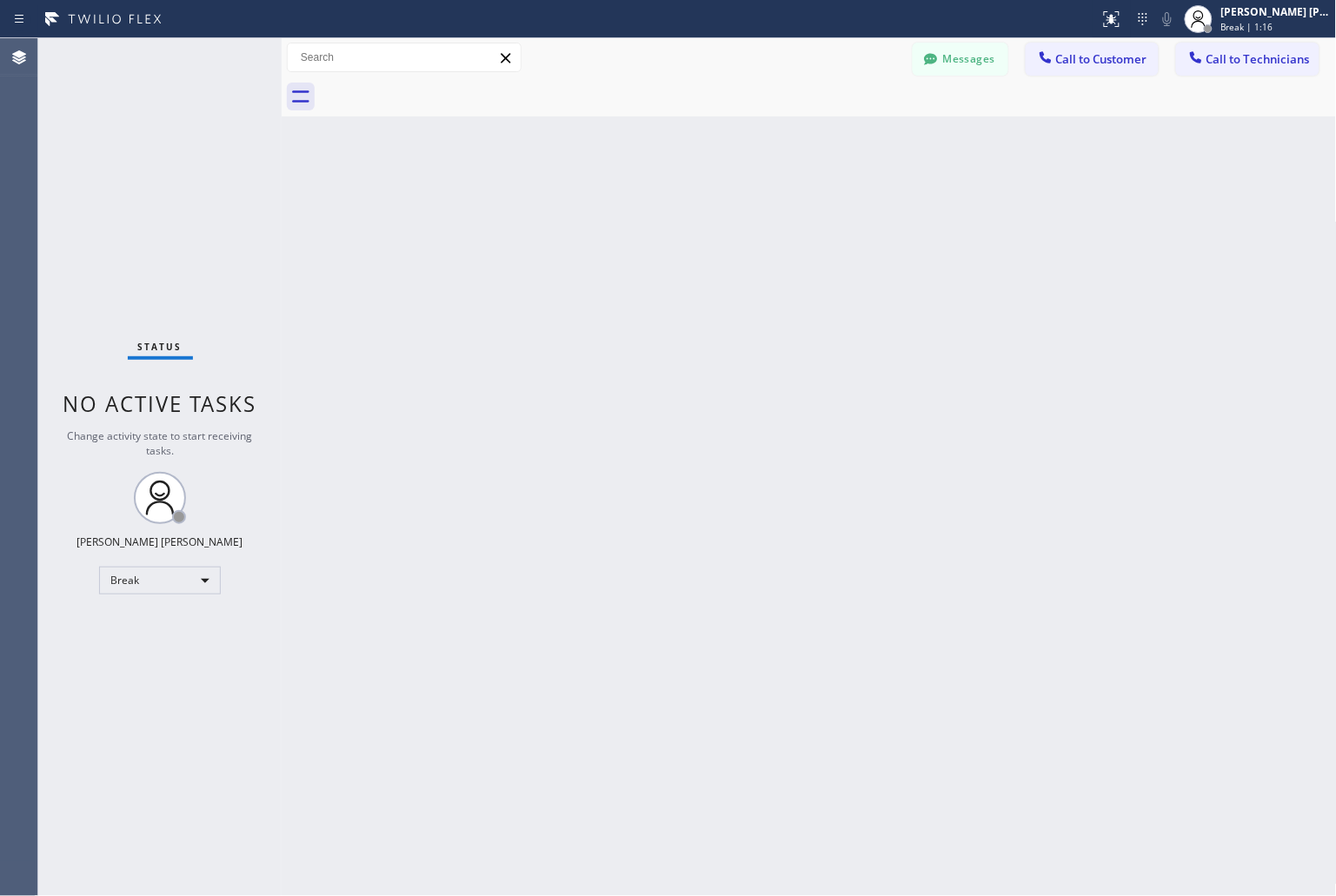
click at [617, 211] on div "Back to Dashboard Change Sender ID Customers Technicians KD Krissy Do [DATE] 02…" at bounding box center [809, 467] width 1055 height 858
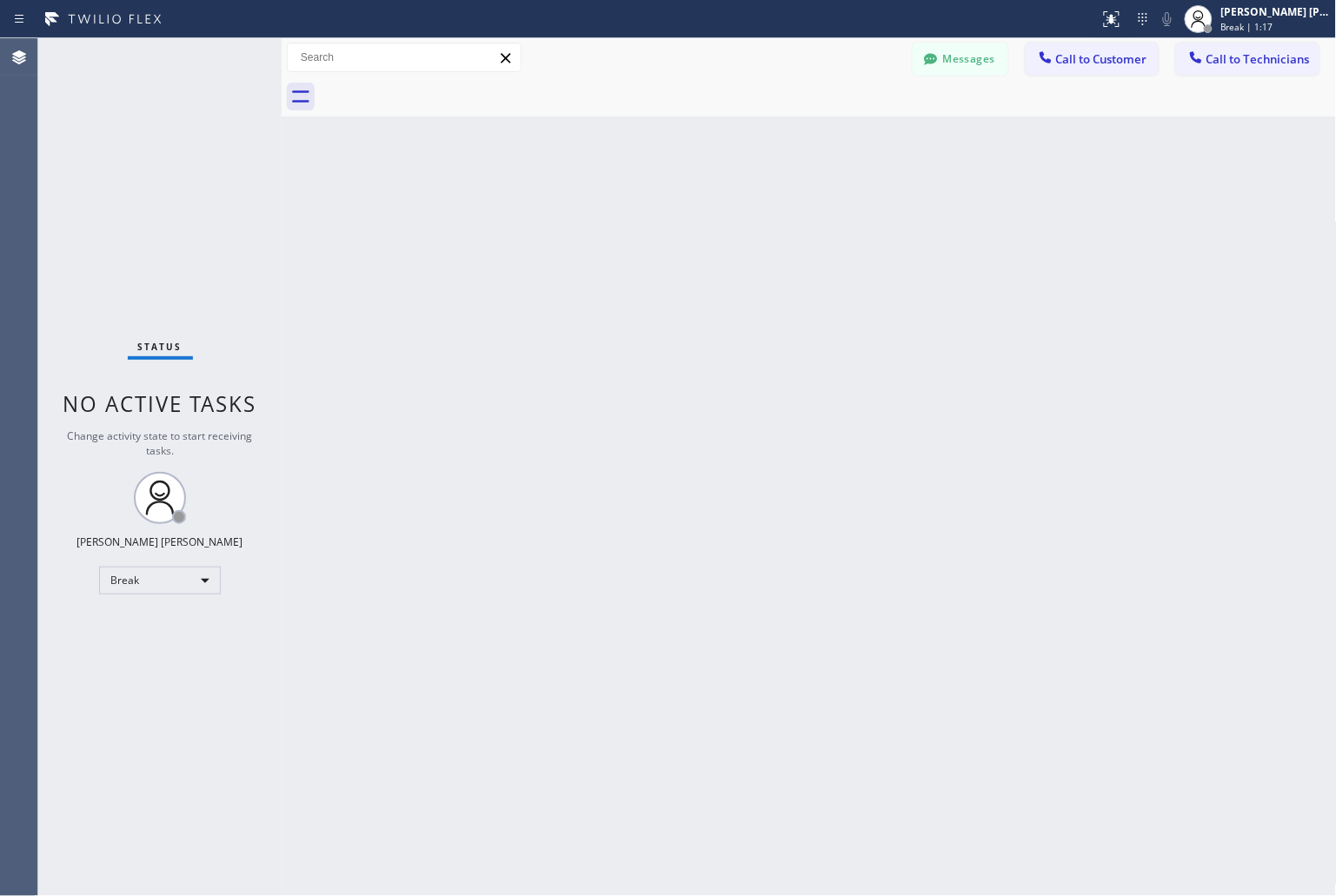
click at [617, 211] on div "Back to Dashboard Change Sender ID Customers Technicians KD Krissy Do [DATE] 02…" at bounding box center [809, 467] width 1055 height 858
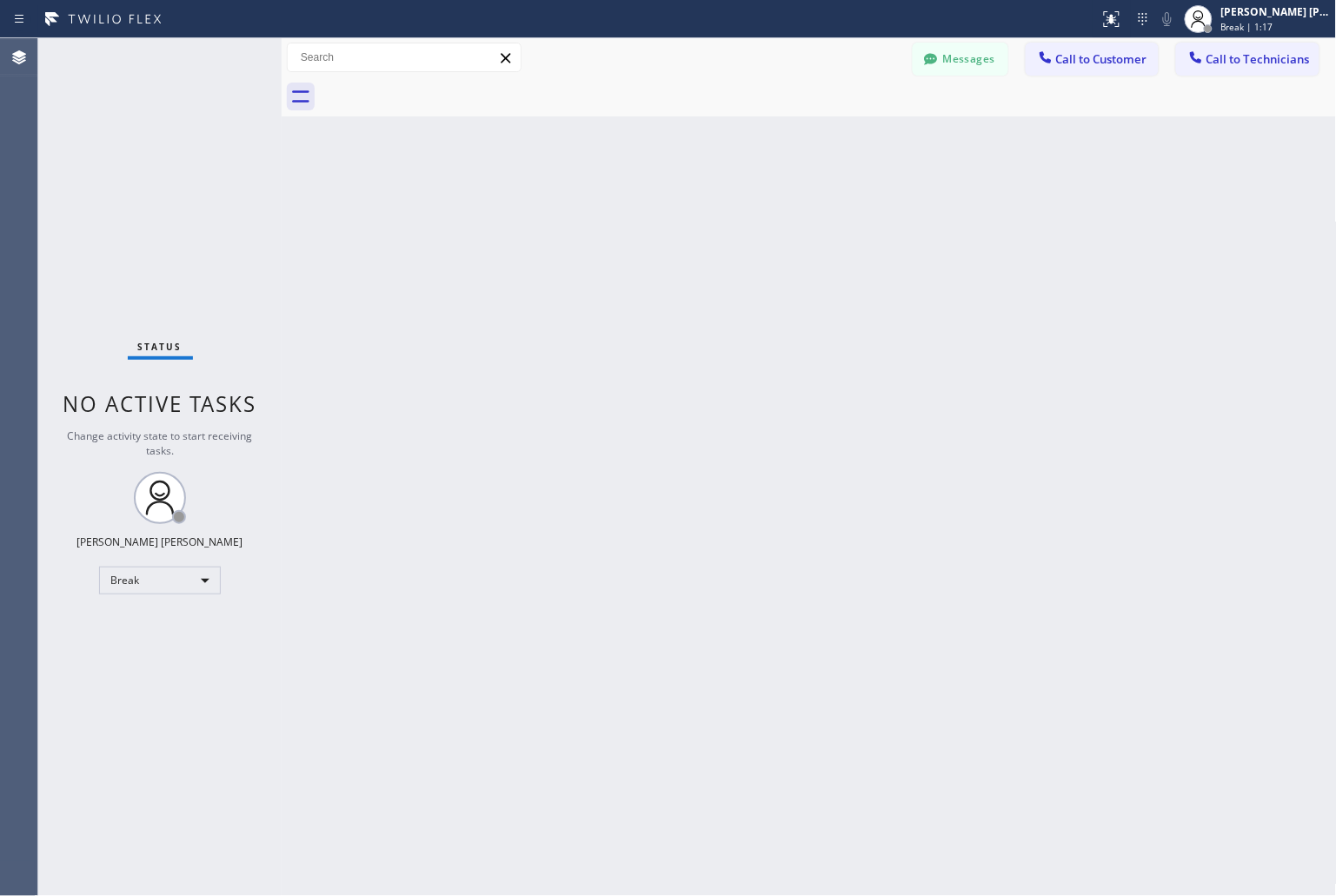
click at [617, 211] on div "Back to Dashboard Change Sender ID Customers Technicians KD Krissy Do [DATE] 02…" at bounding box center [809, 467] width 1055 height 858
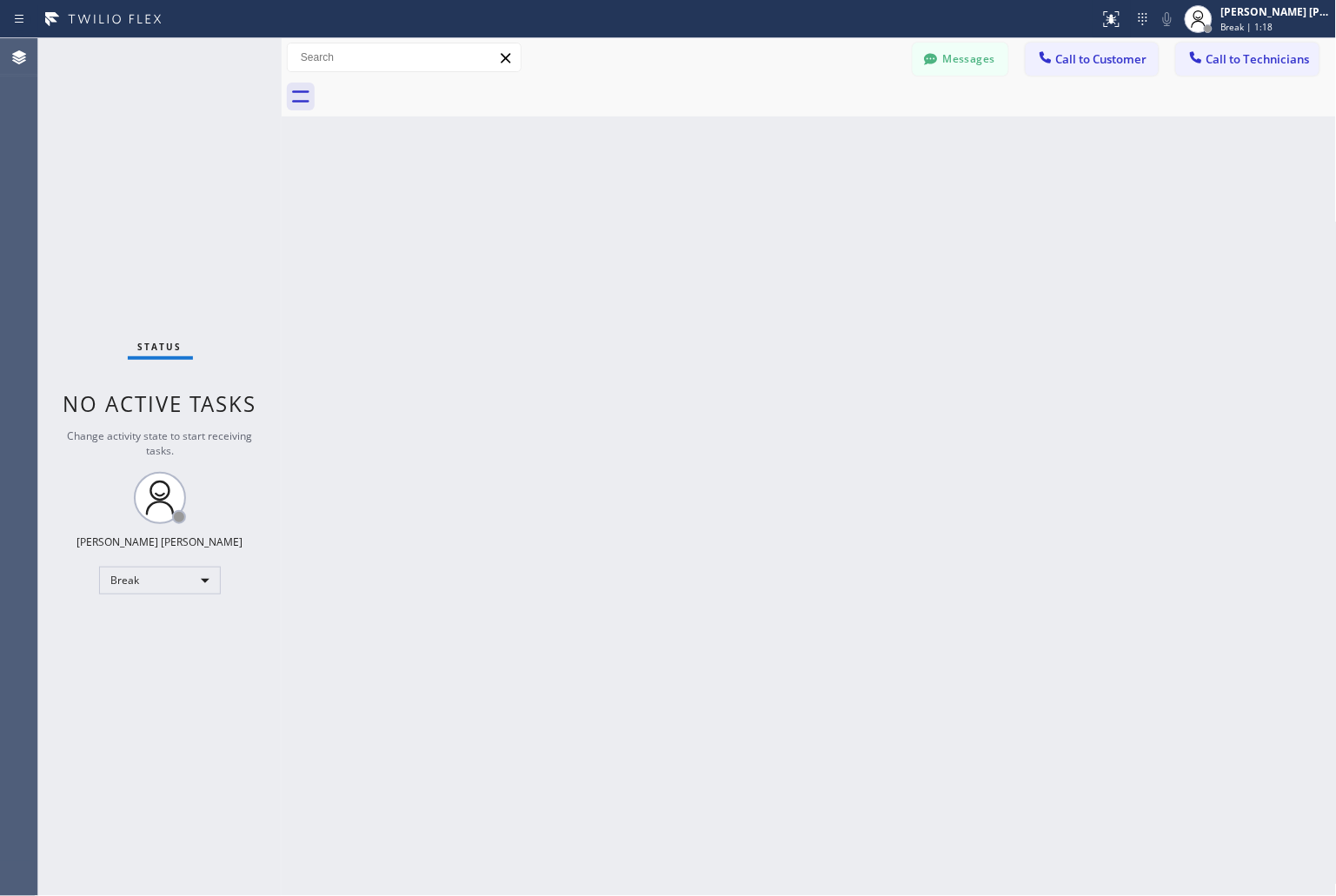
click at [617, 211] on div "Back to Dashboard Change Sender ID Customers Technicians KD Krissy Do [DATE] 02…" at bounding box center [809, 467] width 1055 height 858
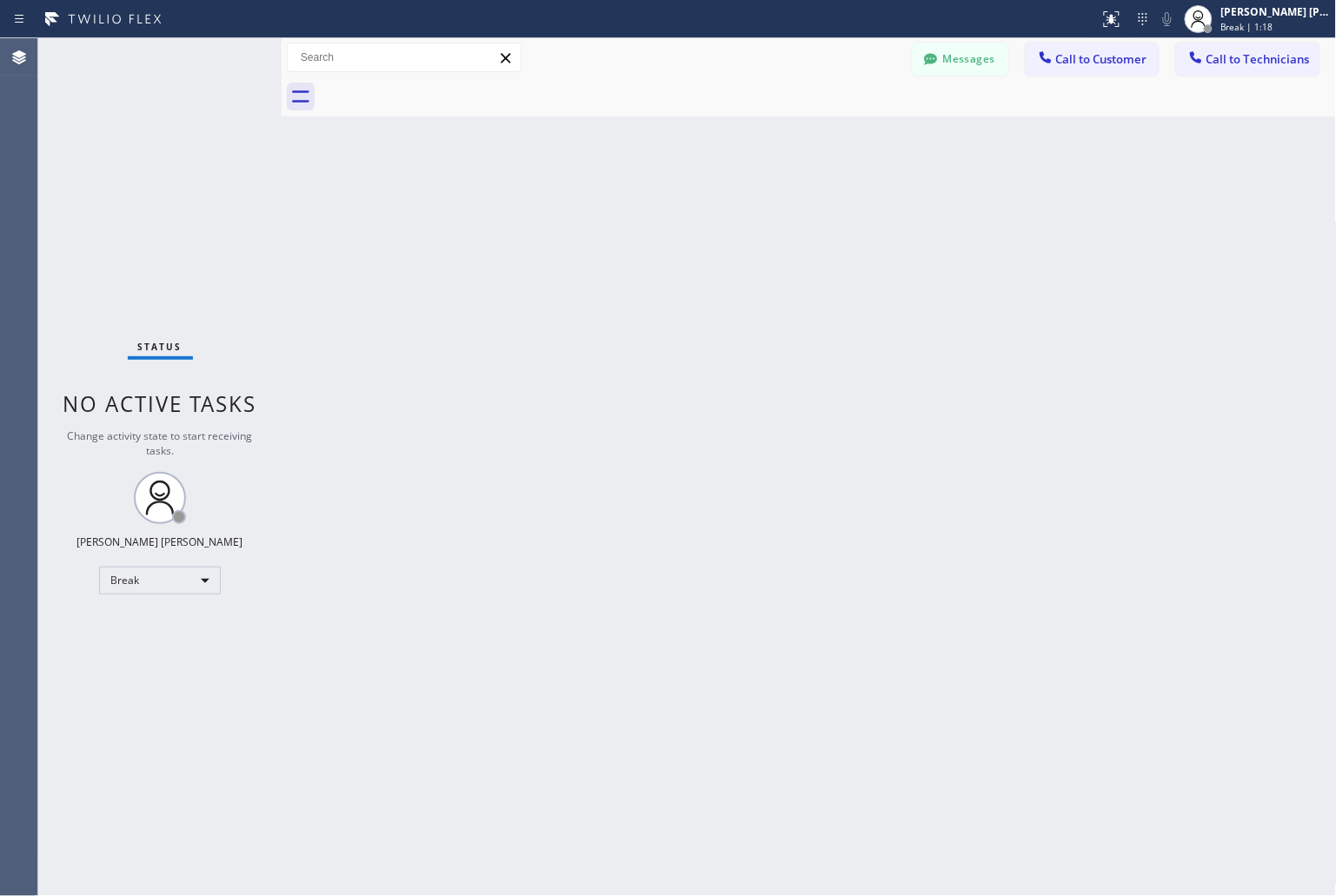
click at [617, 211] on div "Back to Dashboard Change Sender ID Customers Technicians KD Krissy Do [DATE] 02…" at bounding box center [809, 467] width 1055 height 858
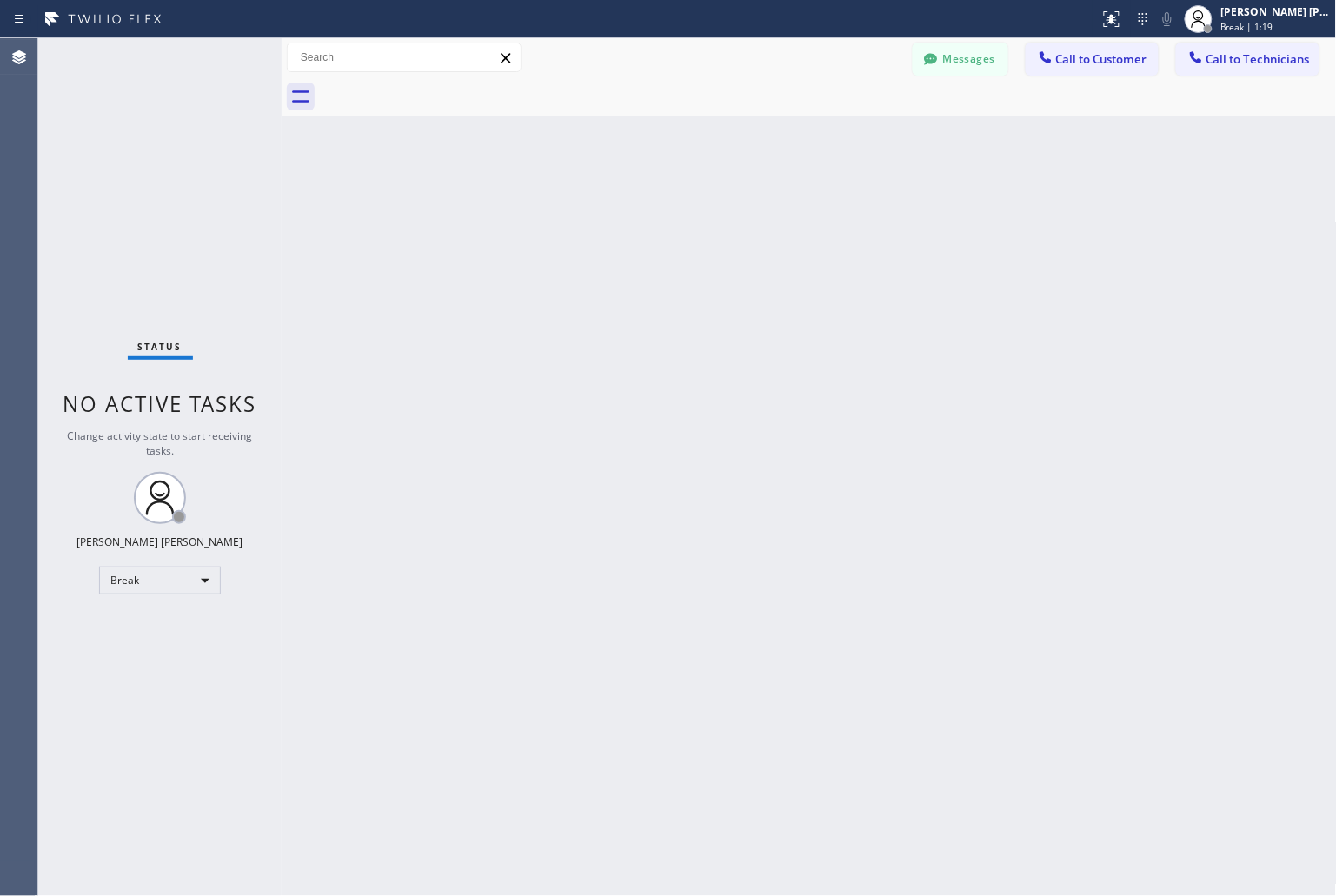
click at [617, 211] on div "Back to Dashboard Change Sender ID Customers Technicians KD Krissy Do [DATE] 02…" at bounding box center [809, 467] width 1055 height 858
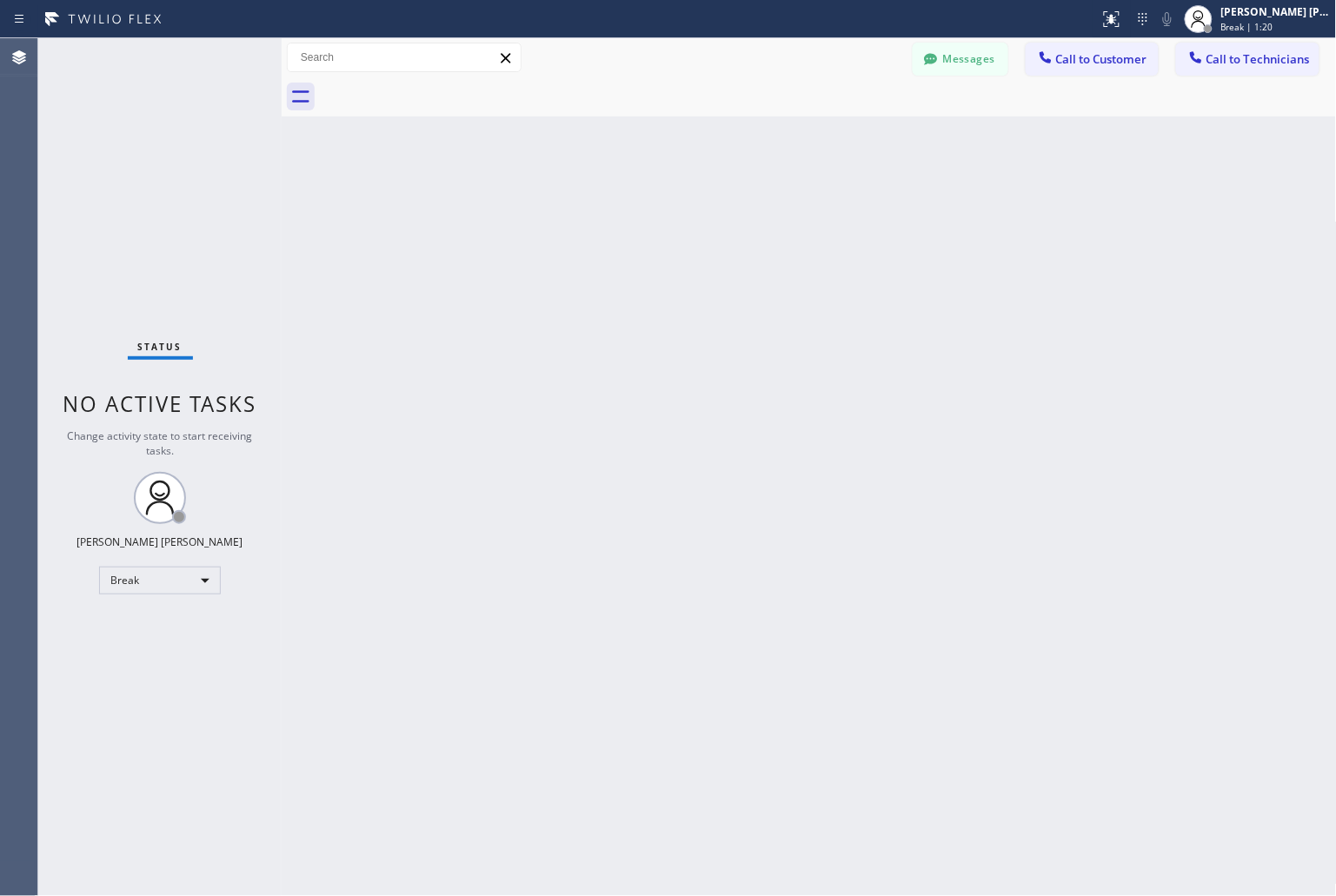
click at [617, 211] on div "Back to Dashboard Change Sender ID Customers Technicians KD Krissy Do [DATE] 02…" at bounding box center [809, 467] width 1055 height 858
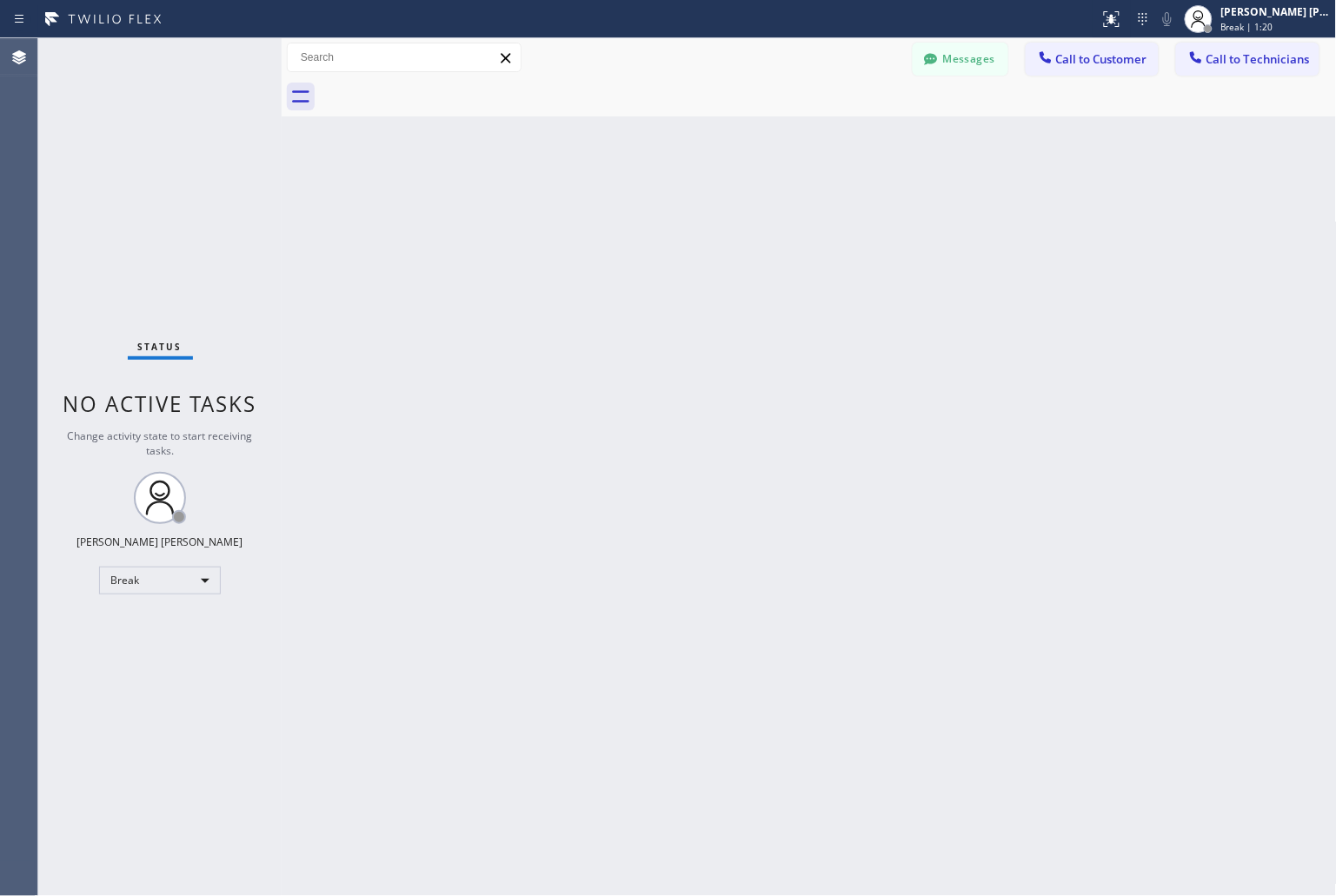
click at [617, 211] on div "Back to Dashboard Change Sender ID Customers Technicians KD Krissy Do [DATE] 02…" at bounding box center [809, 467] width 1055 height 858
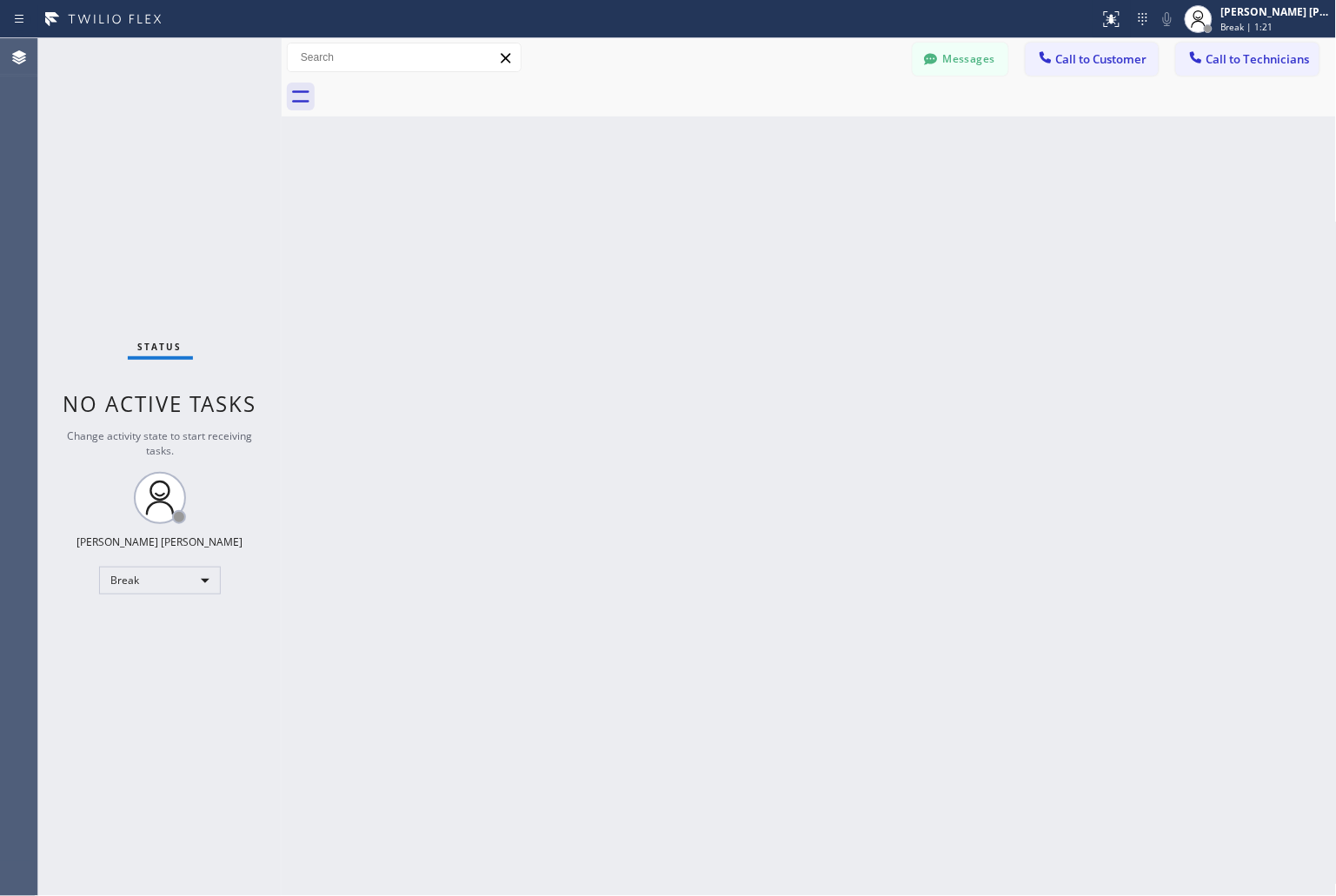
click at [617, 211] on div "Back to Dashboard Change Sender ID Customers Technicians KD Krissy Do [DATE] 02…" at bounding box center [809, 467] width 1055 height 858
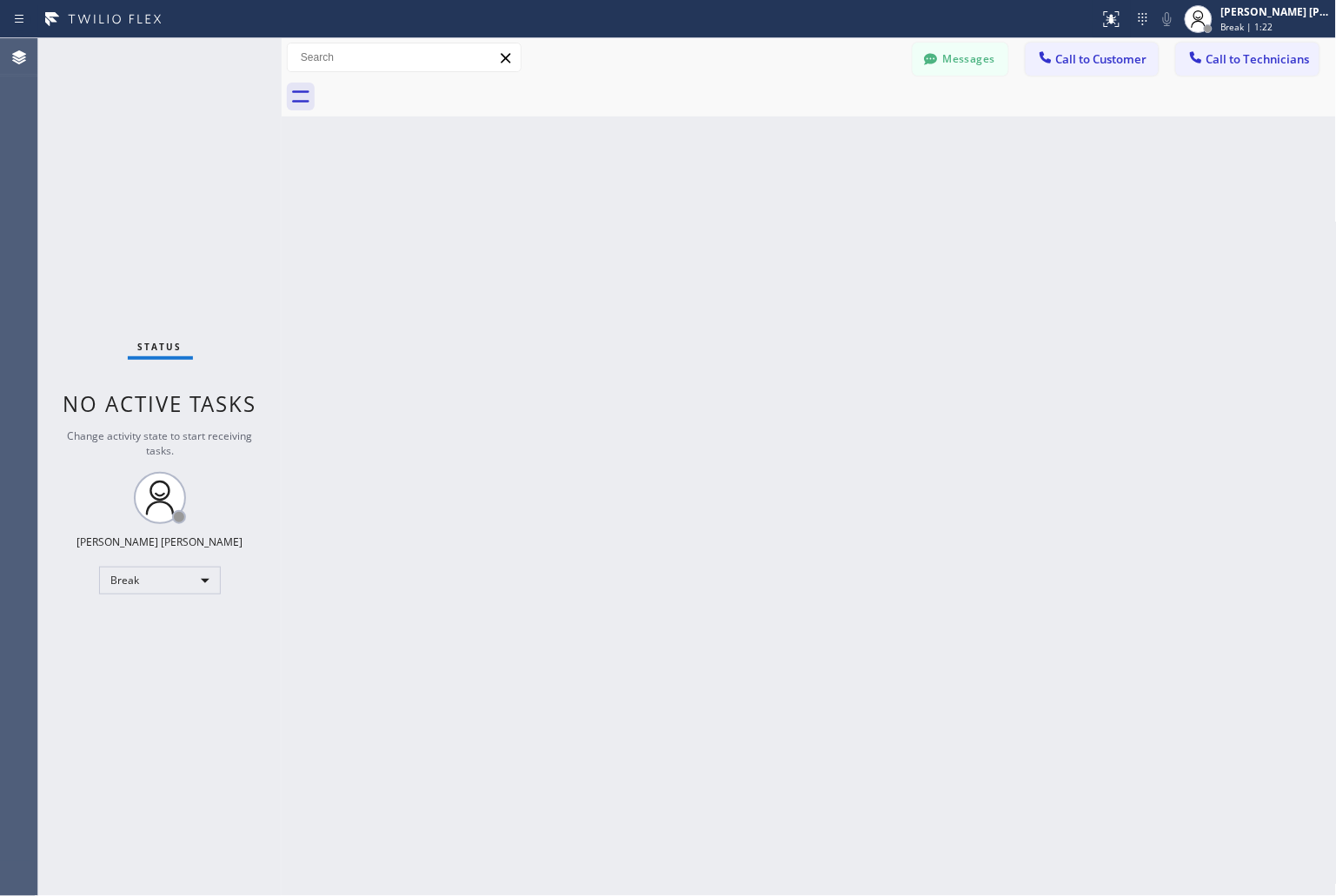
click at [617, 211] on div "Back to Dashboard Change Sender ID Customers Technicians KD Krissy Do [DATE] 02…" at bounding box center [809, 467] width 1055 height 858
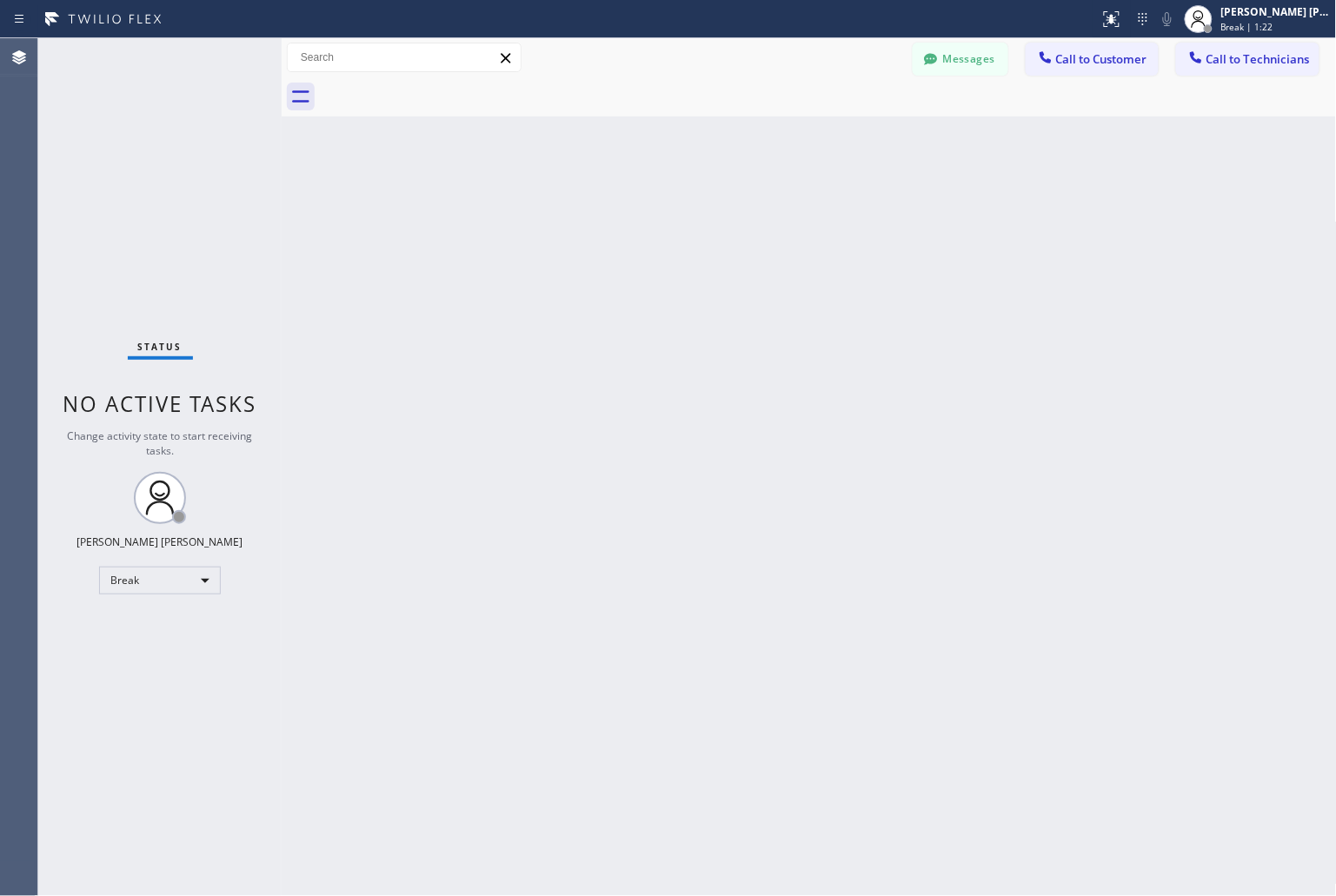
click at [617, 211] on div "Back to Dashboard Change Sender ID Customers Technicians KD Krissy Do [DATE] 02…" at bounding box center [809, 467] width 1055 height 858
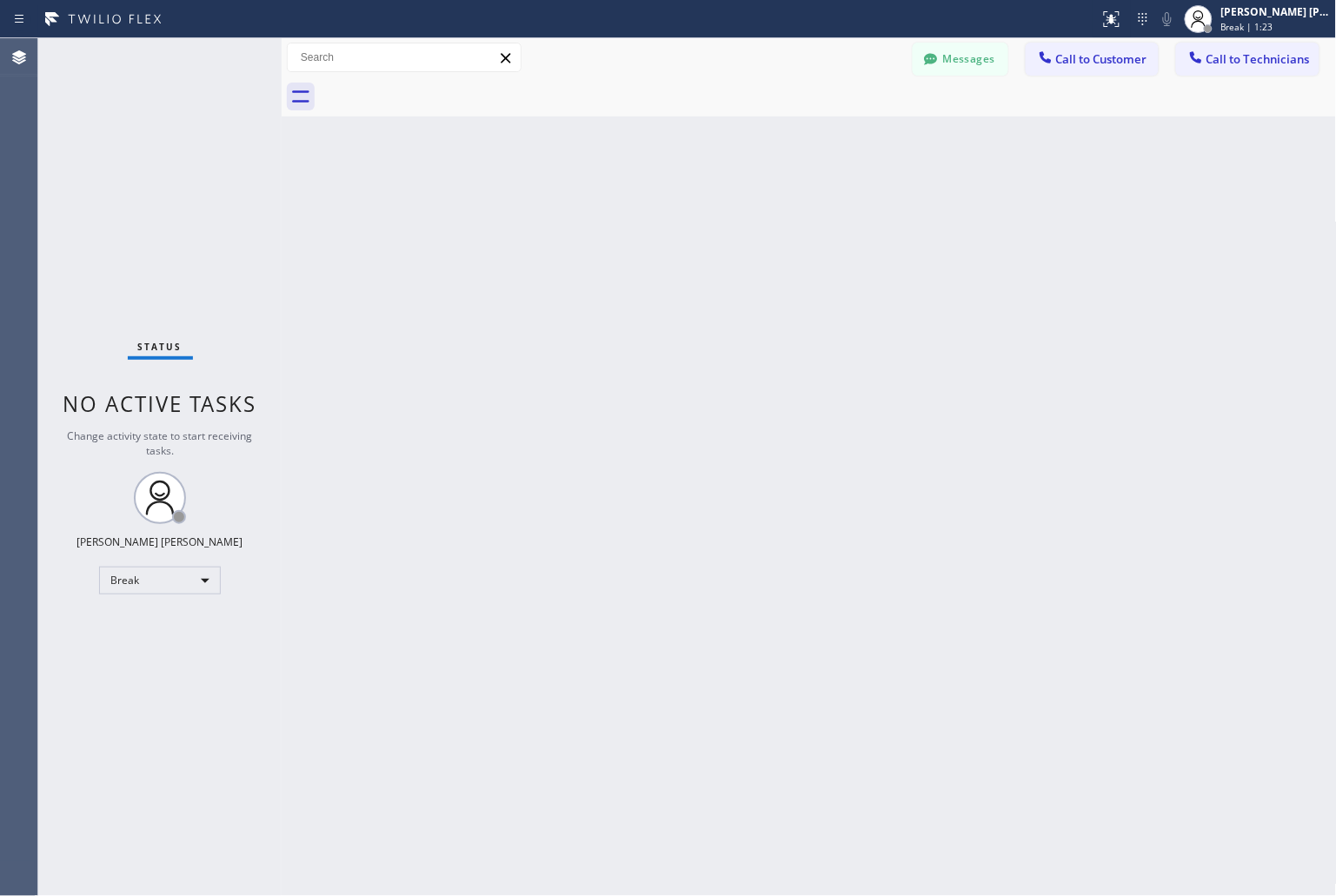
click at [617, 211] on div "Back to Dashboard Change Sender ID Customers Technicians KD Krissy Do [DATE] 02…" at bounding box center [809, 467] width 1055 height 858
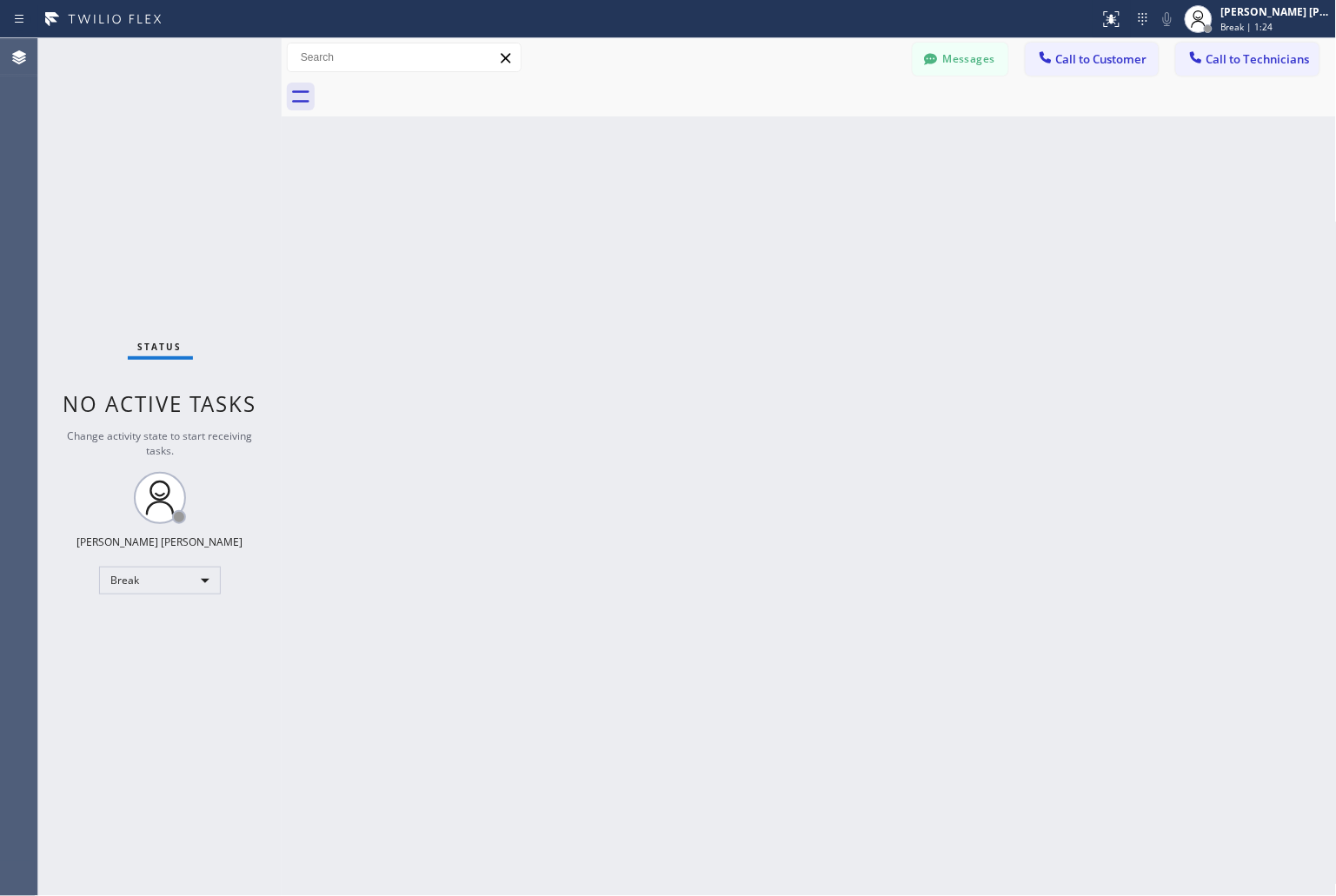
click at [617, 211] on div "Back to Dashboard Change Sender ID Customers Technicians KD Krissy Do [DATE] 02…" at bounding box center [809, 467] width 1055 height 858
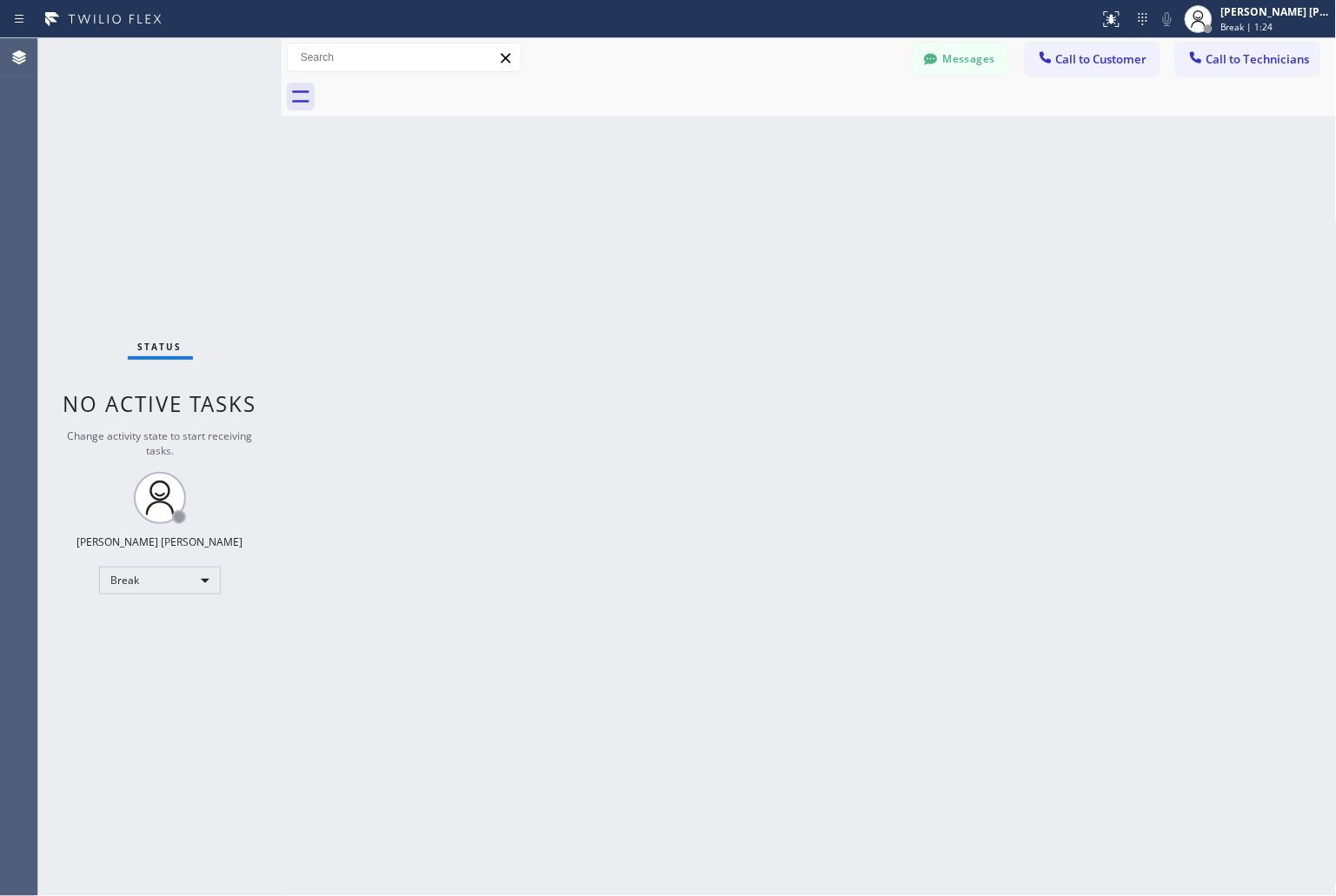
click at [617, 211] on div "Back to Dashboard Change Sender ID Customers Technicians KD Krissy Do [DATE] 02…" at bounding box center [809, 467] width 1055 height 858
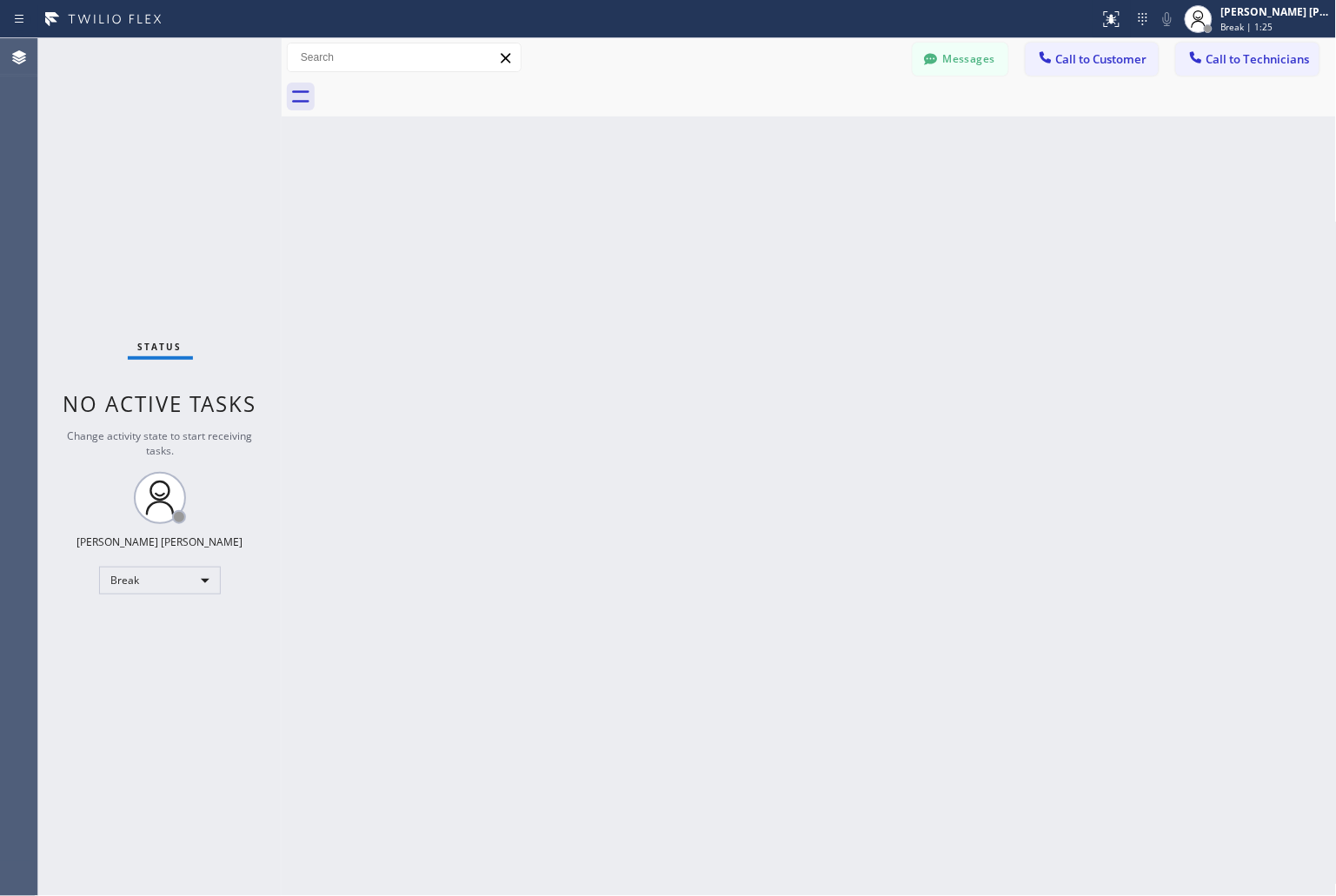
click at [617, 211] on div "Back to Dashboard Change Sender ID Customers Technicians KD Krissy Do [DATE] 02…" at bounding box center [809, 467] width 1055 height 858
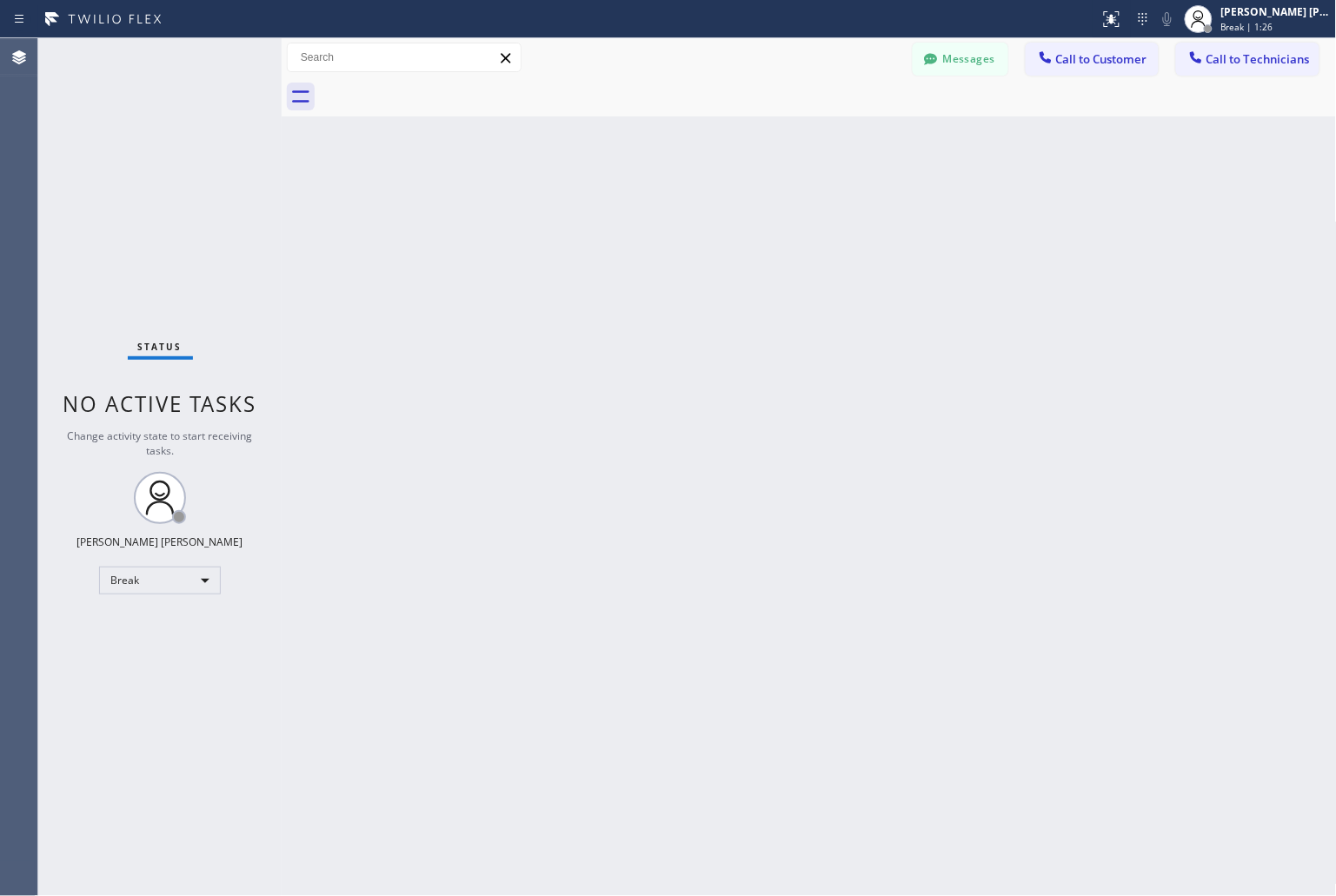
click at [617, 211] on div "Back to Dashboard Change Sender ID Customers Technicians KD Krissy Do [DATE] 02…" at bounding box center [809, 467] width 1055 height 858
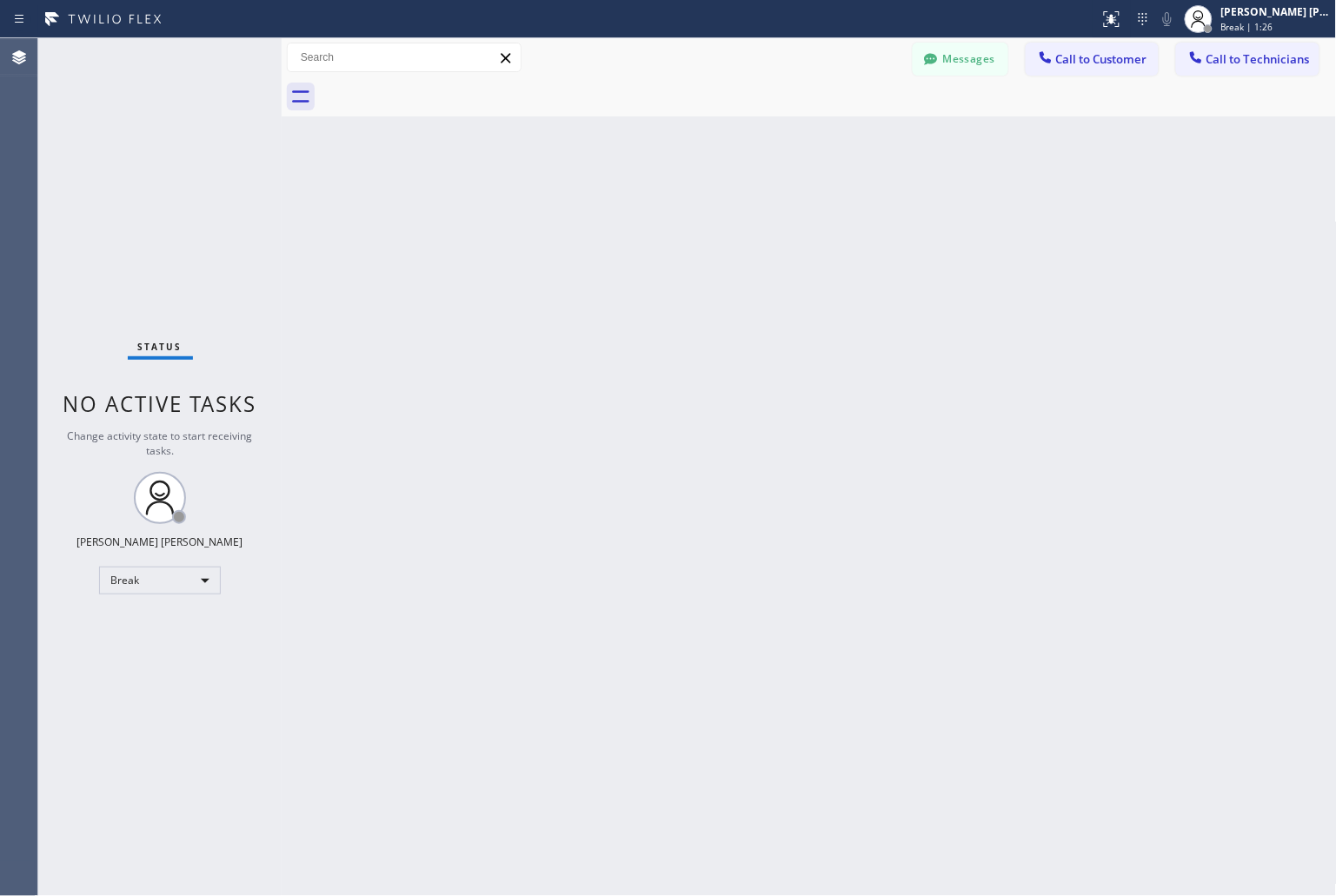
click at [617, 211] on div "Back to Dashboard Change Sender ID Customers Technicians KD Krissy Do [DATE] 02…" at bounding box center [809, 467] width 1055 height 858
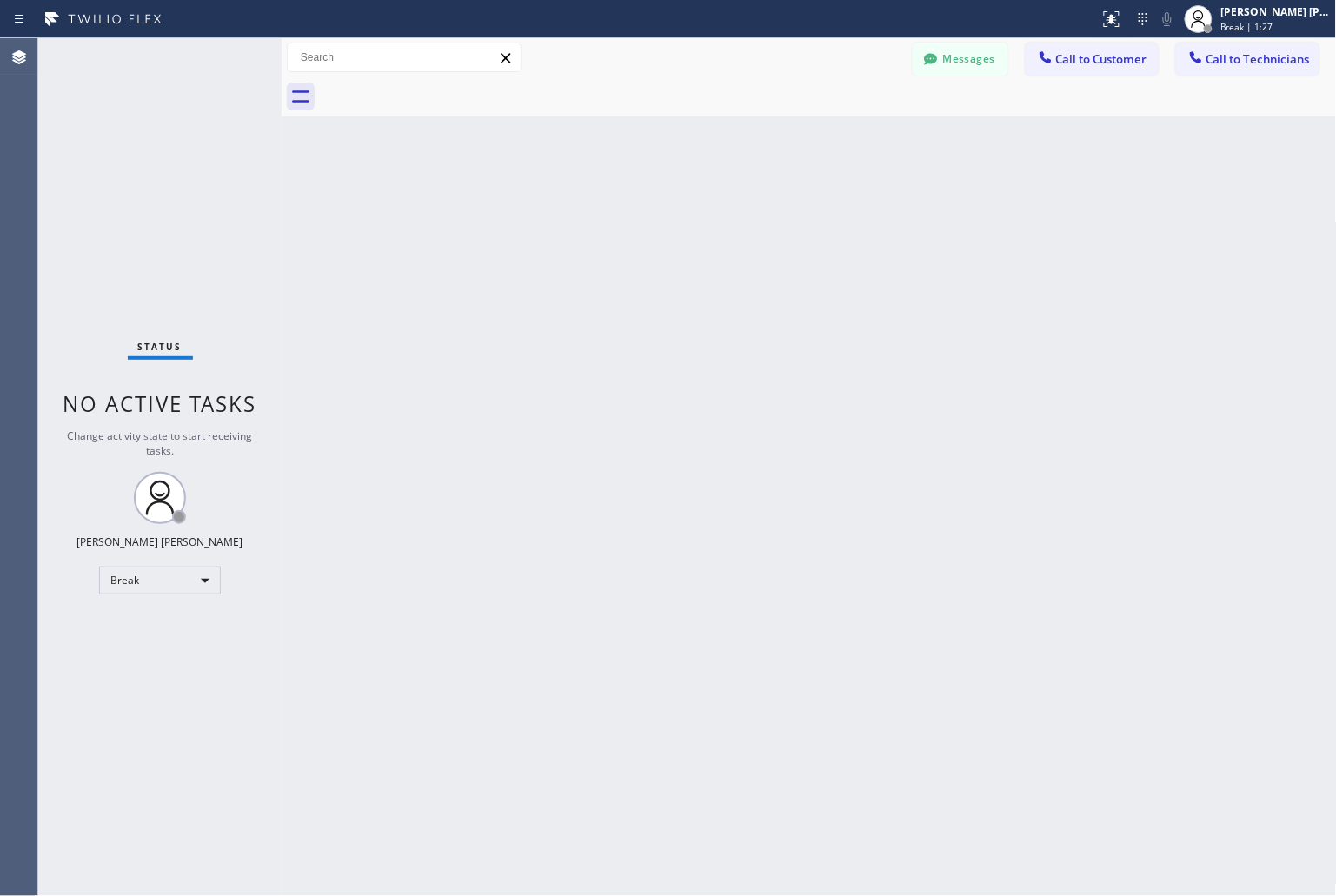
click at [617, 211] on div "Back to Dashboard Change Sender ID Customers Technicians KD Krissy Do [DATE] 02…" at bounding box center [809, 467] width 1055 height 858
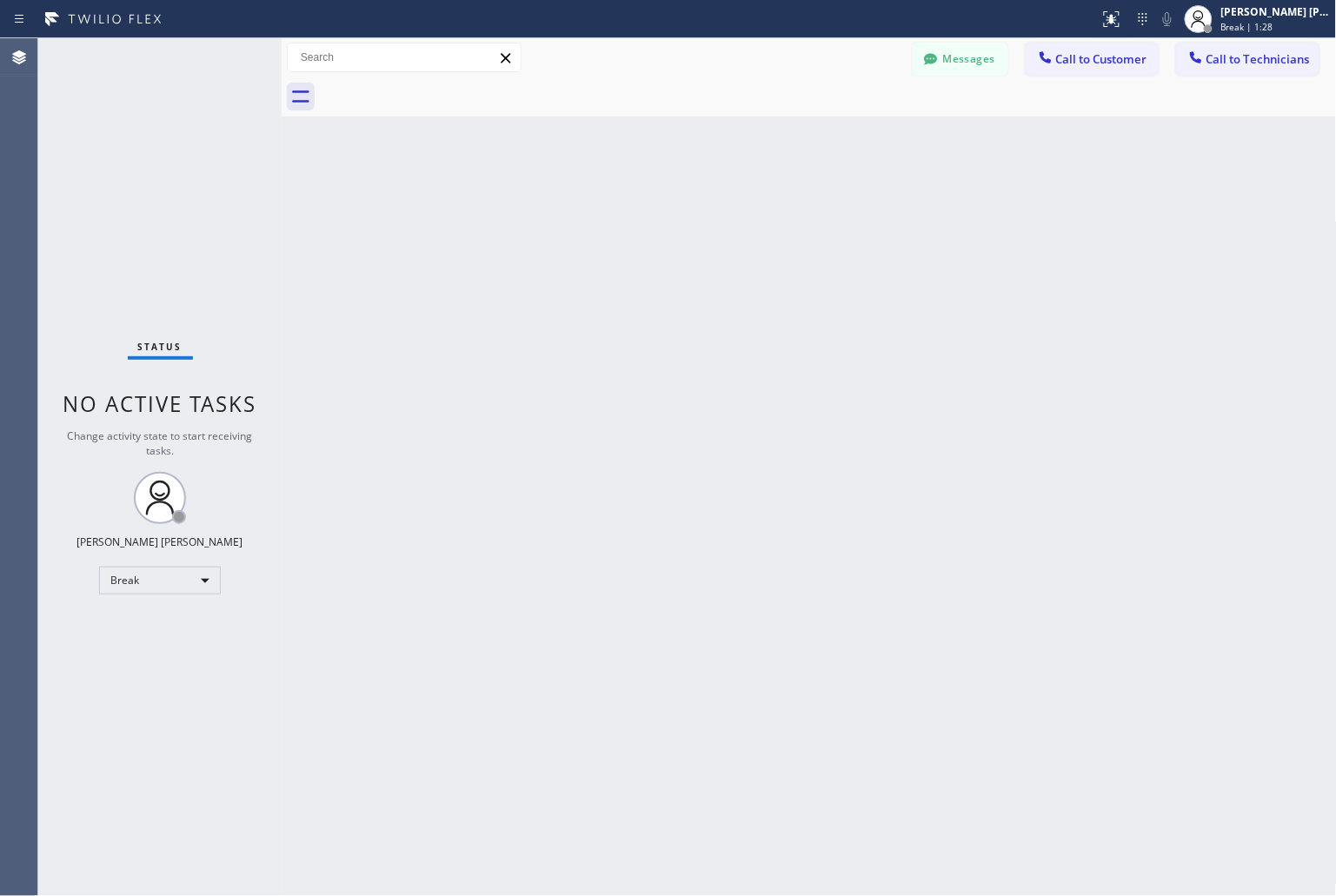
click at [617, 211] on div "Back to Dashboard Change Sender ID Customers Technicians KD Krissy Do [DATE] 02…" at bounding box center [809, 467] width 1055 height 858
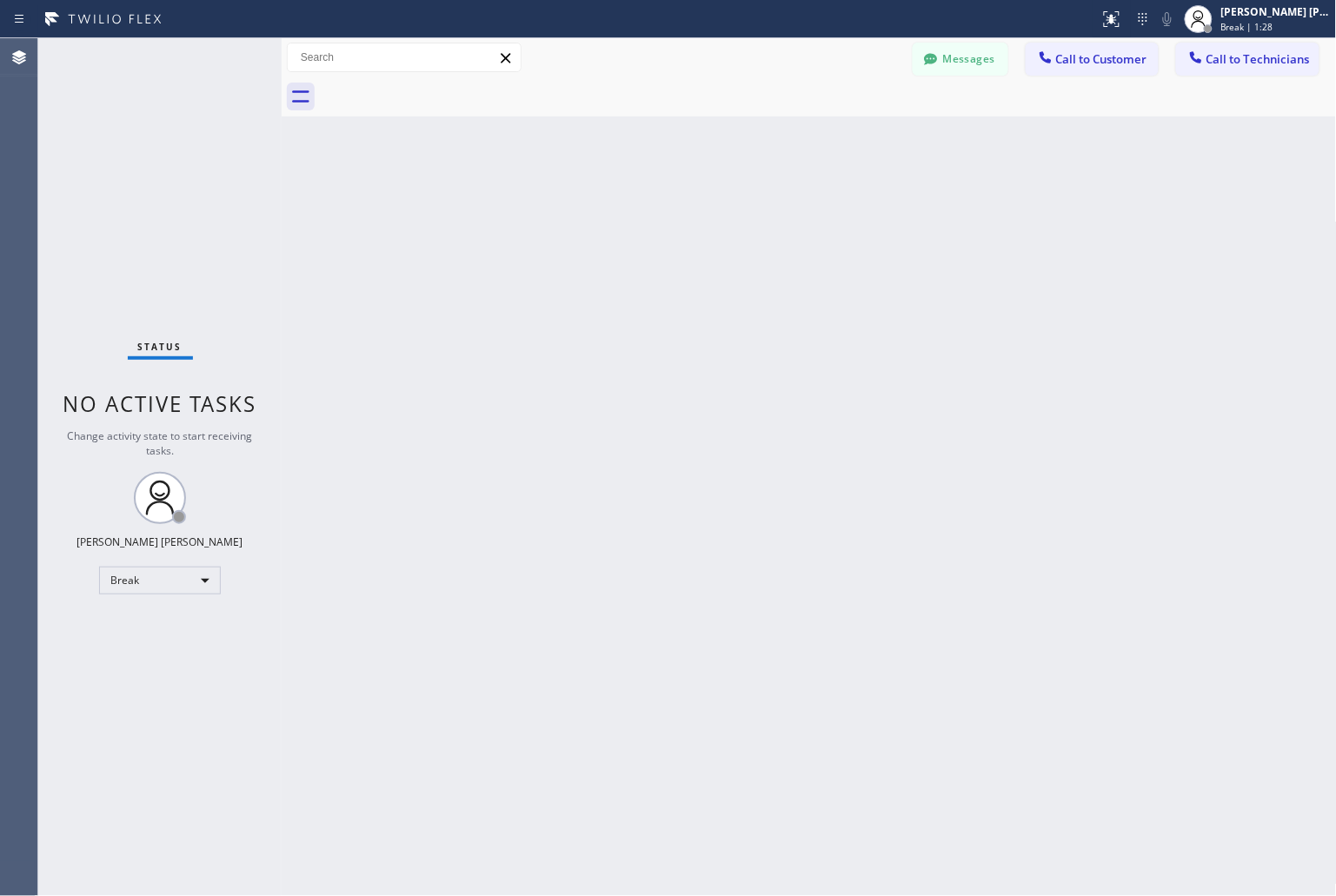
click at [617, 211] on div "Back to Dashboard Change Sender ID Customers Technicians KD Krissy Do [DATE] 02…" at bounding box center [809, 467] width 1055 height 858
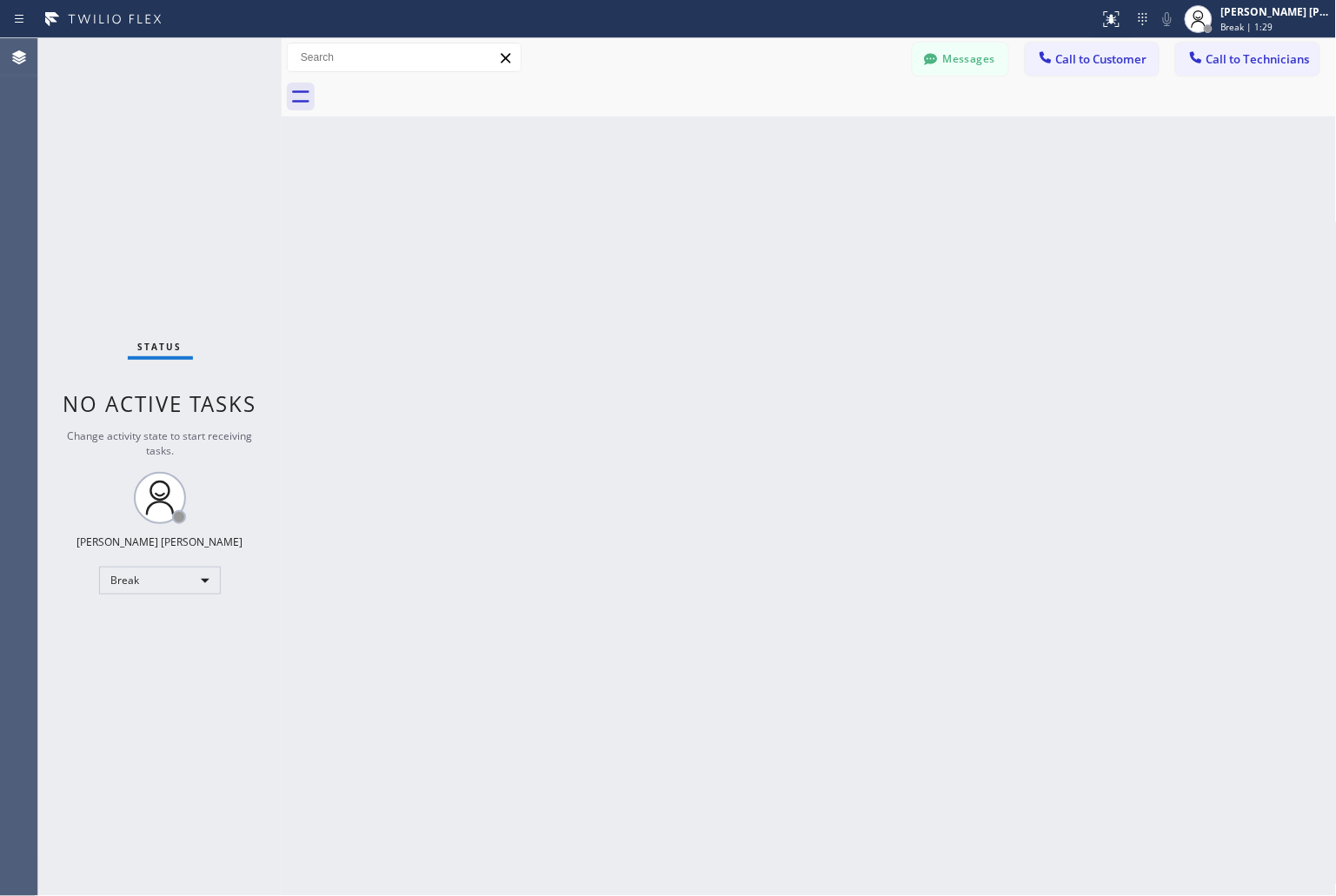
click at [617, 211] on div "Back to Dashboard Change Sender ID Customers Technicians KD Krissy Do [DATE] 02…" at bounding box center [809, 467] width 1055 height 858
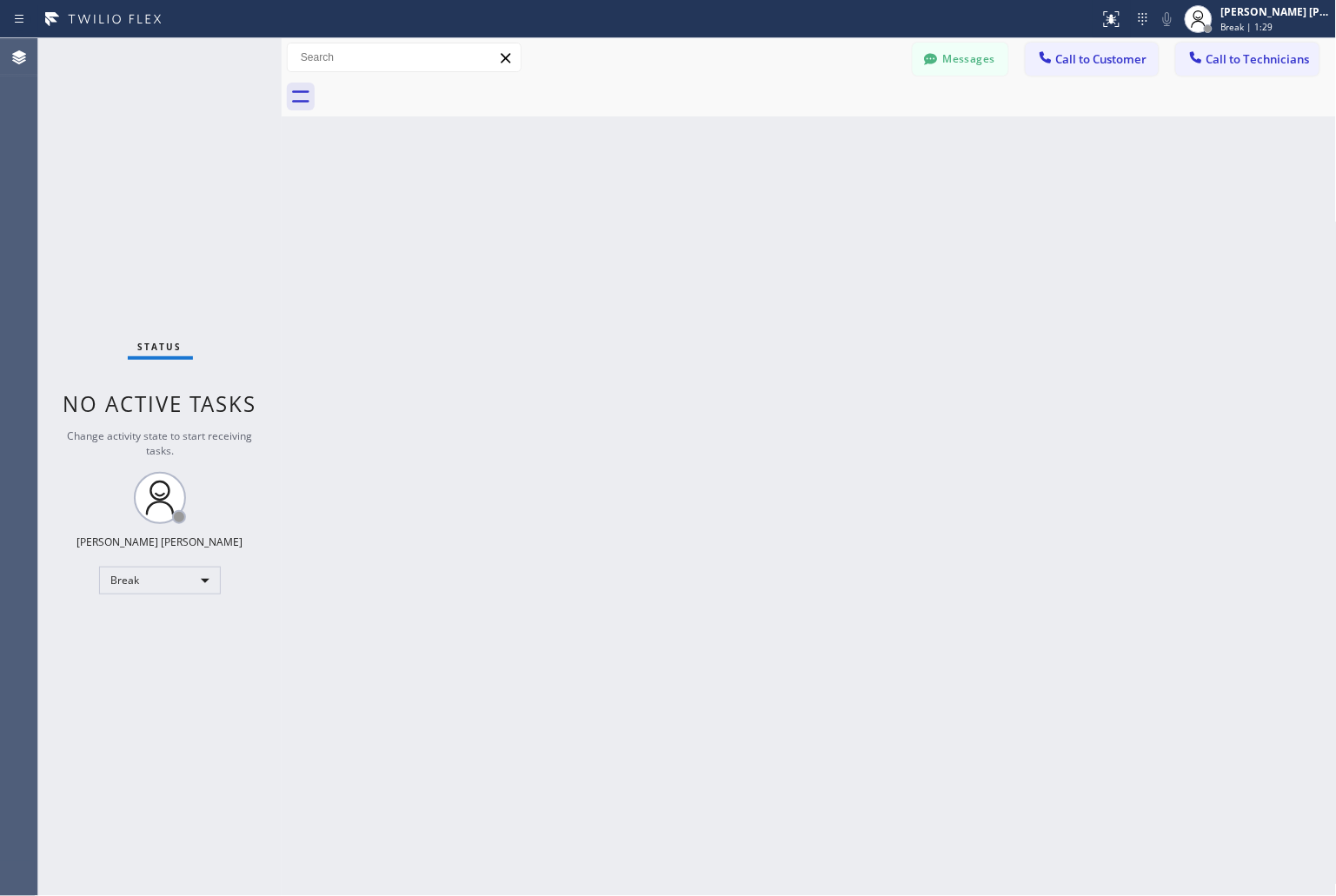
click at [617, 211] on div "Back to Dashboard Change Sender ID Customers Technicians KD Krissy Do [DATE] 02…" at bounding box center [809, 467] width 1055 height 858
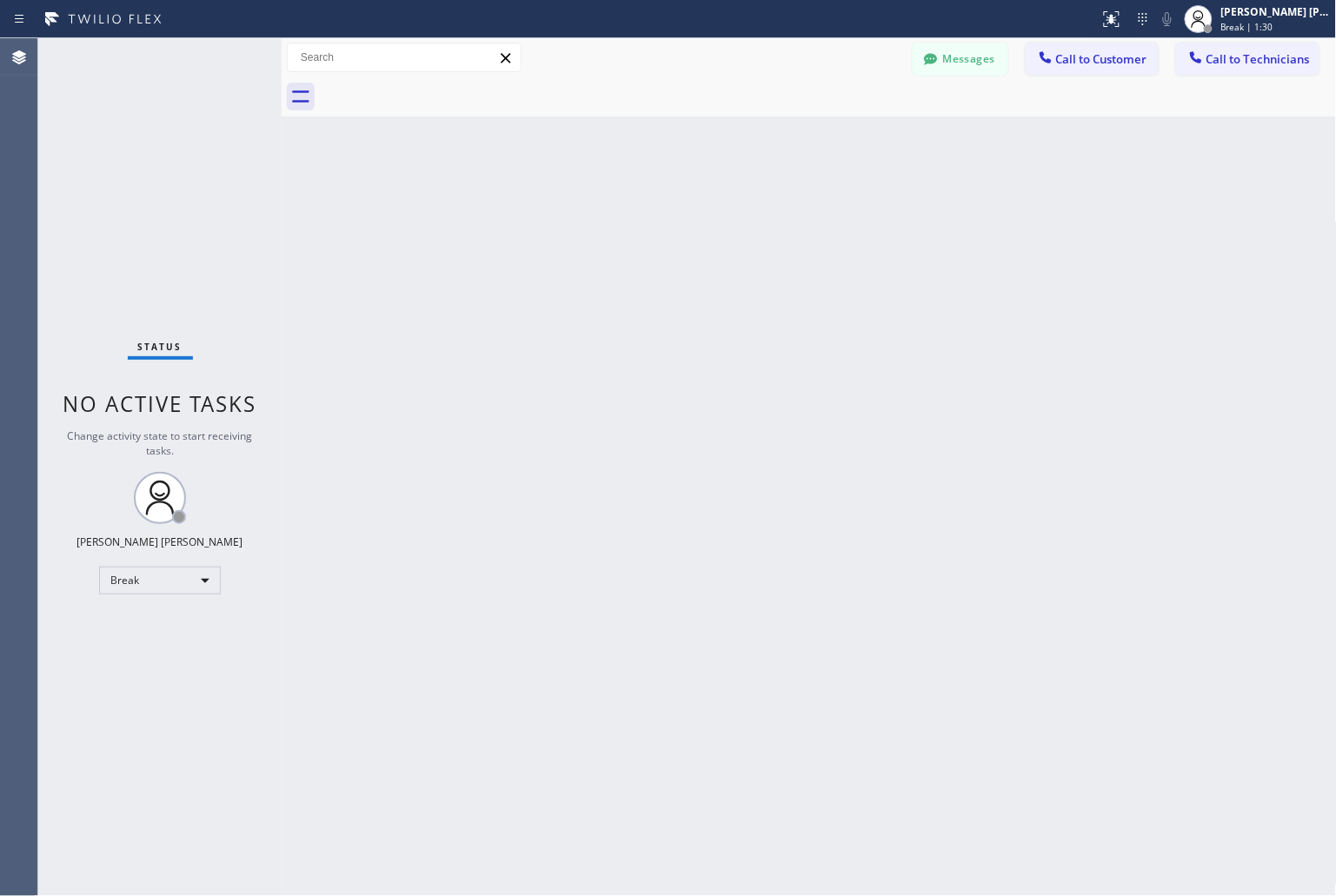
click at [617, 211] on div "Back to Dashboard Change Sender ID Customers Technicians KD Krissy Do [DATE] 02…" at bounding box center [809, 467] width 1055 height 858
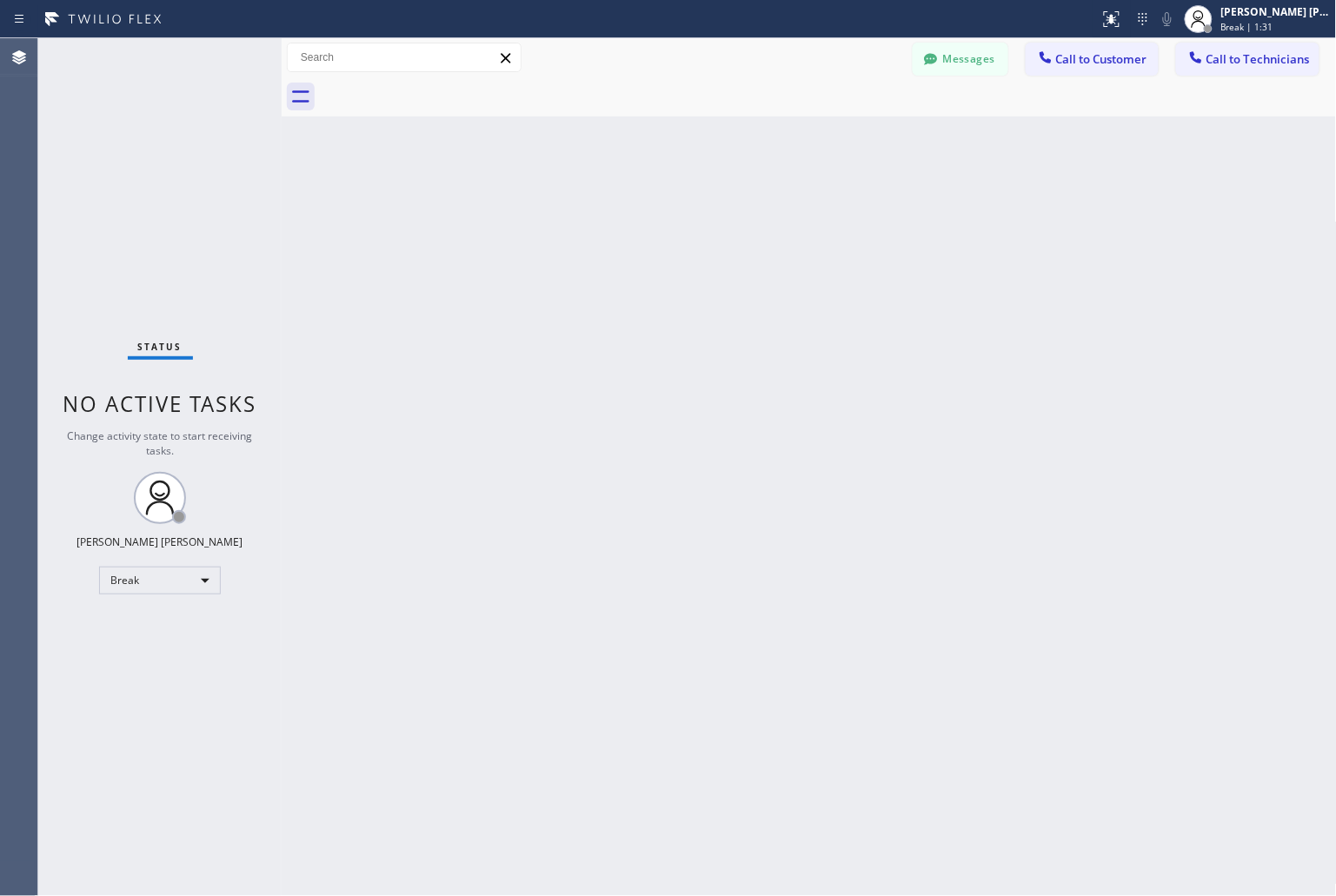
click at [617, 211] on div "Back to Dashboard Change Sender ID Customers Technicians KD Krissy Do [DATE] 02…" at bounding box center [809, 467] width 1055 height 858
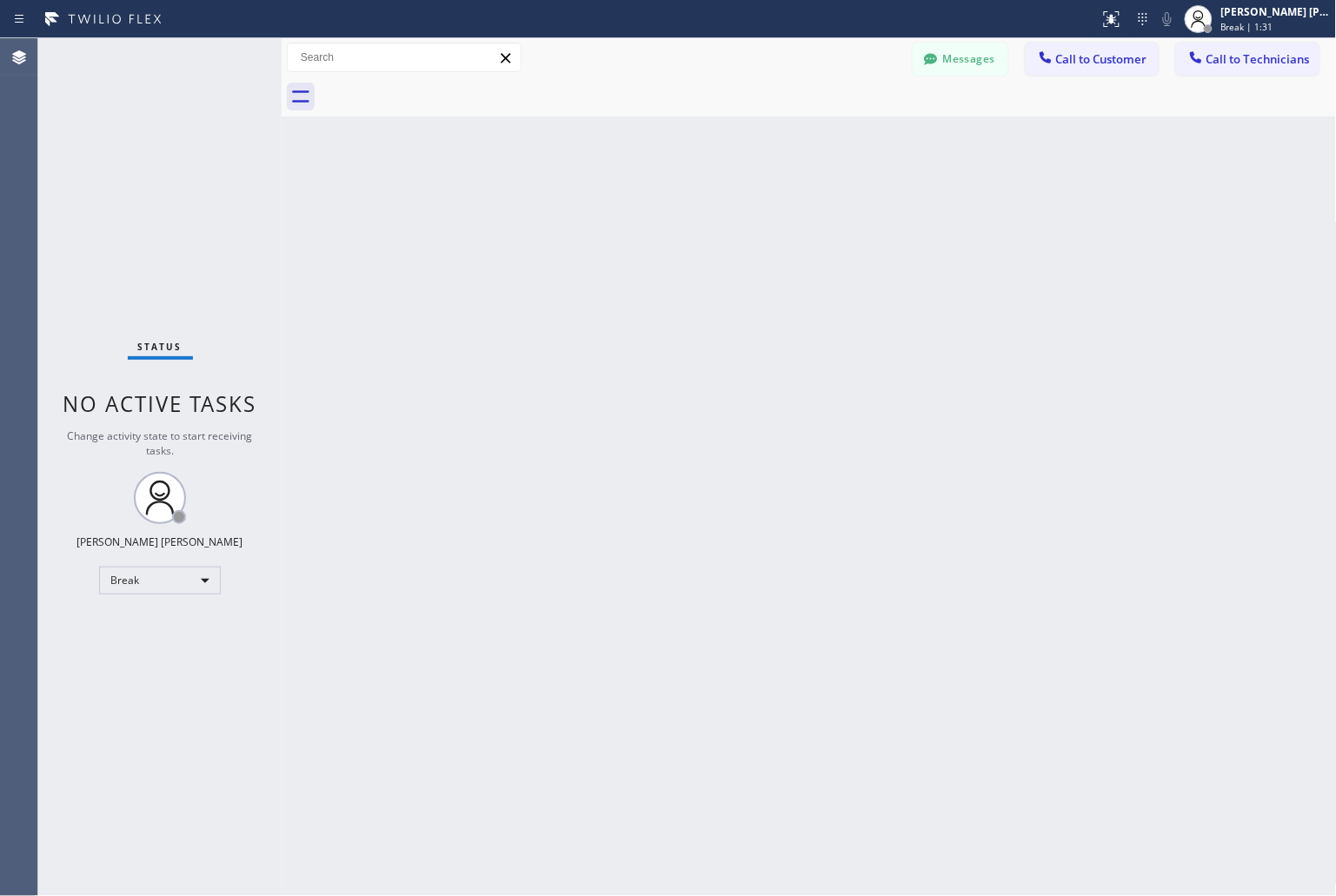
click at [617, 211] on div "Back to Dashboard Change Sender ID Customers Technicians KD Krissy Do [DATE] 02…" at bounding box center [809, 467] width 1055 height 858
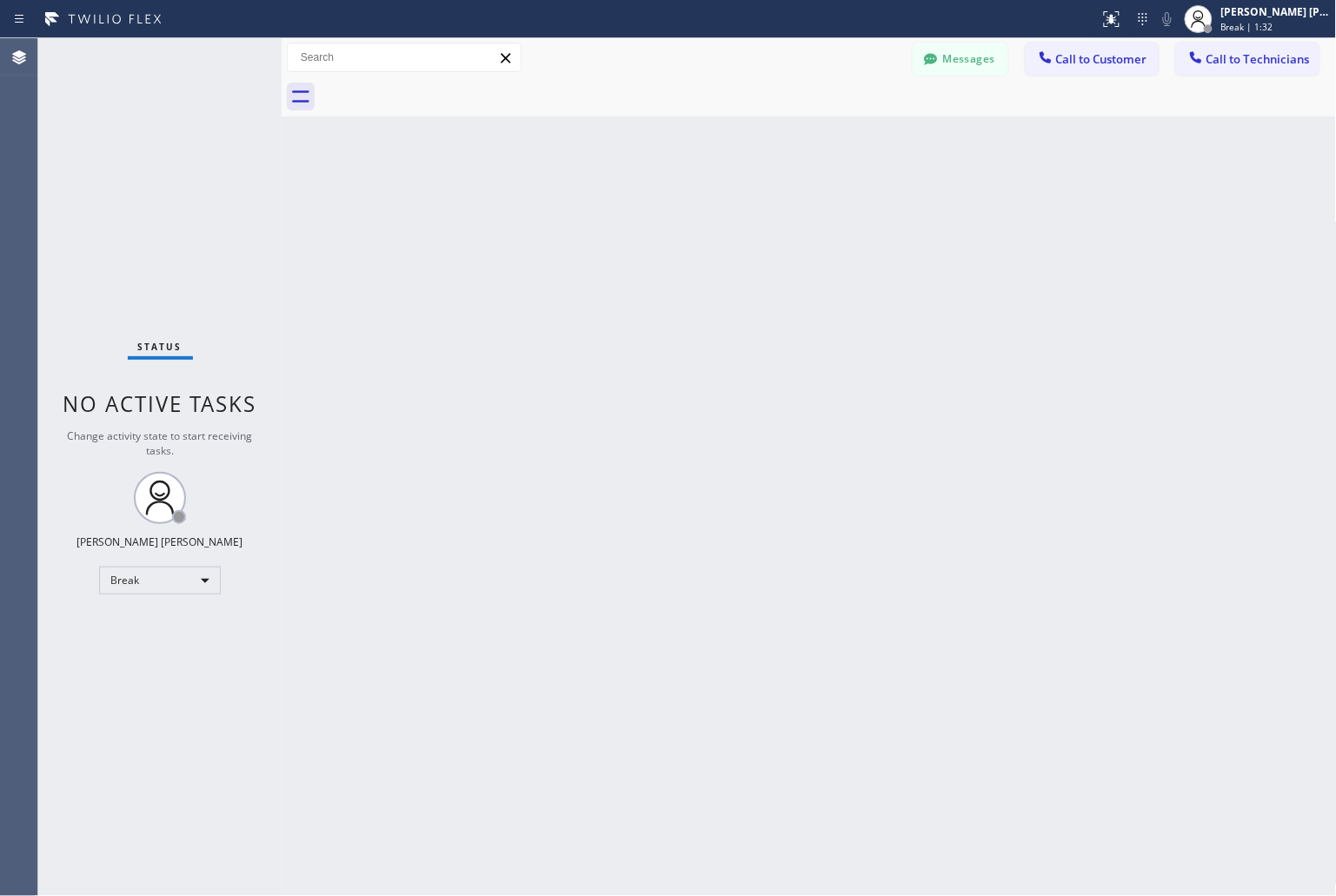
click at [617, 211] on div "Back to Dashboard Change Sender ID Customers Technicians KD Krissy Do [DATE] 02…" at bounding box center [809, 467] width 1055 height 858
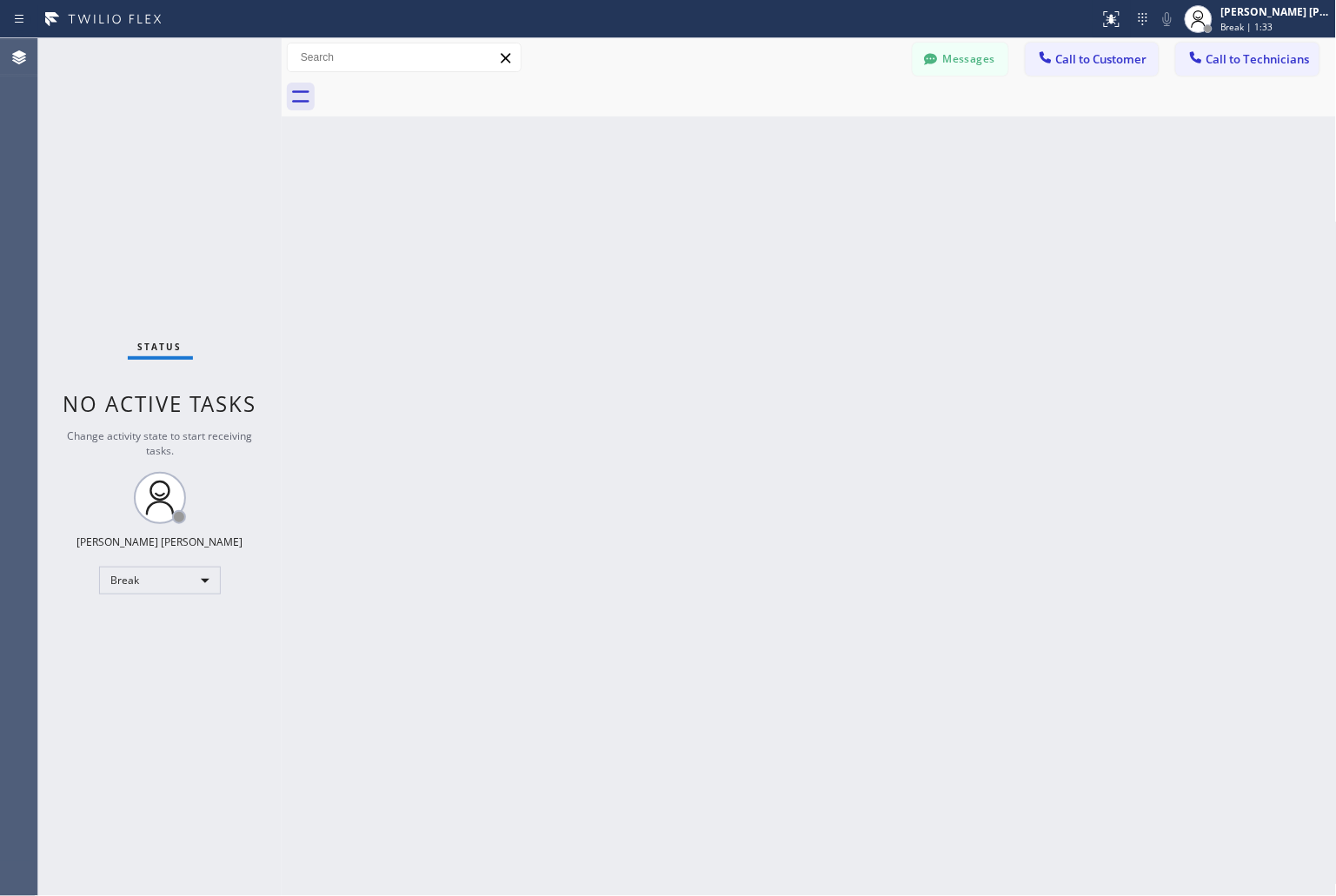
click at [617, 211] on div "Back to Dashboard Change Sender ID Customers Technicians KD Krissy Do [DATE] 02…" at bounding box center [809, 467] width 1055 height 858
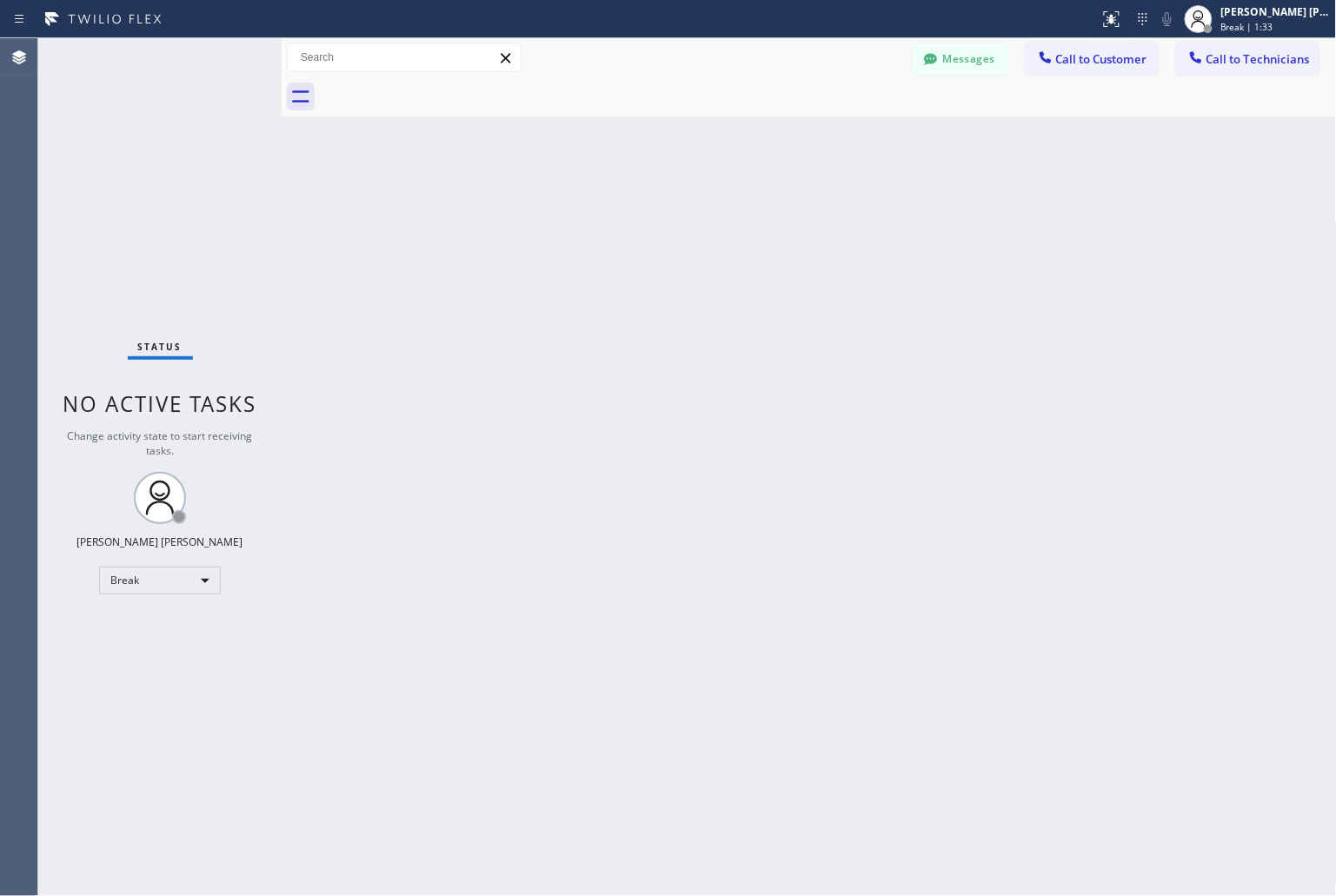
click at [617, 211] on div "Back to Dashboard Change Sender ID Customers Technicians KD Krissy Do [DATE] 02…" at bounding box center [809, 467] width 1055 height 858
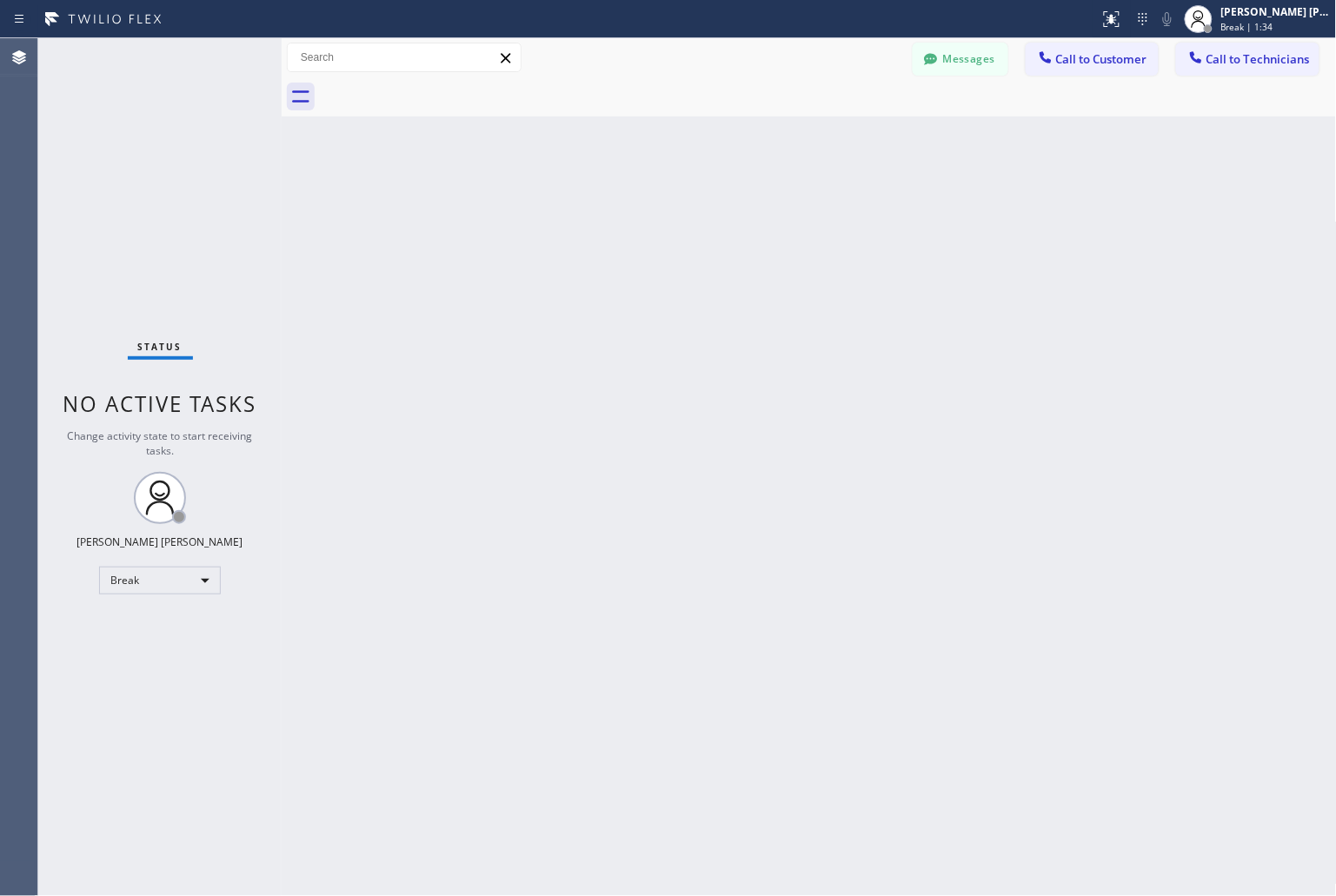
click at [617, 211] on div "Back to Dashboard Change Sender ID Customers Technicians KD Krissy Do [DATE] 02…" at bounding box center [809, 467] width 1055 height 858
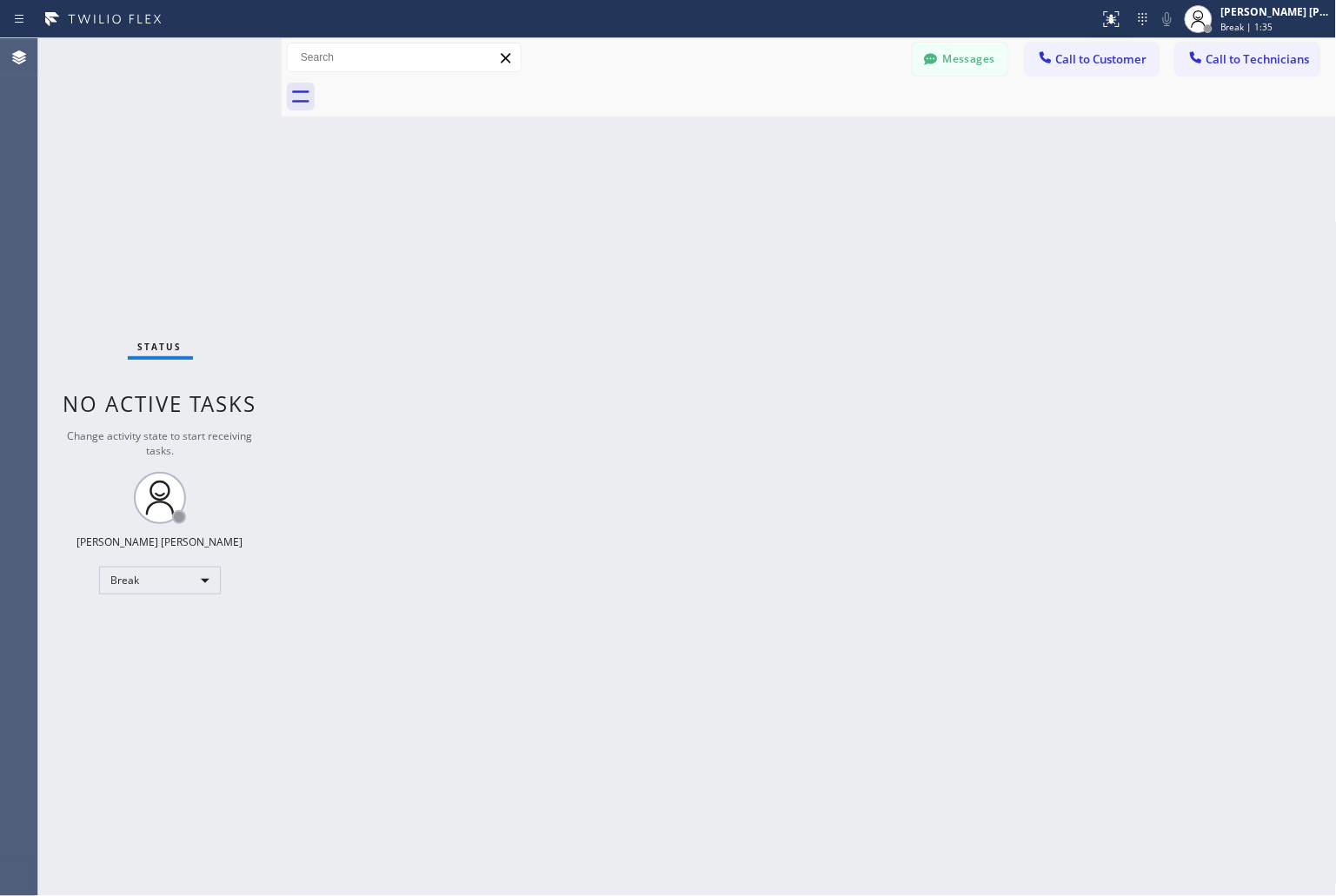
click at [617, 211] on div "Back to Dashboard Change Sender ID Customers Technicians KD Krissy Do [DATE] 02…" at bounding box center [809, 467] width 1055 height 858
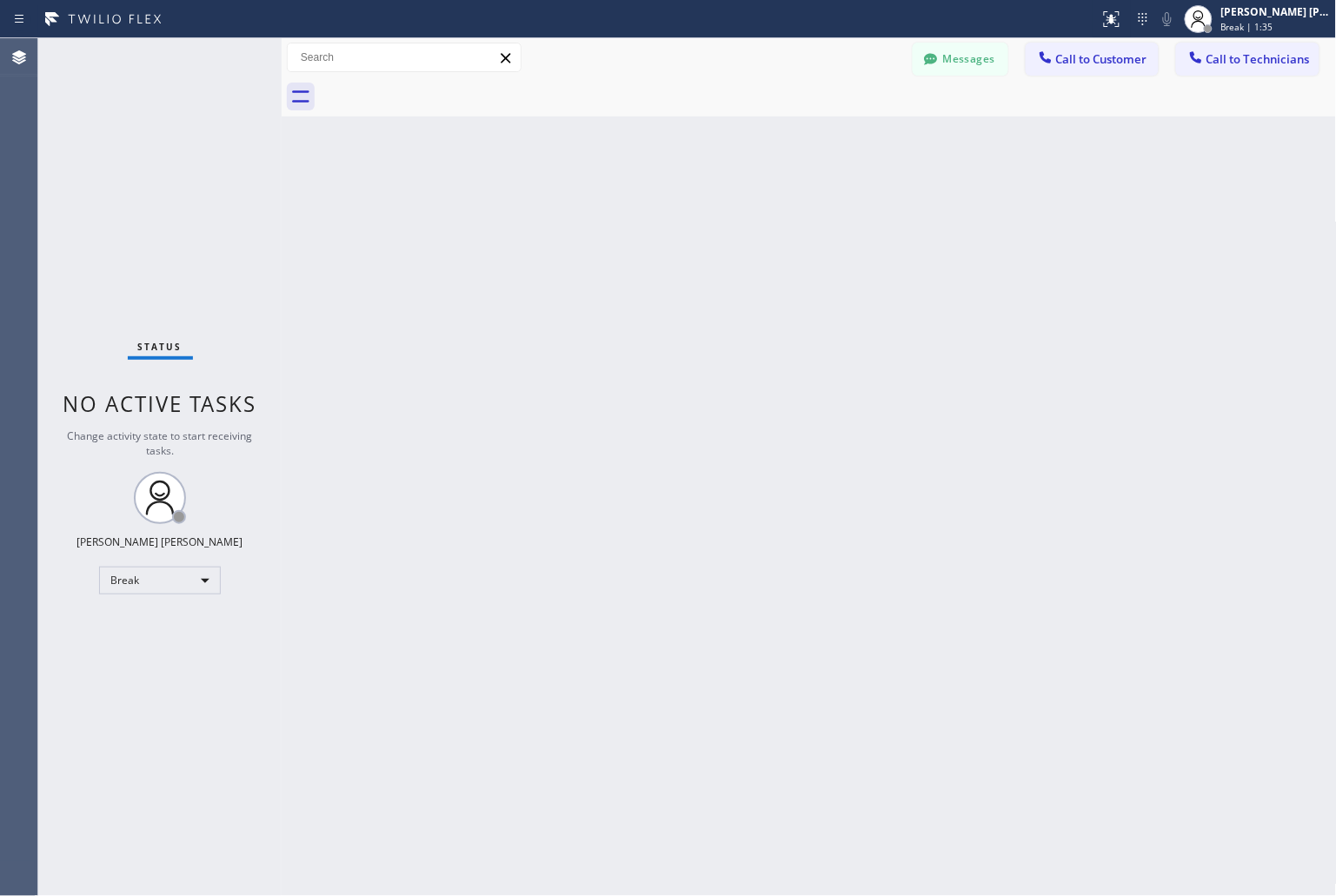
click at [617, 211] on div "Back to Dashboard Change Sender ID Customers Technicians KD Krissy Do [DATE] 02…" at bounding box center [809, 467] width 1055 height 858
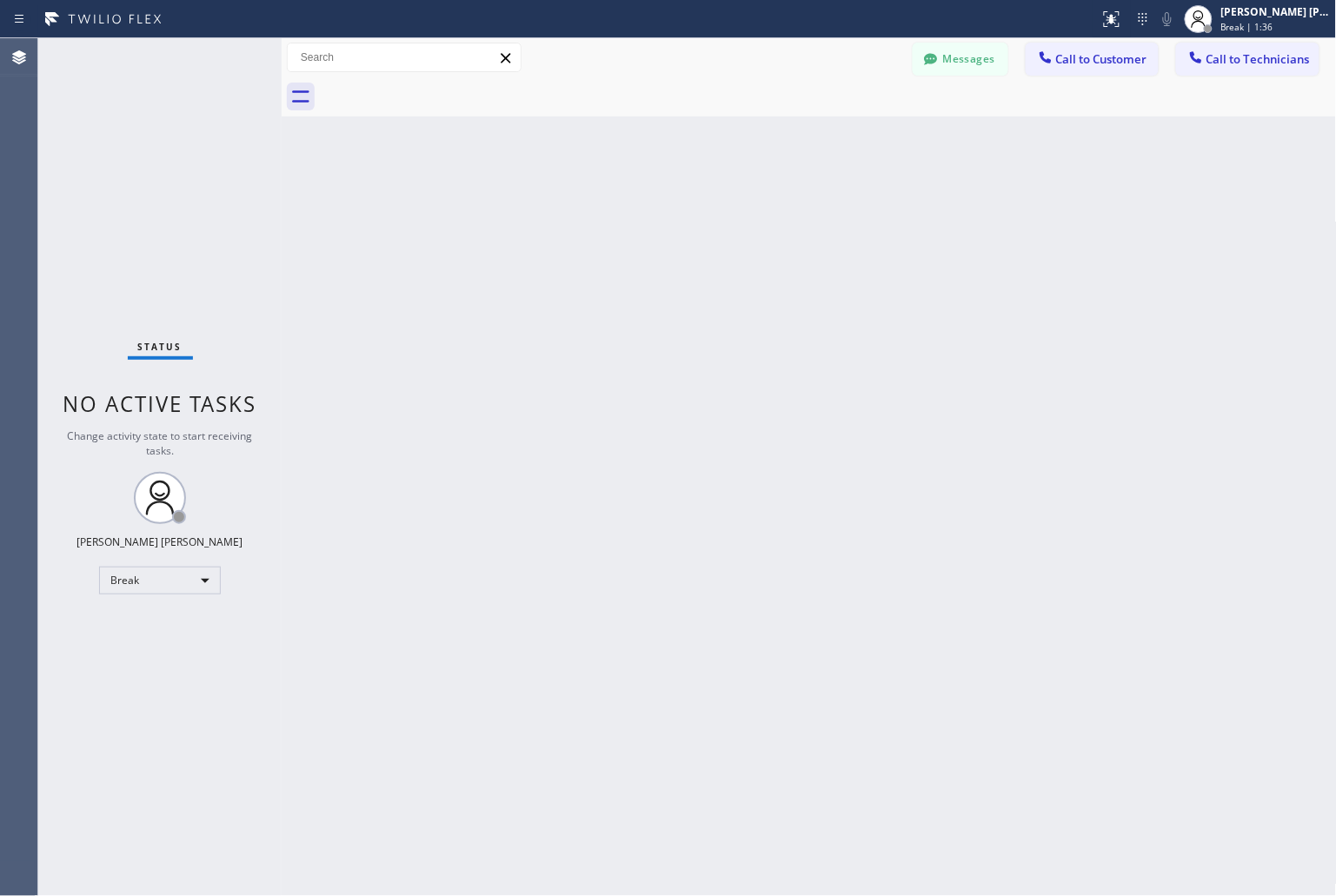
click at [617, 211] on div "Back to Dashboard Change Sender ID Customers Technicians KD Krissy Do [DATE] 02…" at bounding box center [809, 467] width 1055 height 858
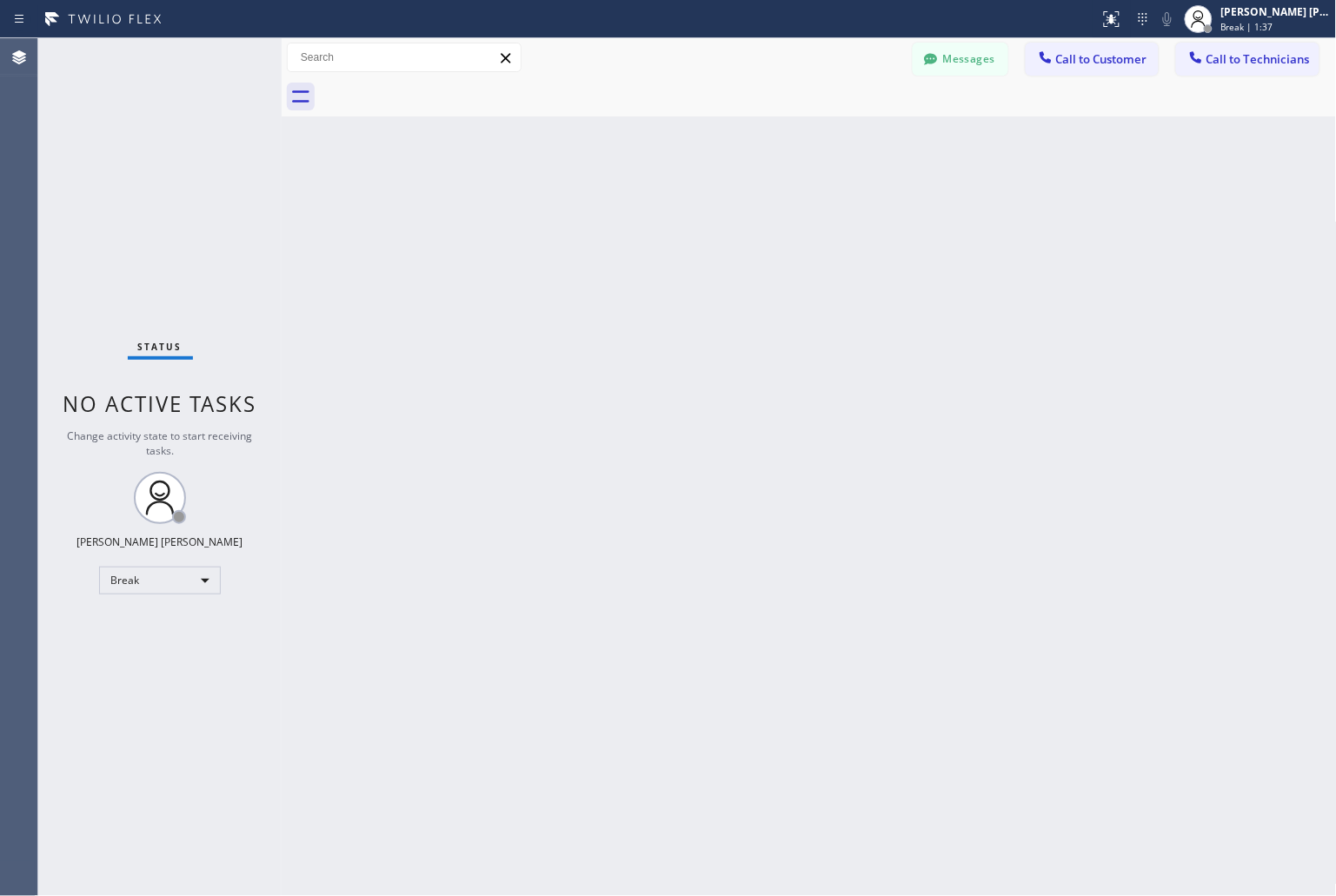
click at [617, 211] on div "Back to Dashboard Change Sender ID Customers Technicians KD Krissy Do [DATE] 02…" at bounding box center [809, 467] width 1055 height 858
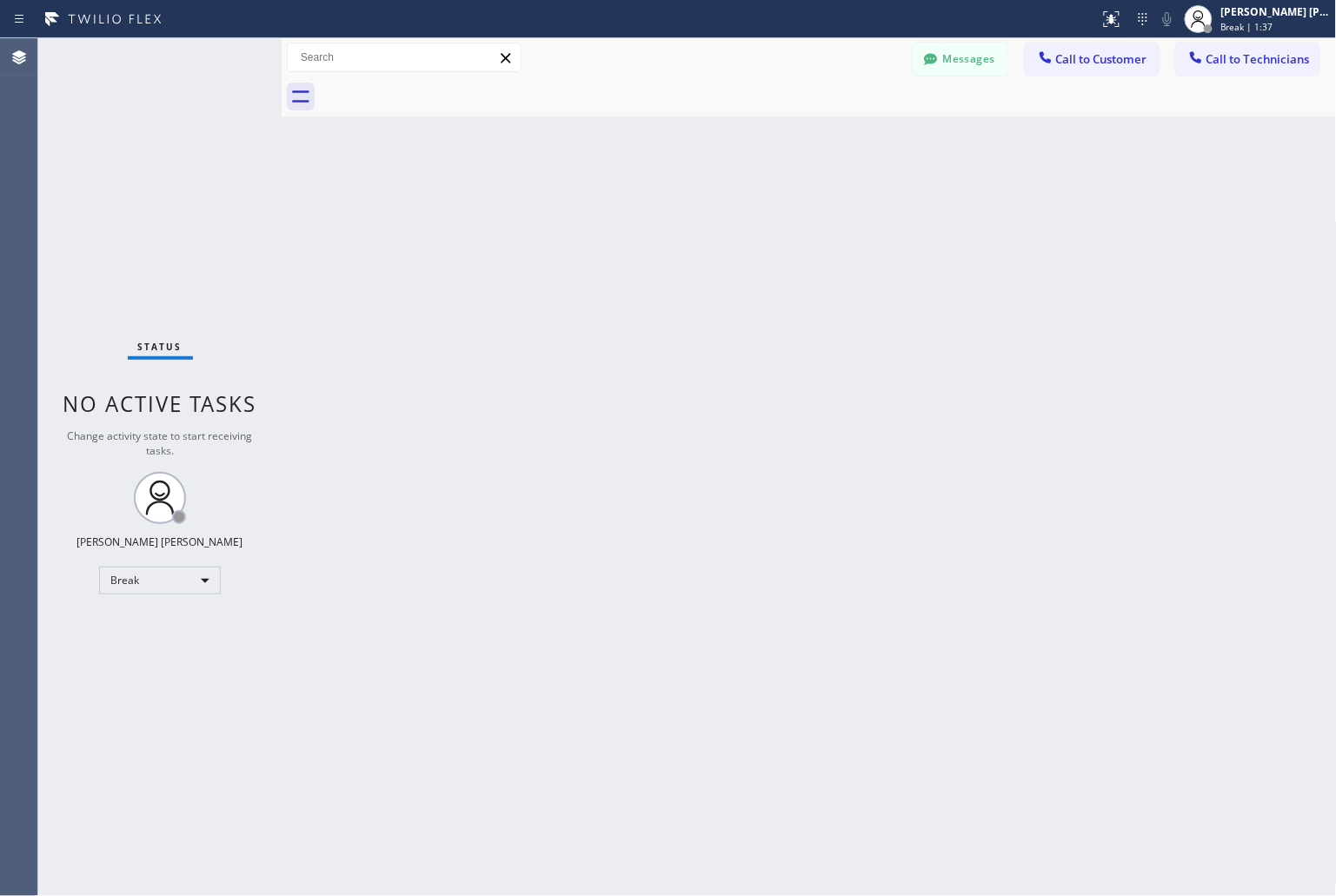
click at [617, 211] on div "Back to Dashboard Change Sender ID Customers Technicians KD Krissy Do [DATE] 02…" at bounding box center [809, 467] width 1055 height 858
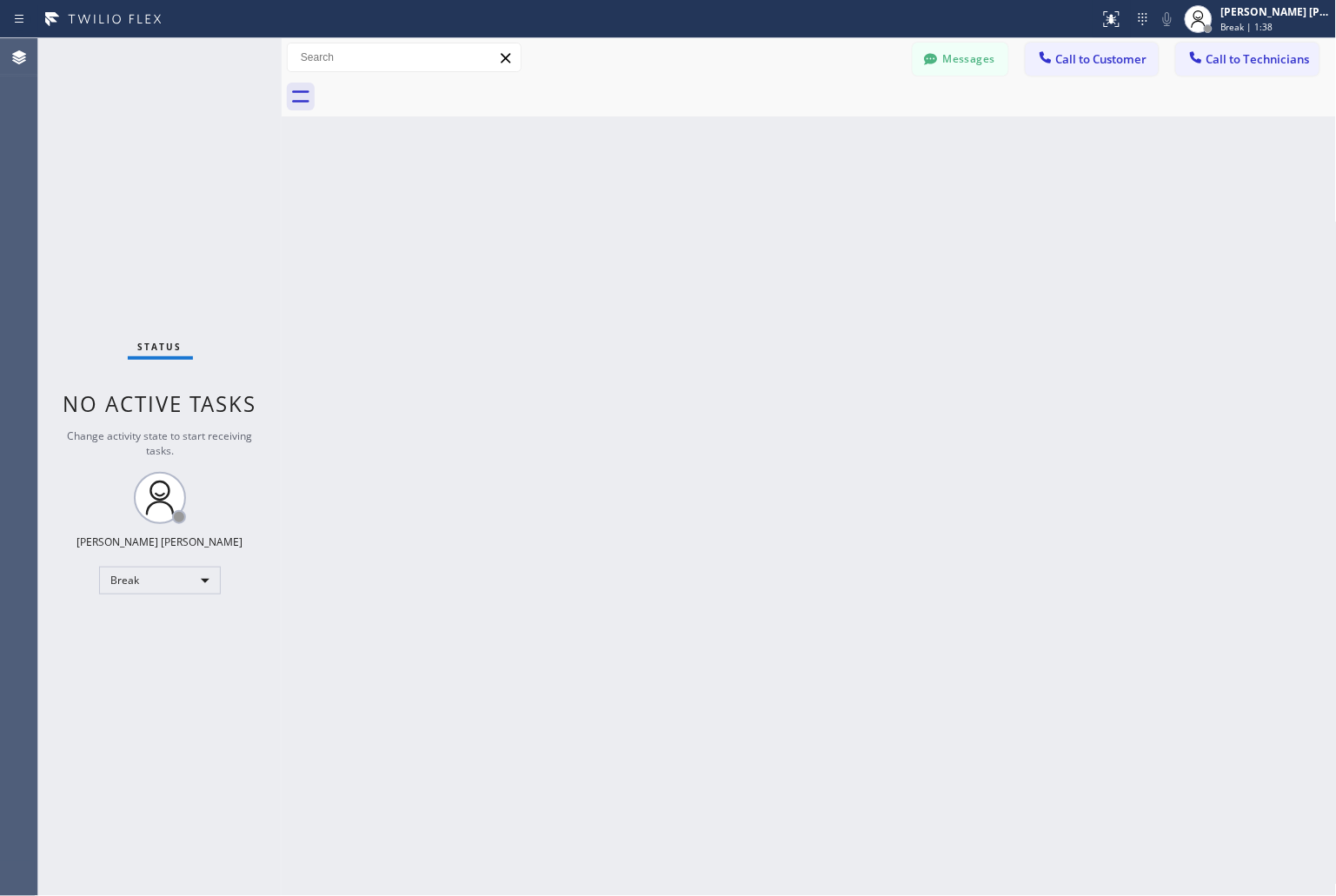
click at [617, 211] on div "Back to Dashboard Change Sender ID Customers Technicians KD Krissy Do [DATE] 02…" at bounding box center [809, 467] width 1055 height 858
click
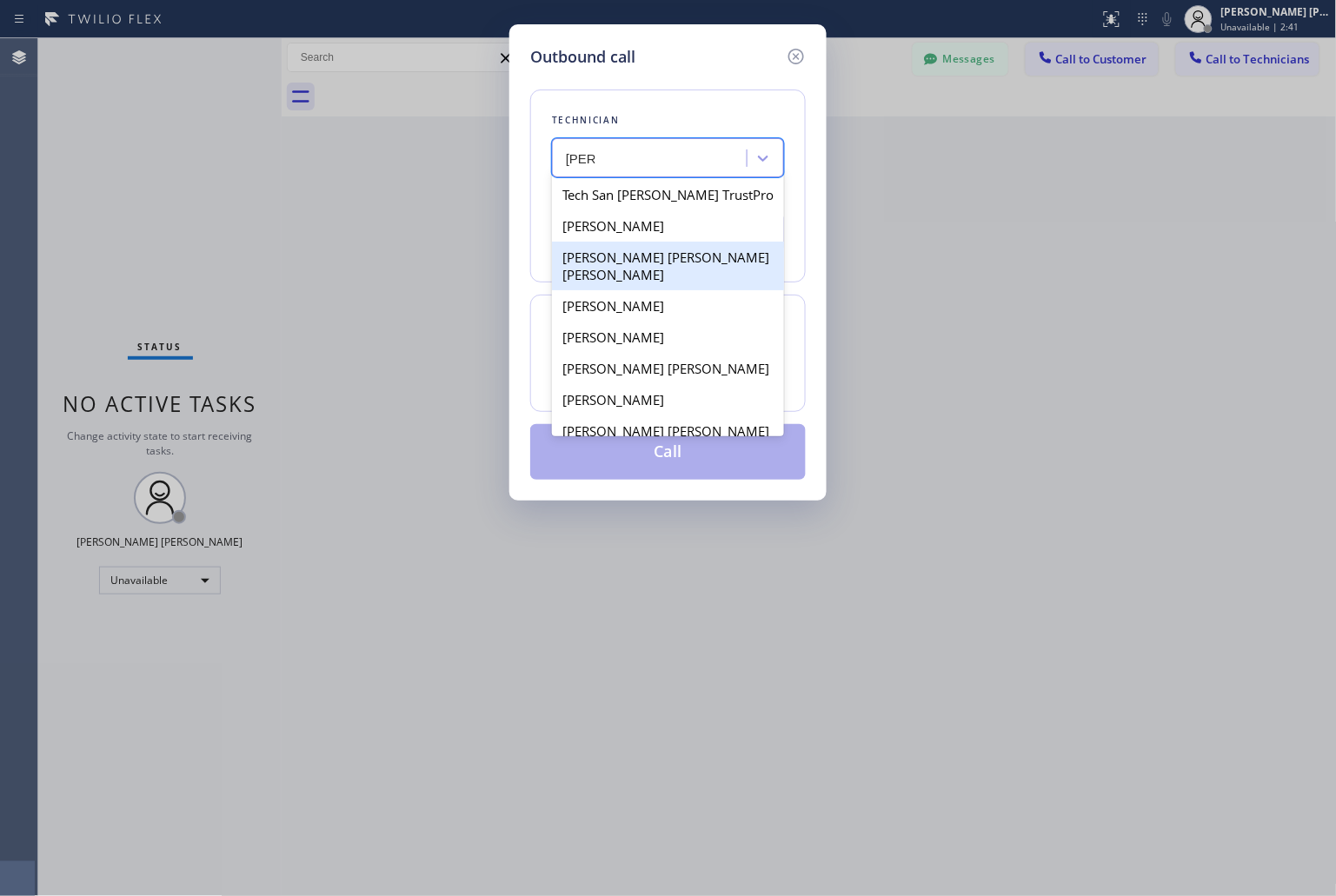
scroll to position [59, 0]
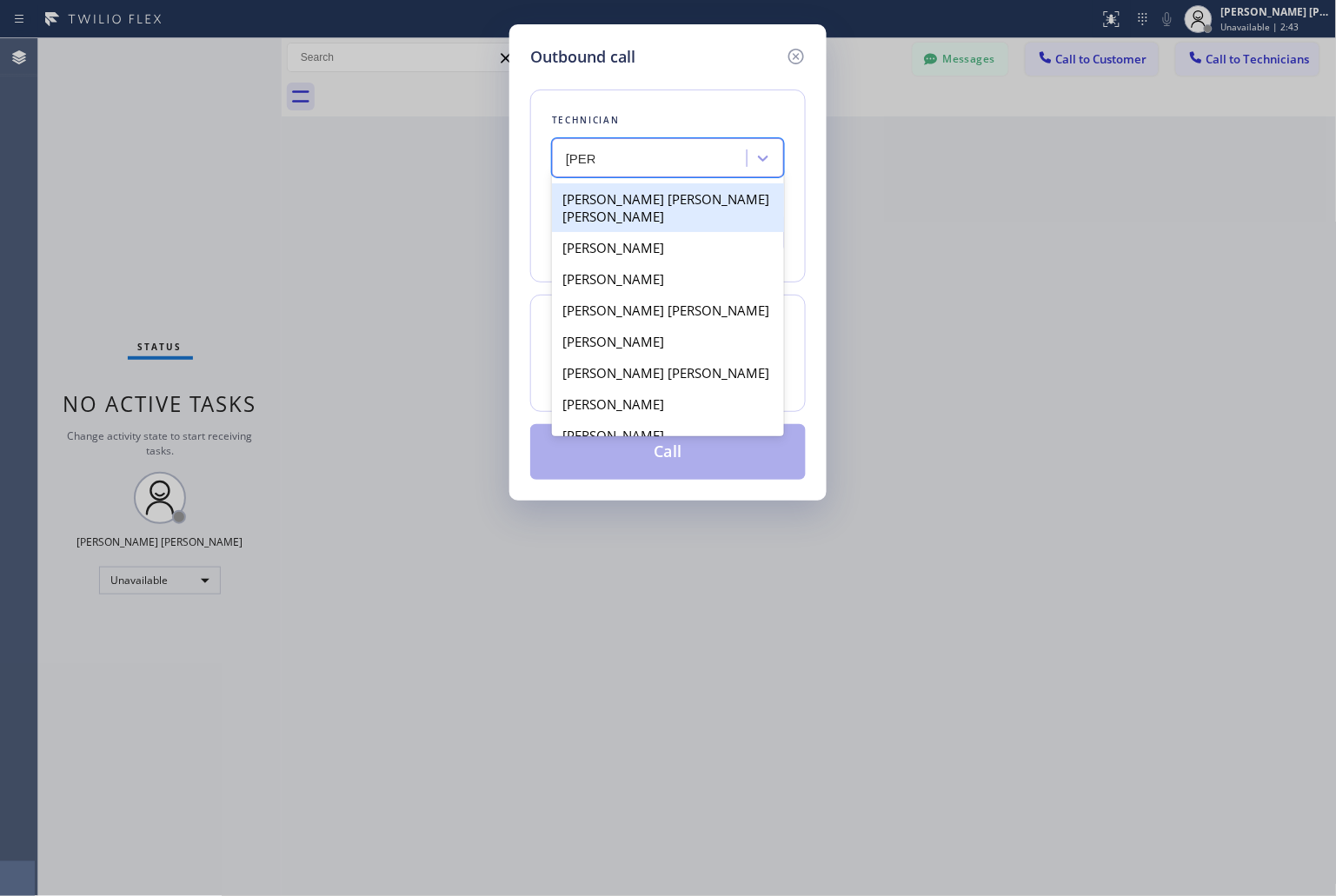
type input "[PERSON_NAME]"
